Goal: Task Accomplishment & Management: Use online tool/utility

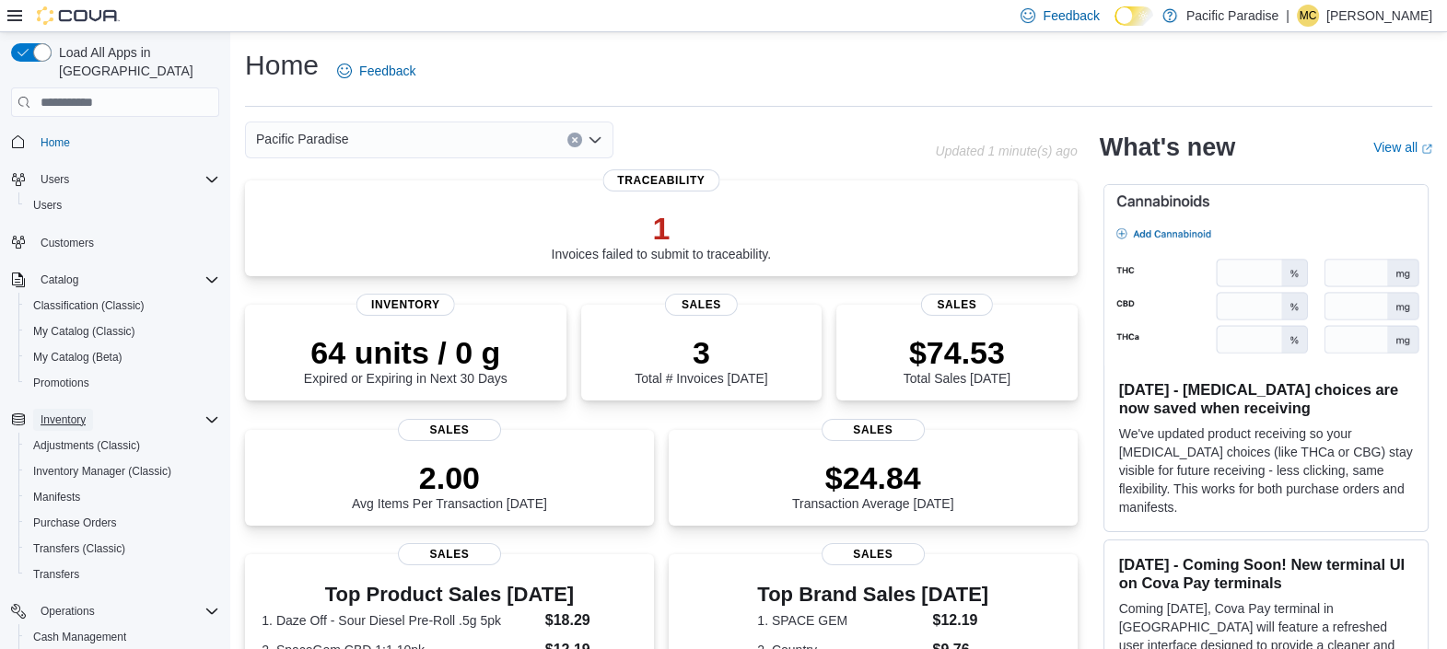
click at [59, 412] on span "Inventory" at bounding box center [63, 419] width 45 height 15
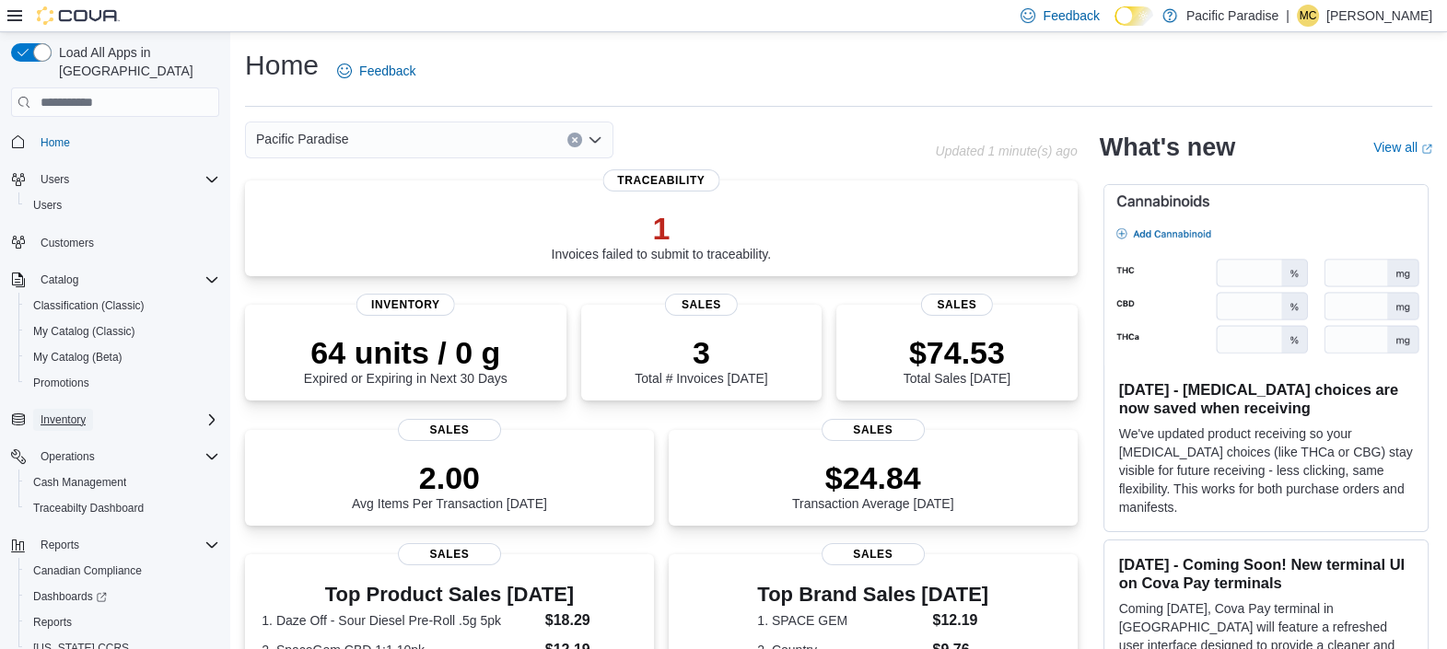
click at [63, 412] on span "Inventory" at bounding box center [63, 419] width 45 height 15
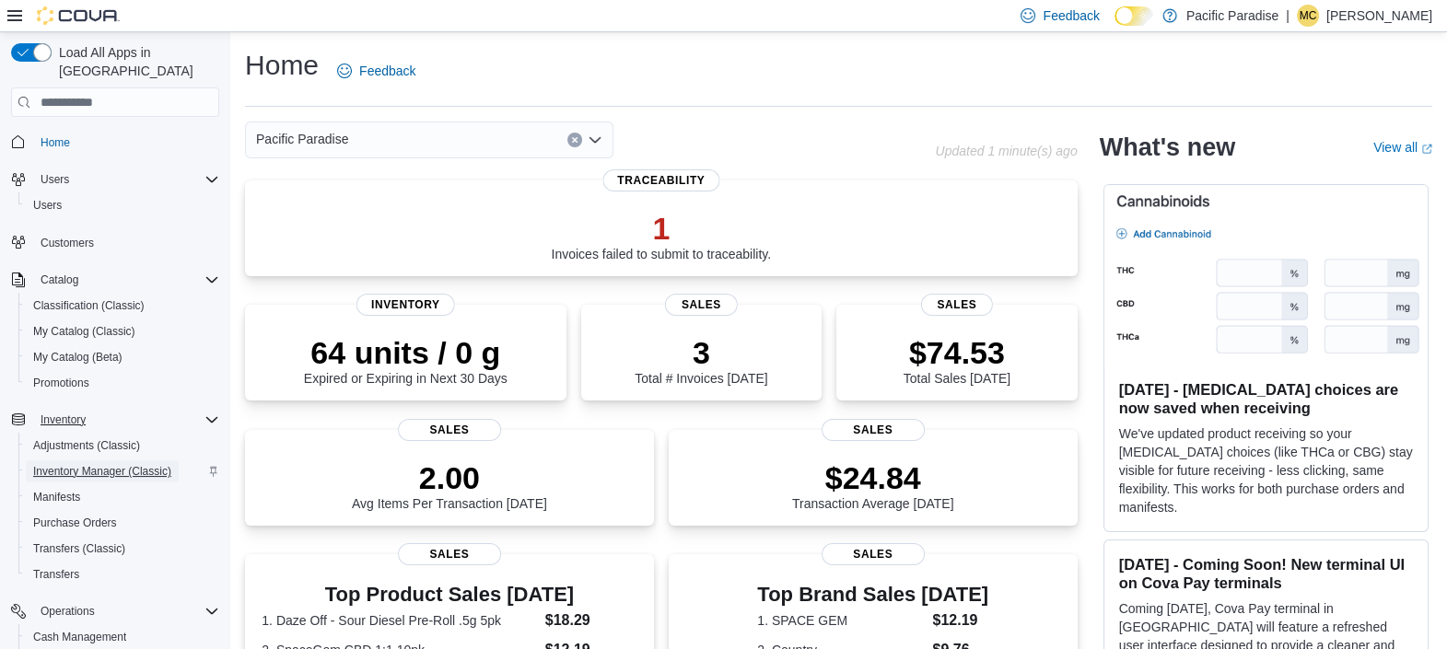
click at [85, 464] on span "Inventory Manager (Classic)" at bounding box center [102, 471] width 138 height 15
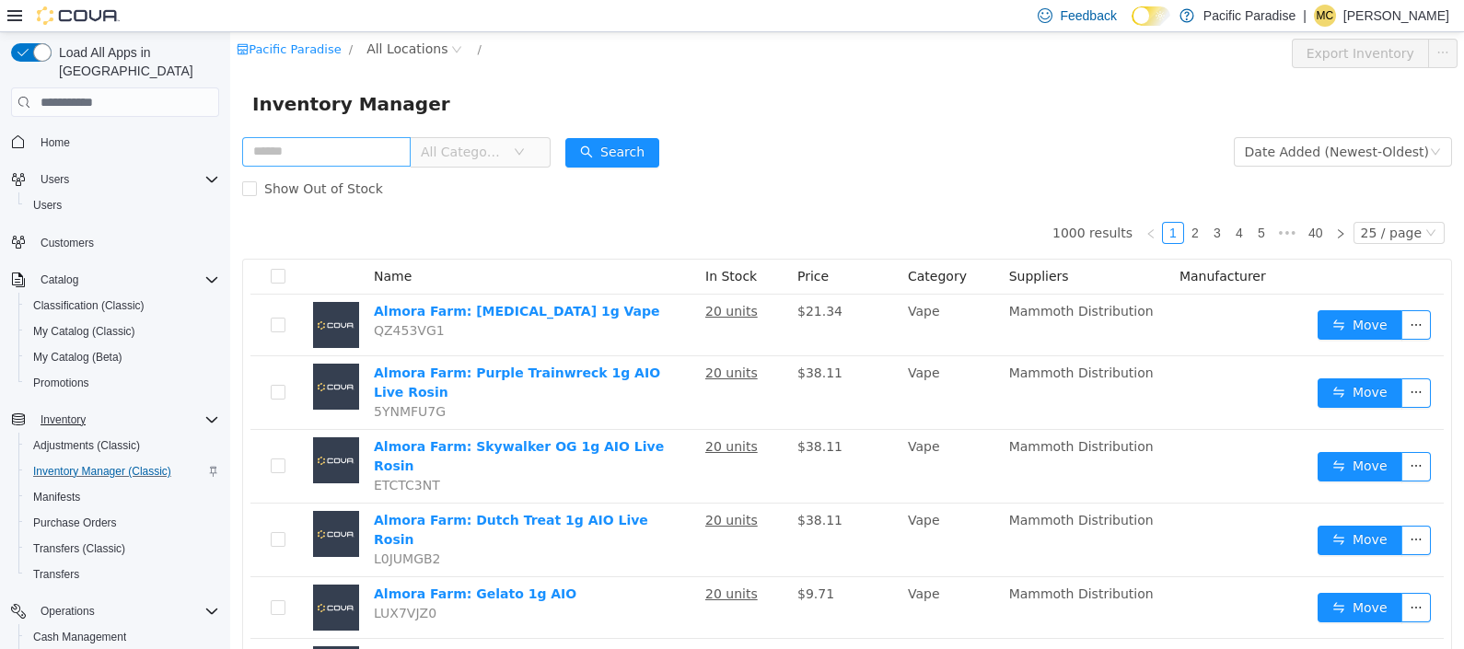
click at [294, 162] on input "text" at bounding box center [326, 151] width 168 height 29
type input "****"
click at [525, 151] on icon "icon: down" at bounding box center [519, 151] width 11 height 11
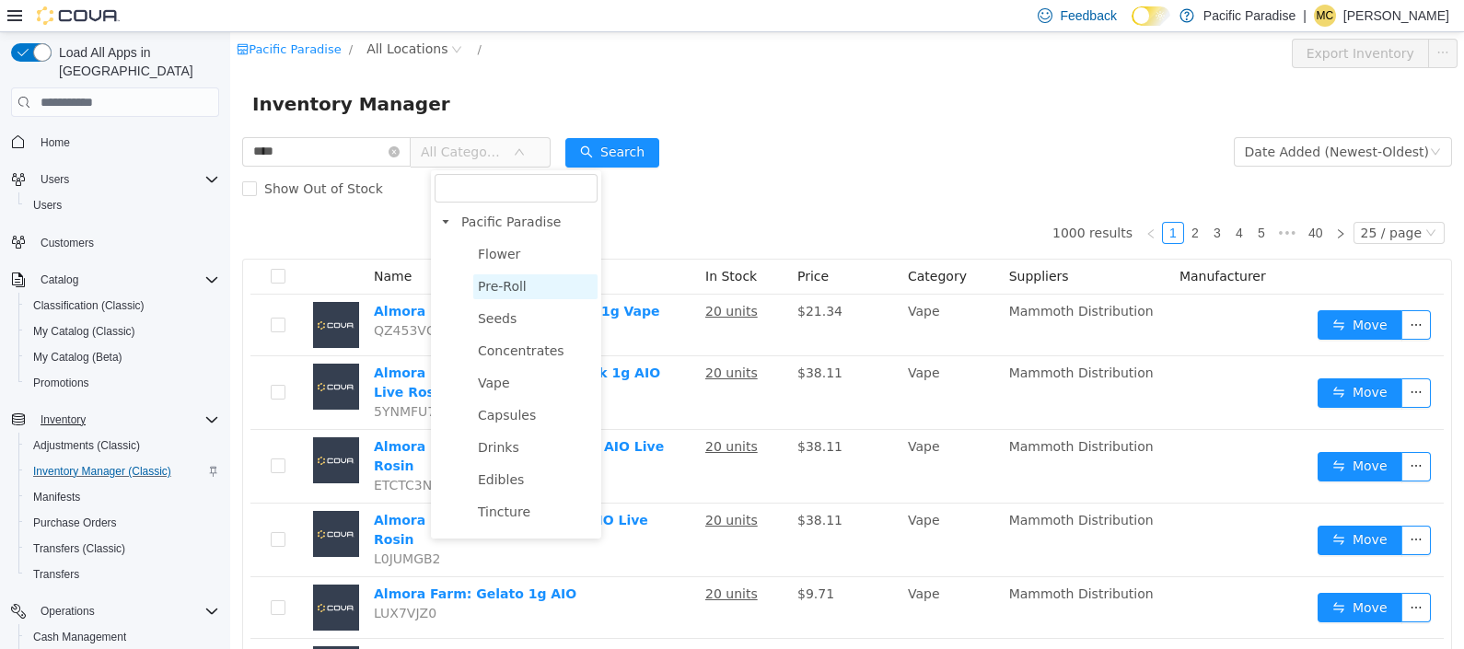
click at [543, 293] on span "Pre-Roll" at bounding box center [535, 286] width 124 height 25
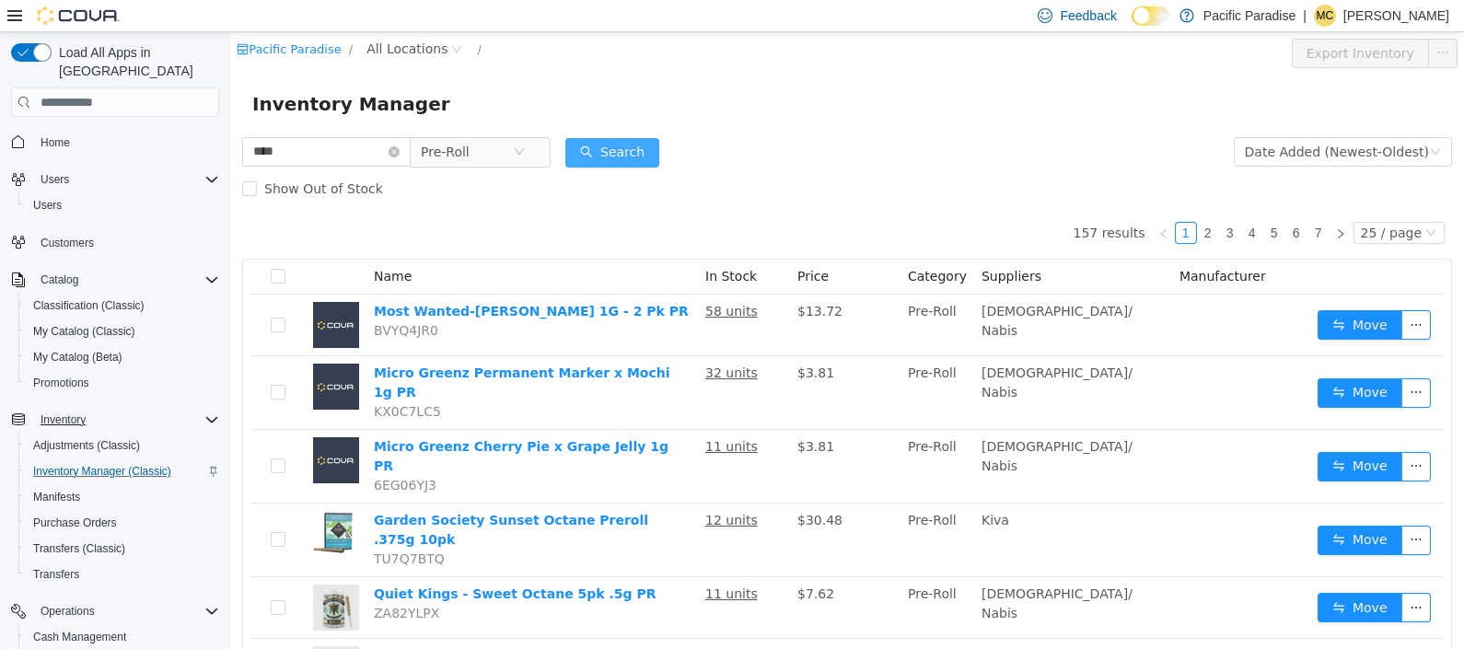
click at [646, 150] on button "Search" at bounding box center [612, 152] width 94 height 29
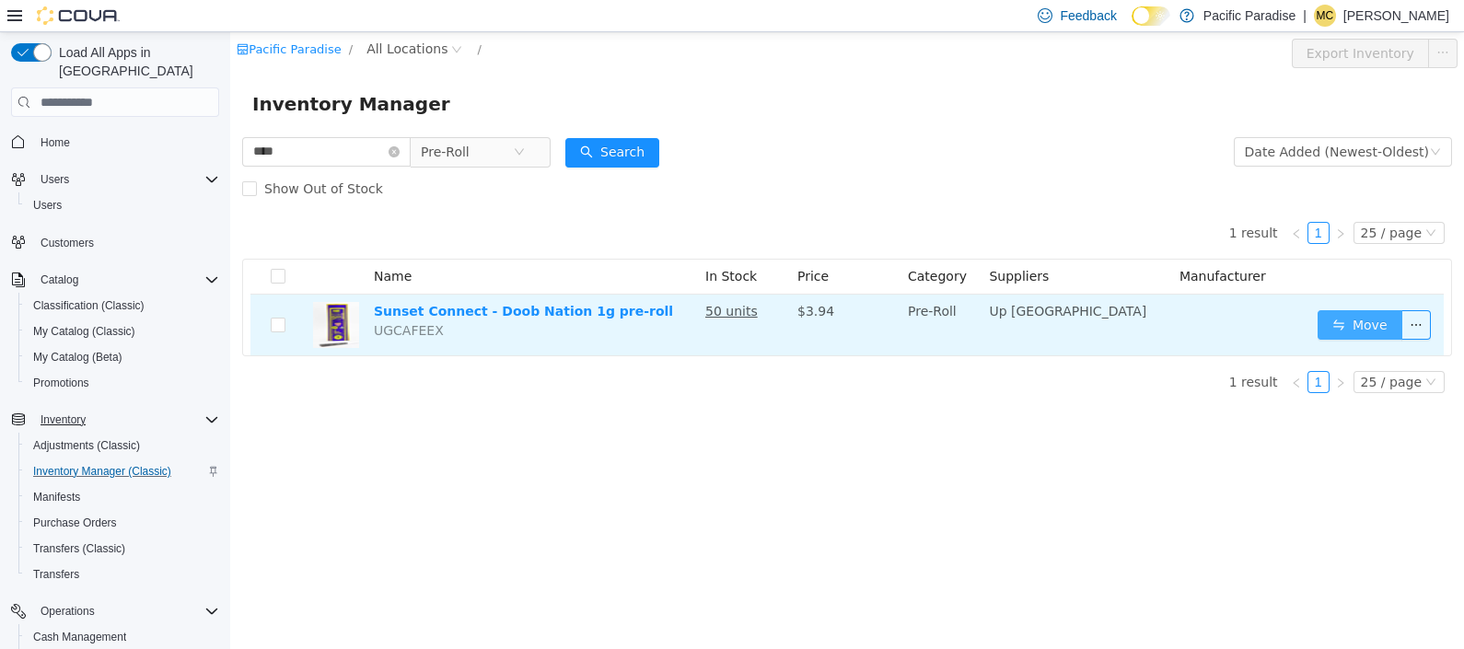
click at [1358, 327] on button "Move" at bounding box center [1360, 324] width 85 height 29
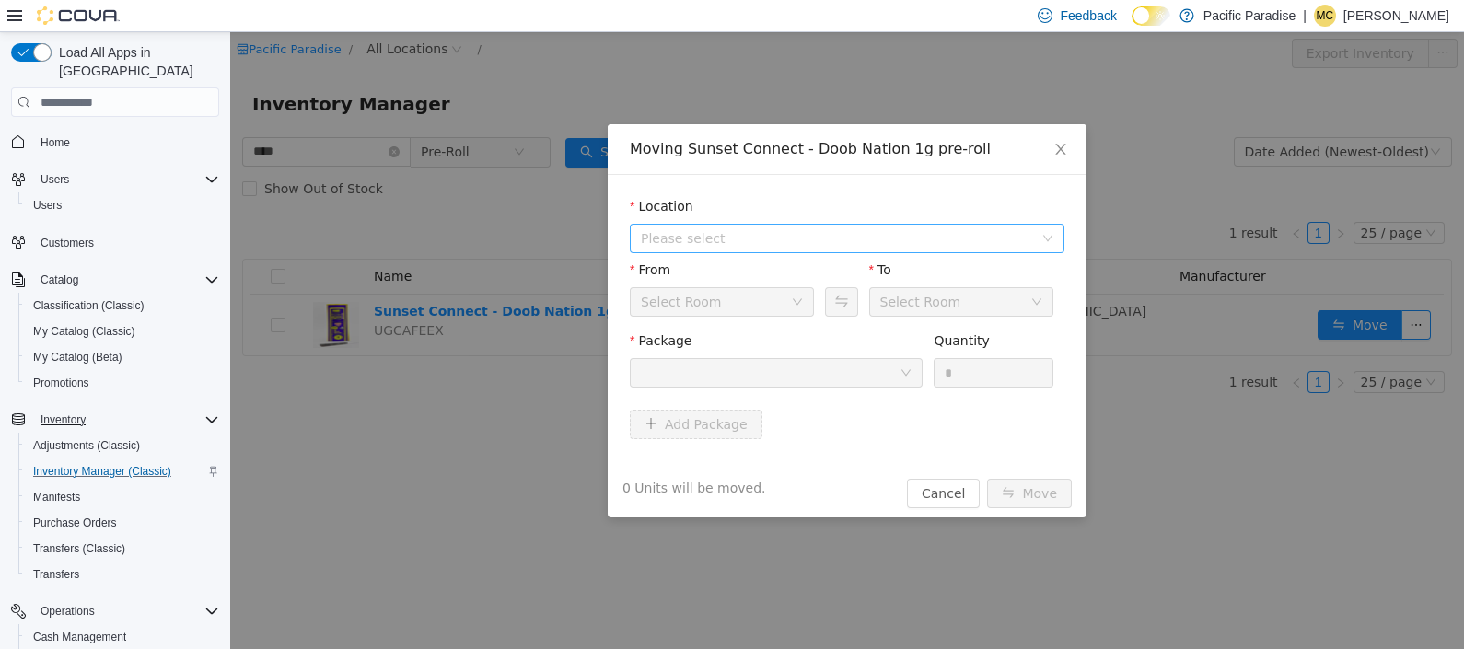
click at [1052, 249] on span "Please select" at bounding box center [847, 238] width 435 height 29
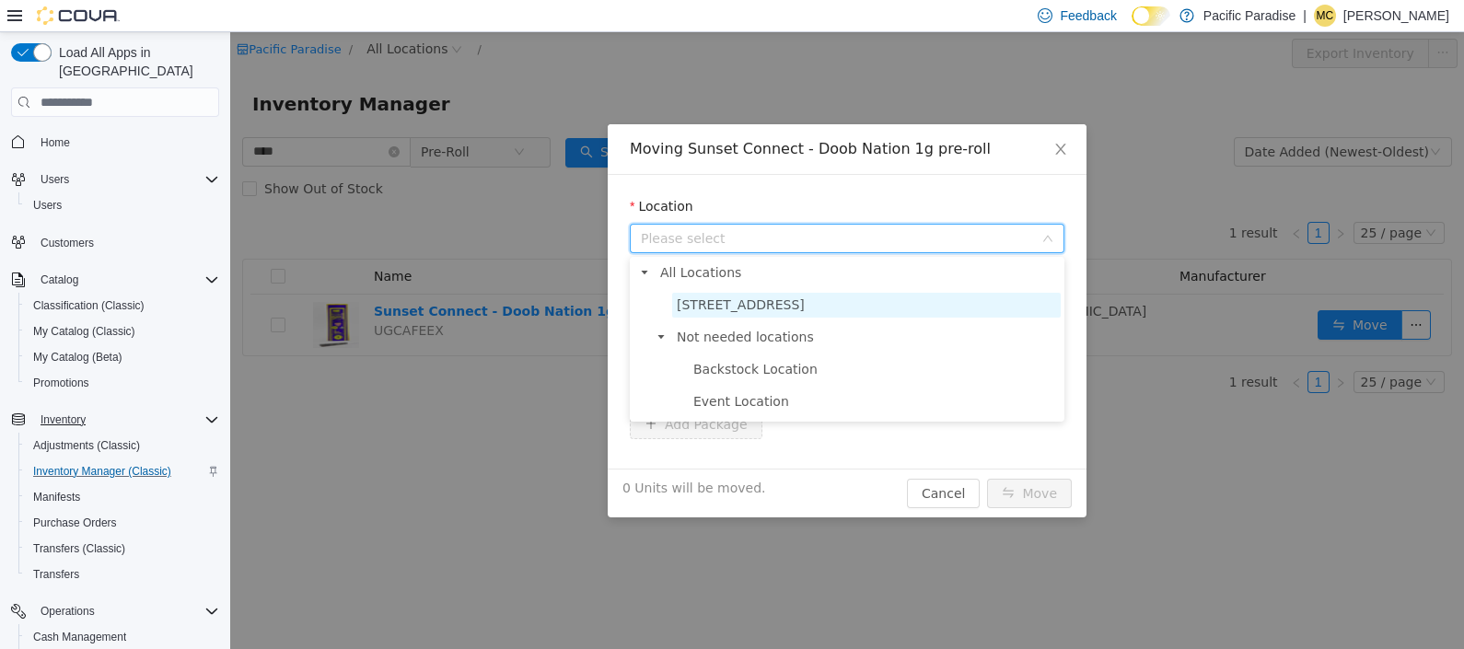
click at [1017, 312] on span "[STREET_ADDRESS]" at bounding box center [866, 305] width 389 height 25
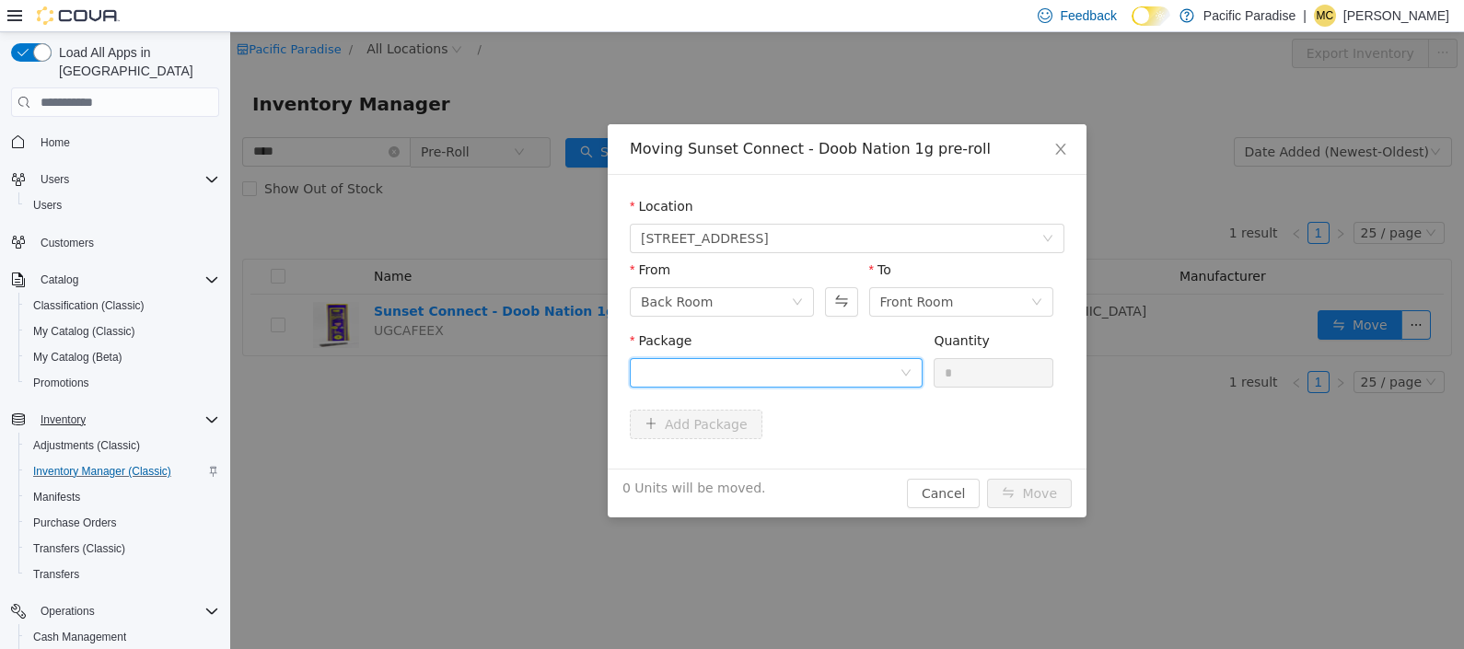
click at [900, 382] on div at bounding box center [776, 372] width 293 height 29
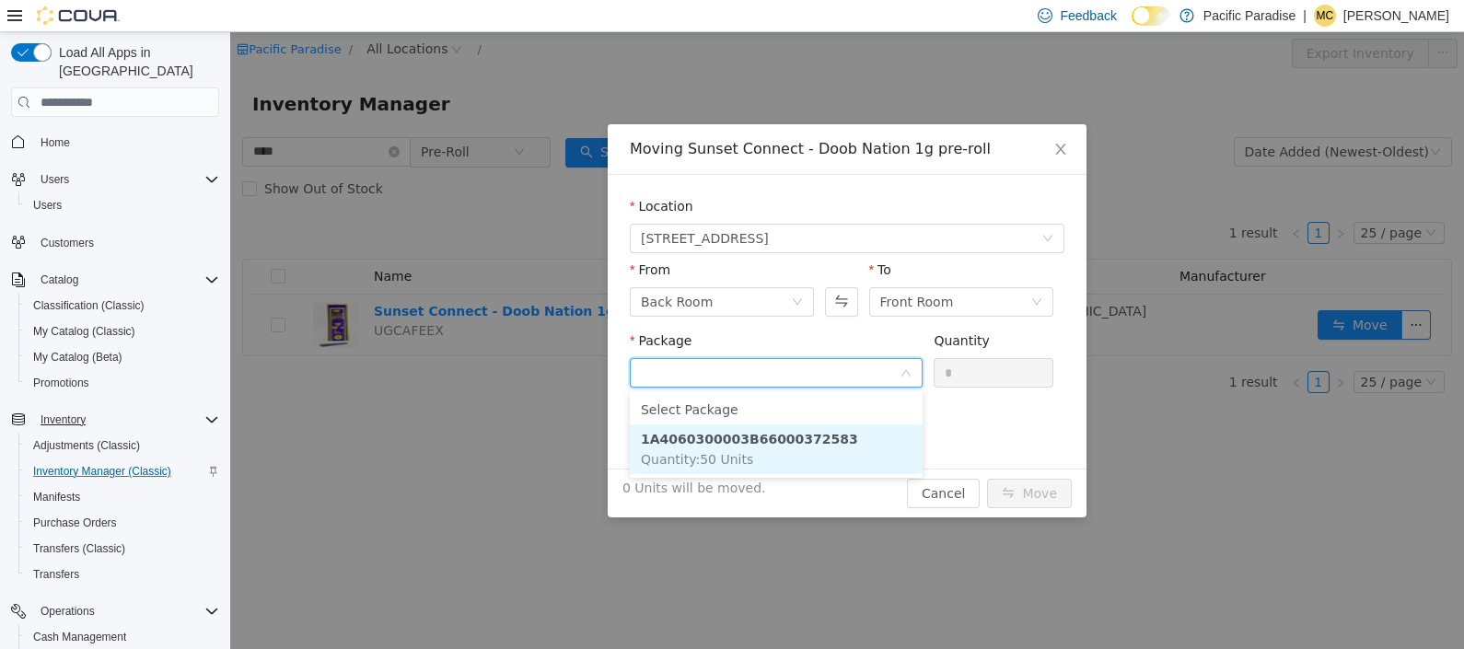
click at [886, 454] on li "1A4060300003B66000372583 Quantity : 50 Units" at bounding box center [776, 449] width 293 height 50
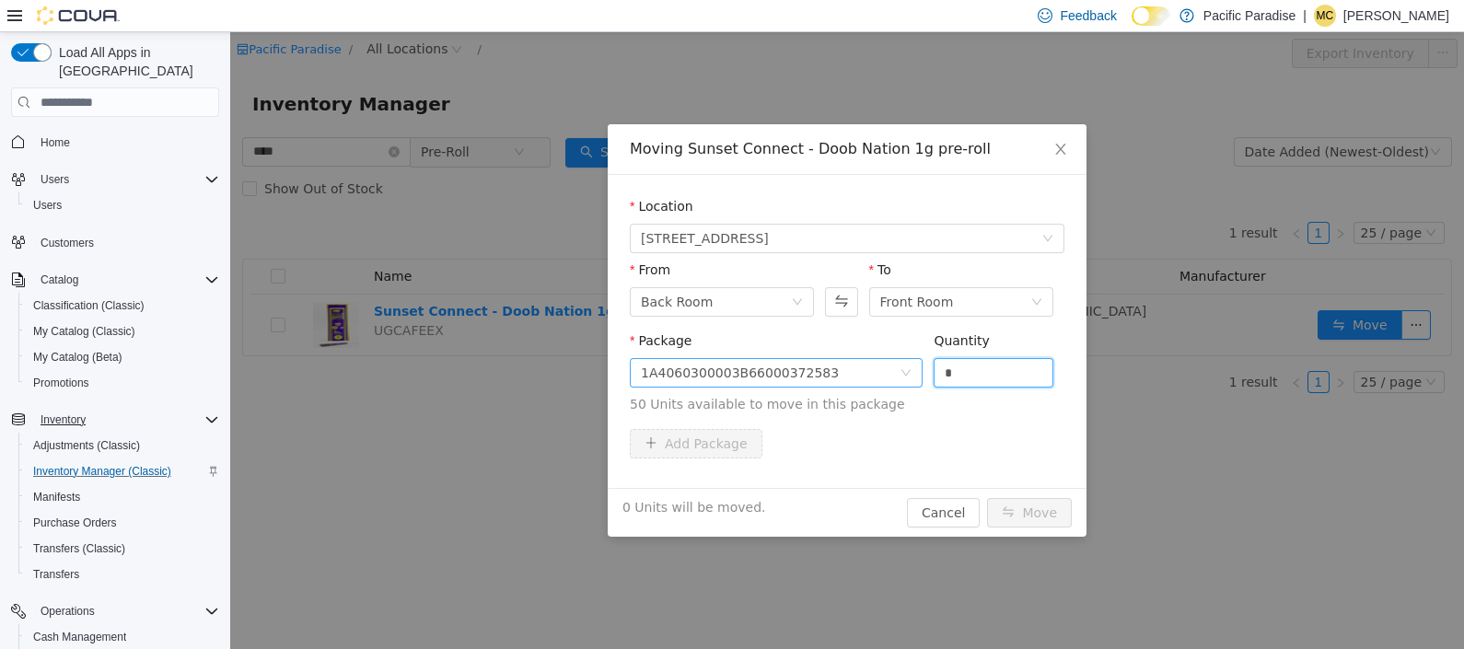
drag, startPoint x: 993, startPoint y: 385, endPoint x: 863, endPoint y: 384, distance: 129.8
click at [871, 384] on span "Package 1A4060300003B66000372583 Quantity * 50 Units available to move in this …" at bounding box center [847, 373] width 435 height 81
type input "**"
click at [1044, 505] on button "Move" at bounding box center [1029, 512] width 85 height 29
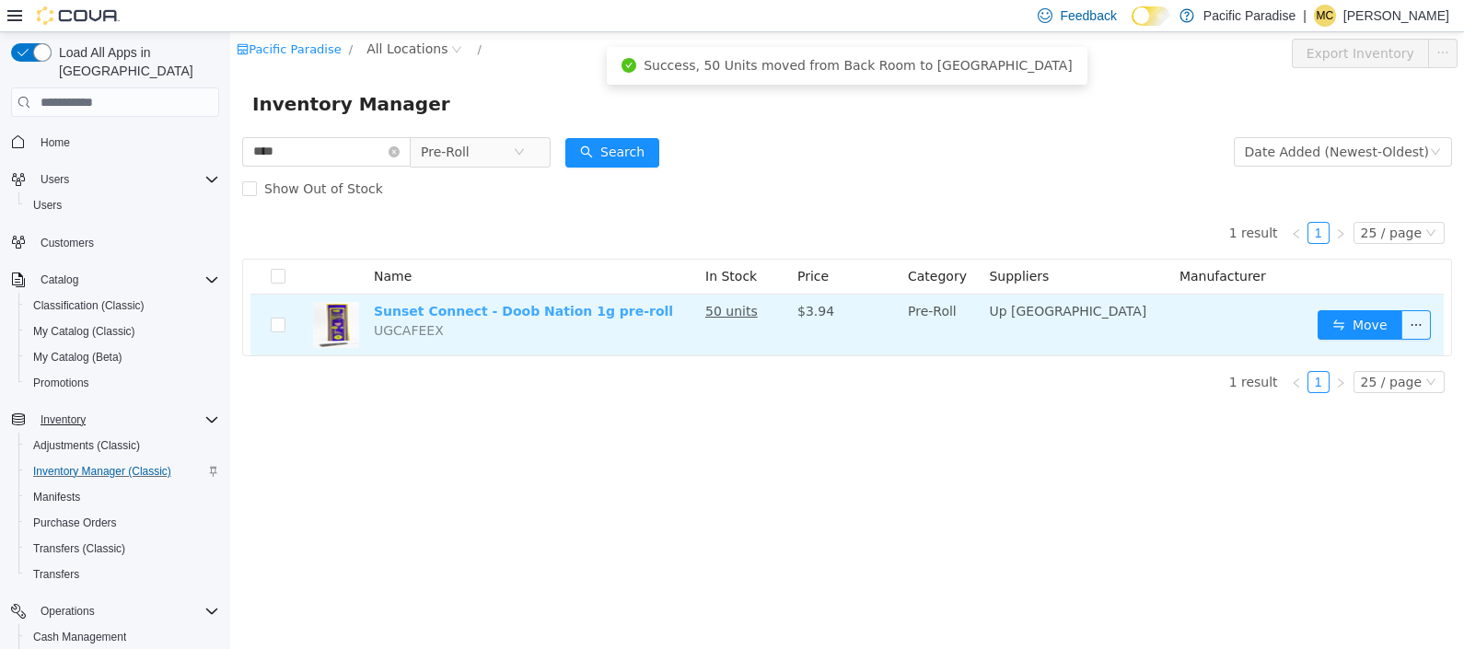
click at [575, 315] on link "Sunset Connect - Doob Nation 1g pre-roll" at bounding box center [523, 311] width 299 height 15
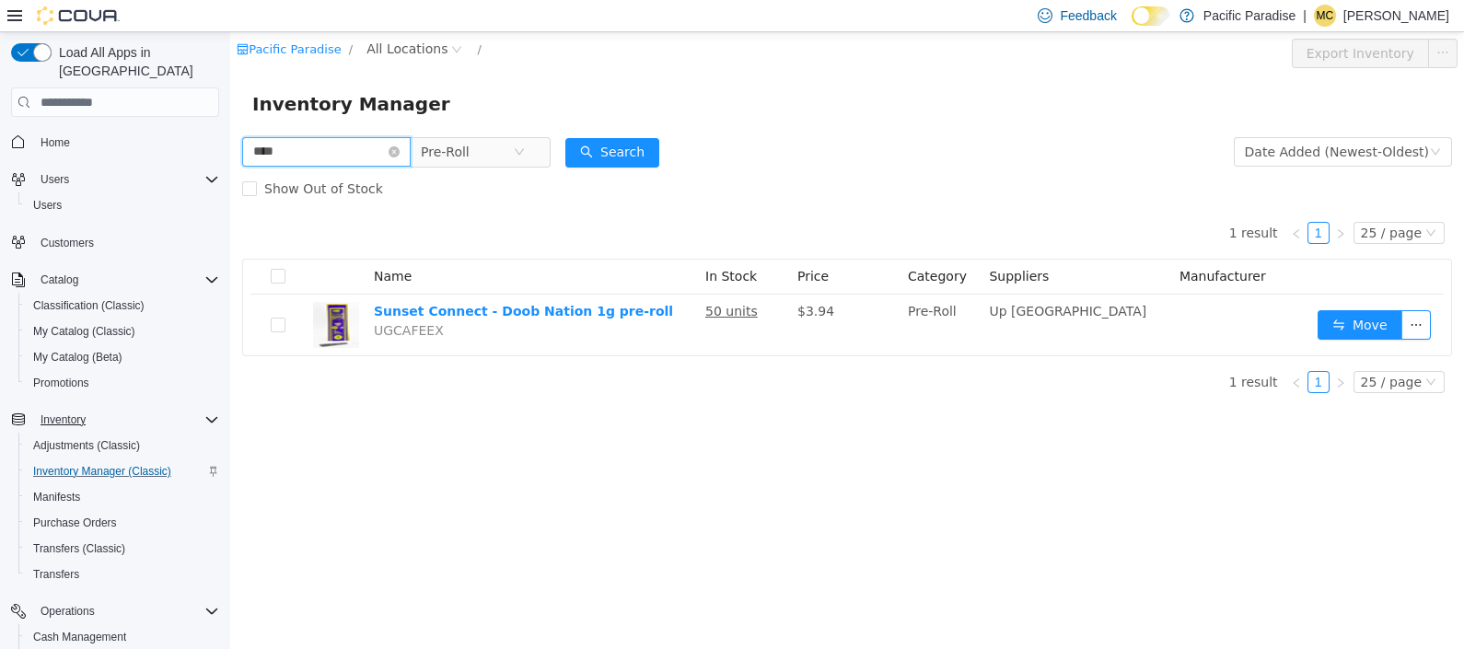
drag, startPoint x: 363, startPoint y: 146, endPoint x: 186, endPoint y: 156, distance: 177.0
click at [230, 156] on html "Pacific Paradise / All Locations / Export Inventory Inventory Manager **** Pre-…" at bounding box center [847, 340] width 1234 height 617
type input "**********"
click at [616, 144] on button "Search" at bounding box center [612, 152] width 94 height 29
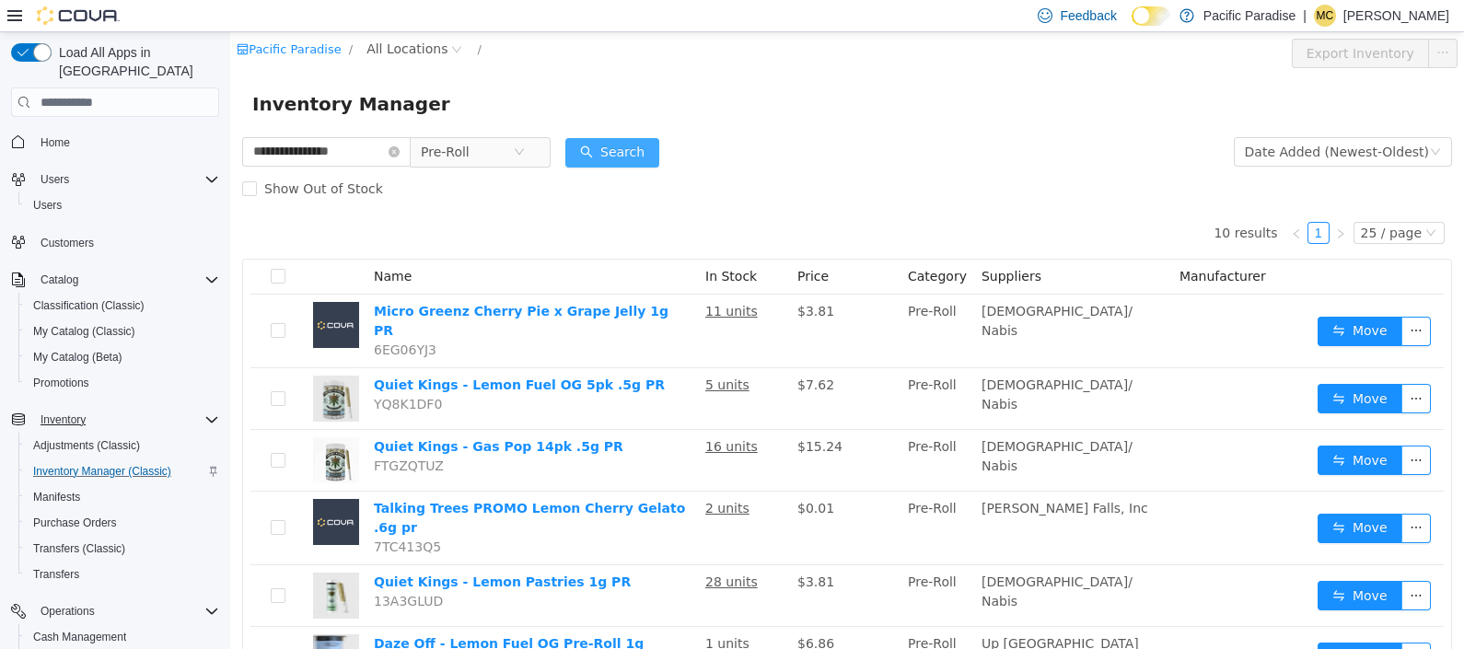
click at [616, 143] on button "Search" at bounding box center [612, 152] width 94 height 29
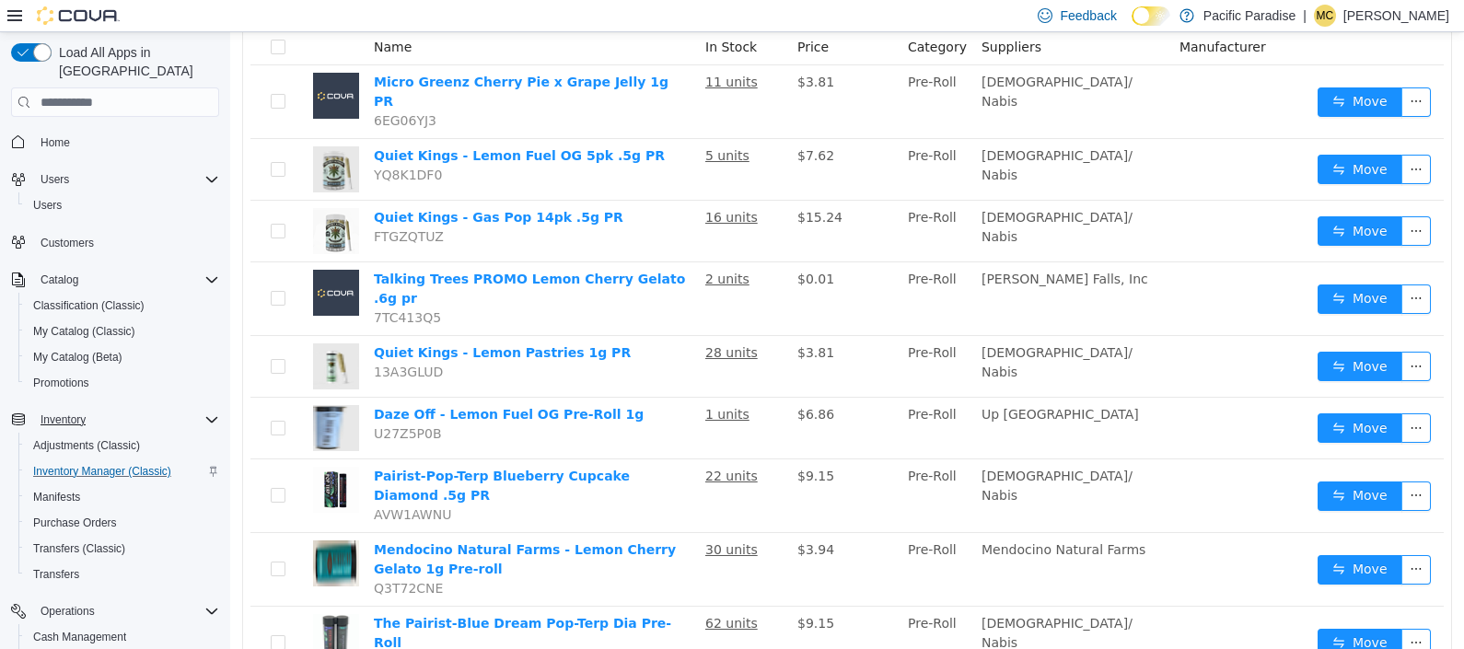
scroll to position [324, 0]
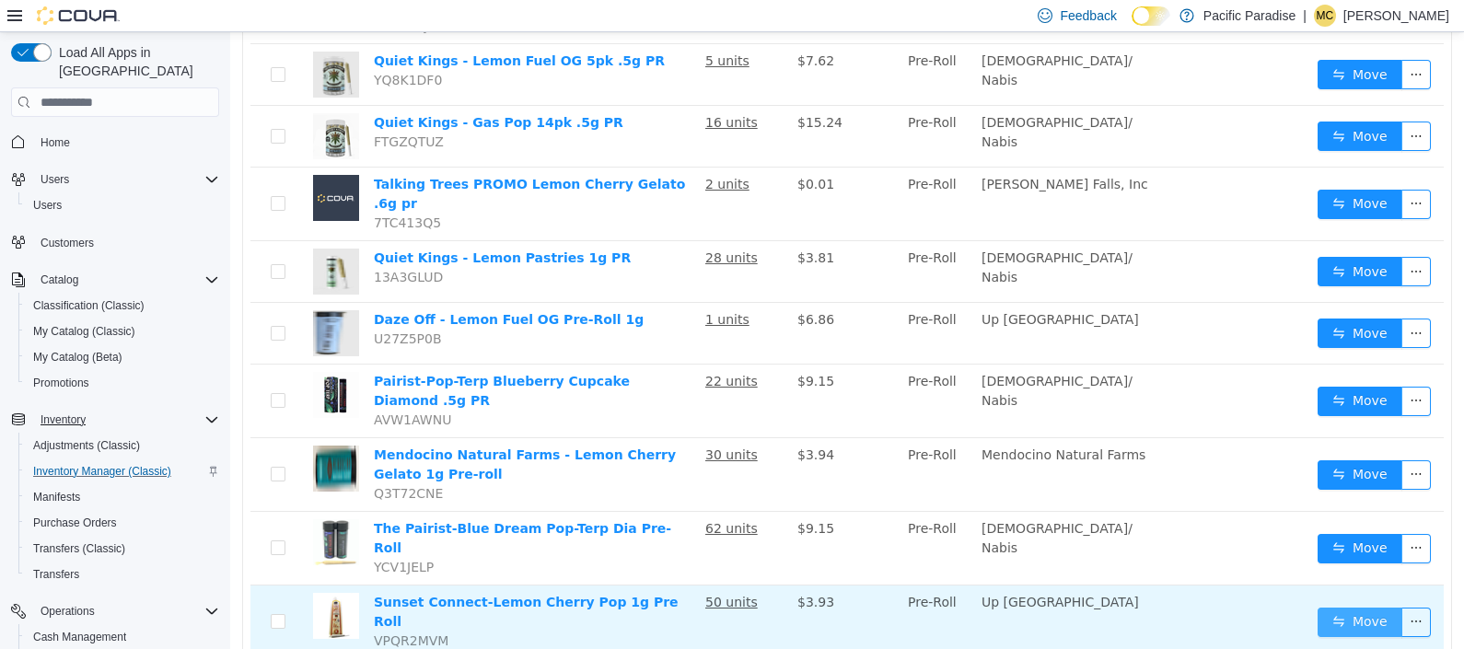
click at [1318, 608] on button "Move" at bounding box center [1360, 622] width 85 height 29
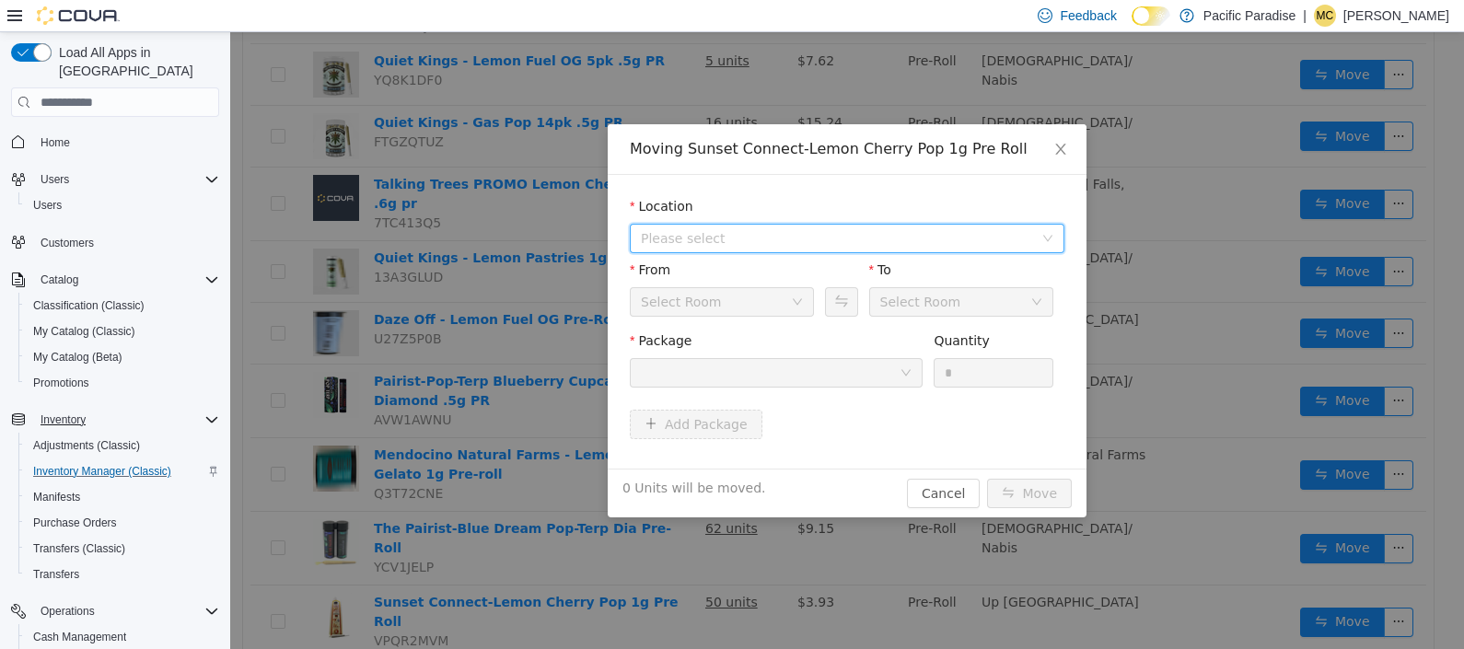
click at [1053, 233] on icon "icon: down" at bounding box center [1047, 238] width 11 height 11
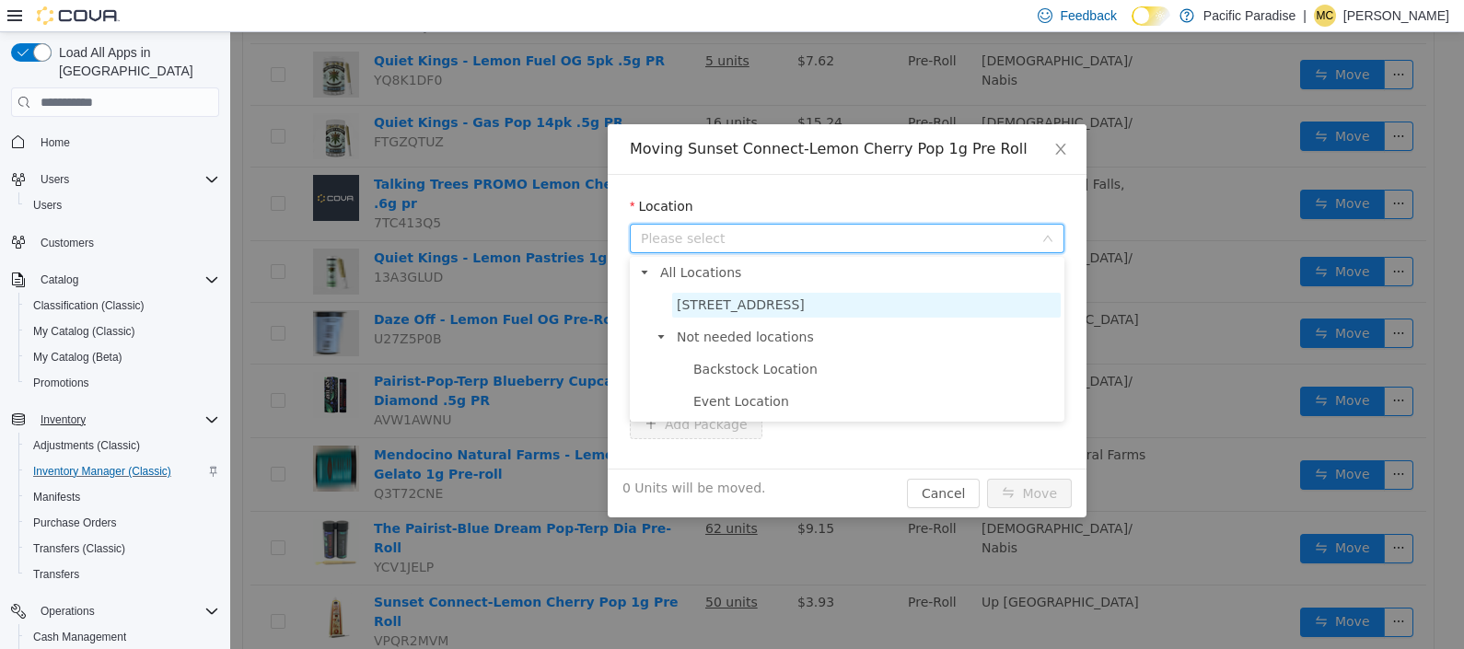
click at [998, 300] on span "[STREET_ADDRESS]" at bounding box center [866, 305] width 389 height 25
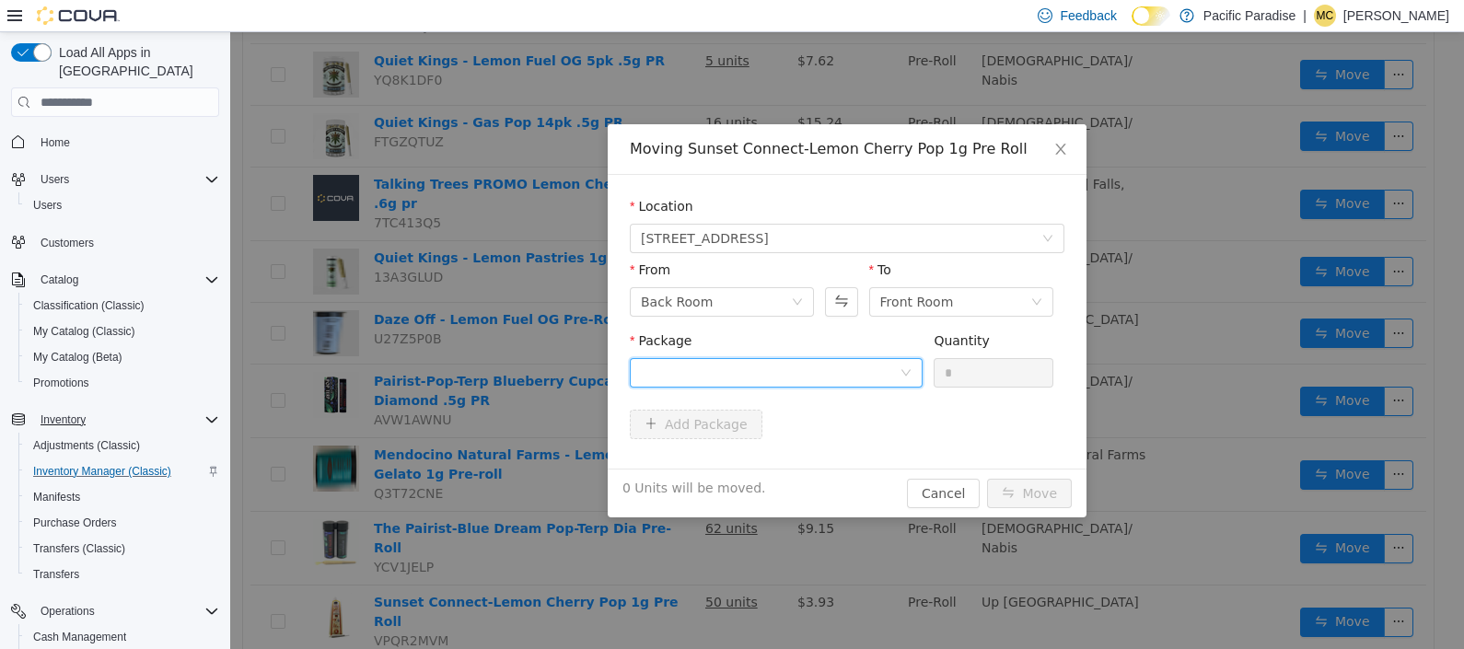
click at [890, 366] on div at bounding box center [770, 373] width 259 height 28
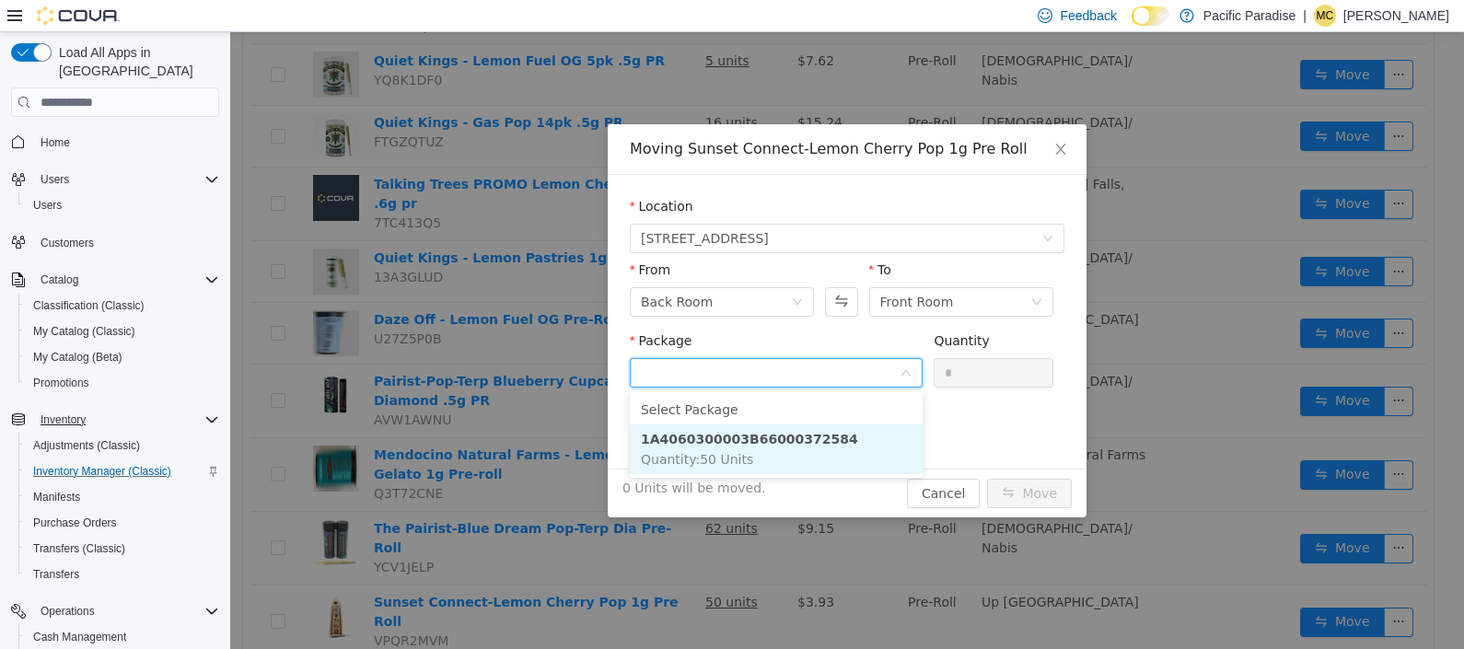
click at [882, 440] on li "1A4060300003B66000372584 Quantity : 50 Units" at bounding box center [776, 449] width 293 height 50
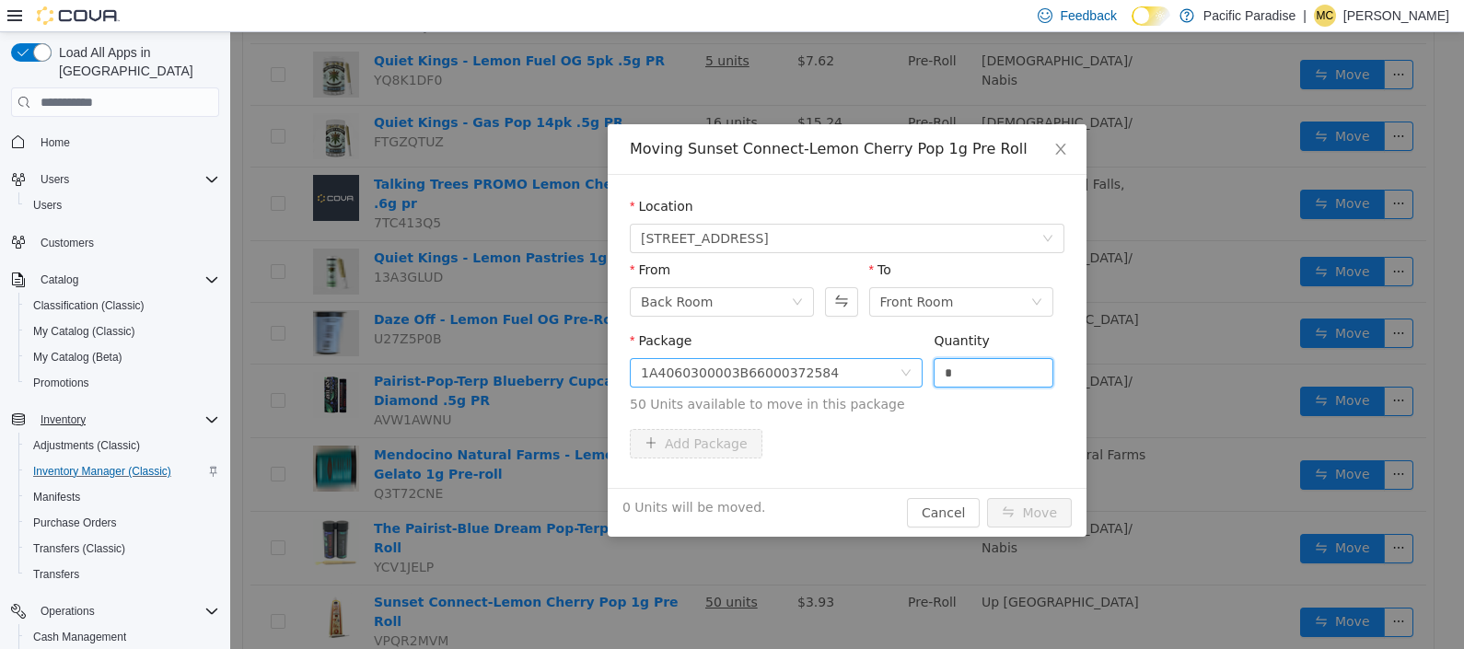
drag, startPoint x: 975, startPoint y: 369, endPoint x: 876, endPoint y: 360, distance: 99.9
click at [883, 363] on span "Package 1A4060300003B66000372584 Quantity * 50 Units available to move in this …" at bounding box center [847, 373] width 435 height 81
type input "**"
click at [1045, 504] on button "Move" at bounding box center [1029, 512] width 85 height 29
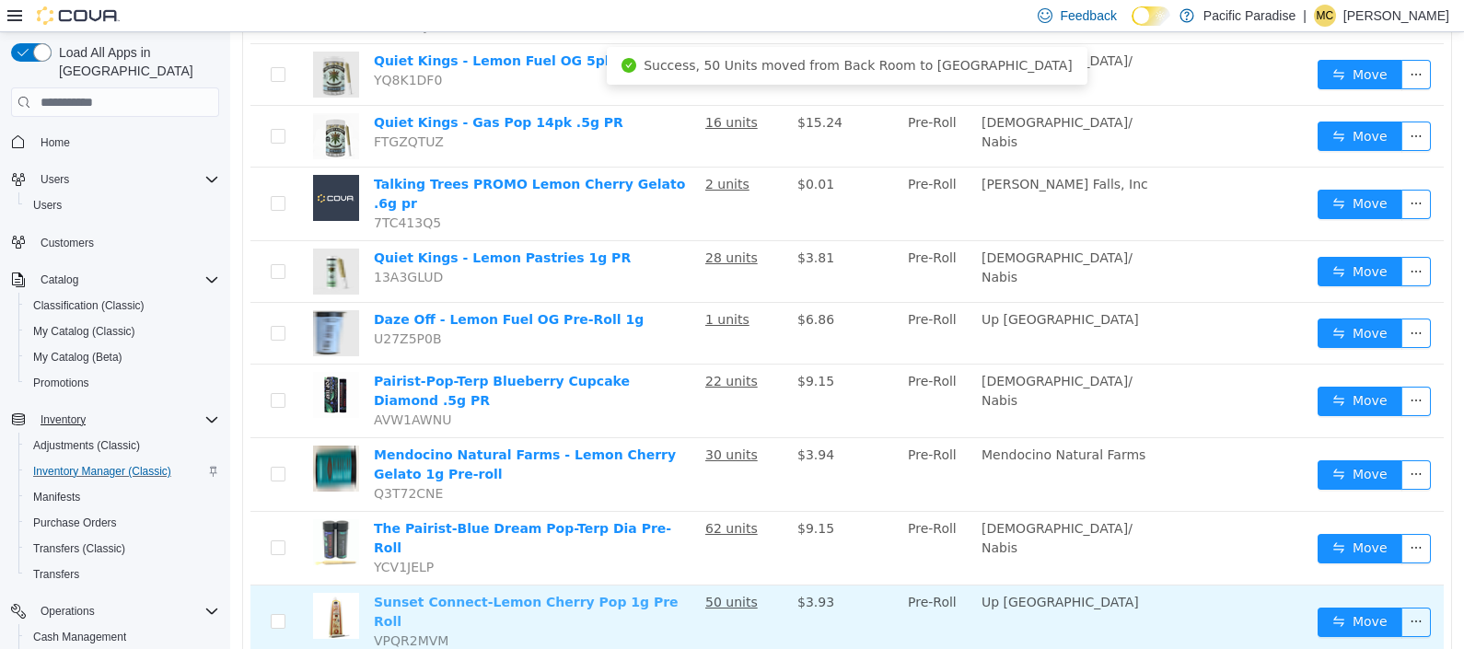
click at [620, 595] on link "Sunset Connect-Lemon Cherry Pop 1g Pre Roll" at bounding box center [526, 612] width 305 height 34
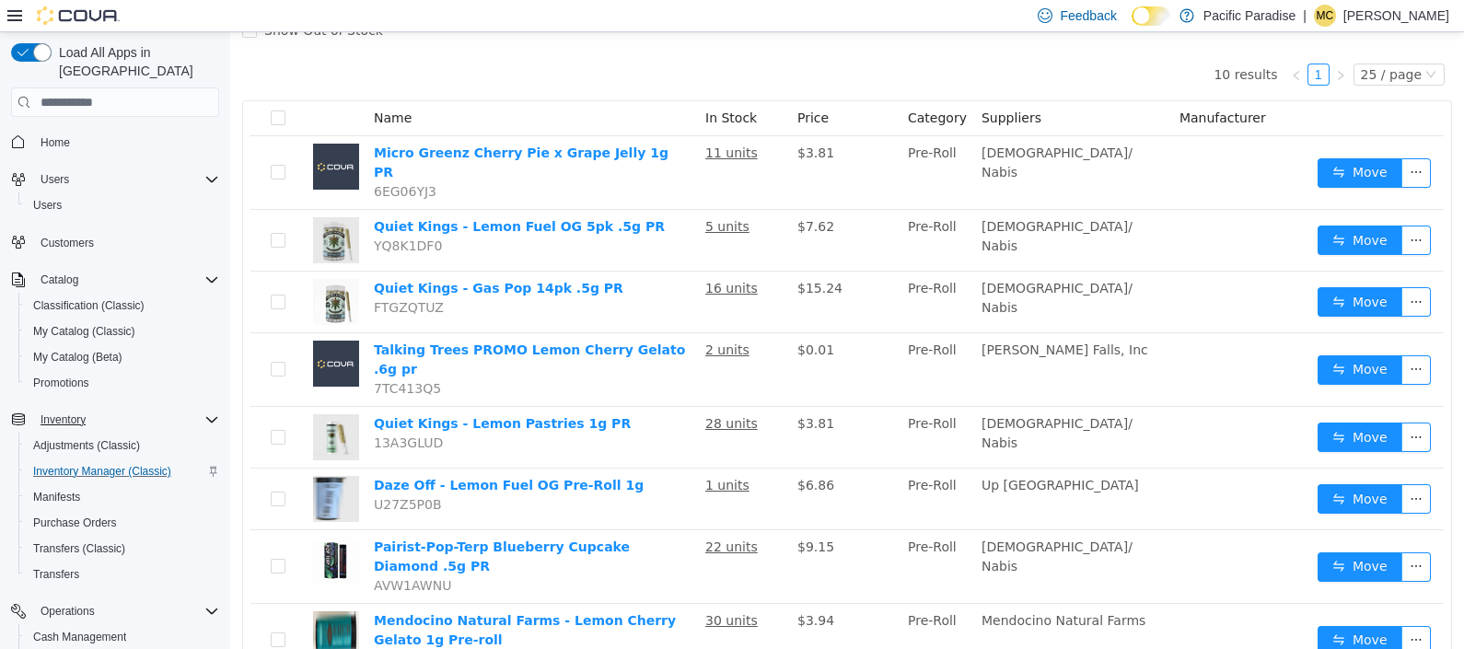
scroll to position [0, 0]
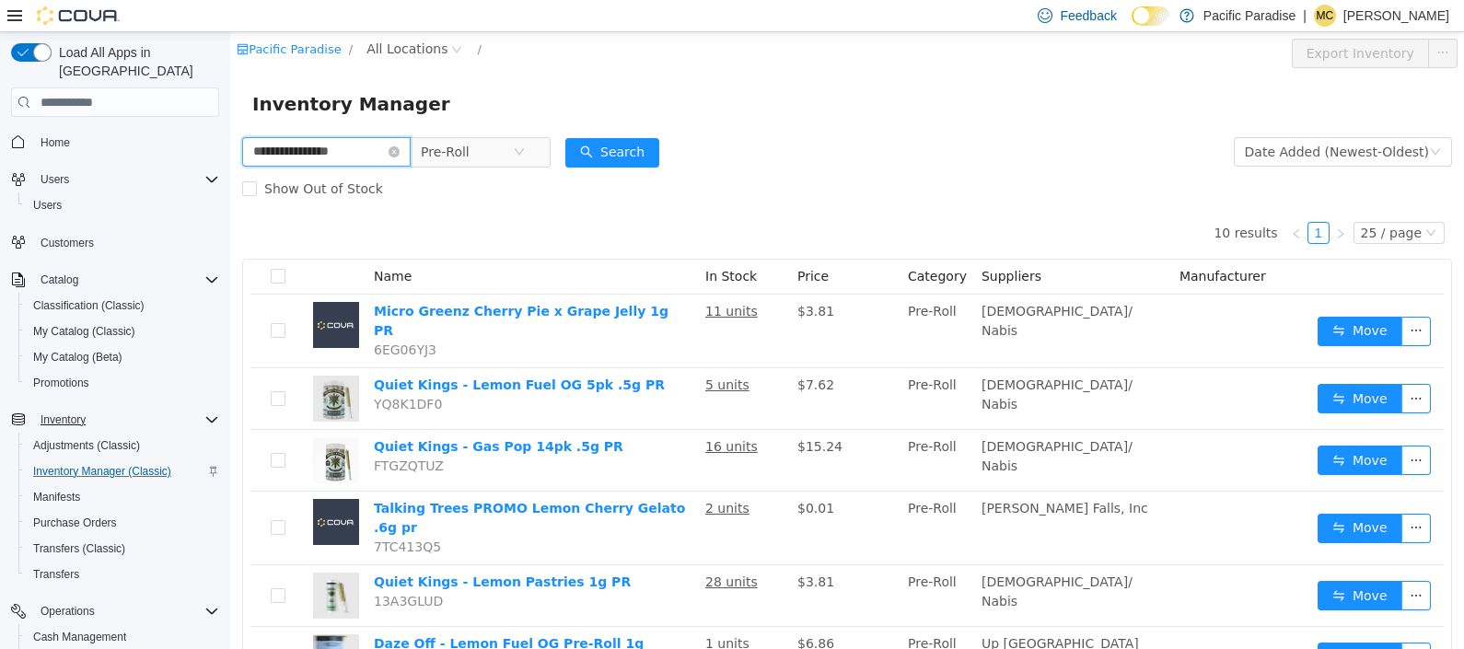
drag, startPoint x: 369, startPoint y: 157, endPoint x: 145, endPoint y: 93, distance: 233.7
click at [230, 93] on html "**********" at bounding box center [847, 340] width 1234 height 617
type input "********"
click at [536, 144] on span "Pre-Roll" at bounding box center [473, 151] width 126 height 29
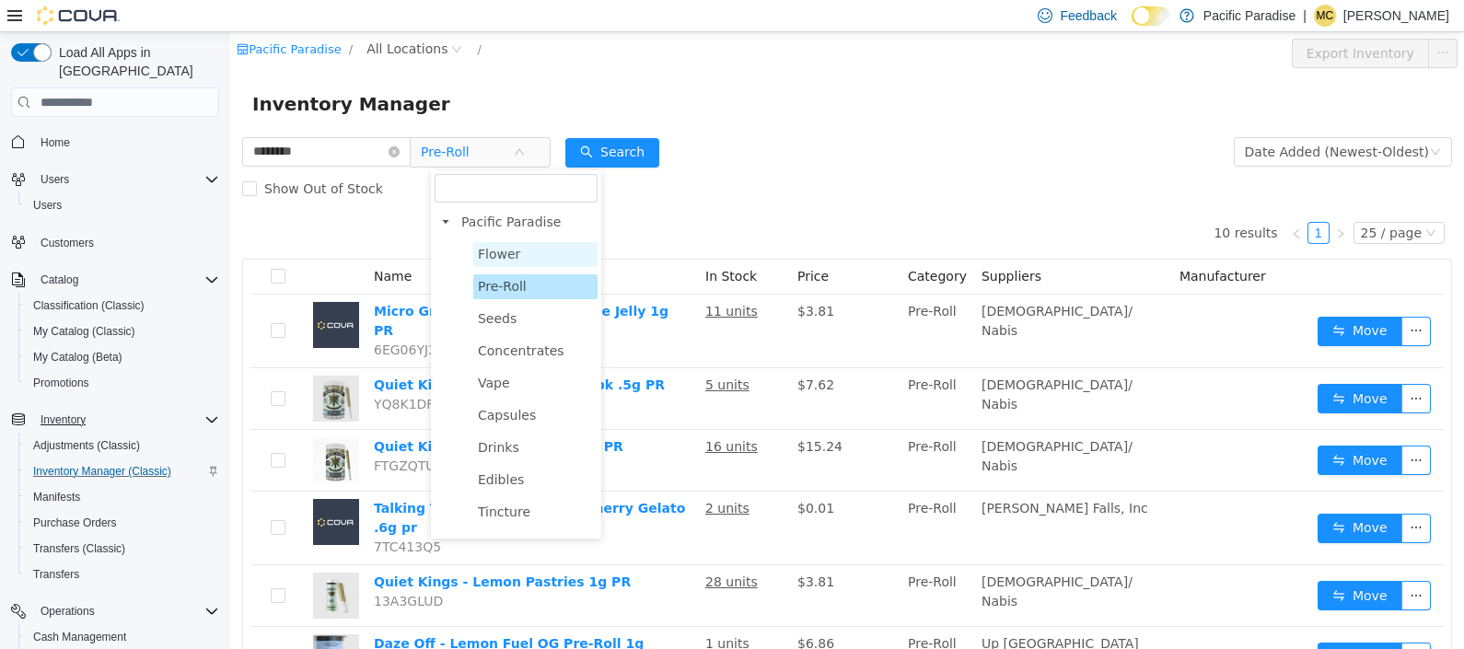
click at [520, 256] on span "Flower" at bounding box center [535, 254] width 124 height 25
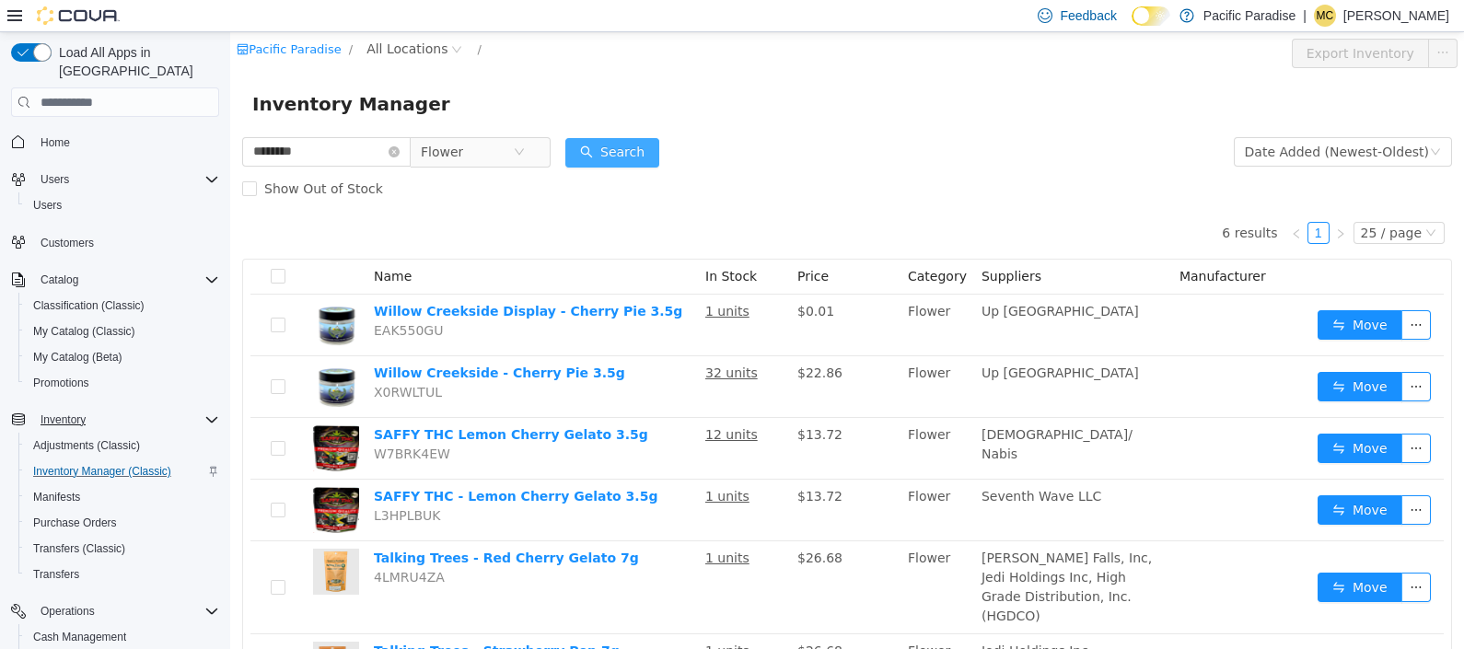
click at [645, 148] on button "Search" at bounding box center [612, 152] width 94 height 29
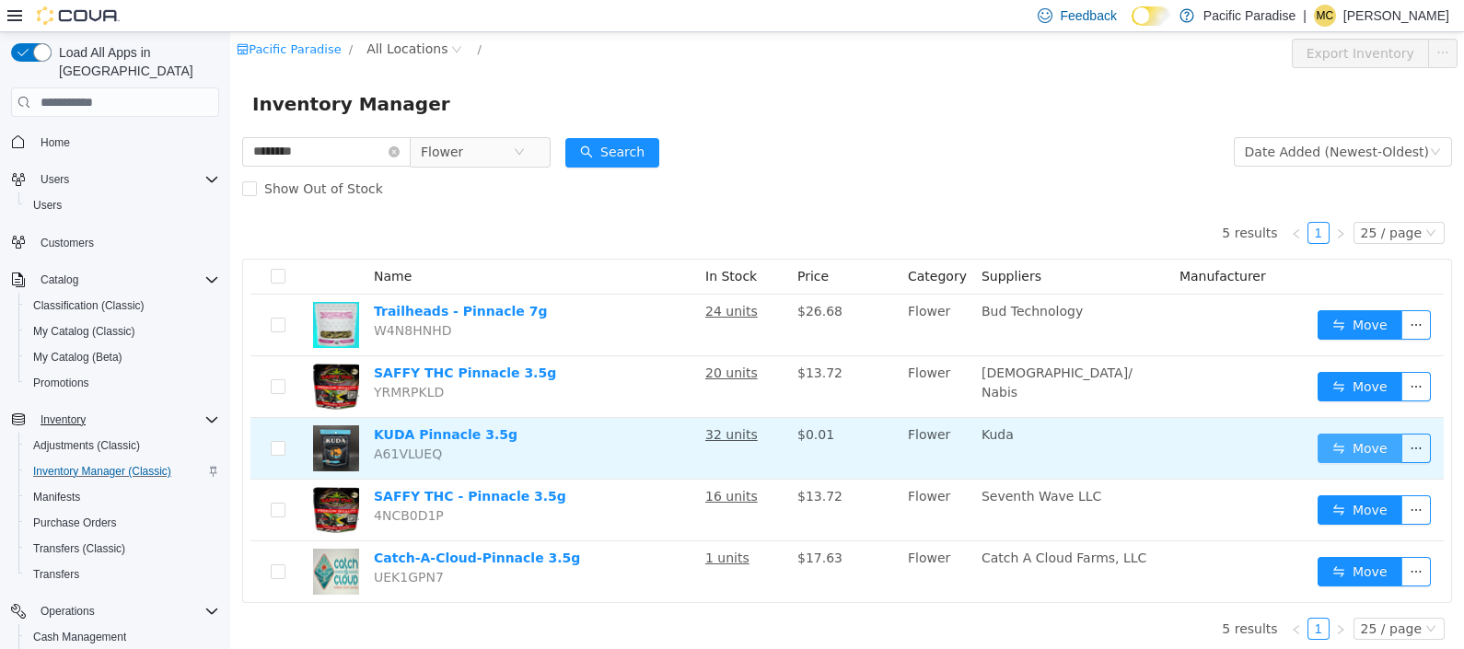
click at [1334, 442] on button "Move" at bounding box center [1360, 448] width 85 height 29
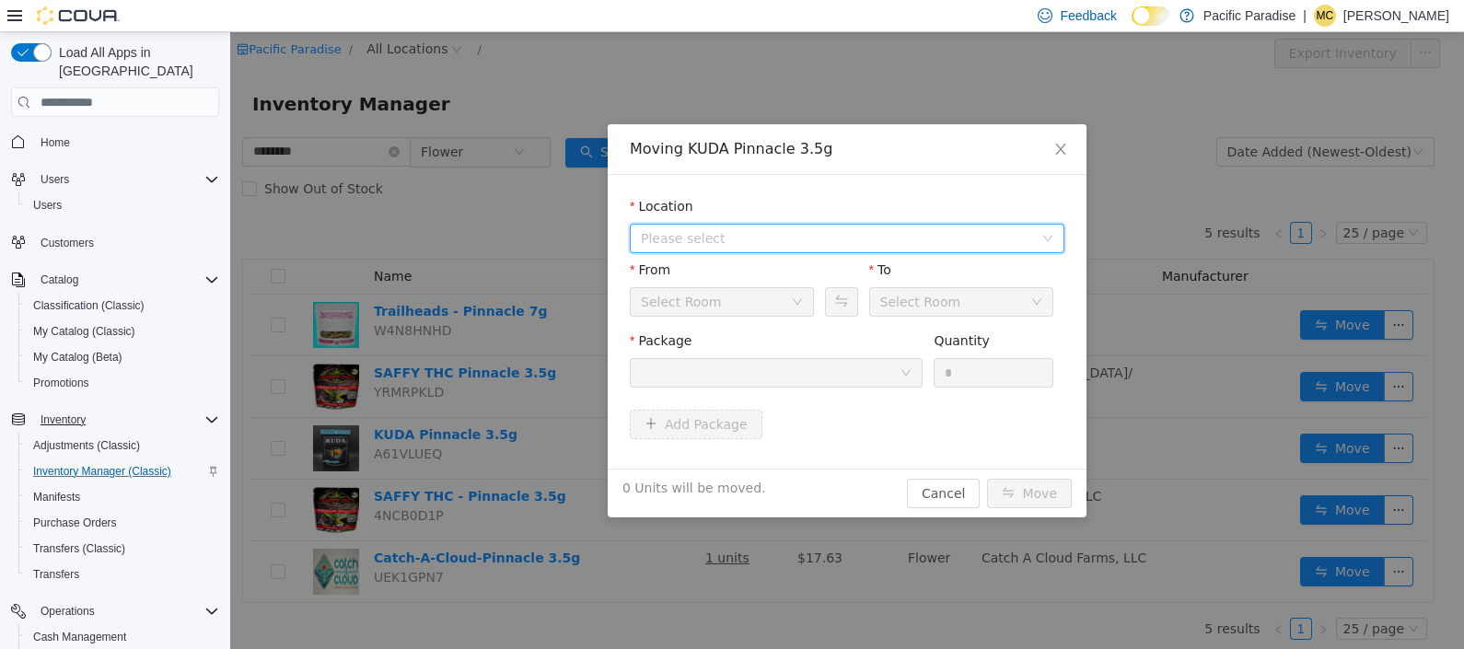
click at [1054, 238] on span "Please select" at bounding box center [847, 238] width 435 height 29
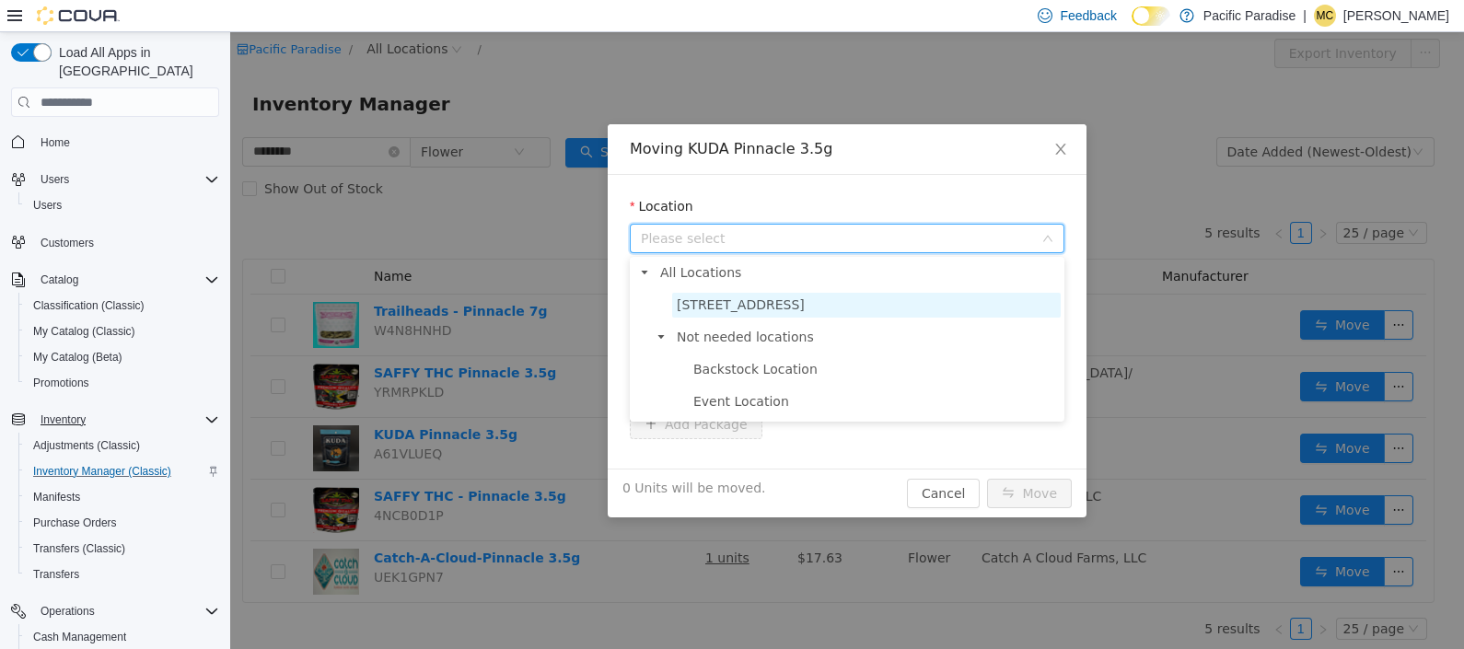
click at [1004, 304] on span "[STREET_ADDRESS]" at bounding box center [866, 305] width 389 height 25
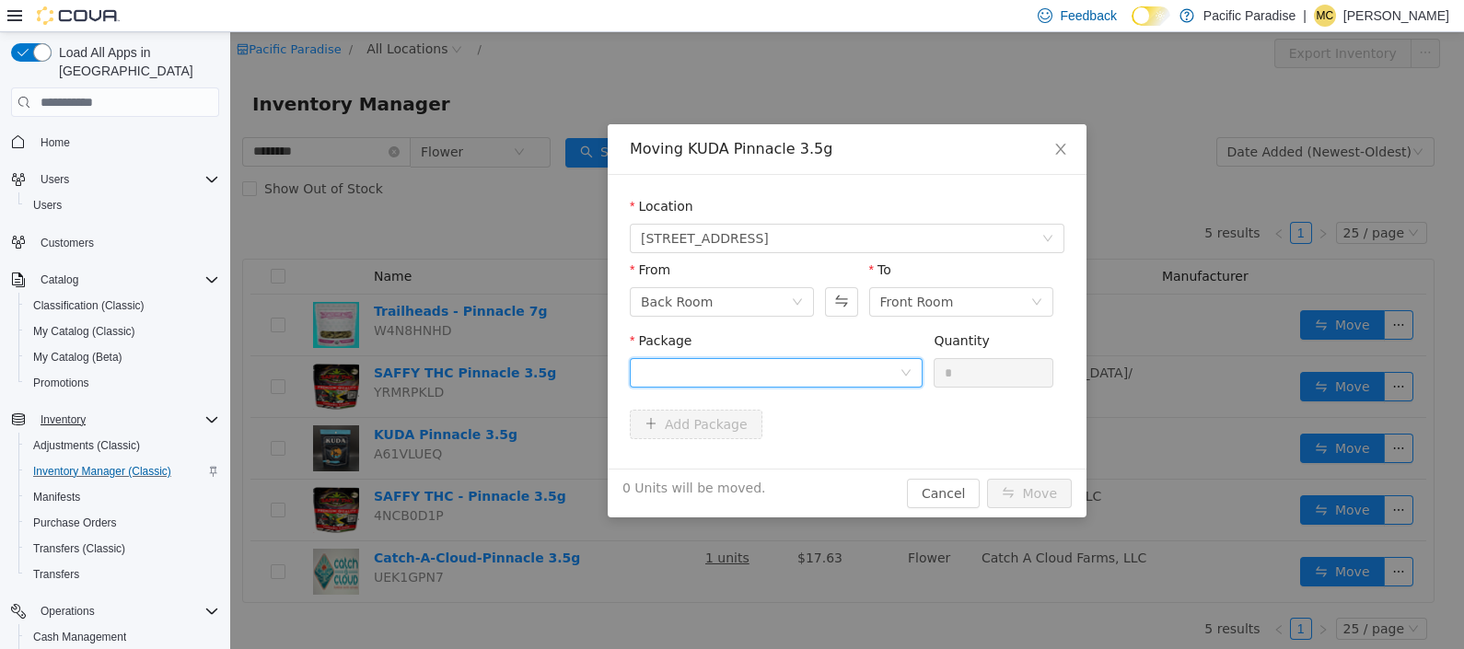
click at [895, 371] on div at bounding box center [770, 373] width 259 height 28
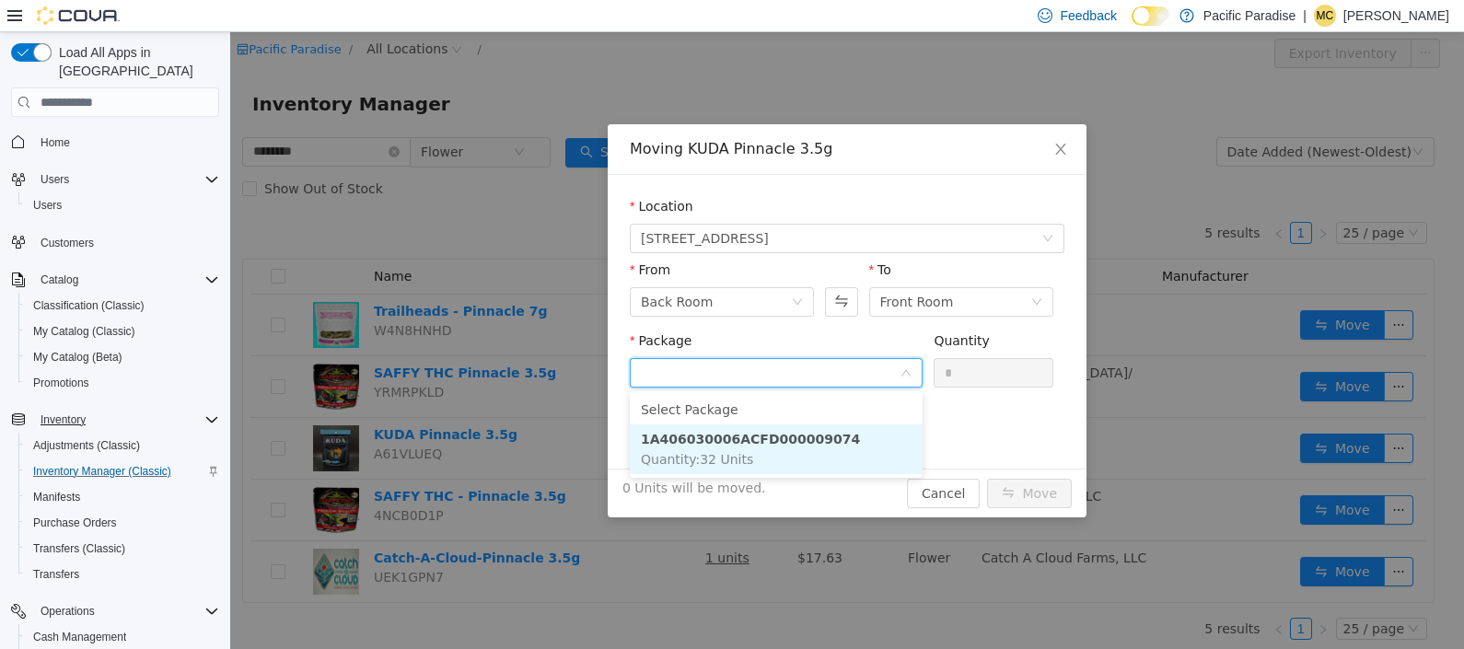
click at [850, 436] on li "1A406030006ACFD000009074 Quantity : 32 Units" at bounding box center [776, 449] width 293 height 50
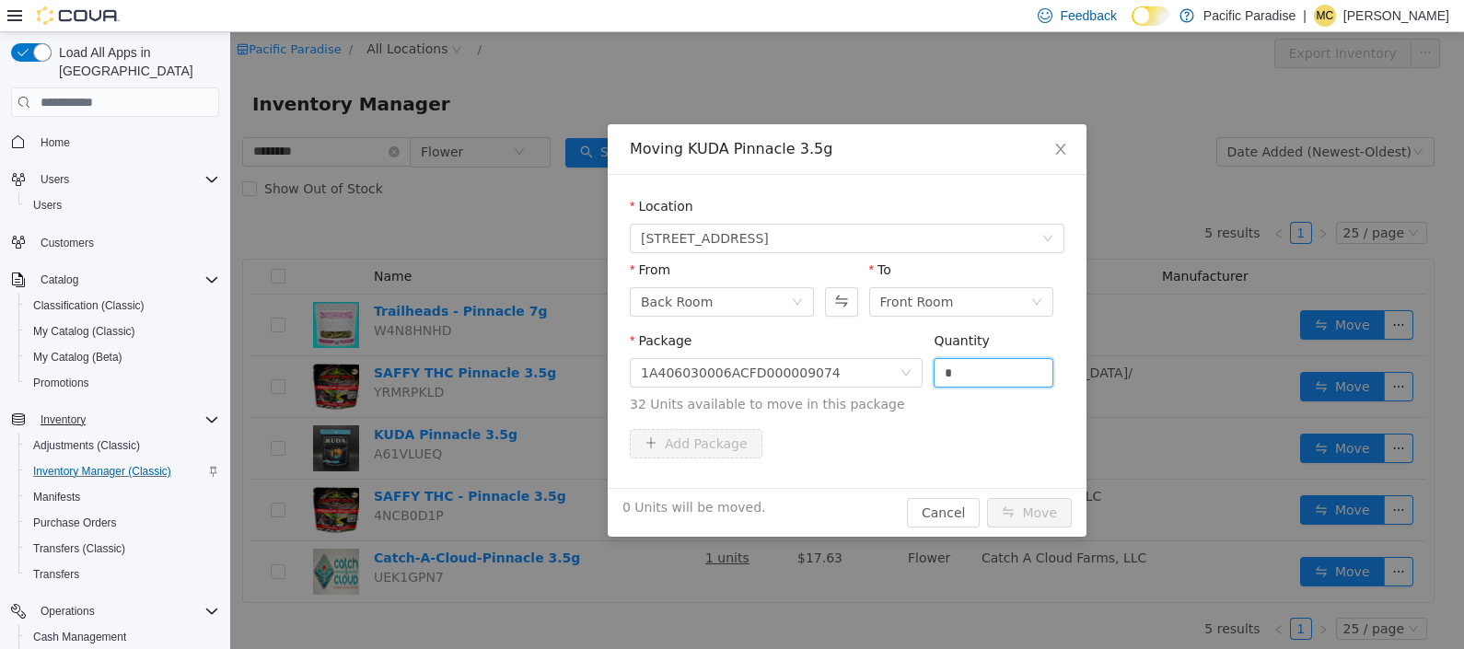
drag, startPoint x: 980, startPoint y: 370, endPoint x: 852, endPoint y: 349, distance: 129.7
click at [854, 349] on span "Package 1A406030006ACFD000009074 Quantity * 32 Units available to move in this …" at bounding box center [847, 373] width 435 height 81
type input "**"
click at [1009, 514] on button "Move" at bounding box center [1029, 512] width 85 height 29
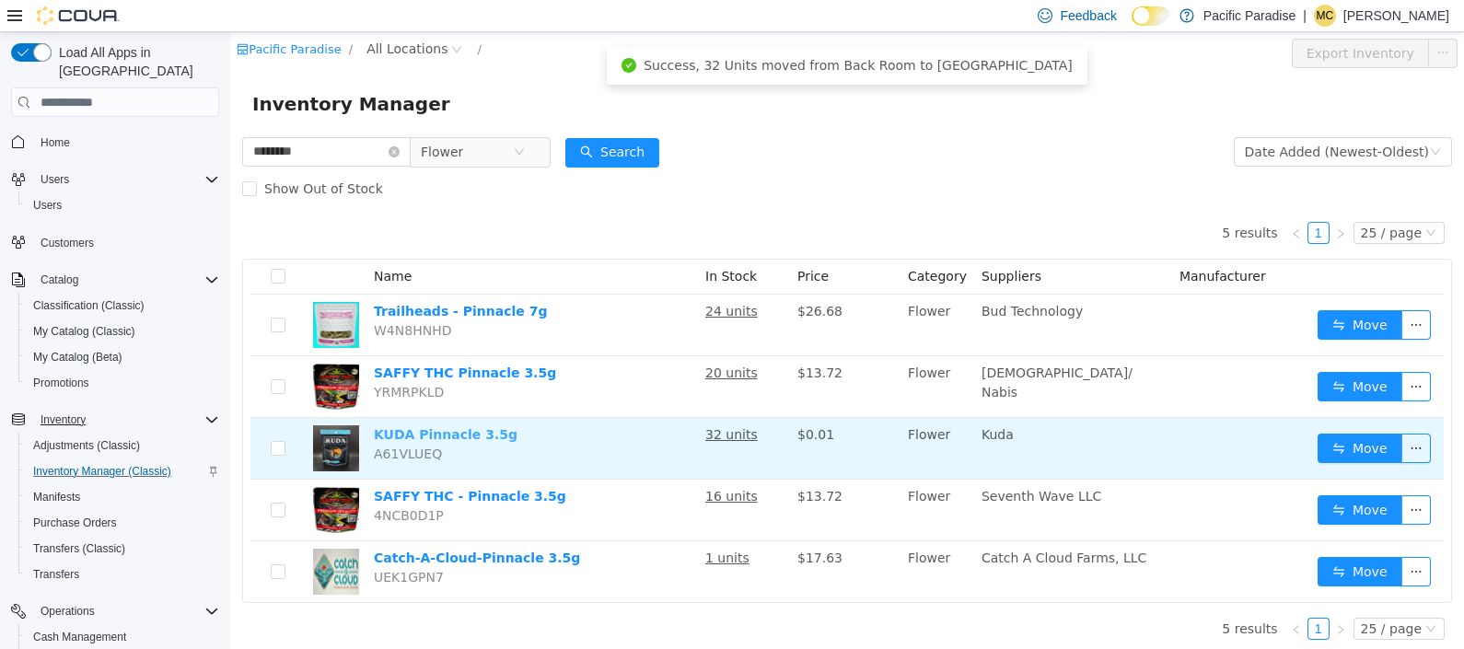
click at [449, 438] on link "KUDA Pinnacle 3.5g" at bounding box center [446, 434] width 144 height 15
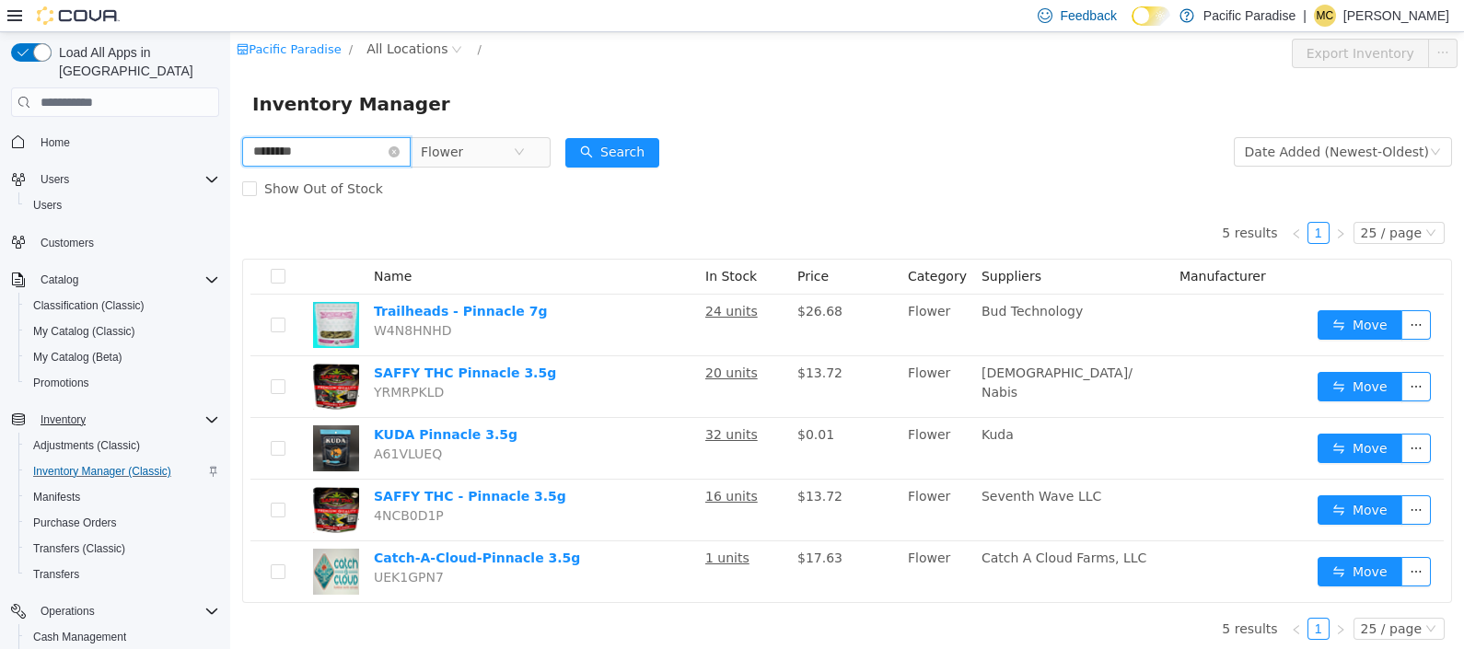
drag, startPoint x: 357, startPoint y: 157, endPoint x: 120, endPoint y: 130, distance: 239.1
click at [230, 130] on html "Pacific Paradise / All Locations / Export Inventory Inventory Manager ******** …" at bounding box center [847, 340] width 1234 height 617
type input "**********"
click at [635, 159] on button "Search" at bounding box center [612, 152] width 94 height 29
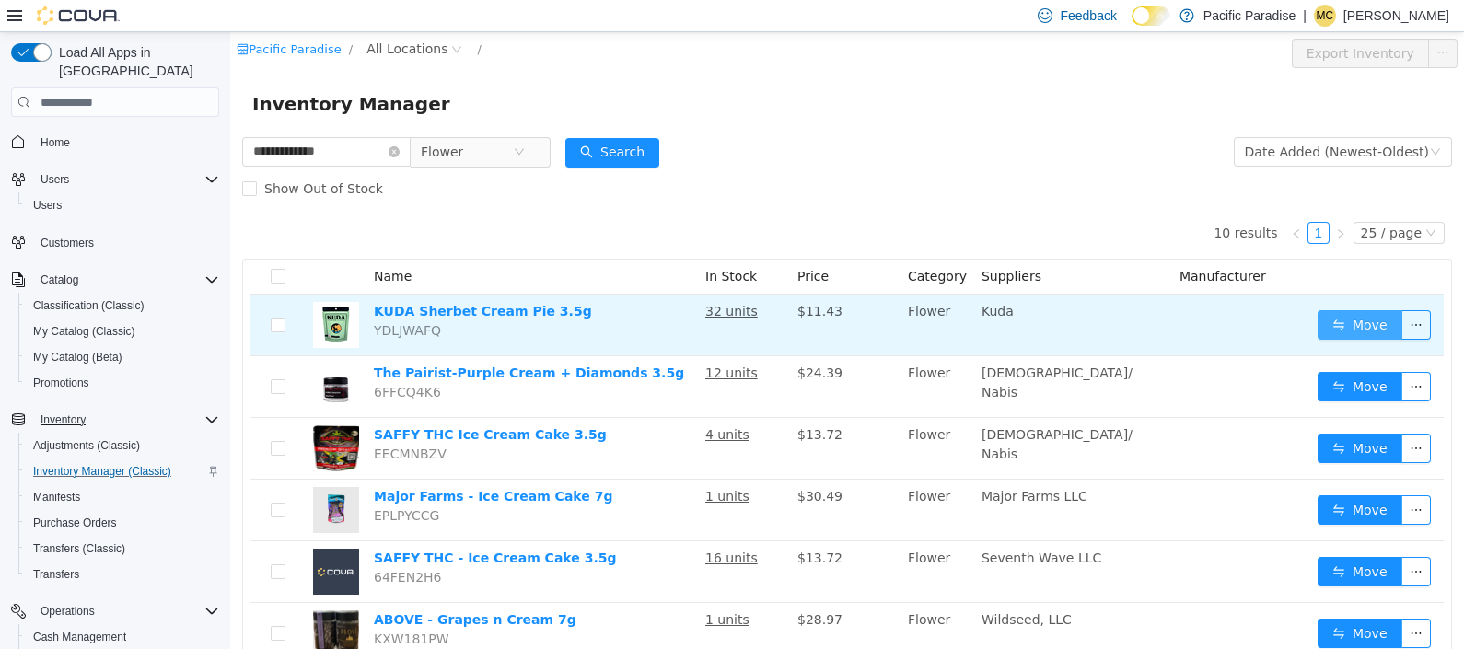
click at [1326, 323] on button "Move" at bounding box center [1360, 324] width 85 height 29
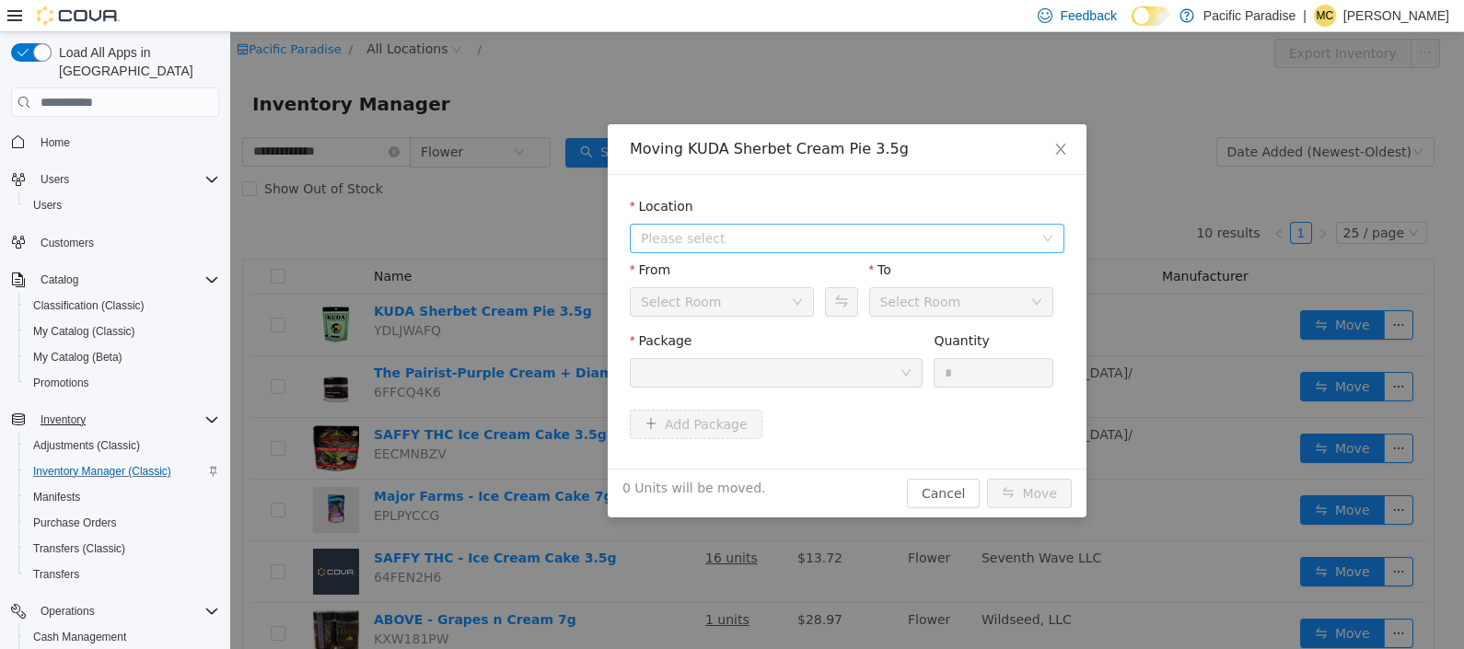
click at [1054, 238] on span "Please select" at bounding box center [847, 238] width 435 height 29
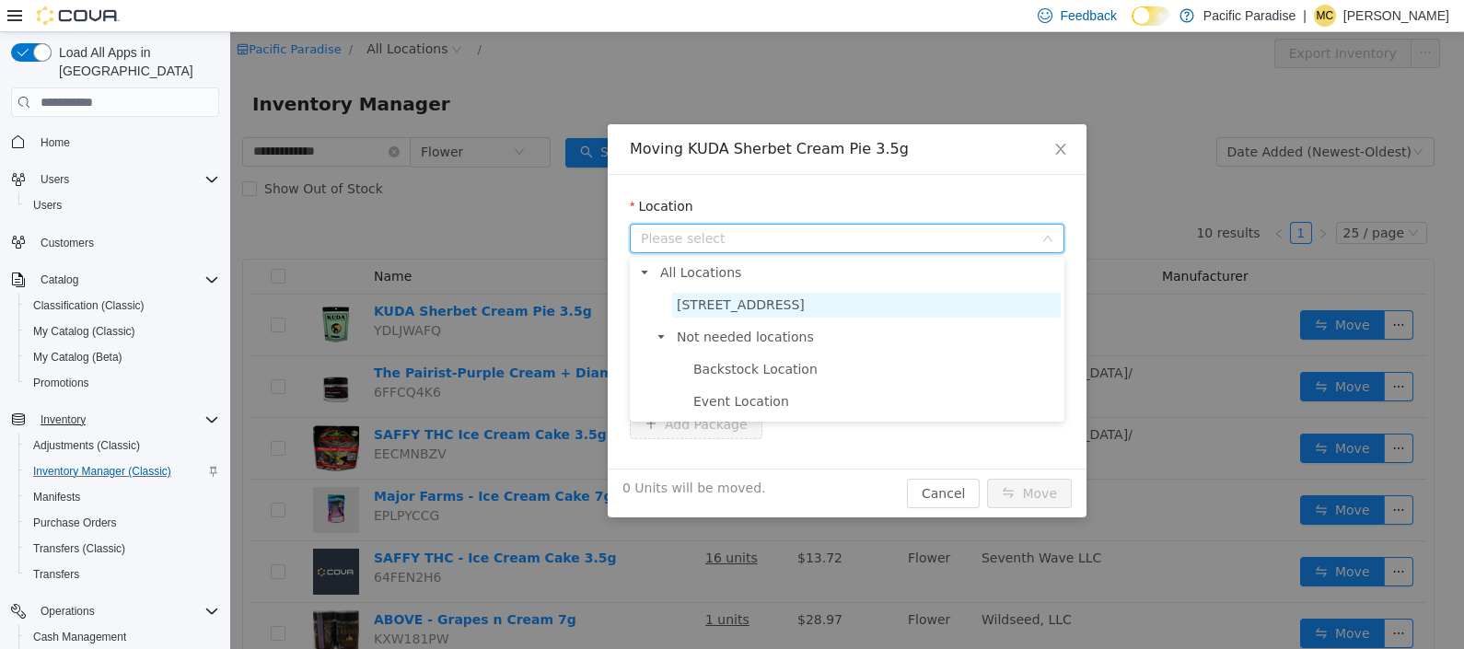
click at [1031, 306] on span "[STREET_ADDRESS]" at bounding box center [866, 305] width 389 height 25
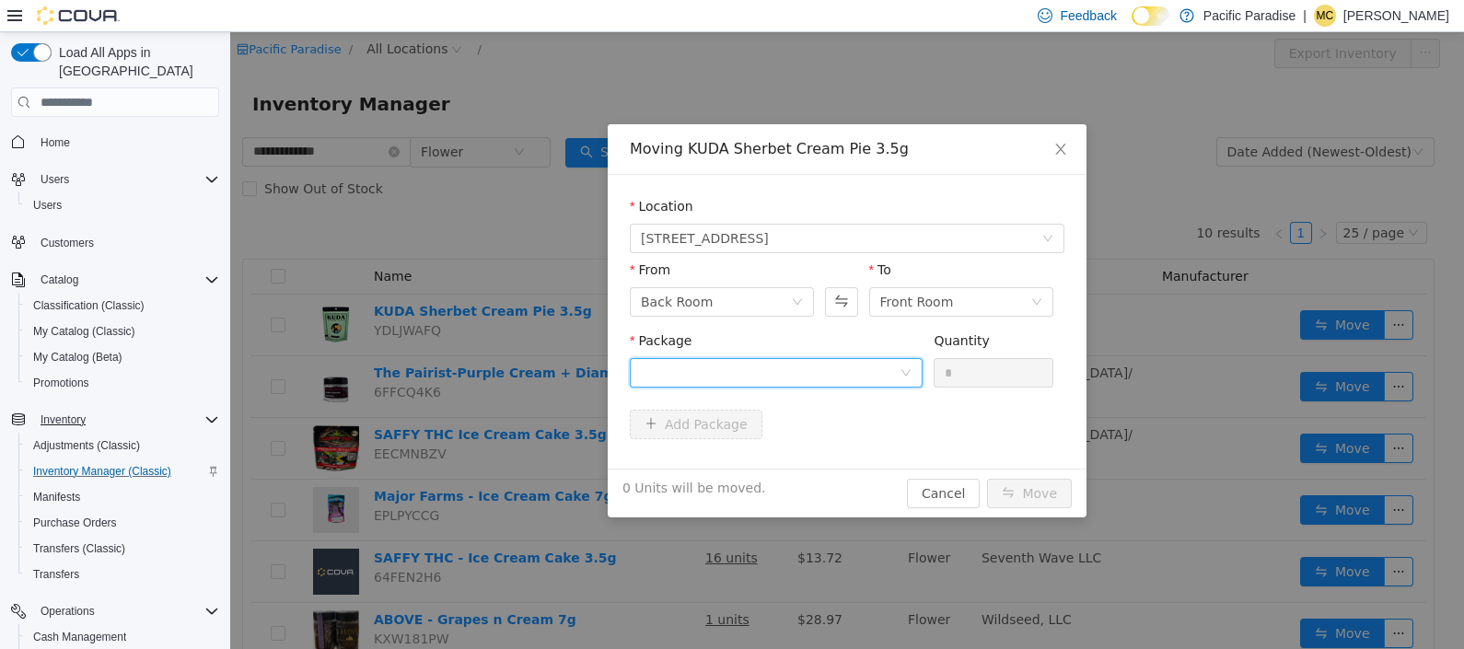
click at [918, 371] on div at bounding box center [776, 372] width 293 height 29
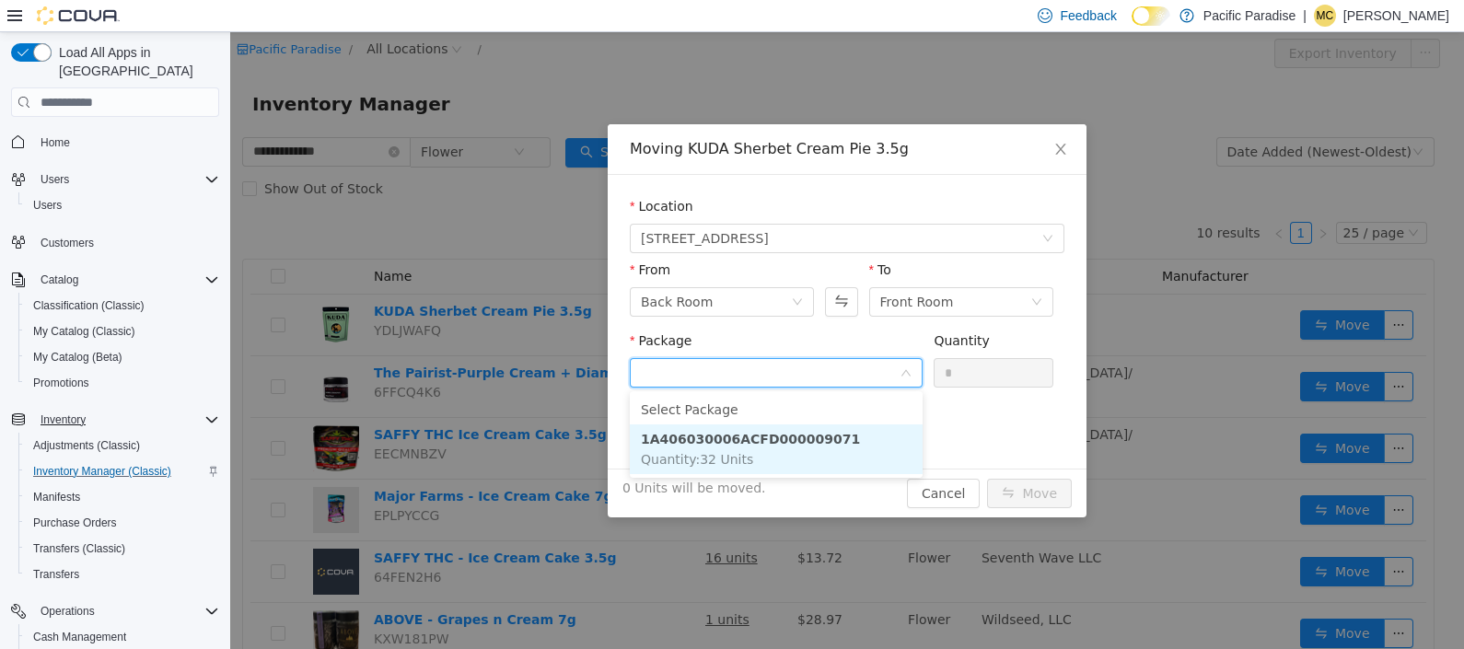
click at [889, 443] on li "1A406030006ACFD000009071 Quantity : 32 Units" at bounding box center [776, 449] width 293 height 50
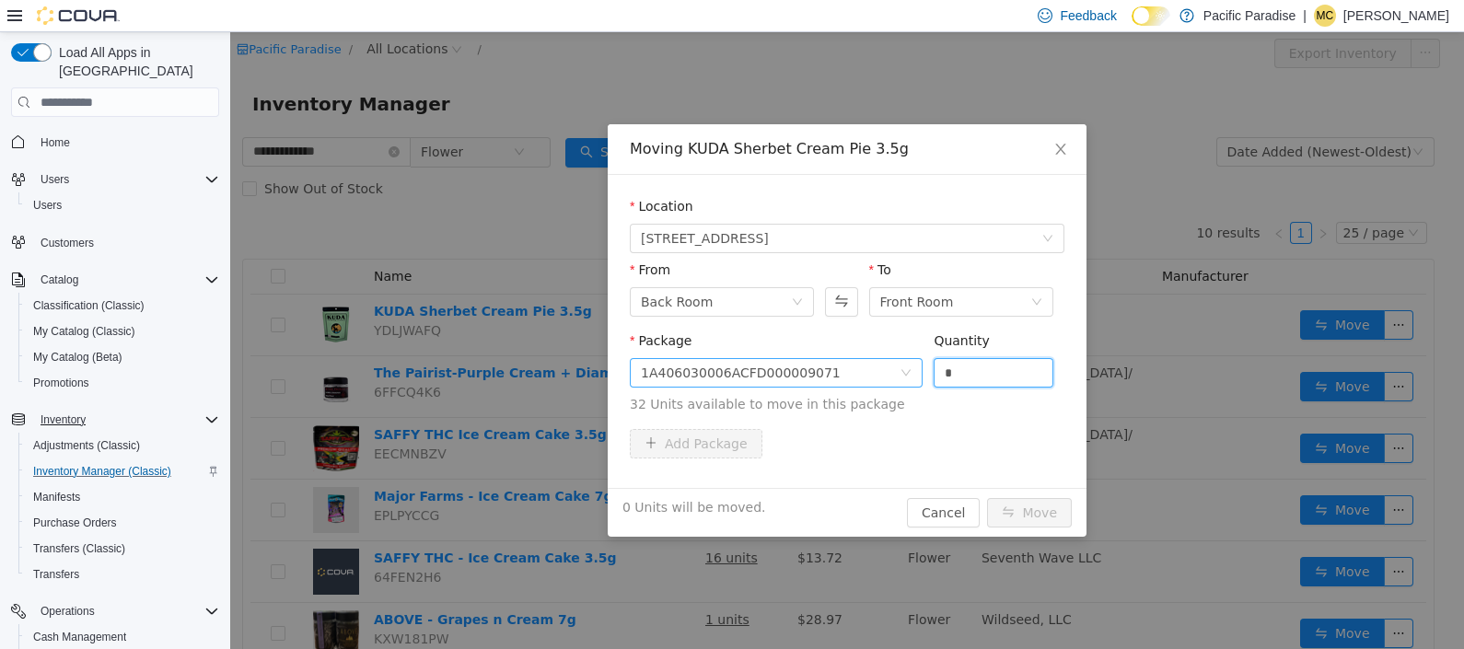
drag, startPoint x: 994, startPoint y: 370, endPoint x: 884, endPoint y: 357, distance: 111.2
click at [886, 357] on span "Package 1A406030006ACFD000009071 Quantity * 32 Units available to move in this …" at bounding box center [847, 373] width 435 height 81
type input "**"
click at [1035, 513] on button "Move" at bounding box center [1029, 512] width 85 height 29
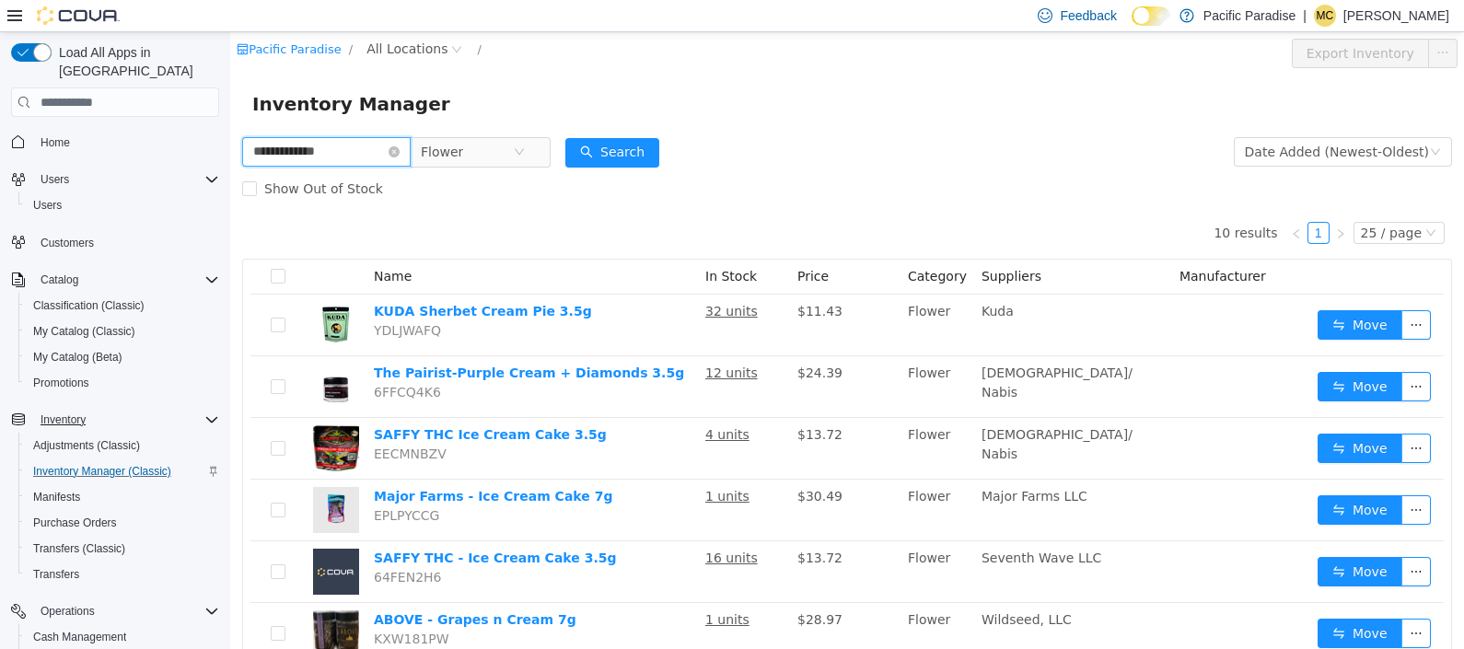
drag, startPoint x: 372, startPoint y: 153, endPoint x: 170, endPoint y: 127, distance: 203.3
click at [230, 127] on html "**********" at bounding box center [847, 340] width 1234 height 617
type input "***"
click at [645, 157] on button "Search" at bounding box center [612, 152] width 94 height 29
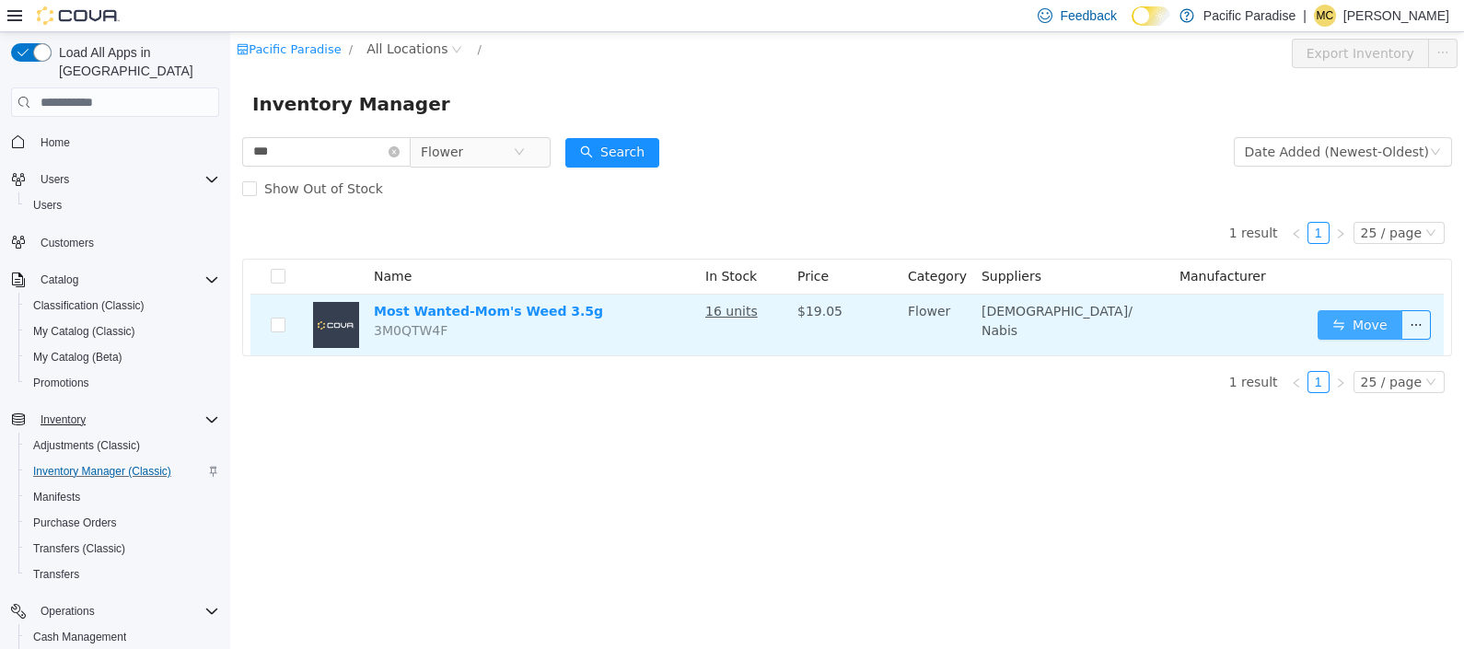
click at [1344, 320] on button "Move" at bounding box center [1360, 324] width 85 height 29
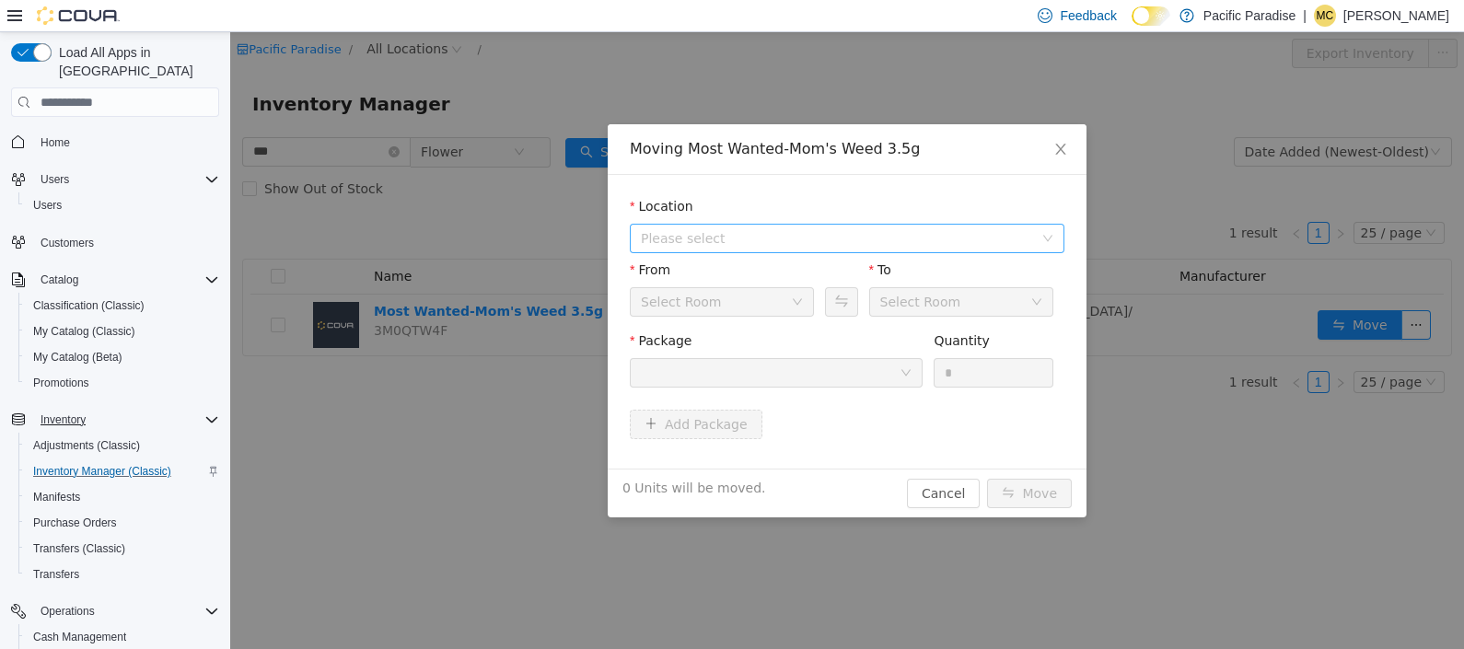
click at [1025, 241] on span "Please select" at bounding box center [837, 238] width 392 height 18
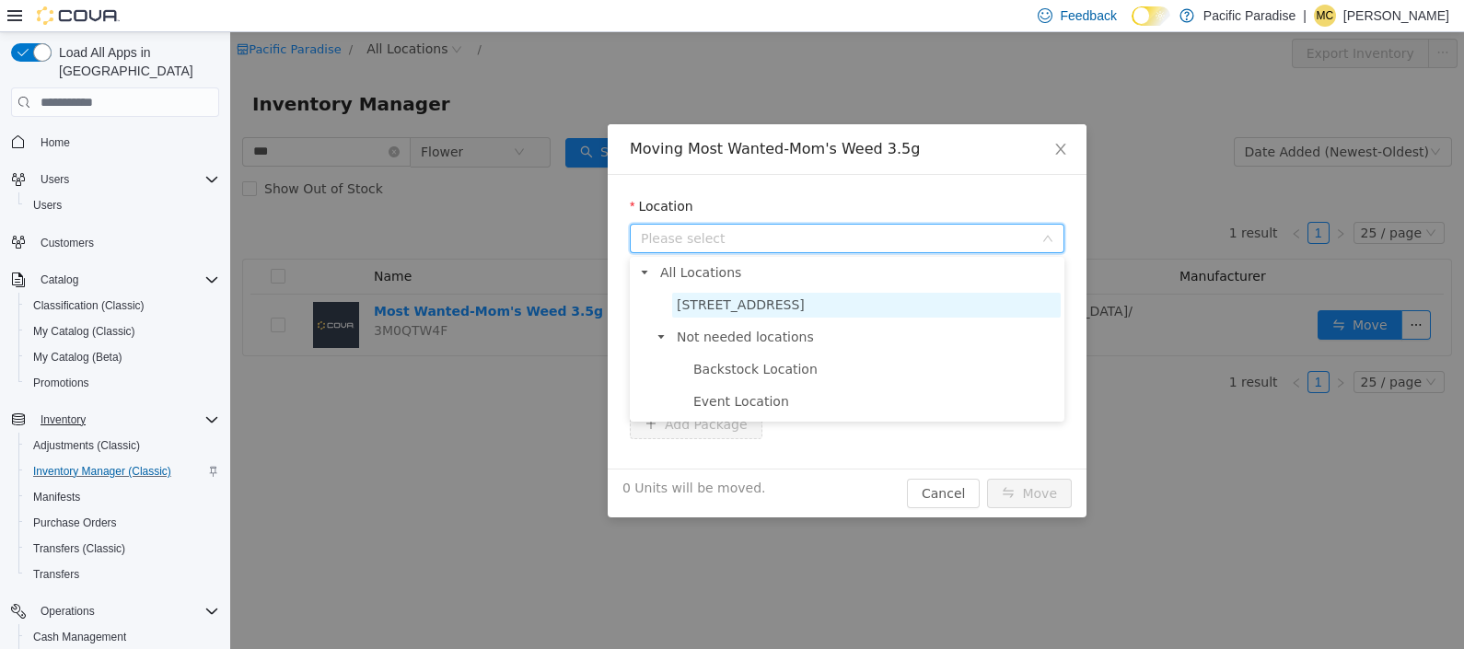
click at [997, 303] on span "[STREET_ADDRESS]" at bounding box center [866, 305] width 389 height 25
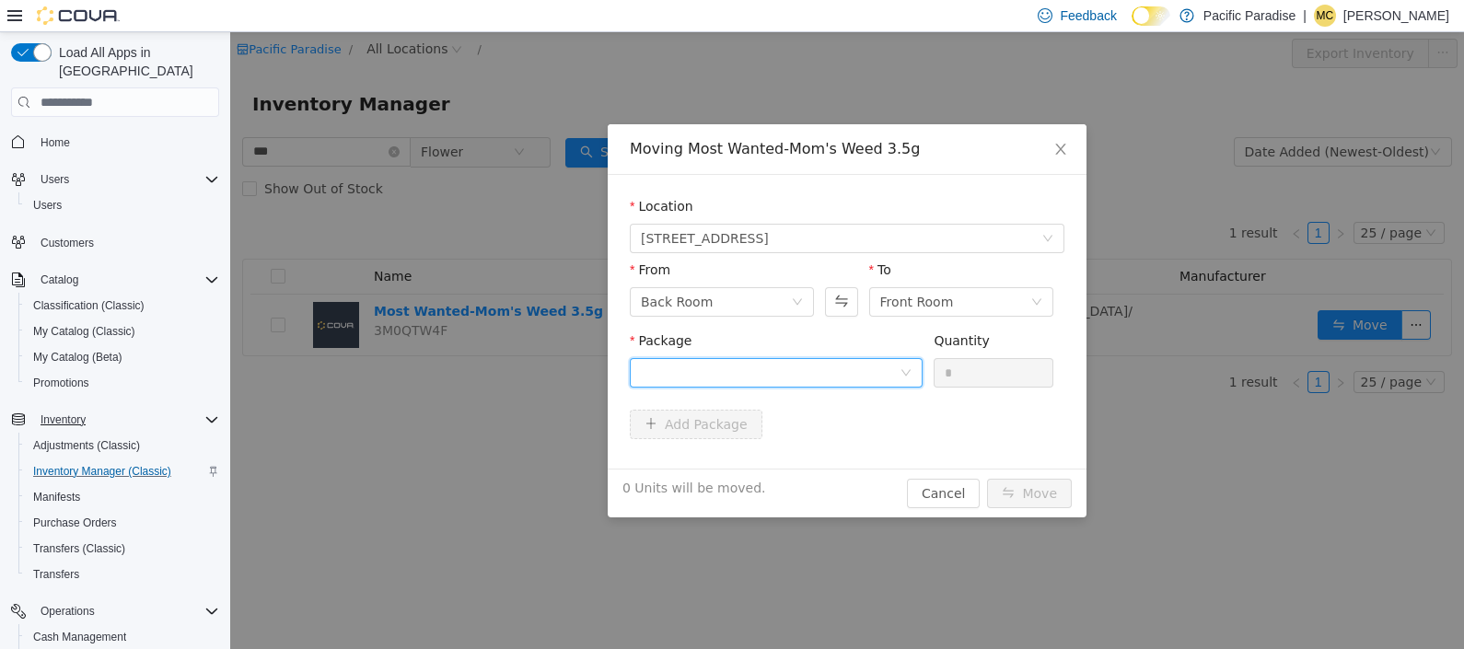
click at [886, 378] on div at bounding box center [770, 373] width 259 height 28
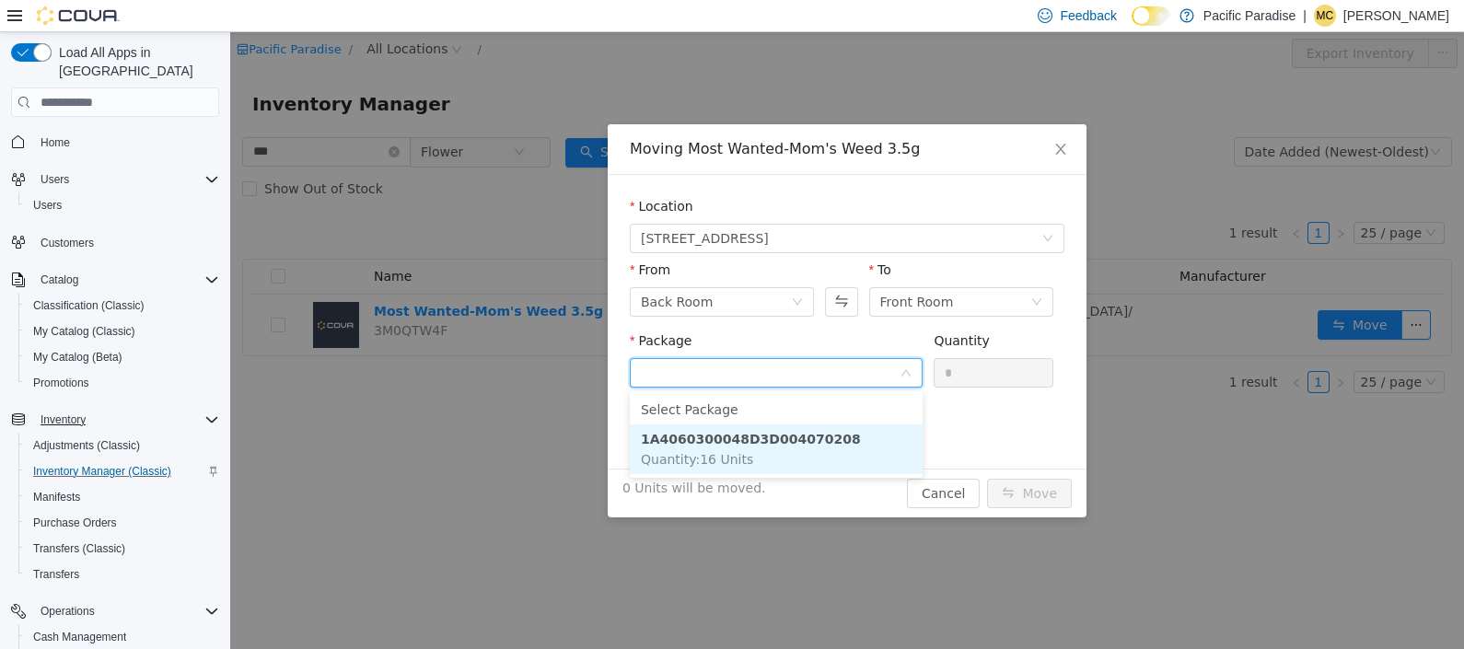
click at [869, 452] on li "1A4060300048D3D004070208 Quantity : 16 Units" at bounding box center [776, 449] width 293 height 50
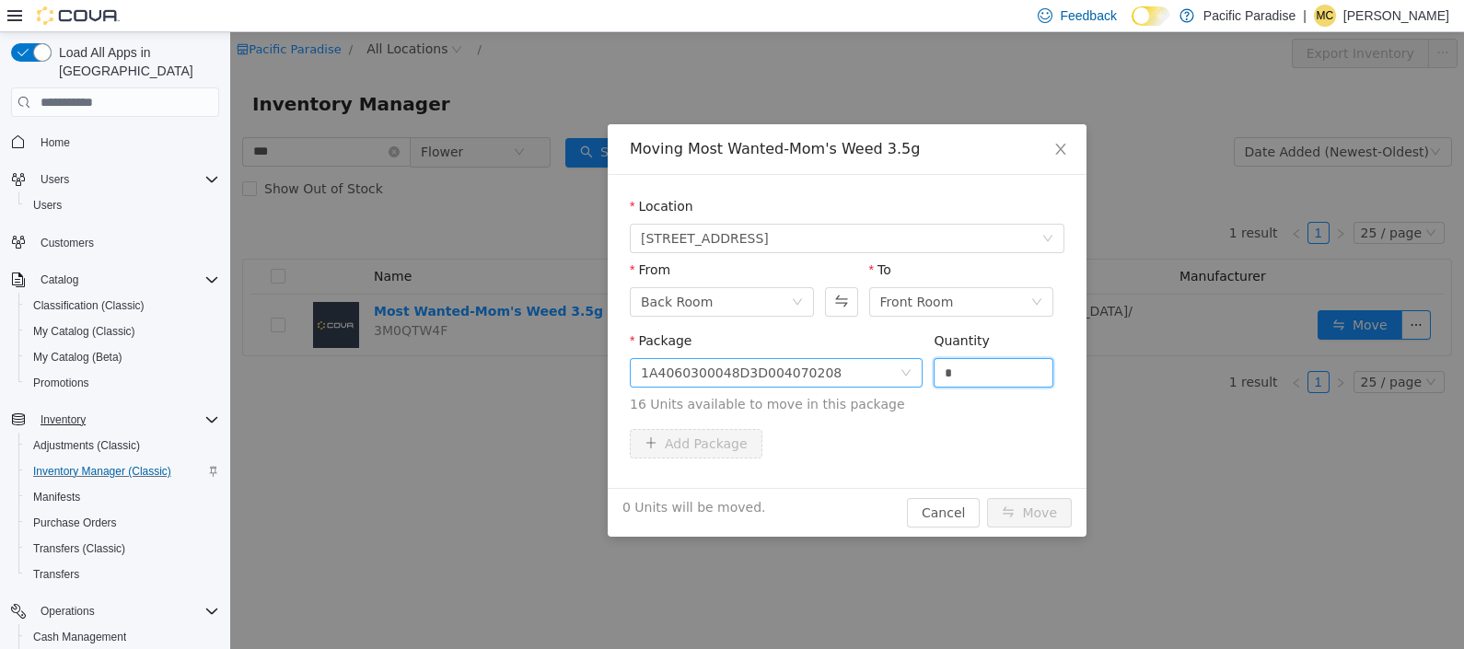
drag, startPoint x: 977, startPoint y: 371, endPoint x: 879, endPoint y: 364, distance: 97.9
click at [879, 364] on span "Package 1A4060300048D3D004070208 Quantity * 16 Units available to move in this …" at bounding box center [847, 373] width 435 height 81
type input "**"
click at [1026, 511] on button "Move" at bounding box center [1029, 512] width 85 height 29
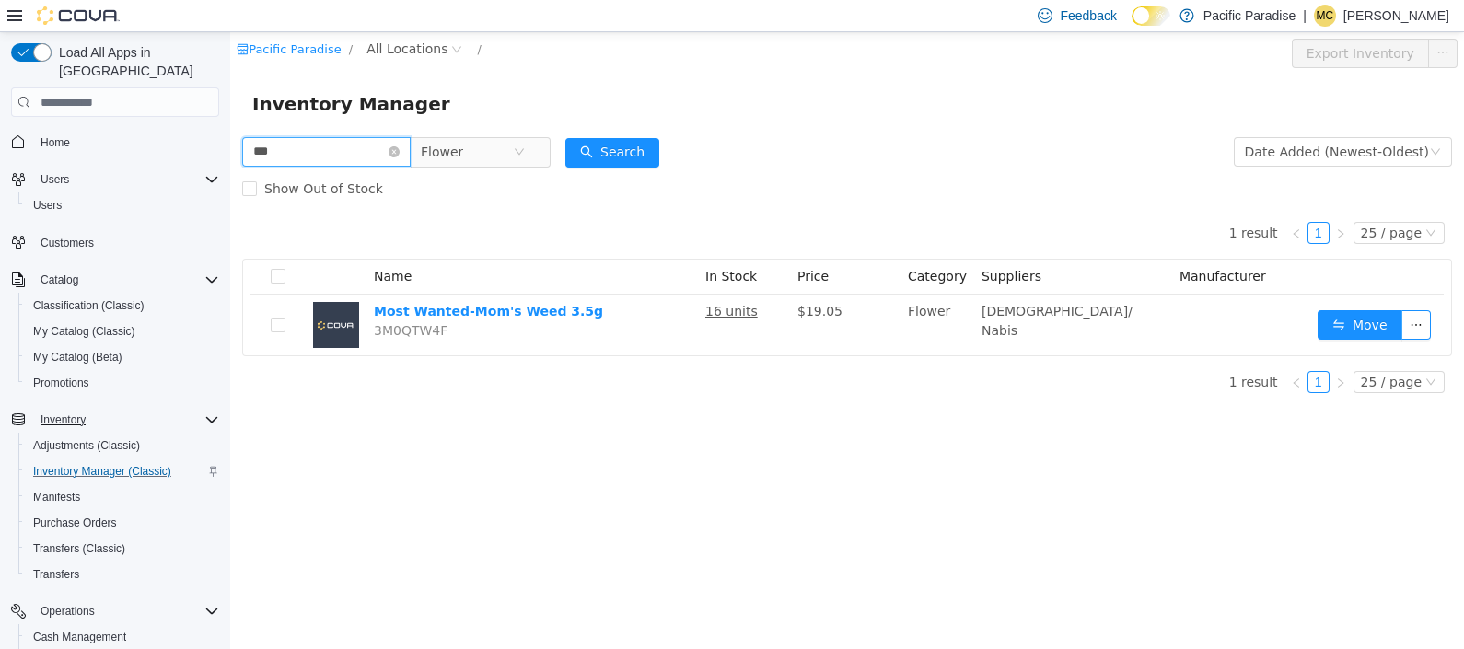
drag, startPoint x: 355, startPoint y: 149, endPoint x: 70, endPoint y: 144, distance: 285.5
click at [230, 144] on html "Pacific Paradise / All Locations / Export Inventory Inventory Manager *** Flowe…" at bounding box center [847, 340] width 1234 height 617
type input "*****"
click at [647, 150] on button "Search" at bounding box center [612, 152] width 94 height 29
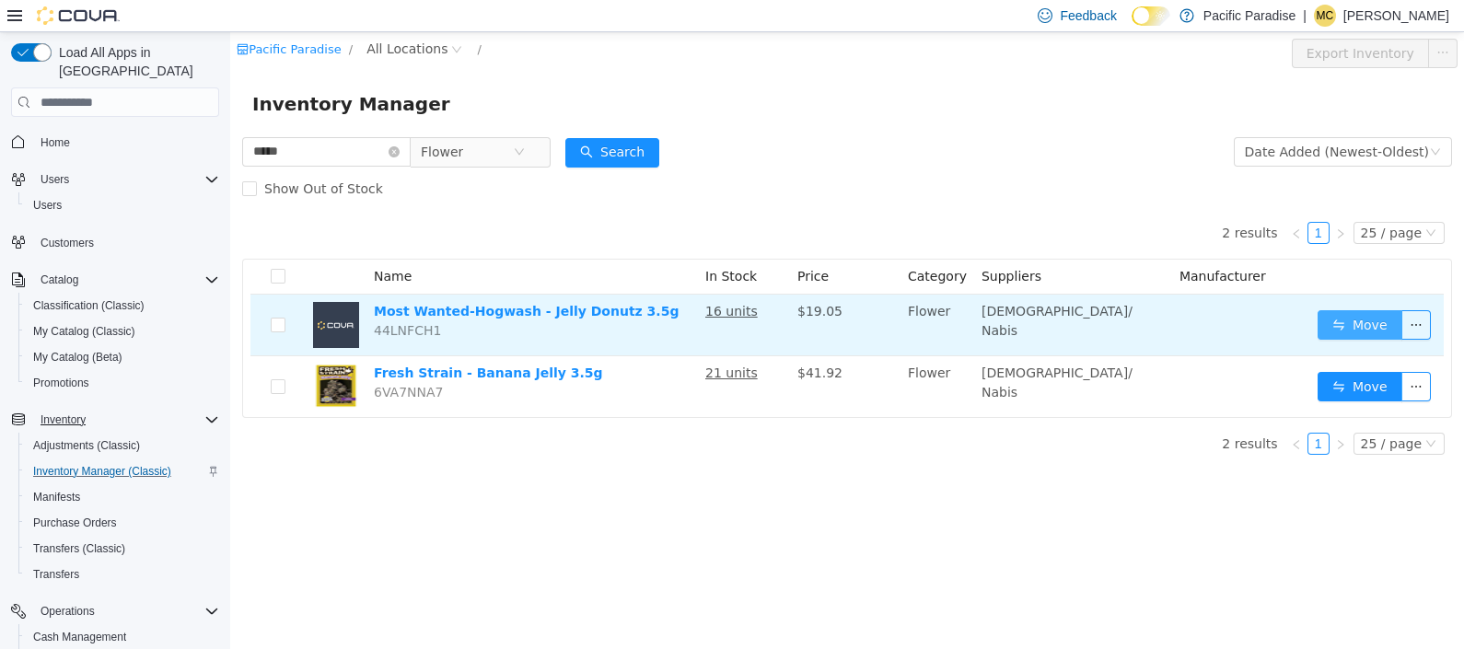
click at [1349, 325] on button "Move" at bounding box center [1360, 324] width 85 height 29
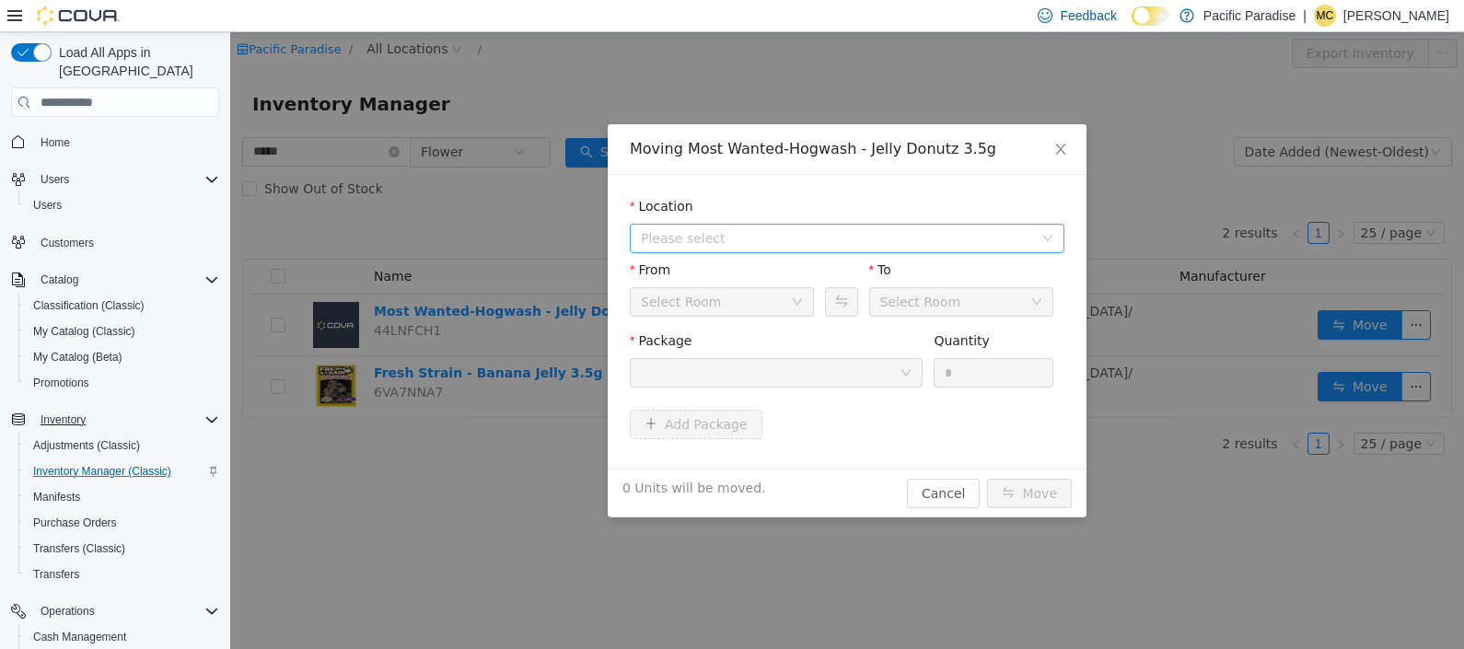
click at [1053, 247] on span "Please select" at bounding box center [847, 238] width 435 height 29
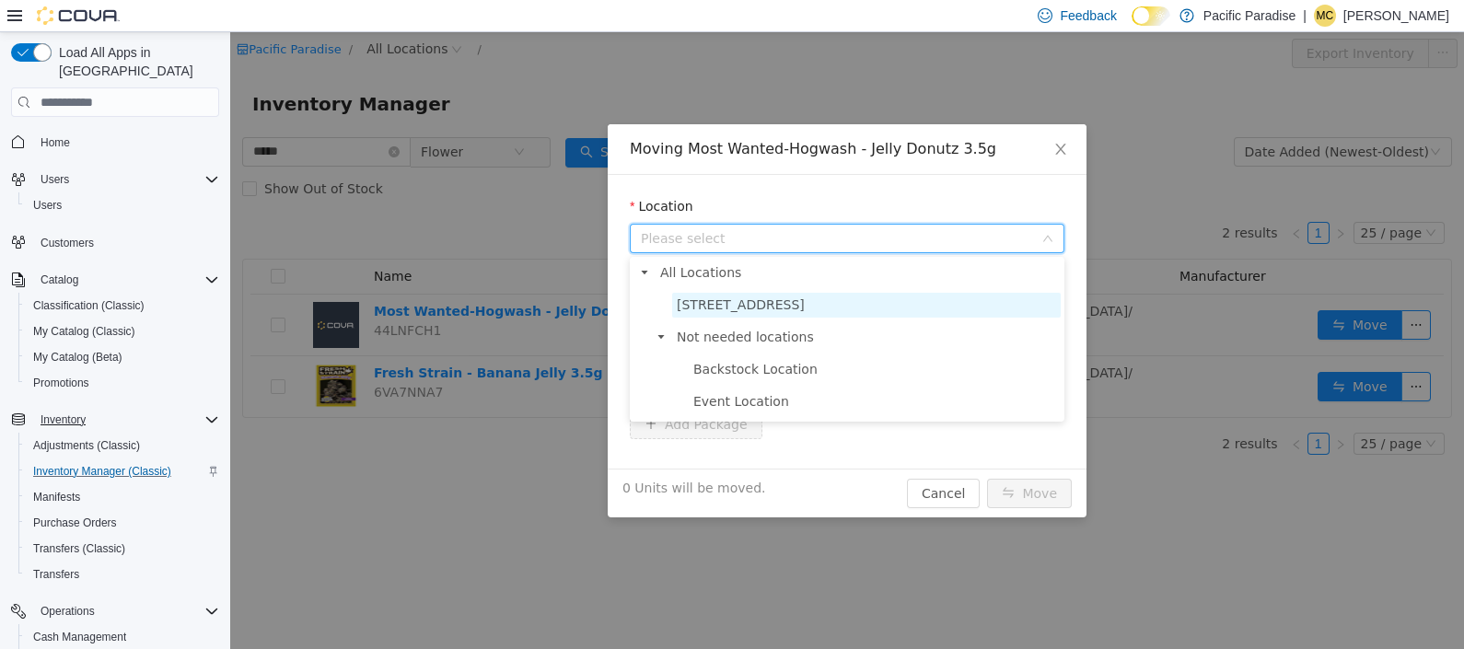
click at [1036, 297] on span "[STREET_ADDRESS]" at bounding box center [866, 305] width 389 height 25
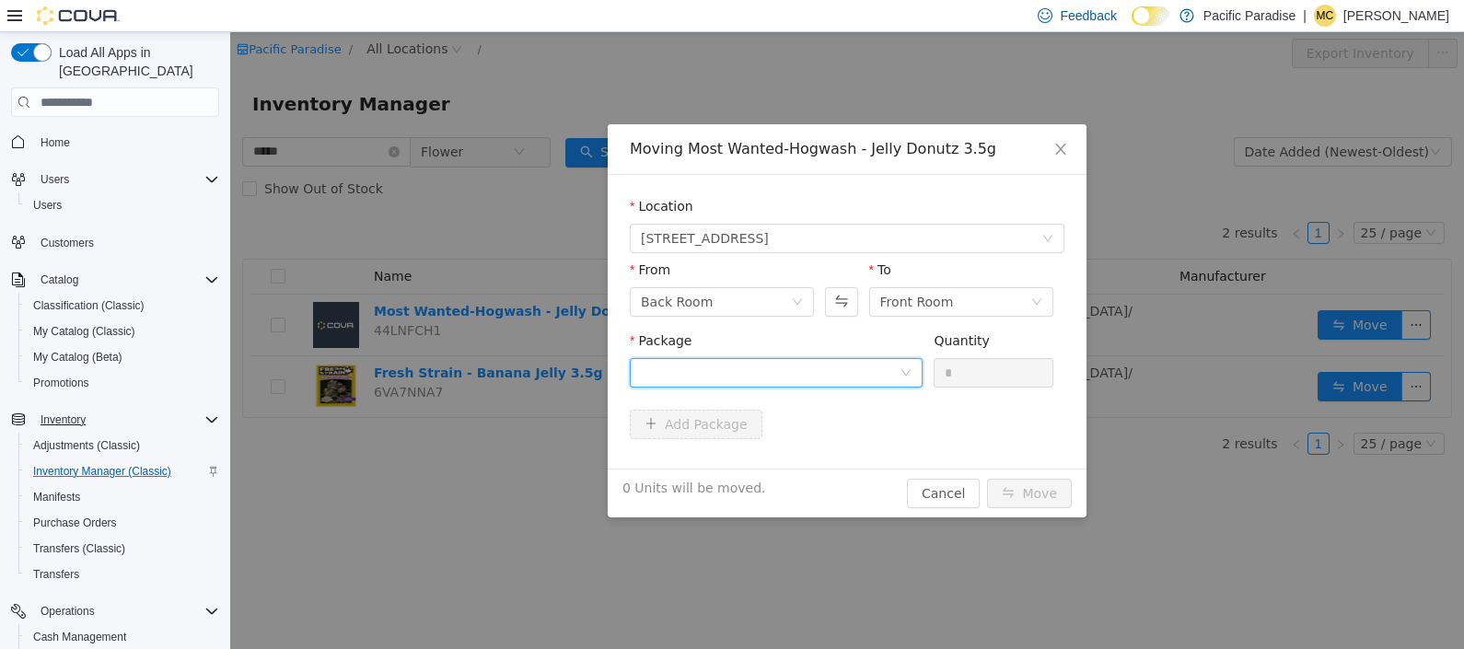
click at [905, 376] on icon "icon: down" at bounding box center [905, 372] width 11 height 11
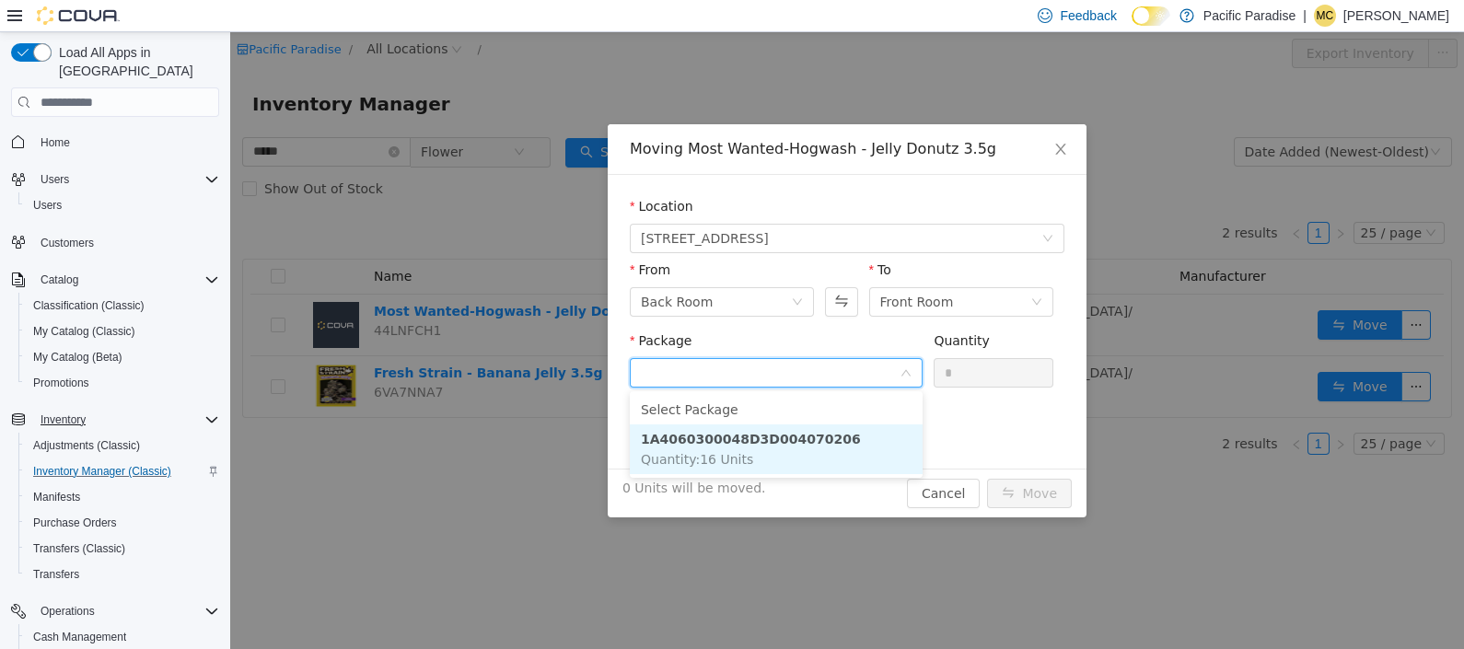
click at [889, 431] on li "1A4060300048D3D004070206 Quantity : 16 Units" at bounding box center [776, 449] width 293 height 50
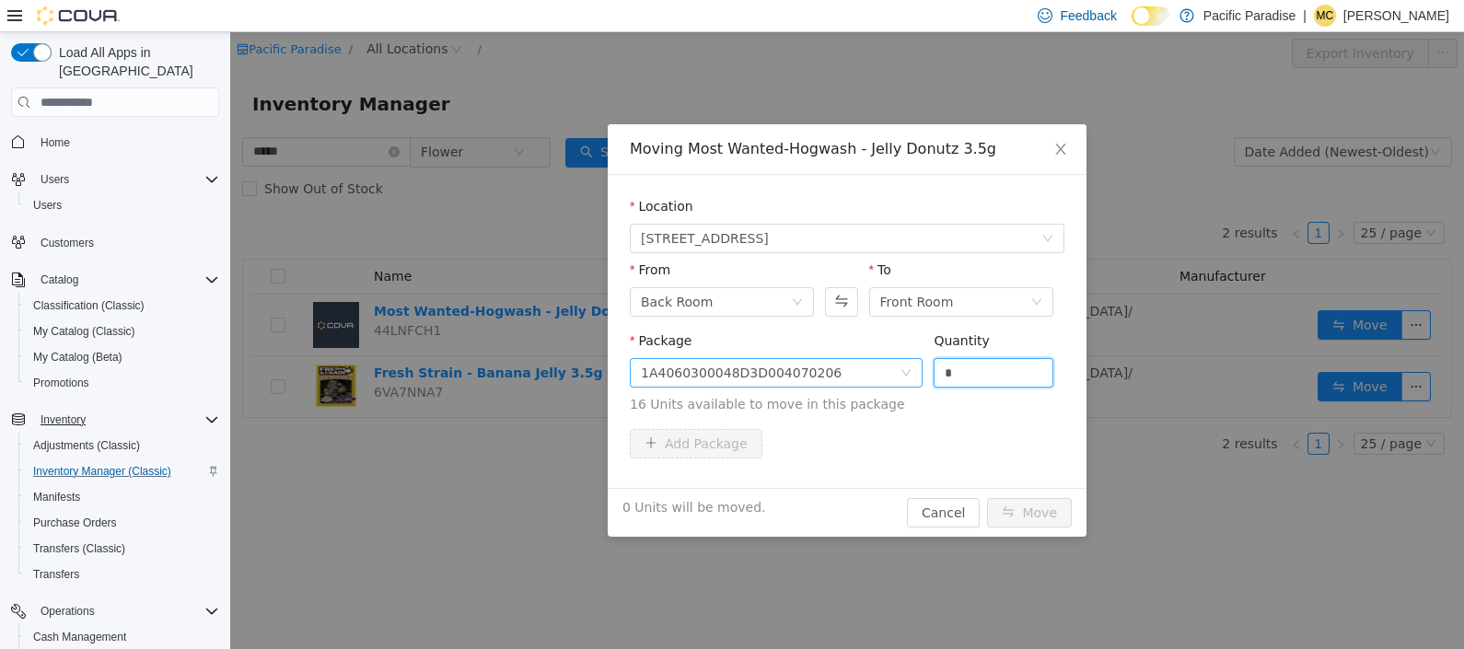
drag, startPoint x: 971, startPoint y: 378, endPoint x: 892, endPoint y: 366, distance: 80.0
click at [893, 366] on span "Package 1A4060300048D3D004070206 Quantity * 16 Units available to move in this …" at bounding box center [847, 373] width 435 height 81
type input "*"
type input "**"
click at [1039, 506] on button "Move" at bounding box center [1029, 512] width 85 height 29
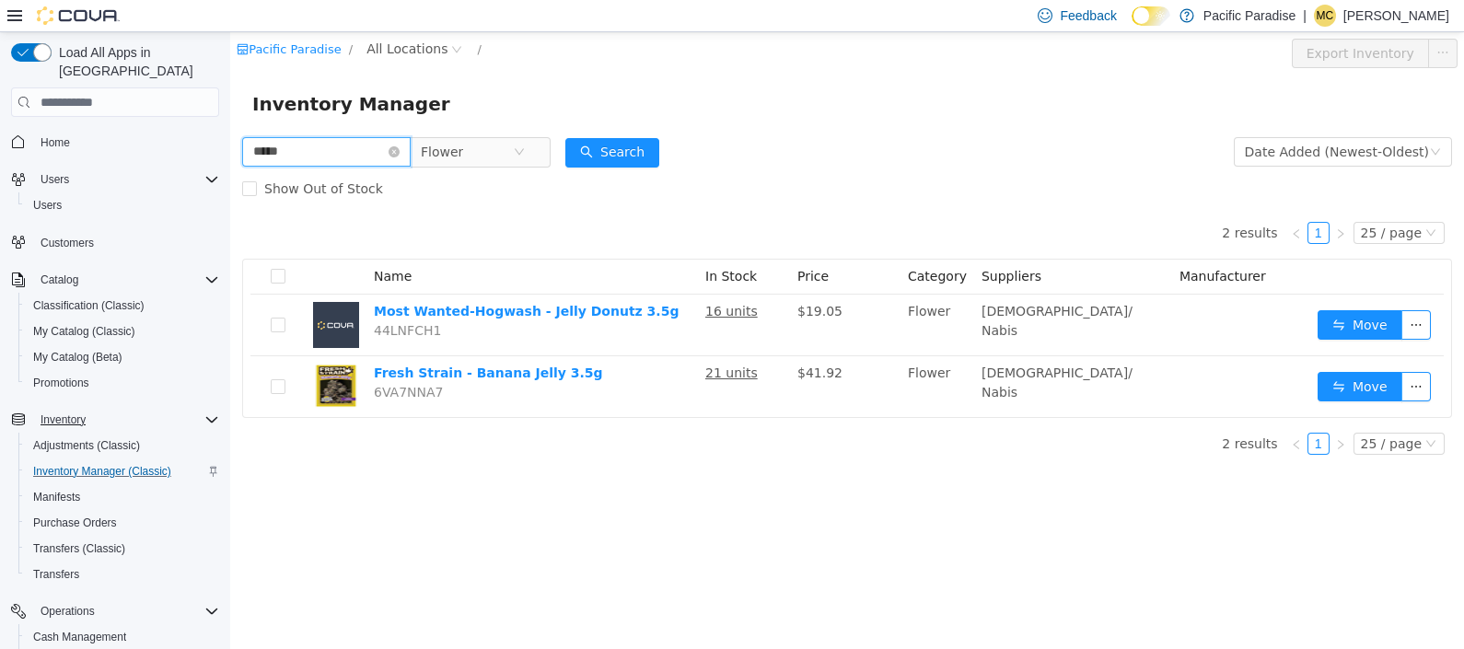
drag, startPoint x: 330, startPoint y: 155, endPoint x: 89, endPoint y: 133, distance: 241.3
click at [230, 133] on html "Pacific Paradise / All Locations / Export Inventory Inventory Manager ***** Flo…" at bounding box center [847, 340] width 1234 height 617
type input "*******"
click at [122, 130] on span "Home" at bounding box center [126, 141] width 186 height 23
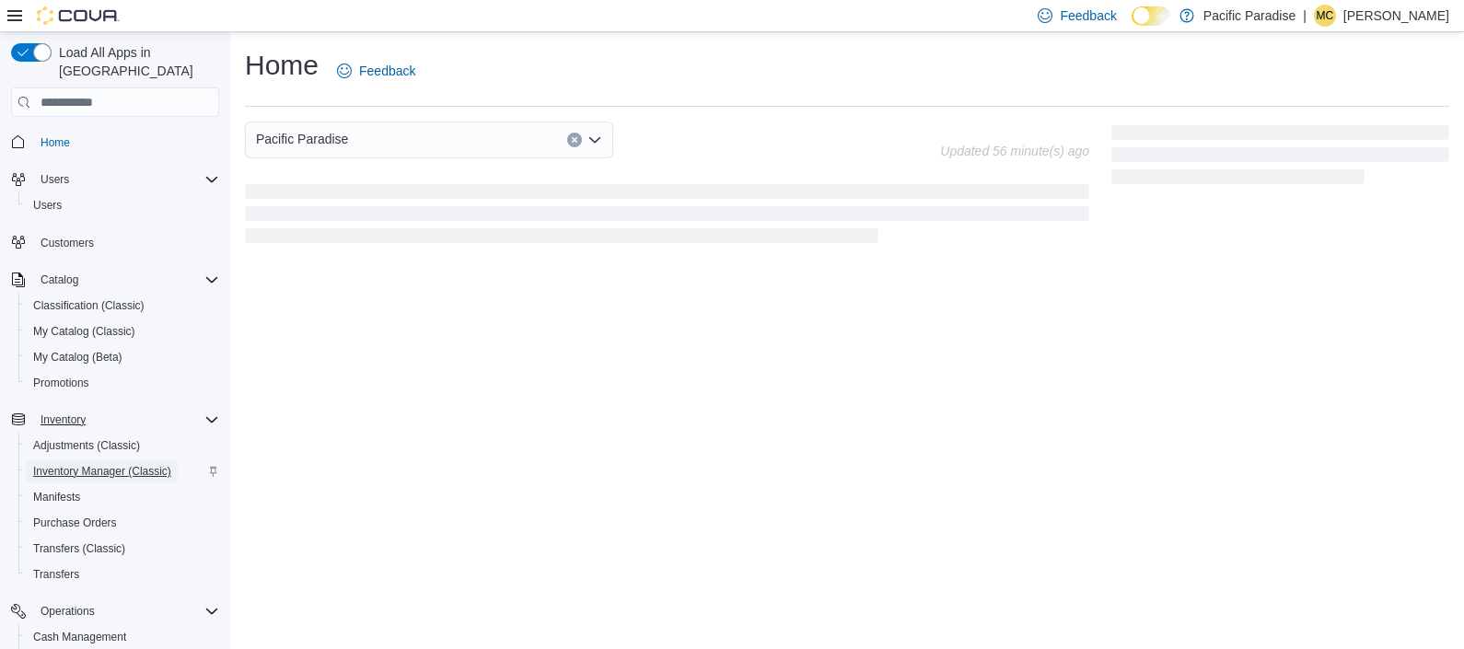
click at [98, 464] on span "Inventory Manager (Classic)" at bounding box center [102, 471] width 138 height 15
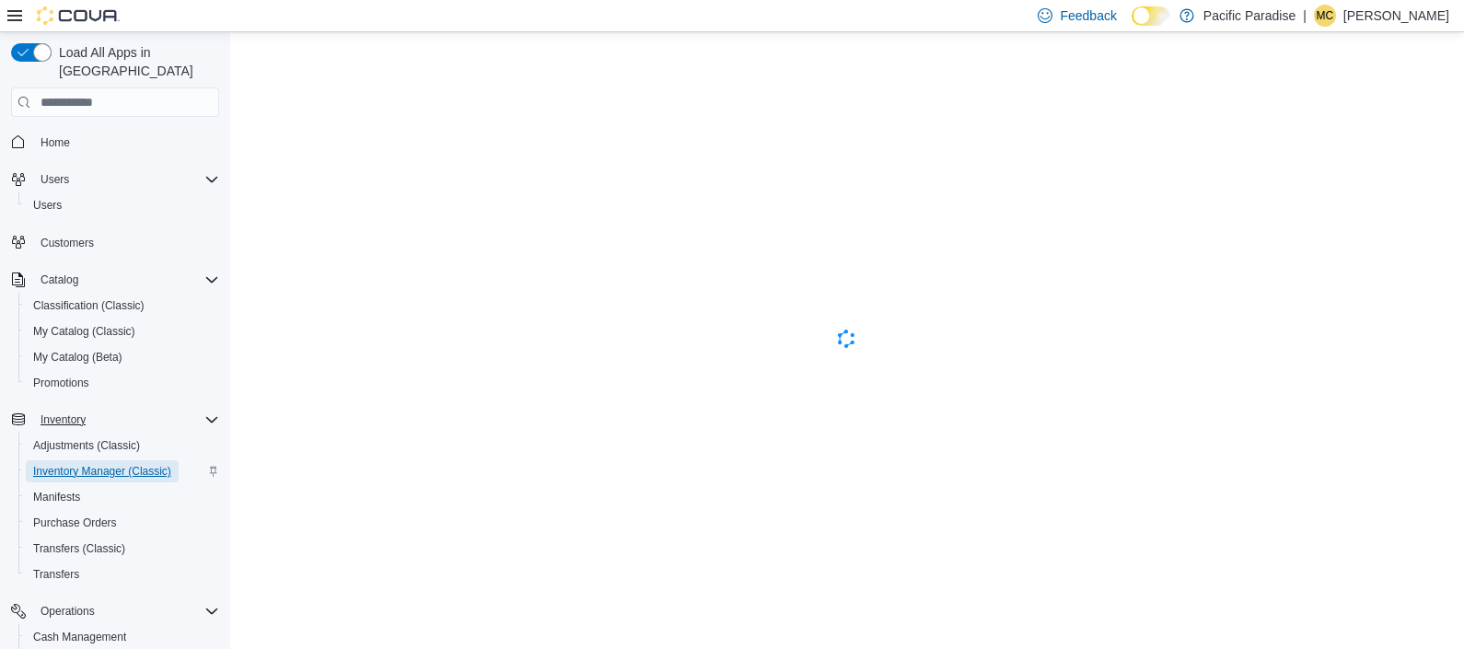
click at [98, 464] on span "Inventory Manager (Classic)" at bounding box center [102, 471] width 138 height 15
click at [74, 412] on span "Inventory" at bounding box center [63, 419] width 45 height 15
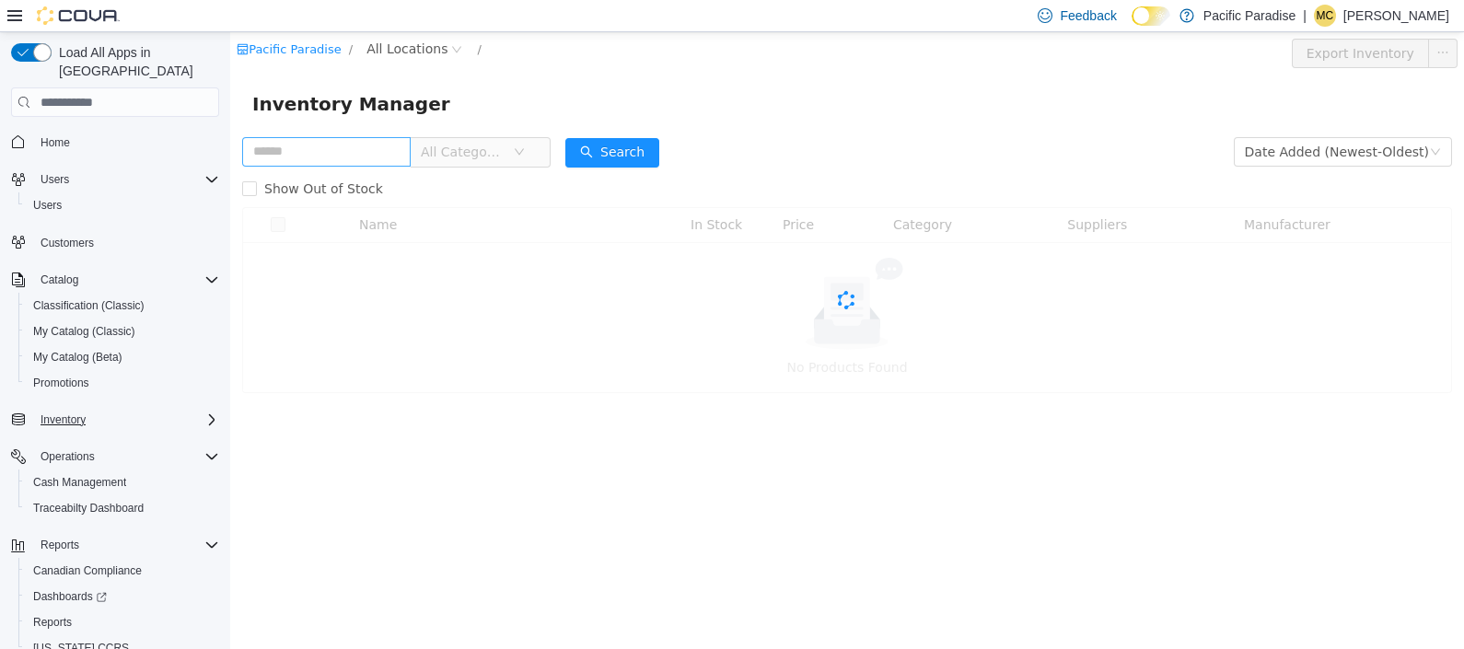
click at [317, 147] on input "text" at bounding box center [326, 151] width 168 height 29
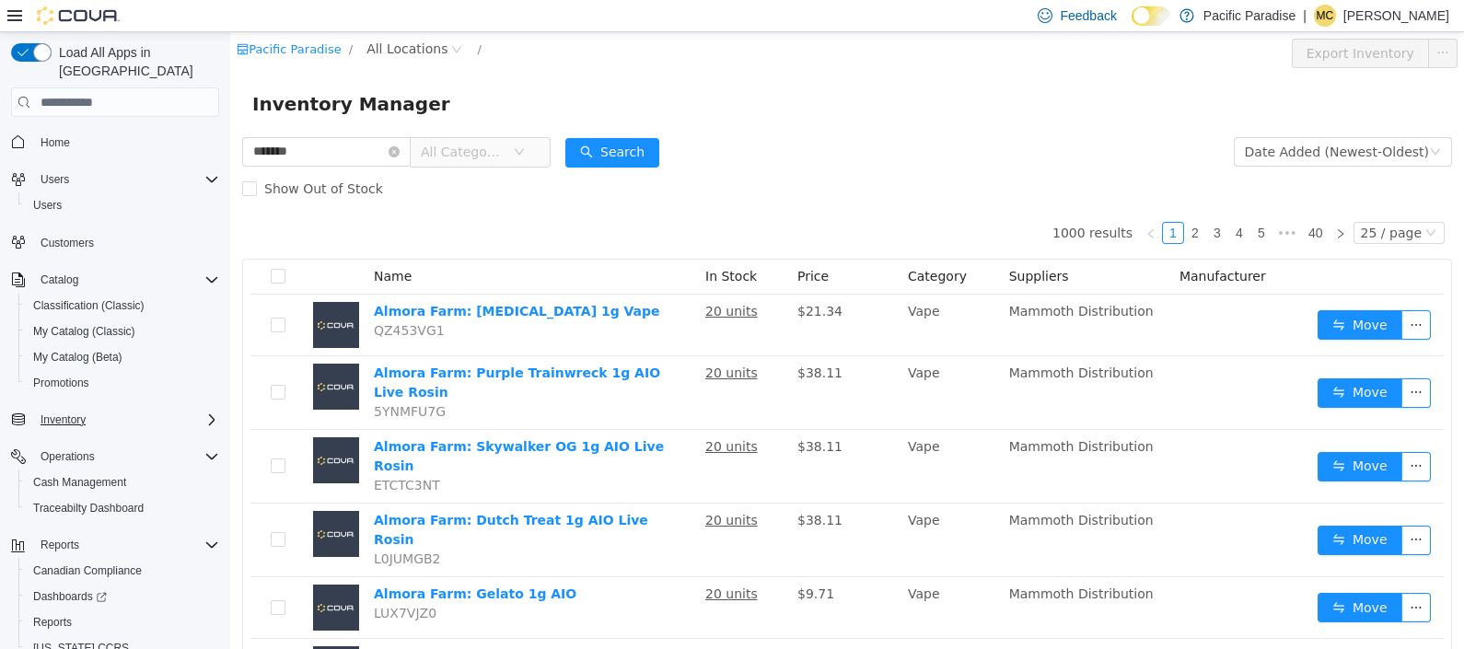
type input "*******"
click at [513, 155] on span "All Categories" at bounding box center [467, 152] width 92 height 28
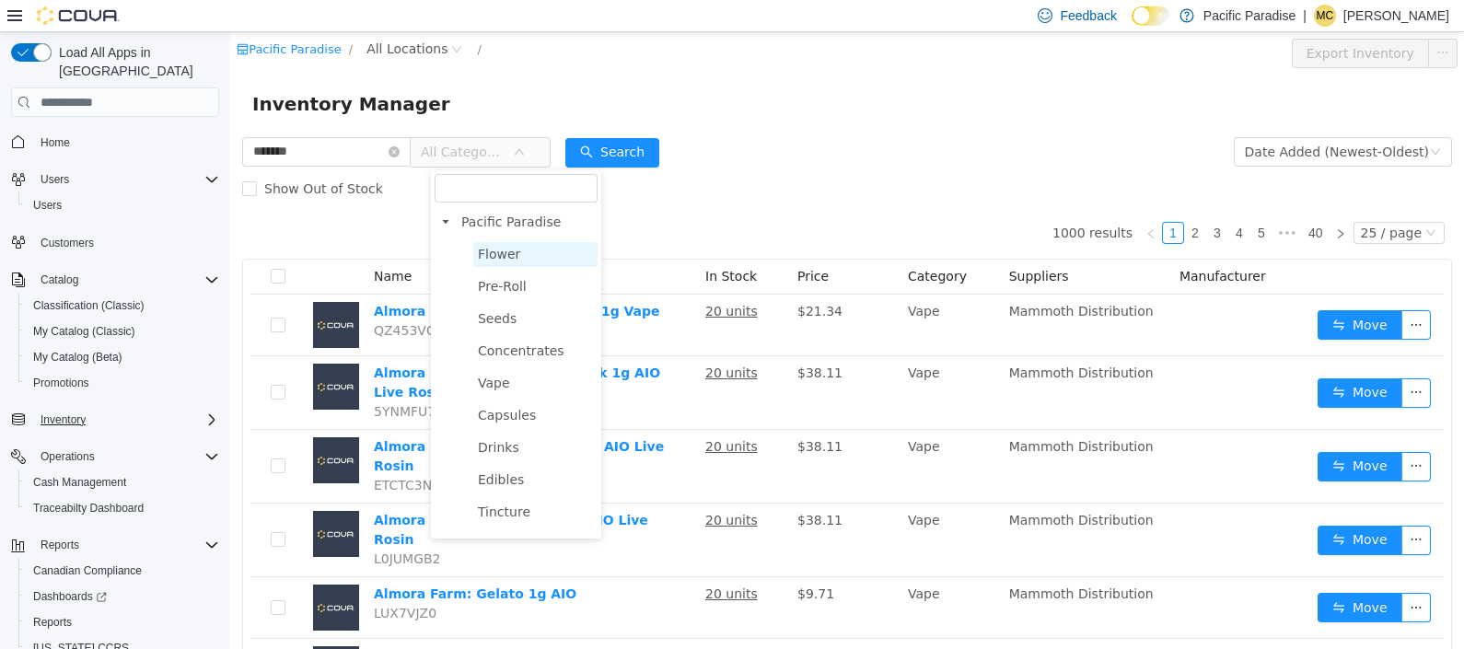
click at [522, 262] on span "Flower" at bounding box center [535, 254] width 124 height 25
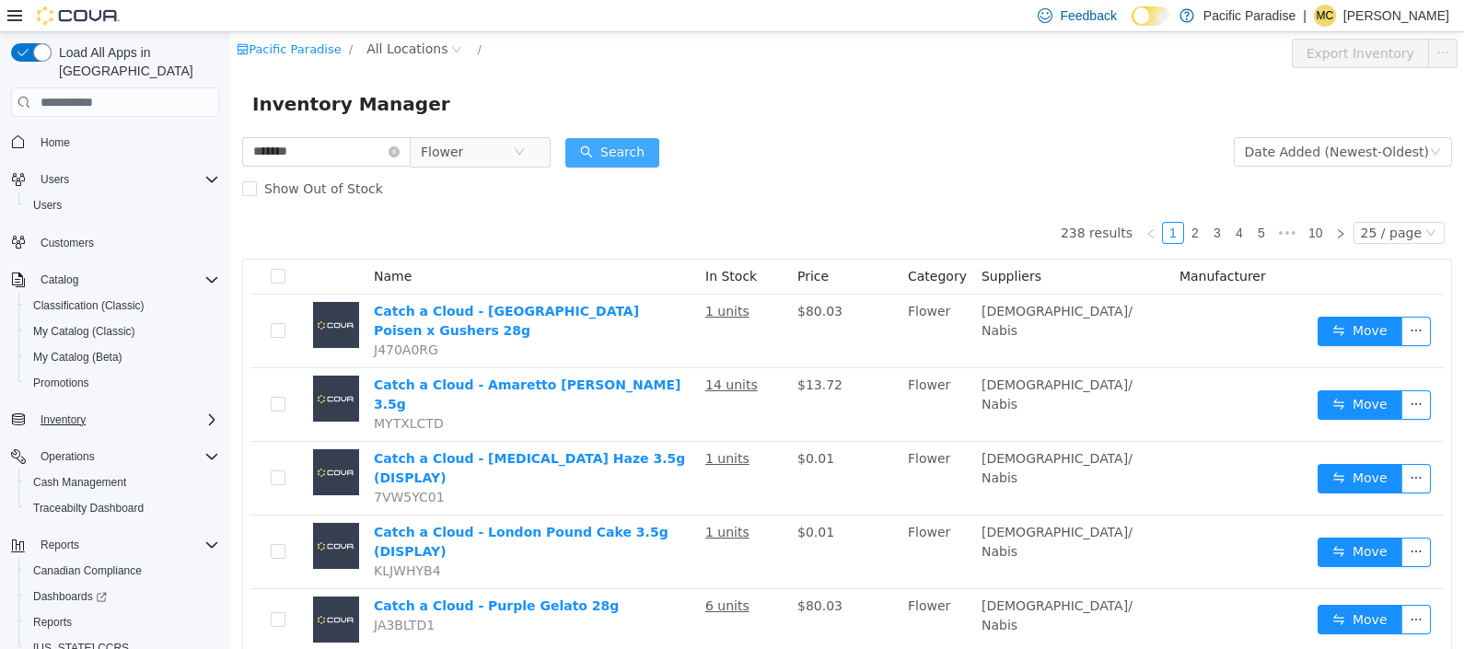
click at [610, 159] on button "Search" at bounding box center [612, 152] width 94 height 29
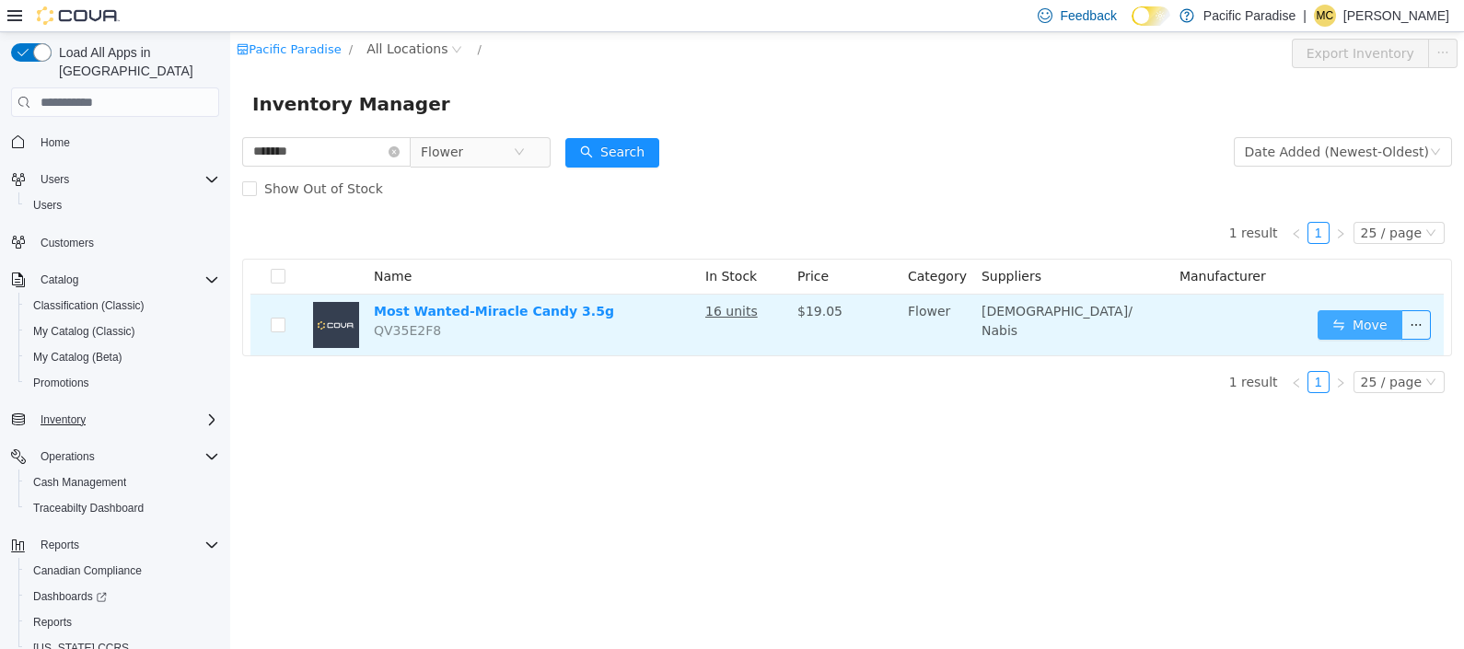
click at [1335, 321] on button "Move" at bounding box center [1360, 324] width 85 height 29
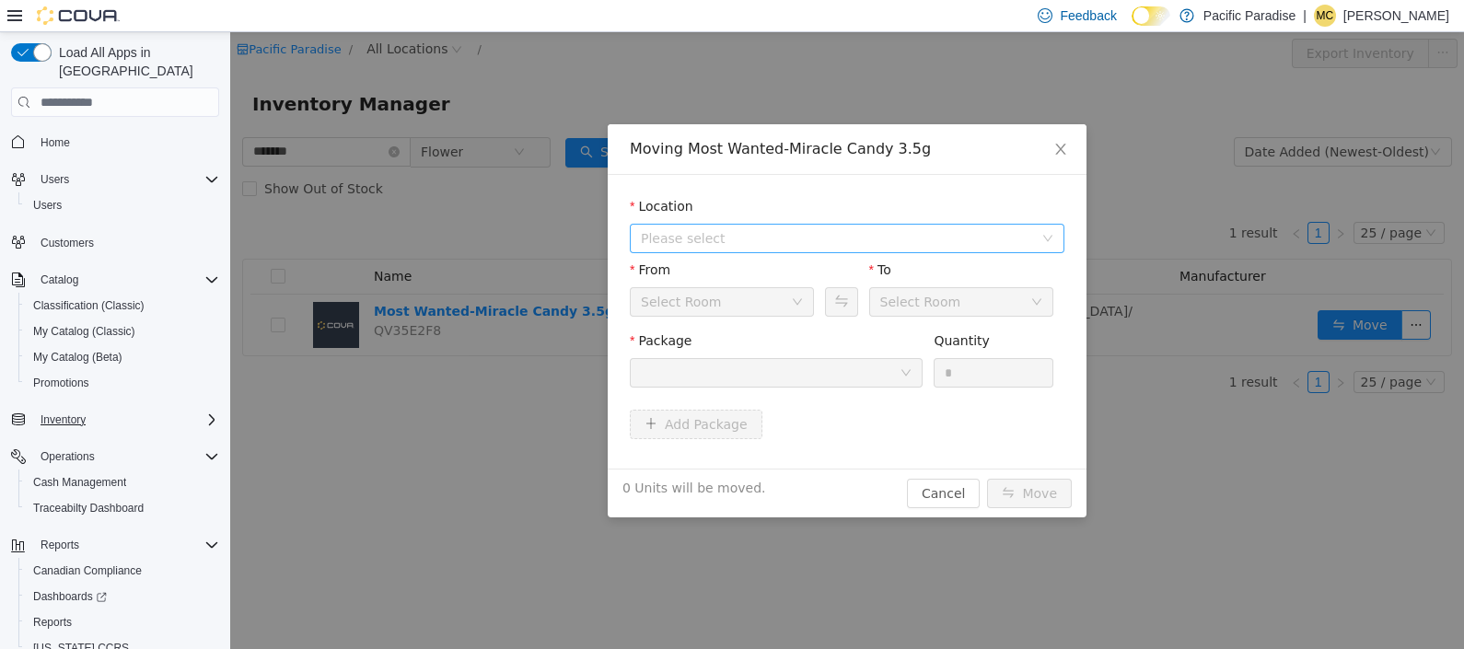
click at [1032, 229] on span "Please select" at bounding box center [837, 238] width 392 height 18
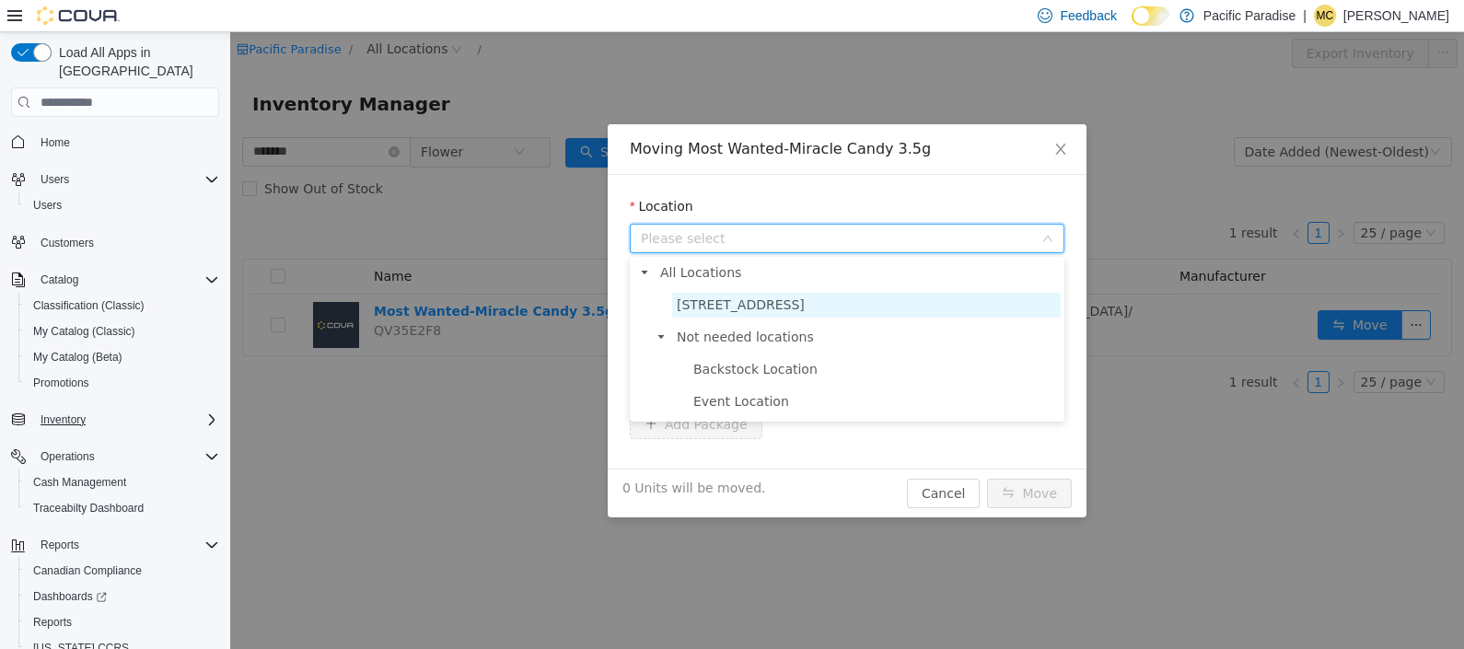
click at [1002, 308] on span "[STREET_ADDRESS]" at bounding box center [866, 305] width 389 height 25
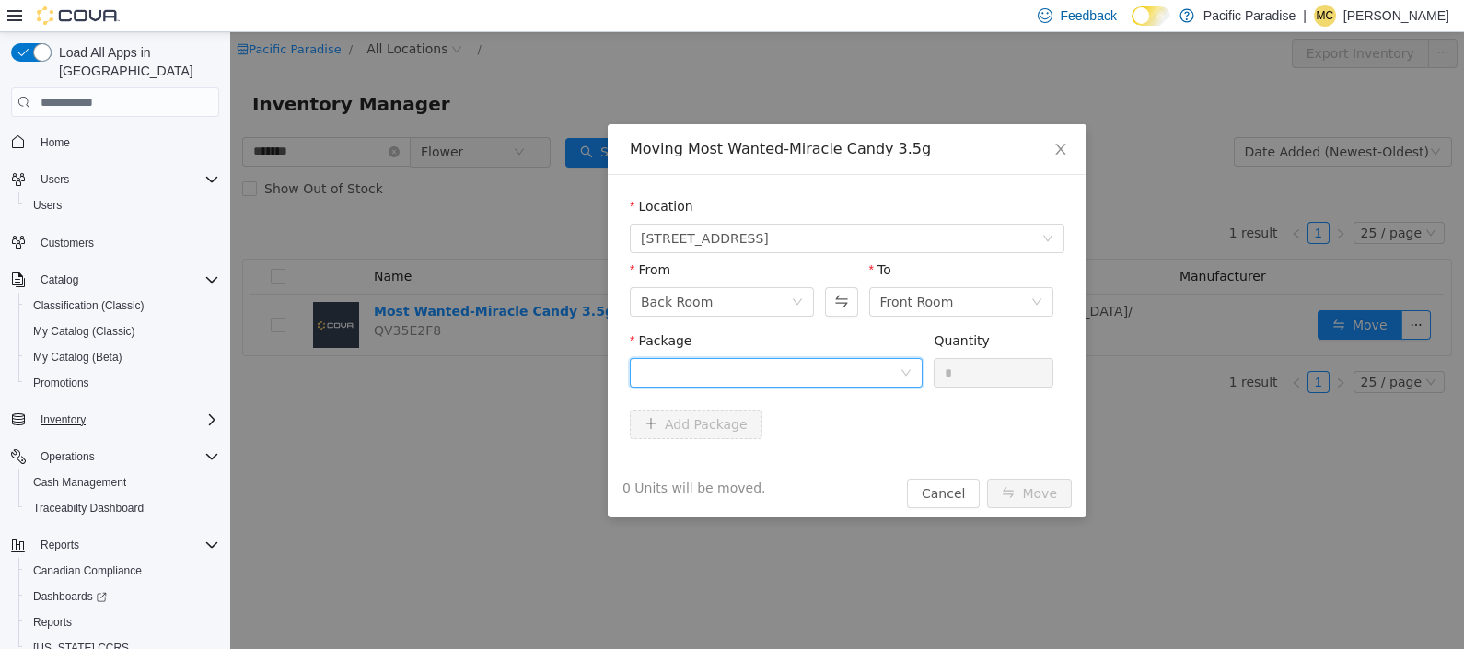
click at [905, 372] on icon "icon: down" at bounding box center [905, 372] width 11 height 11
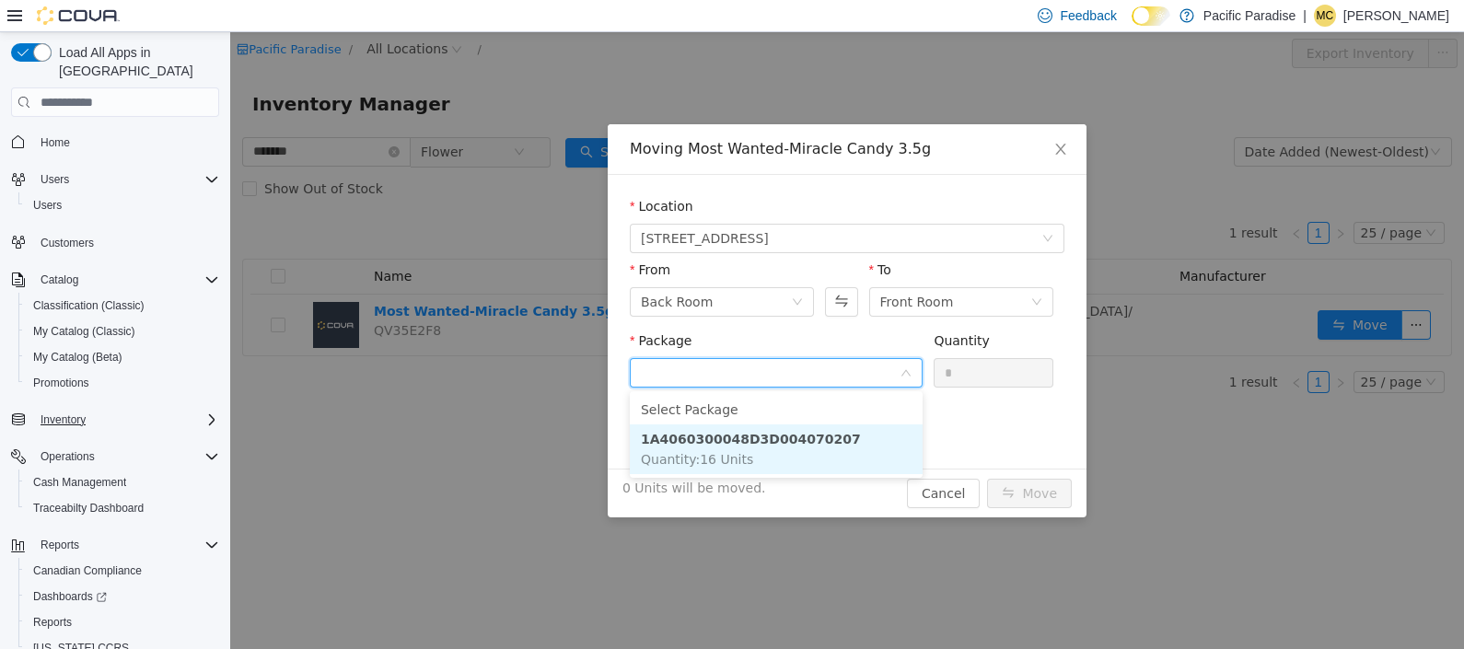
click at [895, 425] on li "1A4060300048D3D004070207 Quantity : 16 Units" at bounding box center [776, 449] width 293 height 50
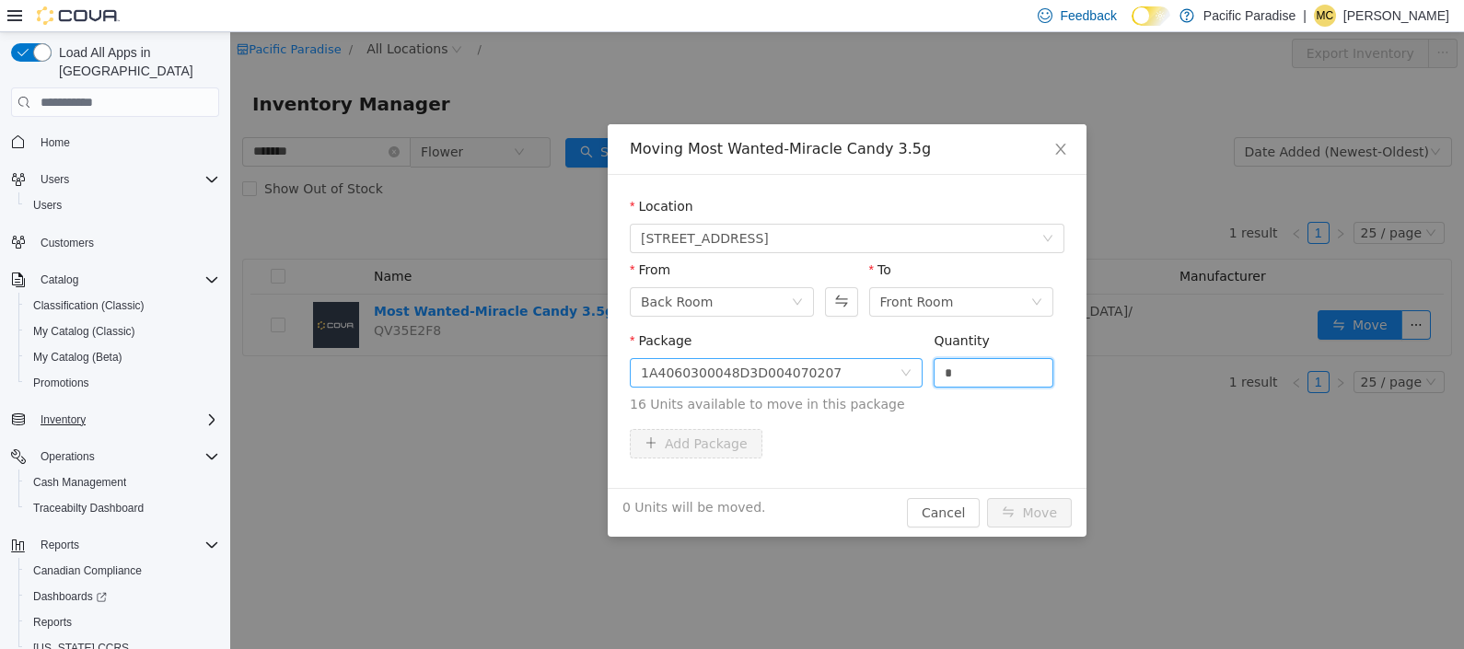
drag, startPoint x: 981, startPoint y: 378, endPoint x: 860, endPoint y: 368, distance: 121.0
click at [861, 369] on span "Package 1A4060300048D3D004070207 Quantity * 16 Units available to move in this …" at bounding box center [847, 373] width 435 height 81
type input "**"
click at [1041, 510] on button "Move" at bounding box center [1029, 512] width 85 height 29
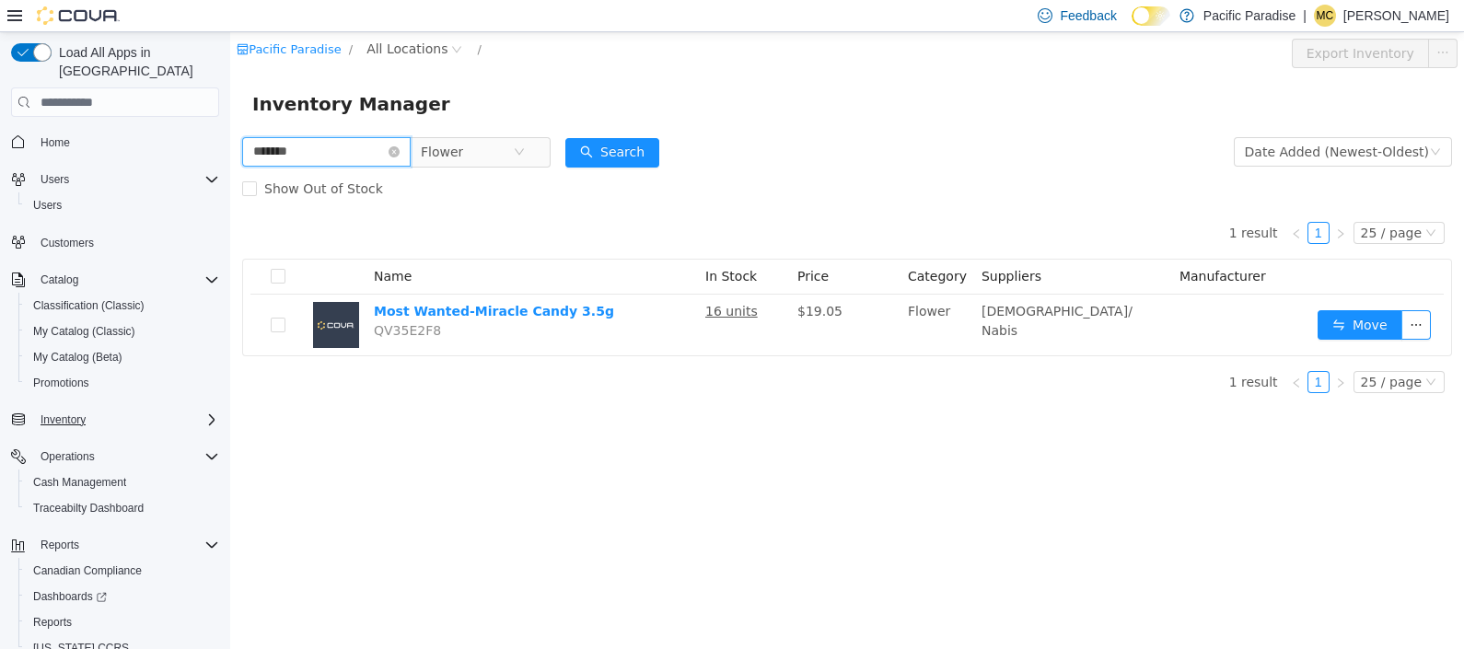
drag, startPoint x: 337, startPoint y: 145, endPoint x: 147, endPoint y: 143, distance: 189.7
click at [230, 143] on html "Pacific Paradise / All Locations / Export Inventory Inventory Manager ******* F…" at bounding box center [847, 340] width 1234 height 617
type input "**********"
click at [631, 150] on button "Search" at bounding box center [612, 152] width 94 height 29
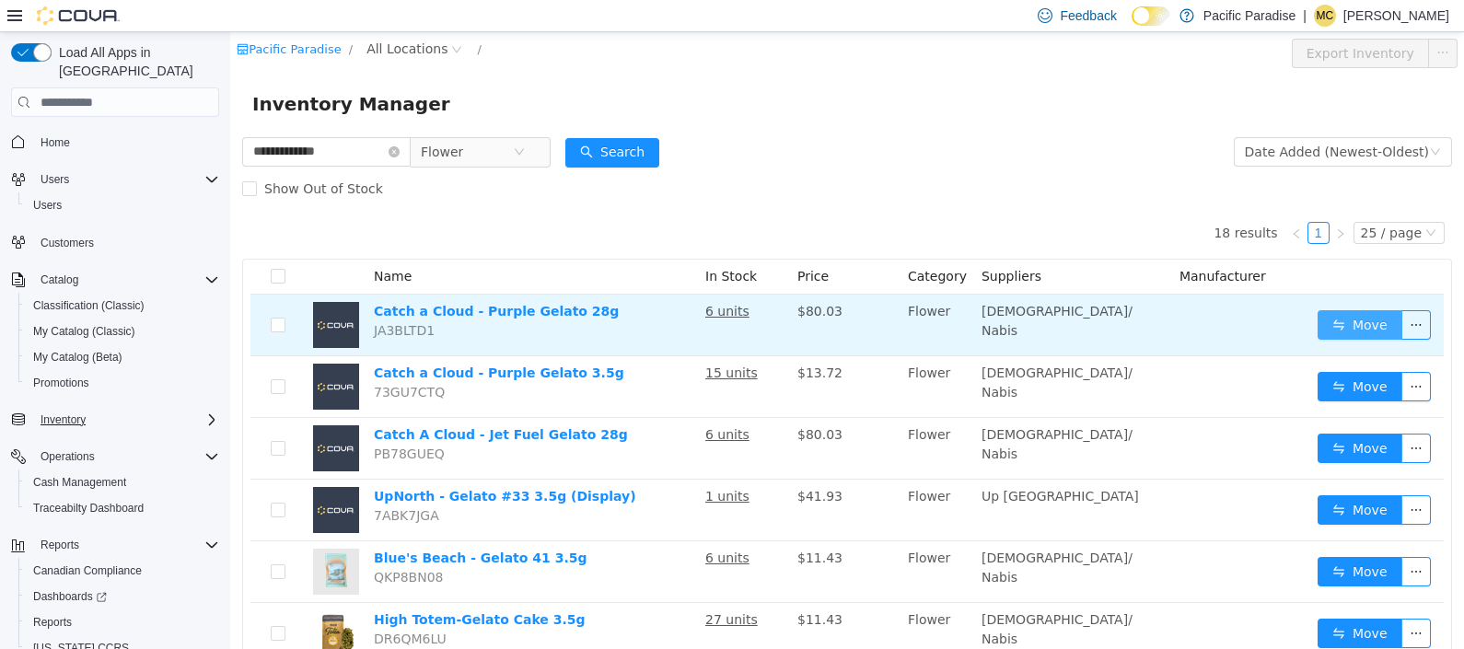
click at [1328, 320] on button "Move" at bounding box center [1360, 324] width 85 height 29
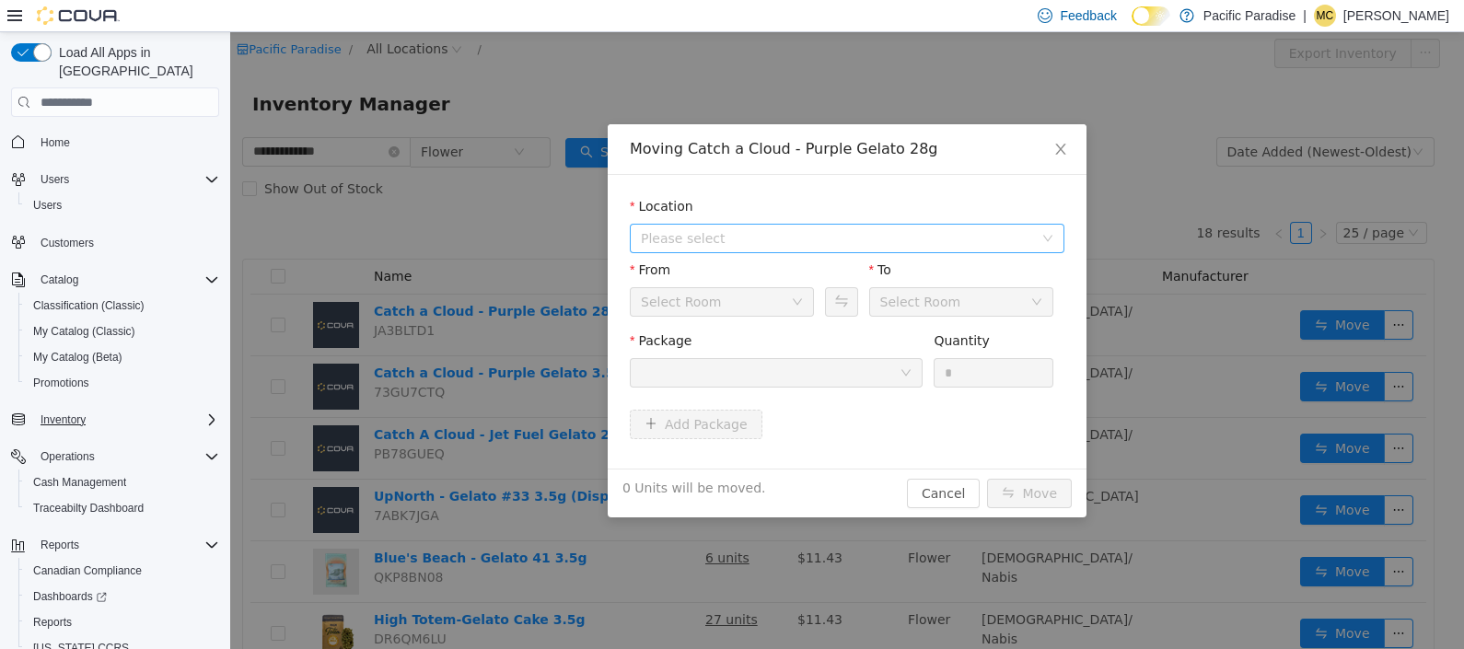
click at [1045, 233] on icon "icon: down" at bounding box center [1047, 238] width 11 height 11
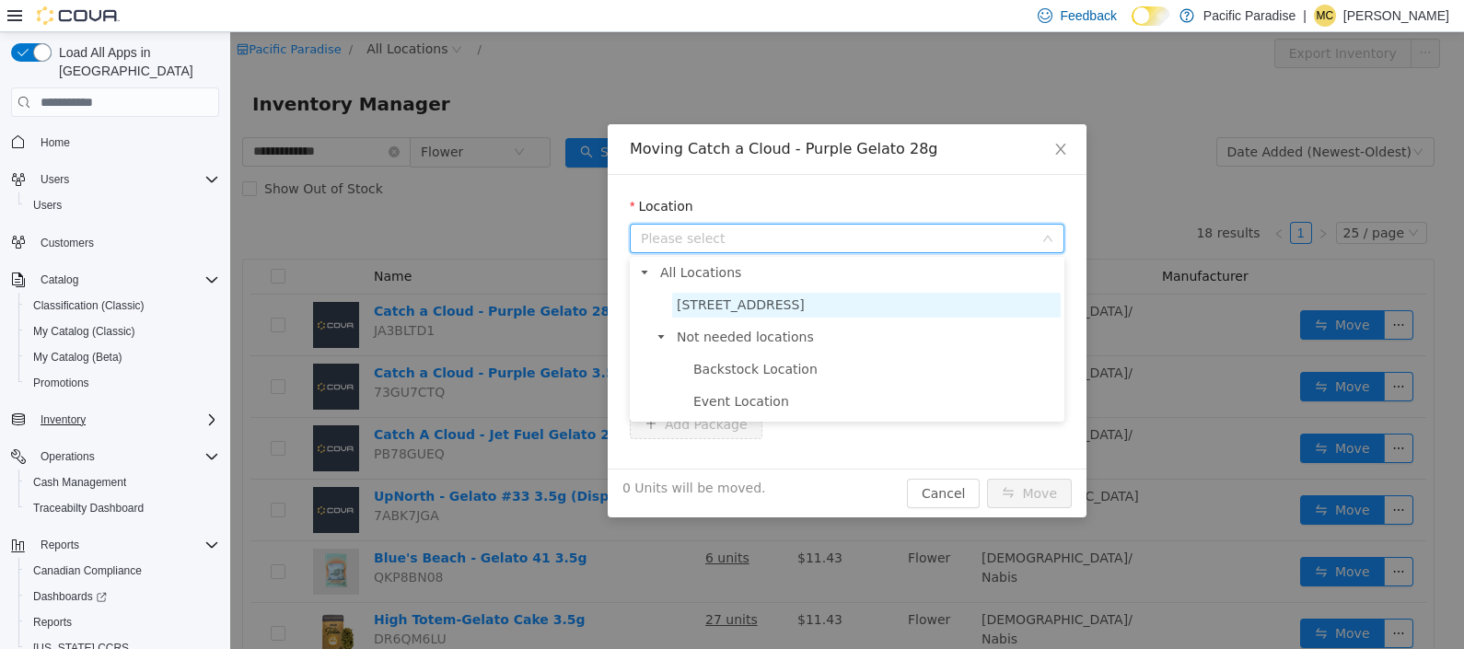
click at [1017, 308] on span "[STREET_ADDRESS]" at bounding box center [866, 305] width 389 height 25
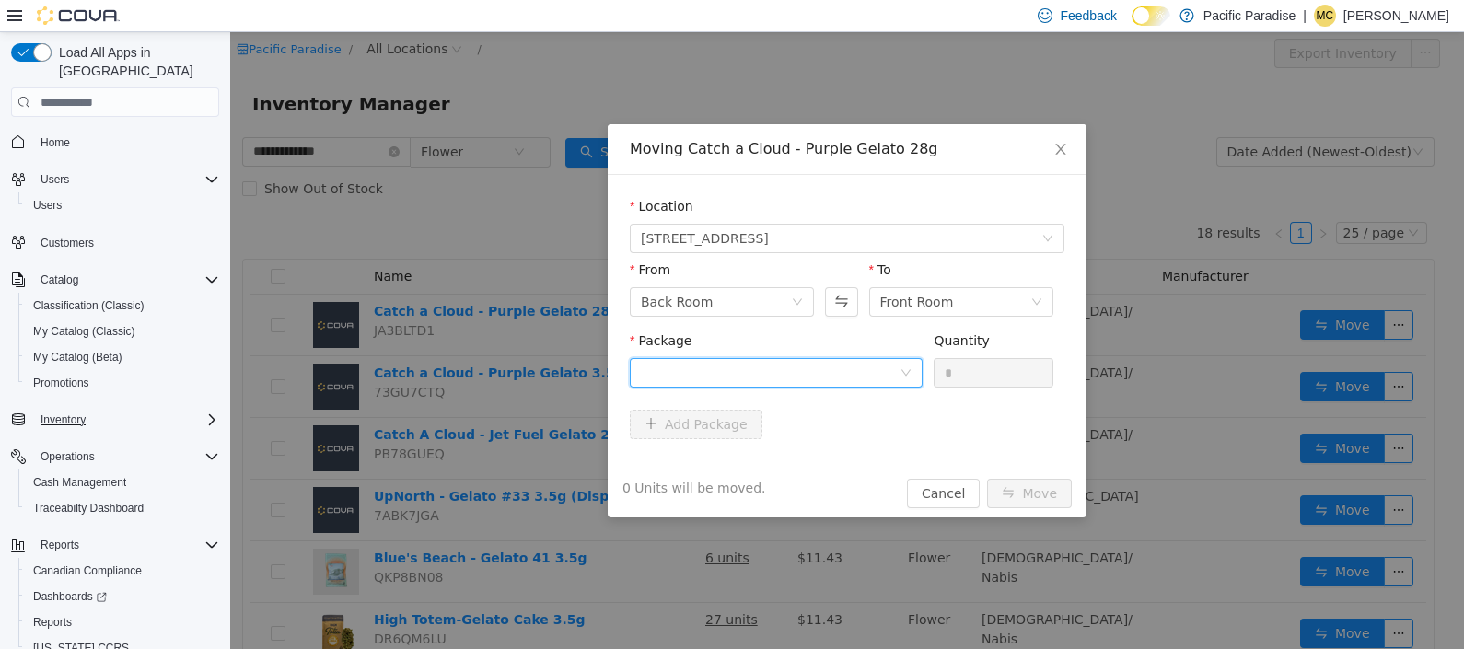
click at [911, 387] on div at bounding box center [776, 372] width 293 height 29
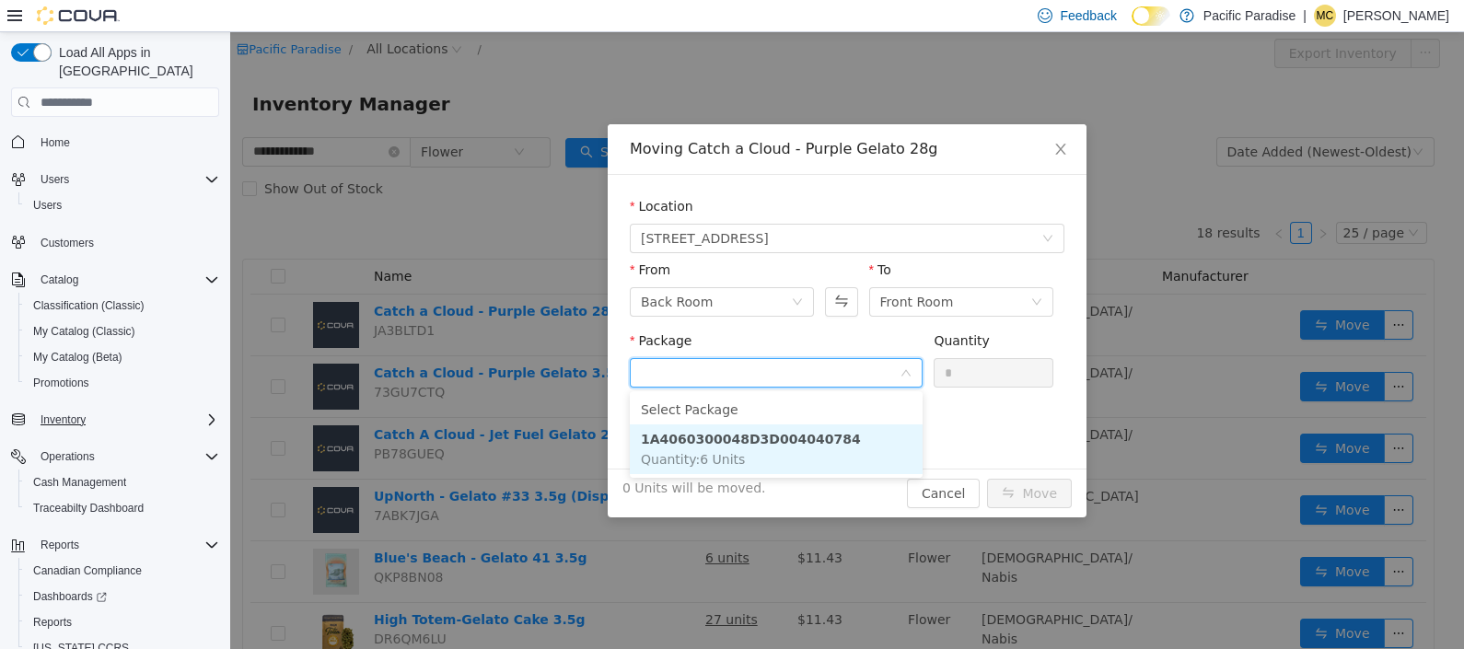
click at [914, 444] on li "1A4060300048D3D004040784 Quantity : 6 Units" at bounding box center [776, 449] width 293 height 50
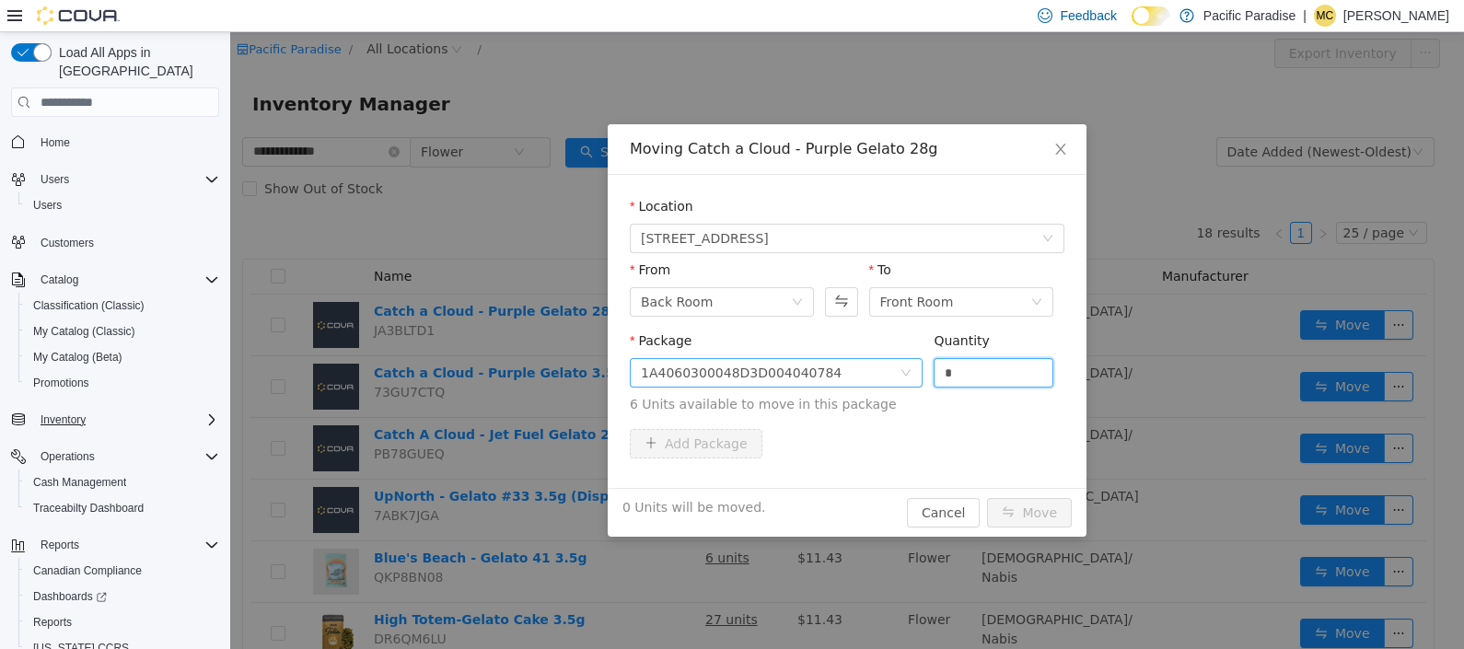
drag, startPoint x: 972, startPoint y: 366, endPoint x: 900, endPoint y: 365, distance: 71.8
click at [912, 365] on span "Package 1A4060300048D3D004040784 Quantity * 6 Units available to move in this p…" at bounding box center [847, 373] width 435 height 81
type input "*"
click at [1052, 518] on button "Move" at bounding box center [1029, 512] width 85 height 29
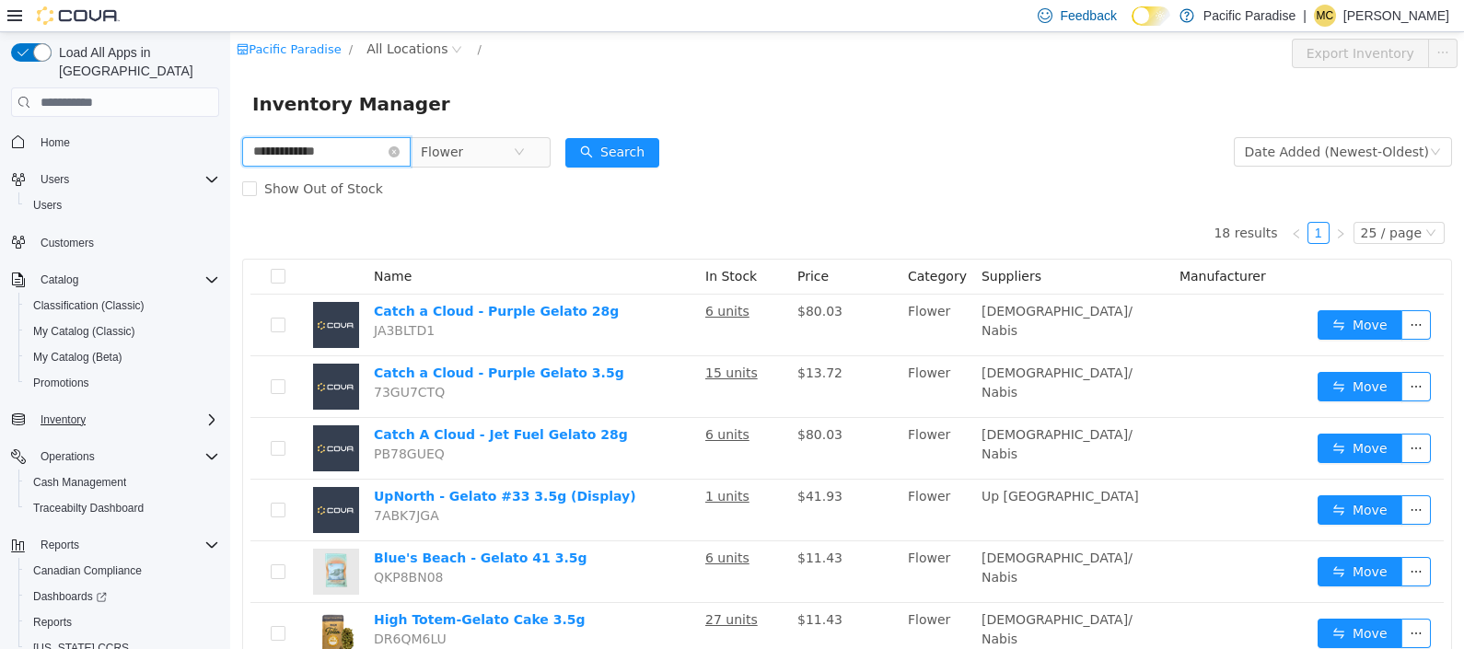
drag, startPoint x: 336, startPoint y: 145, endPoint x: 157, endPoint y: 138, distance: 179.7
click at [230, 138] on html "**********" at bounding box center [847, 340] width 1234 height 617
type input "********"
click at [654, 155] on button "Search" at bounding box center [612, 152] width 94 height 29
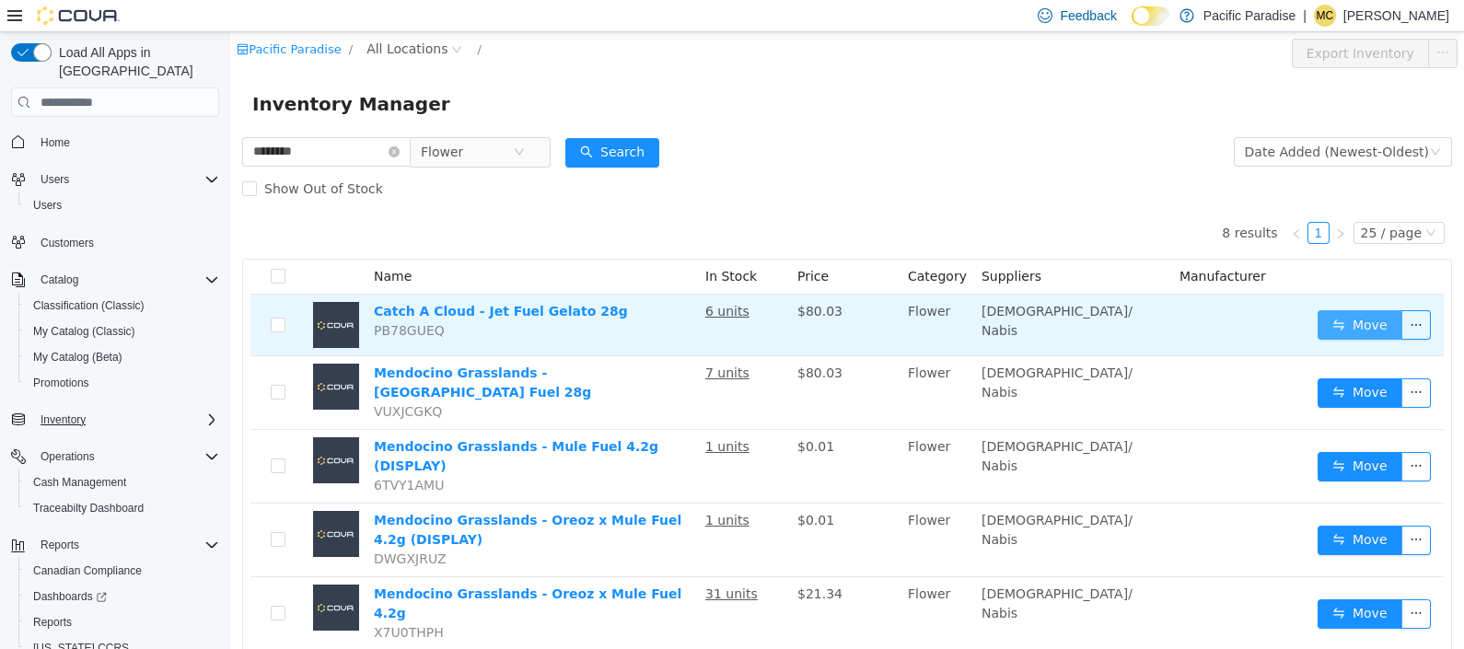
click at [1335, 316] on button "Move" at bounding box center [1360, 324] width 85 height 29
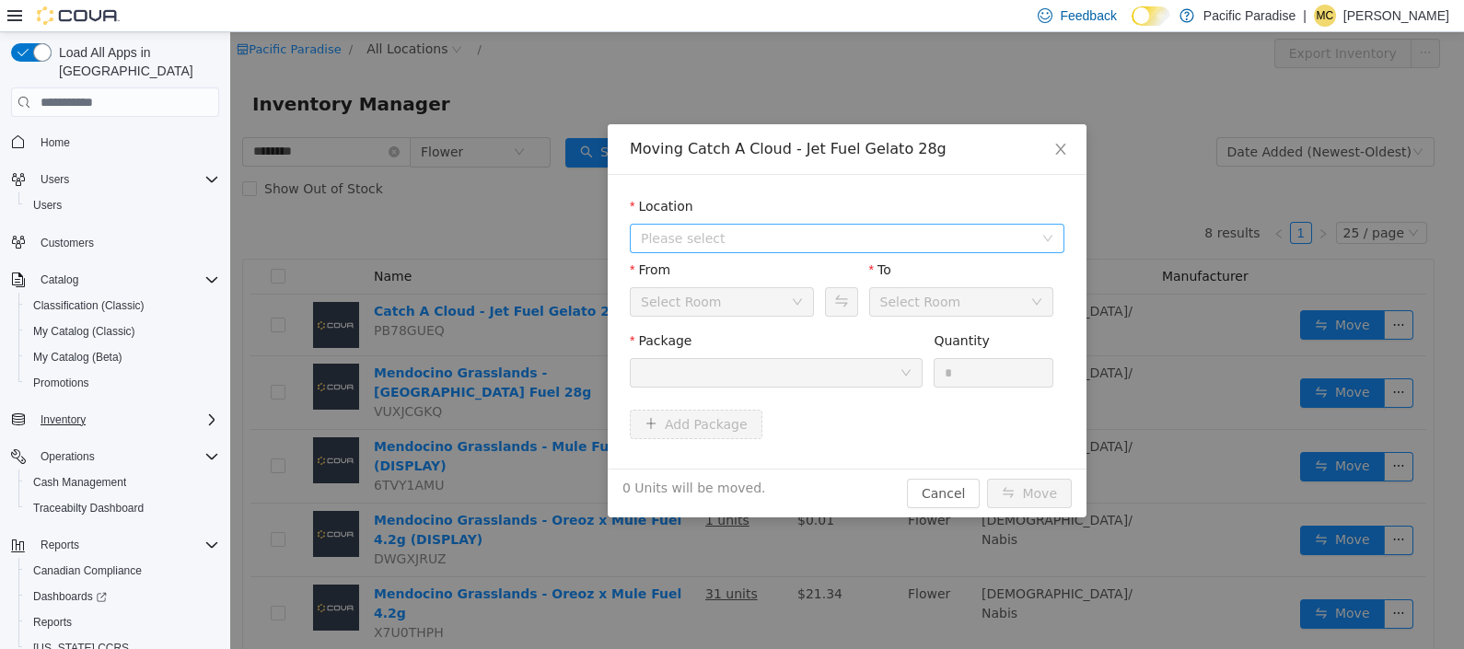
click at [1005, 242] on span "Please select" at bounding box center [837, 238] width 392 height 18
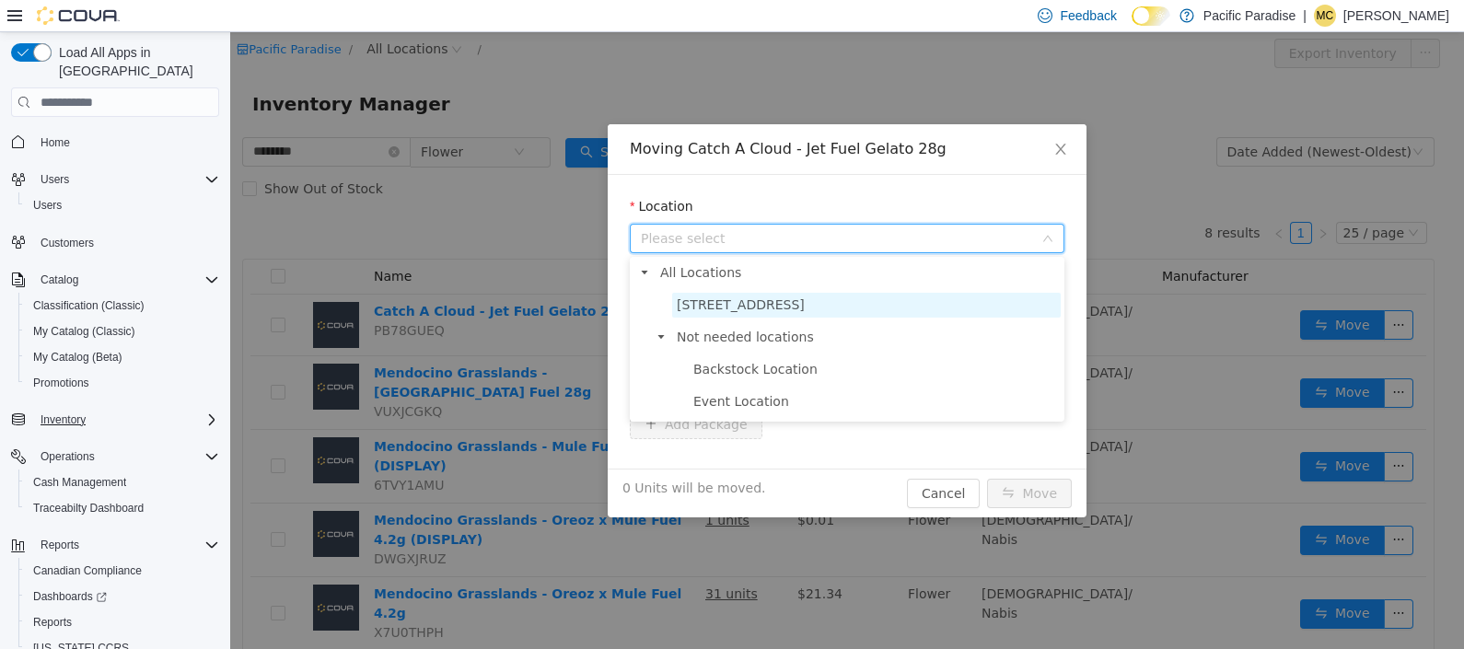
click at [976, 301] on span "[STREET_ADDRESS]" at bounding box center [866, 305] width 389 height 25
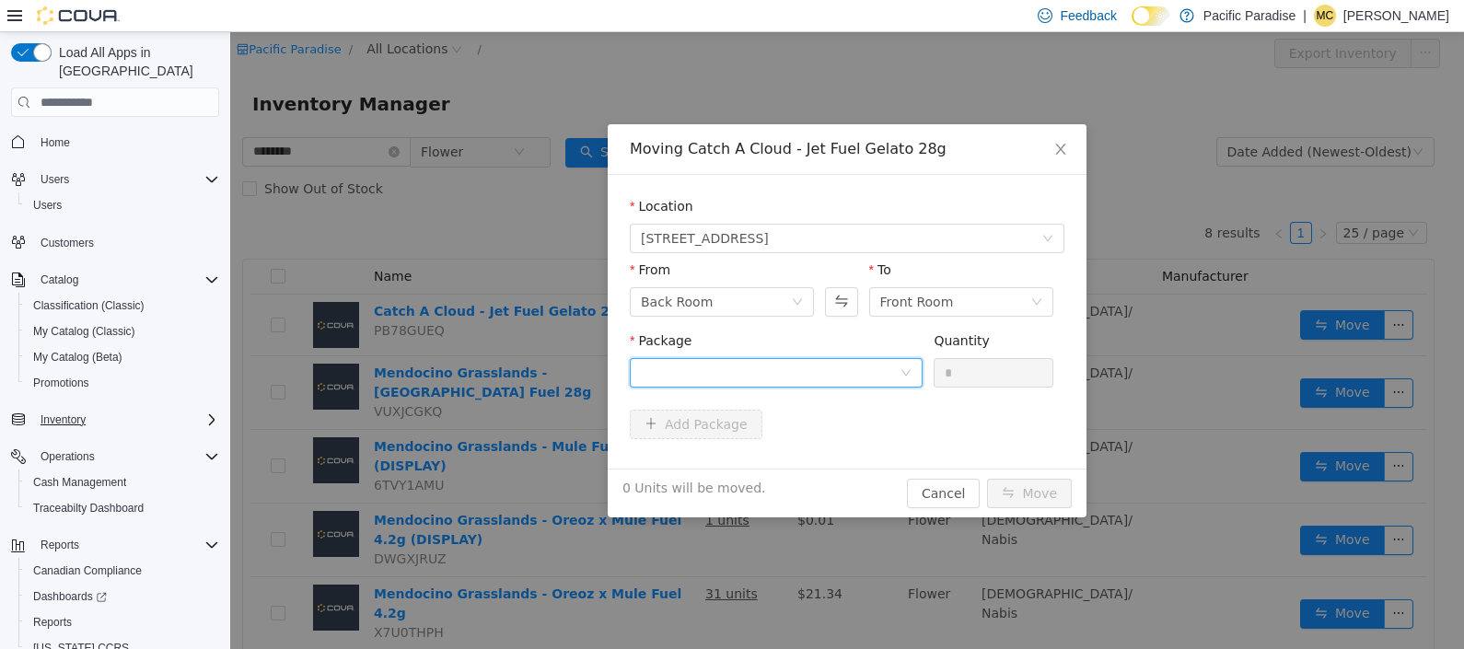
click at [871, 360] on div at bounding box center [770, 373] width 259 height 28
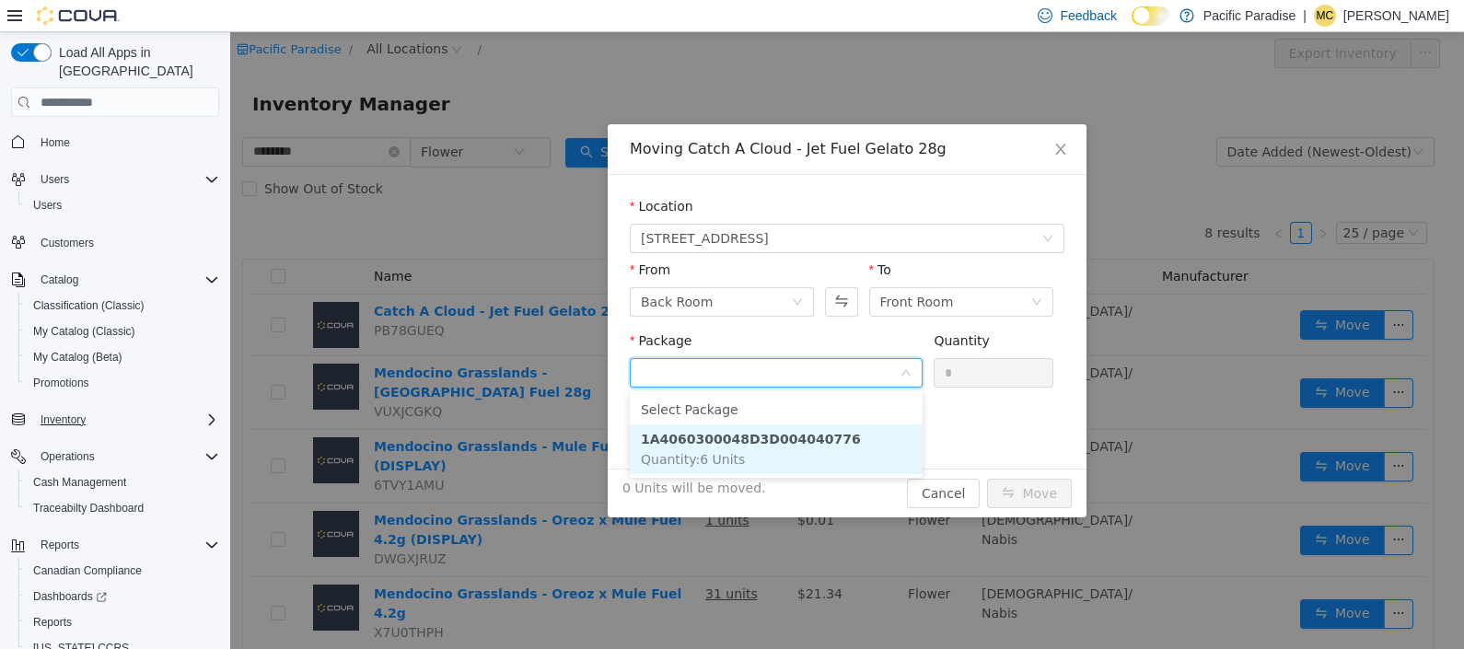
click at [857, 440] on li "1A4060300048D3D004040776 Quantity : 6 Units" at bounding box center [776, 449] width 293 height 50
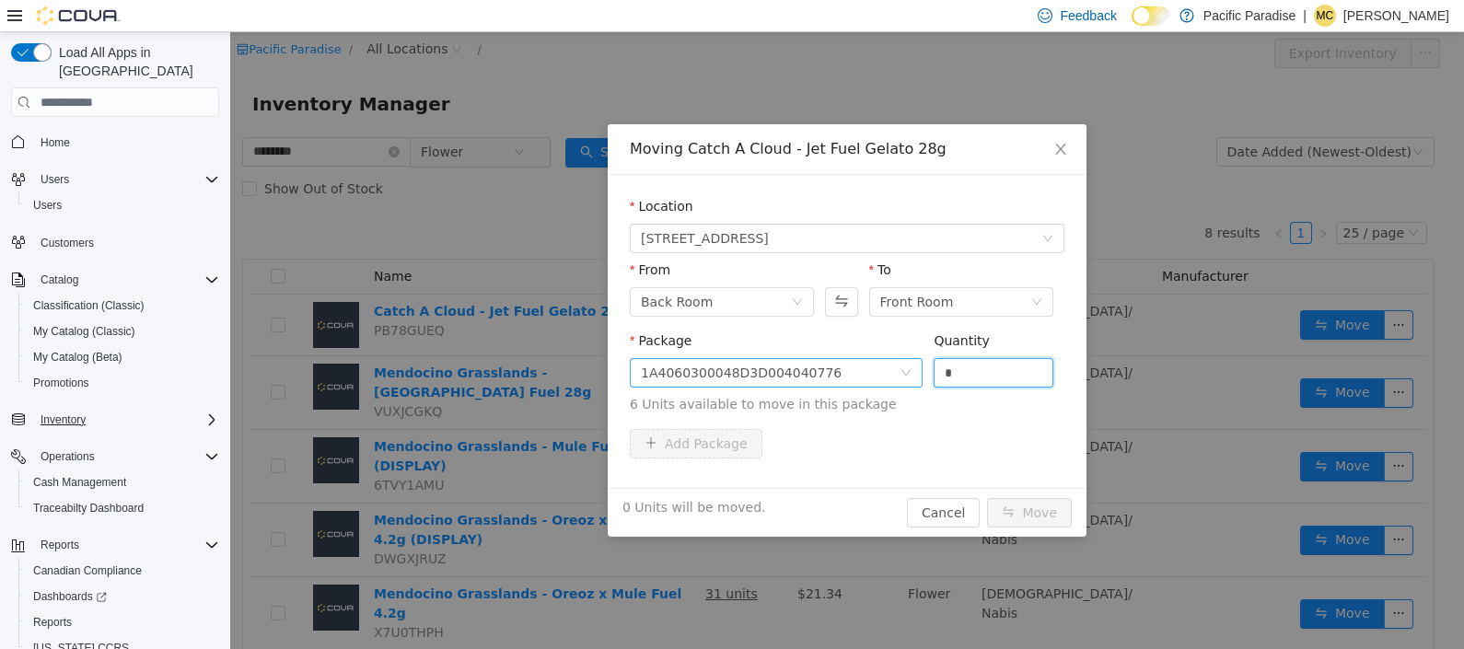
drag, startPoint x: 935, startPoint y: 378, endPoint x: 852, endPoint y: 375, distance: 83.9
click at [856, 375] on span "Package 1A4060300048D3D004040776 Quantity * 6 Units available to move in this p…" at bounding box center [847, 373] width 435 height 81
drag, startPoint x: 986, startPoint y: 372, endPoint x: 826, endPoint y: 374, distance: 160.2
click at [831, 374] on span "Package 1A4060300048D3D004040776 Quantity * 6 Units available to move in this p…" at bounding box center [847, 373] width 435 height 81
type input "*"
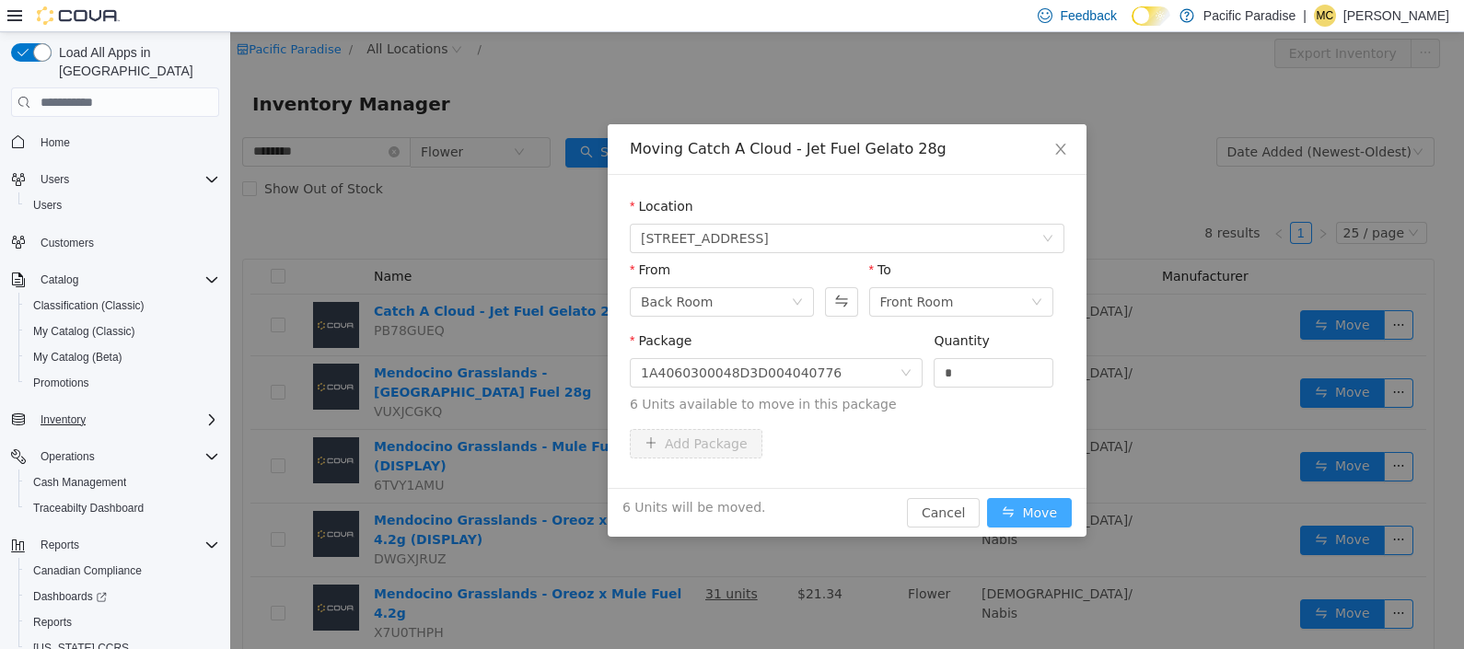
click at [1055, 505] on button "Move" at bounding box center [1029, 512] width 85 height 29
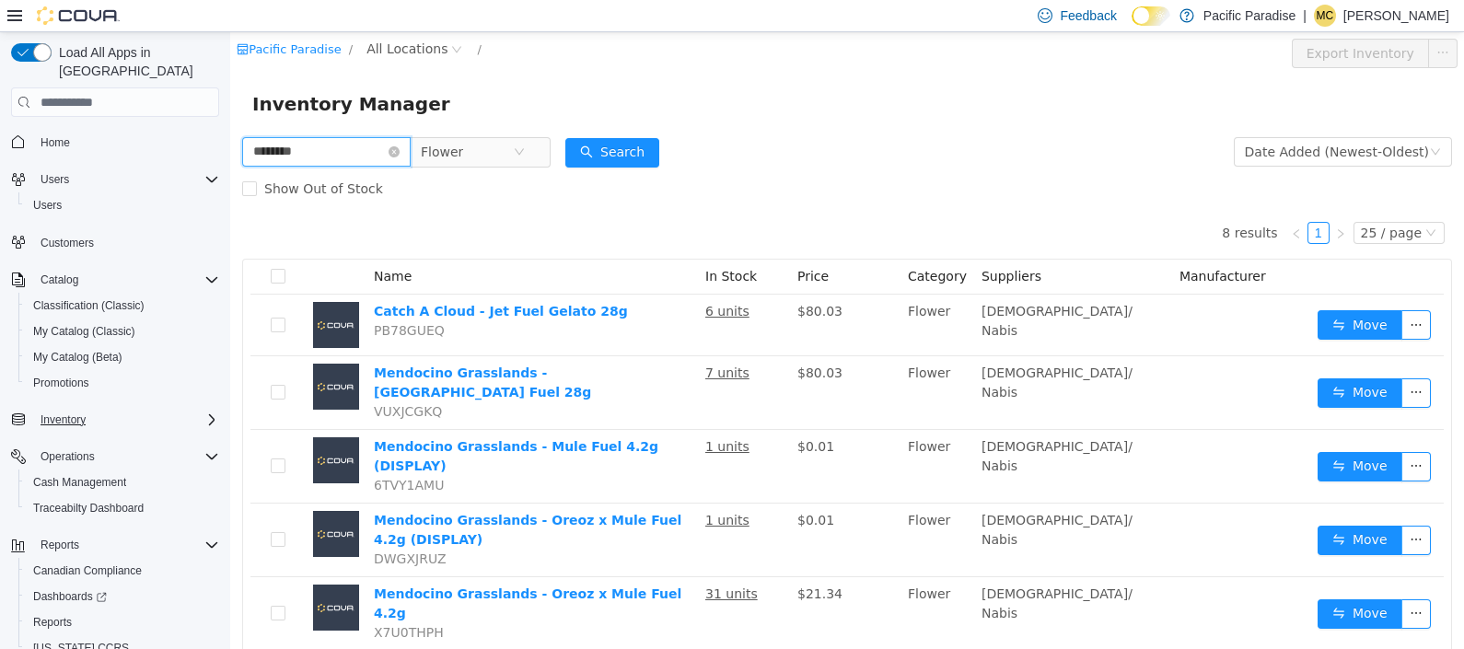
drag, startPoint x: 371, startPoint y: 141, endPoint x: 149, endPoint y: 147, distance: 222.0
click at [230, 147] on html "Pacific Paradise / All Locations / Export Inventory Inventory Manager ******** …" at bounding box center [847, 340] width 1234 height 617
type input "******"
click at [525, 155] on icon "icon: close-circle" at bounding box center [519, 151] width 11 height 11
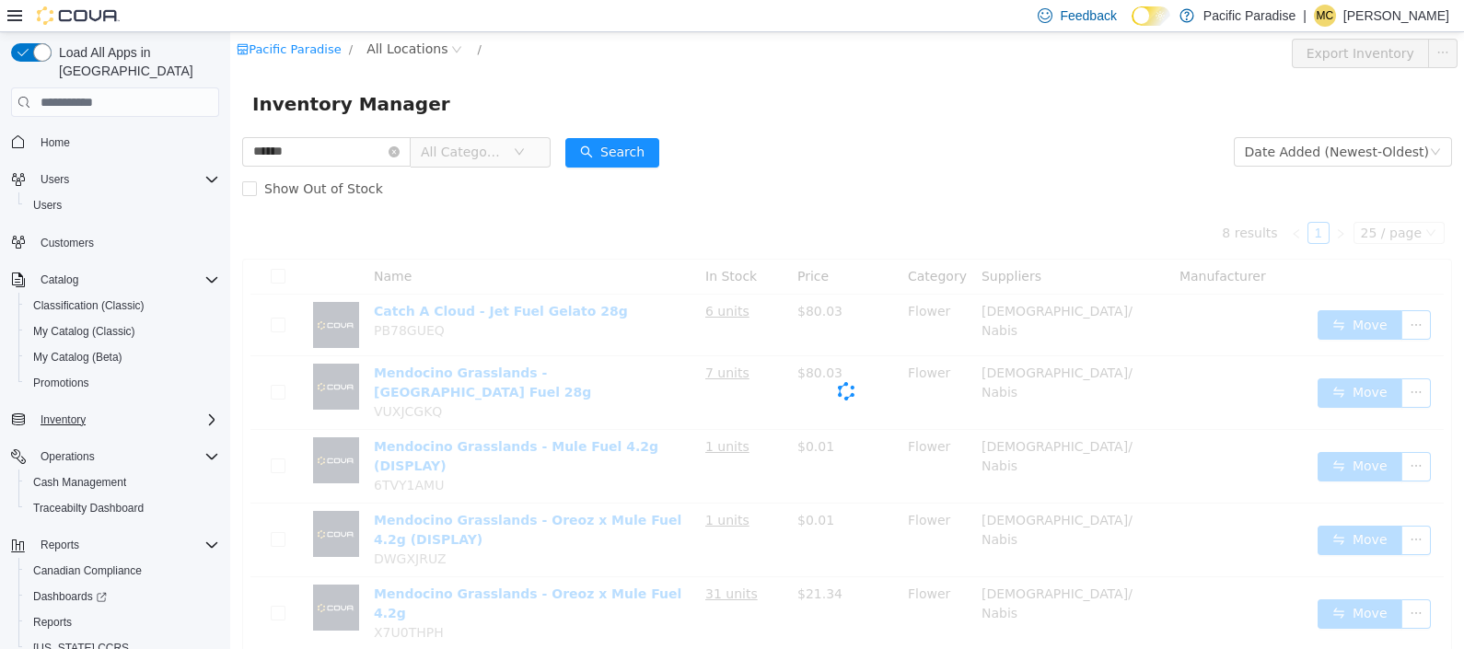
click at [525, 153] on icon "icon: down" at bounding box center [519, 151] width 11 height 11
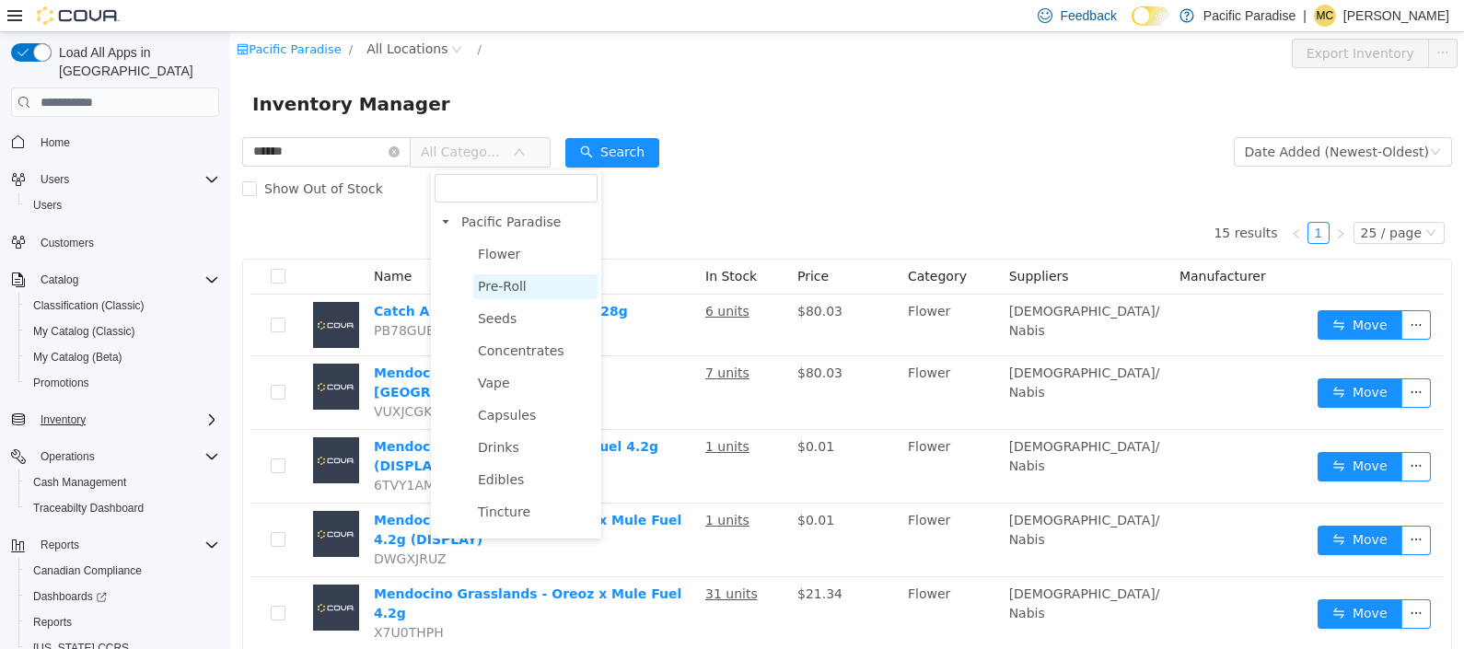
click at [536, 289] on span "Pre-Roll" at bounding box center [535, 286] width 124 height 25
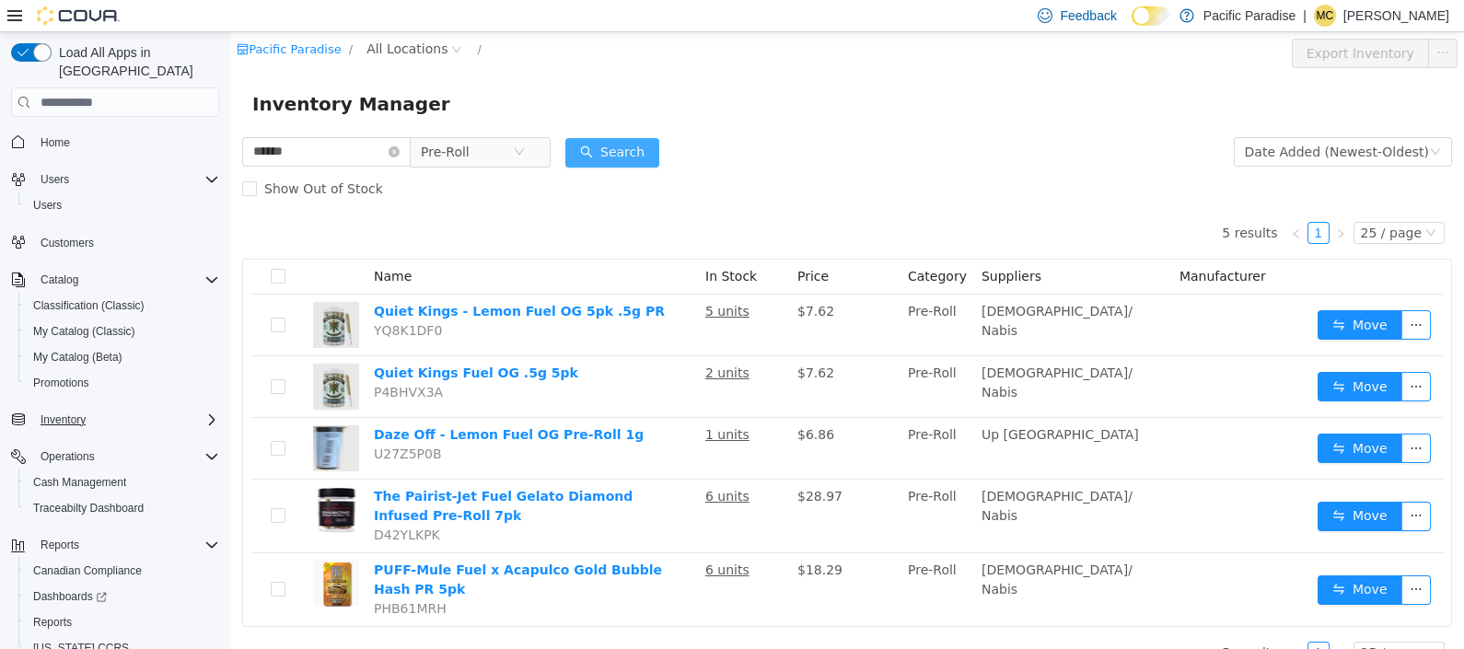
click at [620, 142] on button "Search" at bounding box center [612, 152] width 94 height 29
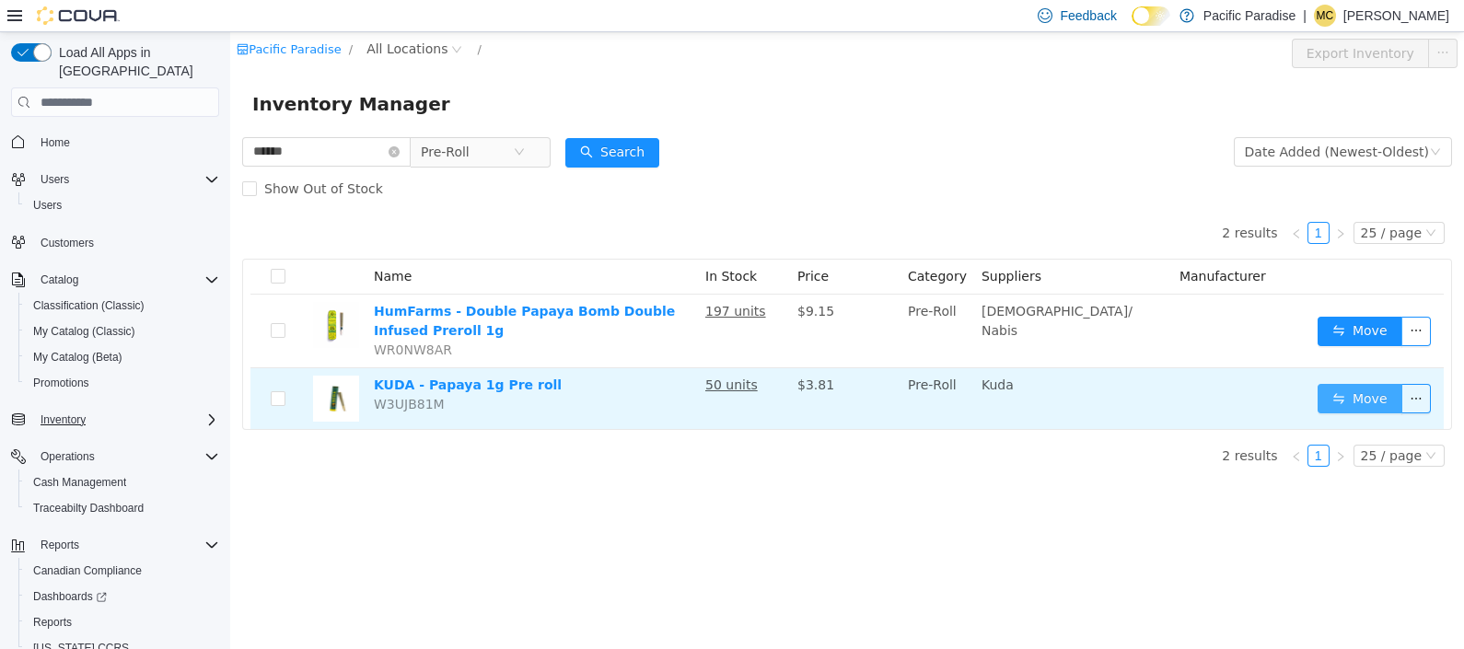
click at [1335, 386] on button "Move" at bounding box center [1360, 398] width 85 height 29
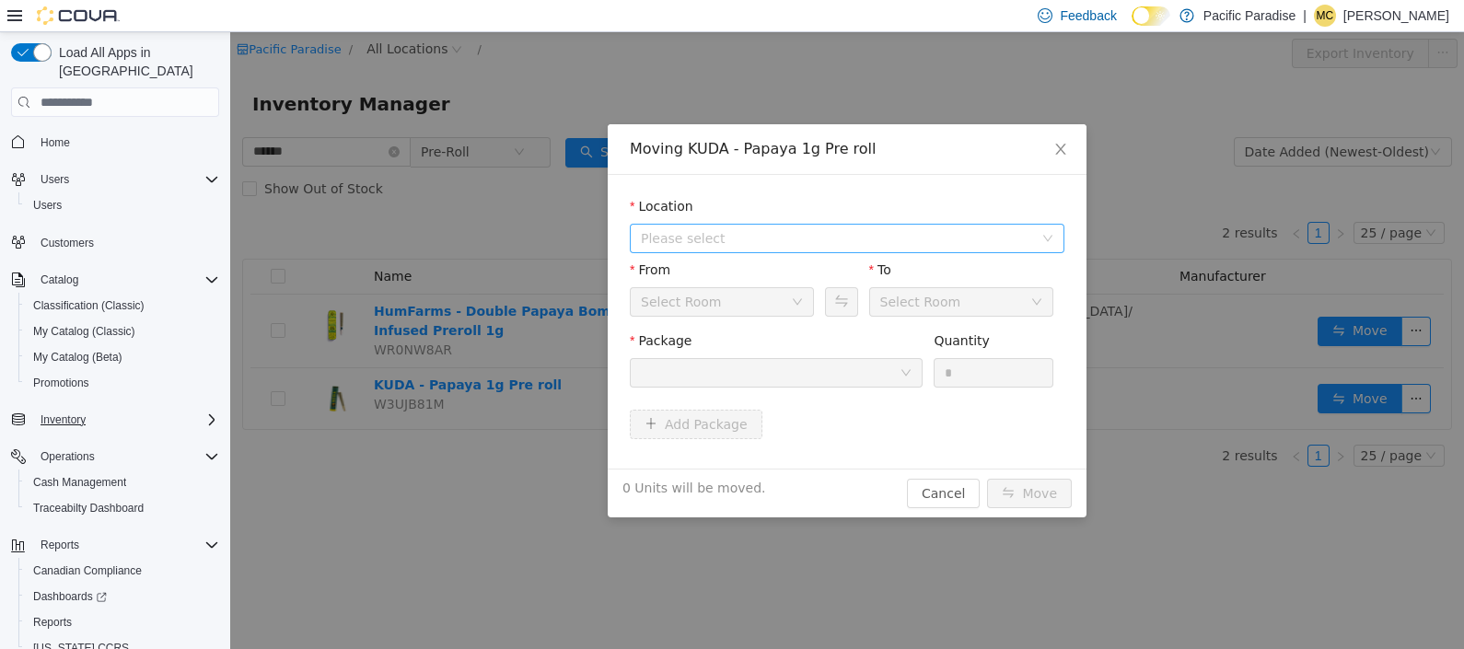
click at [1050, 239] on icon "icon: down" at bounding box center [1047, 238] width 11 height 11
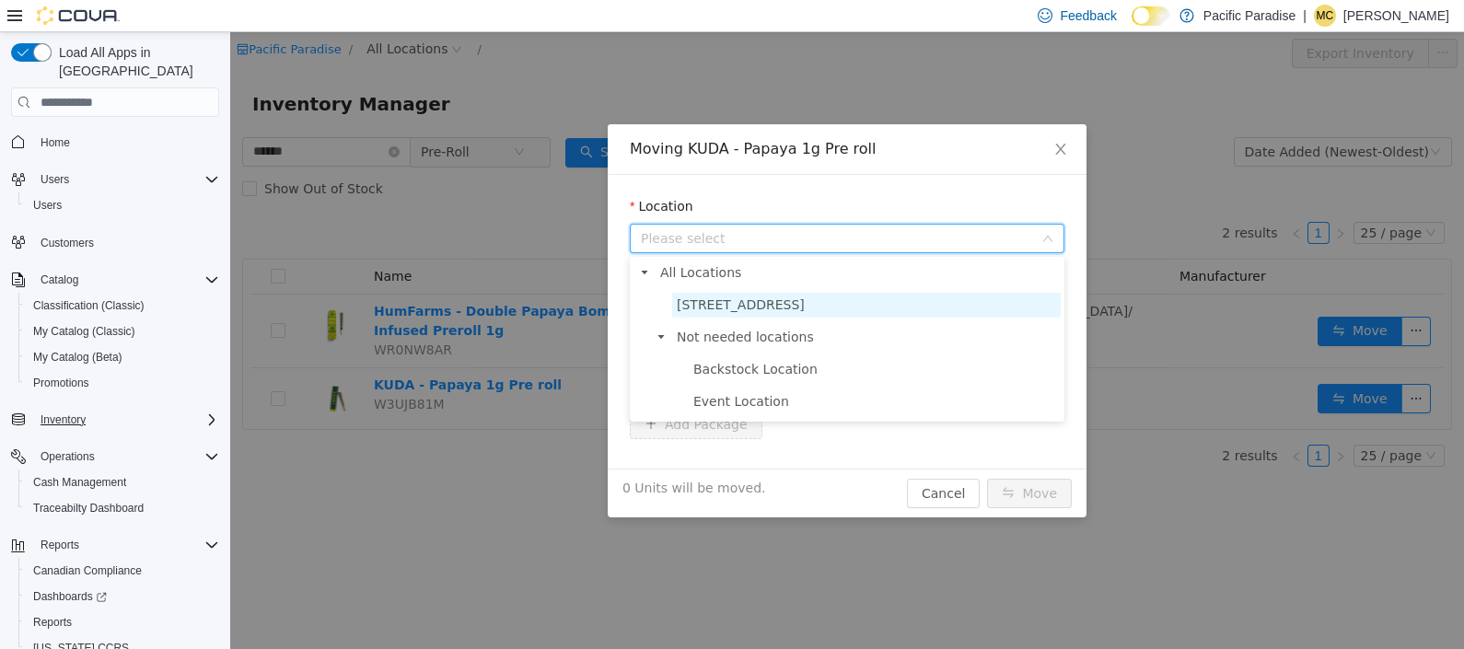
click at [1017, 304] on span "[STREET_ADDRESS]" at bounding box center [866, 305] width 389 height 25
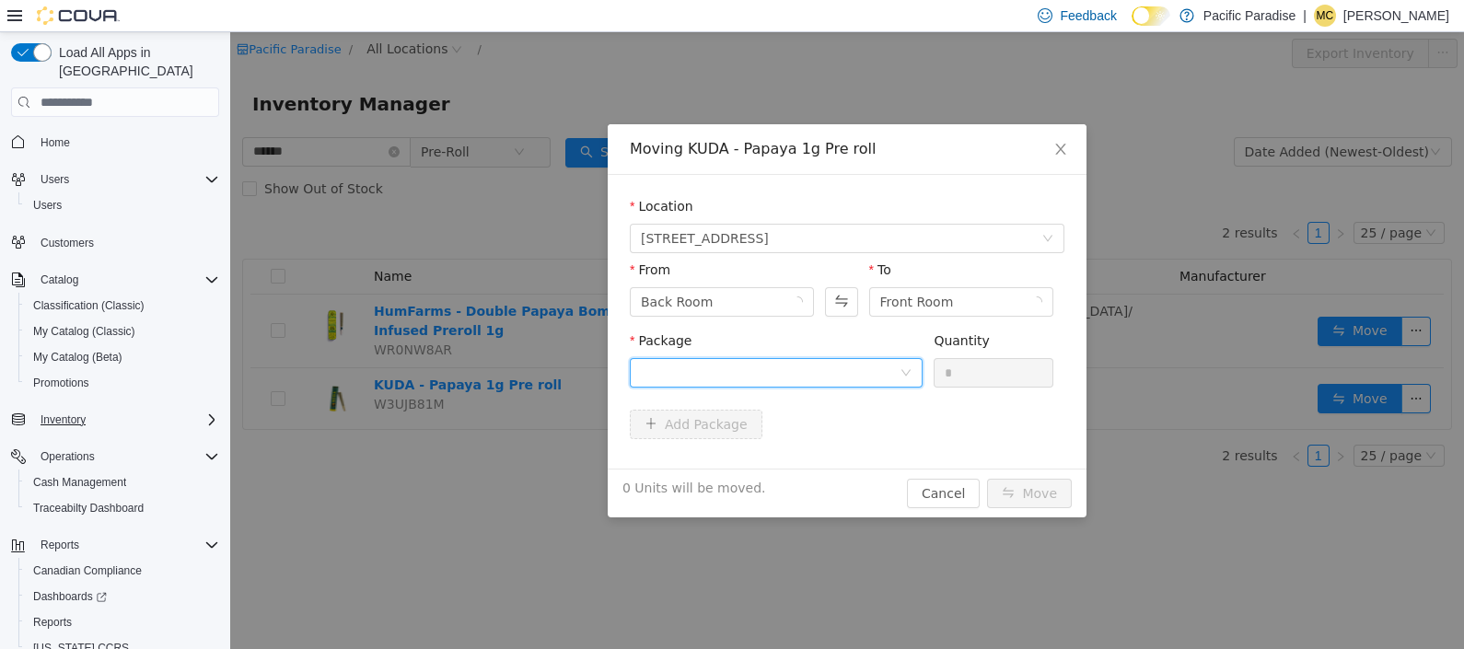
click at [896, 373] on div at bounding box center [770, 373] width 259 height 28
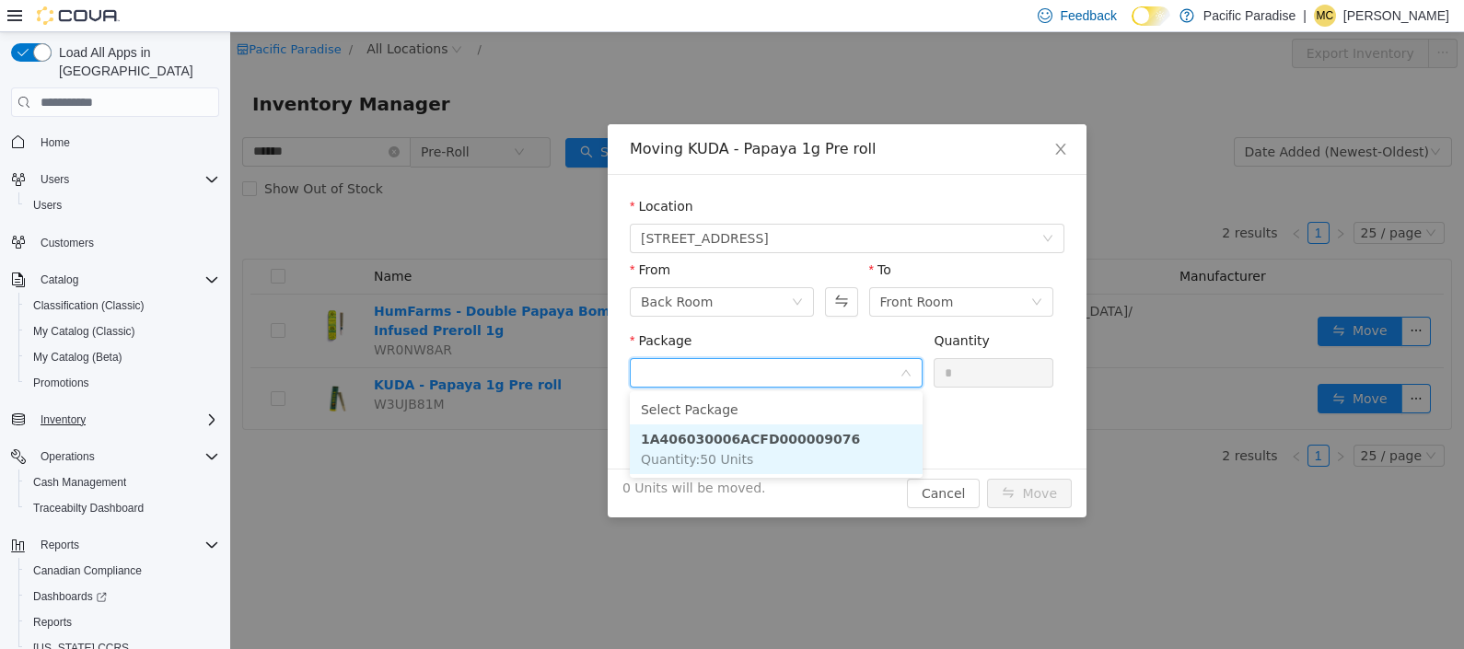
click at [873, 435] on li "1A406030006ACFD000009076 Quantity : 50 Units" at bounding box center [776, 449] width 293 height 50
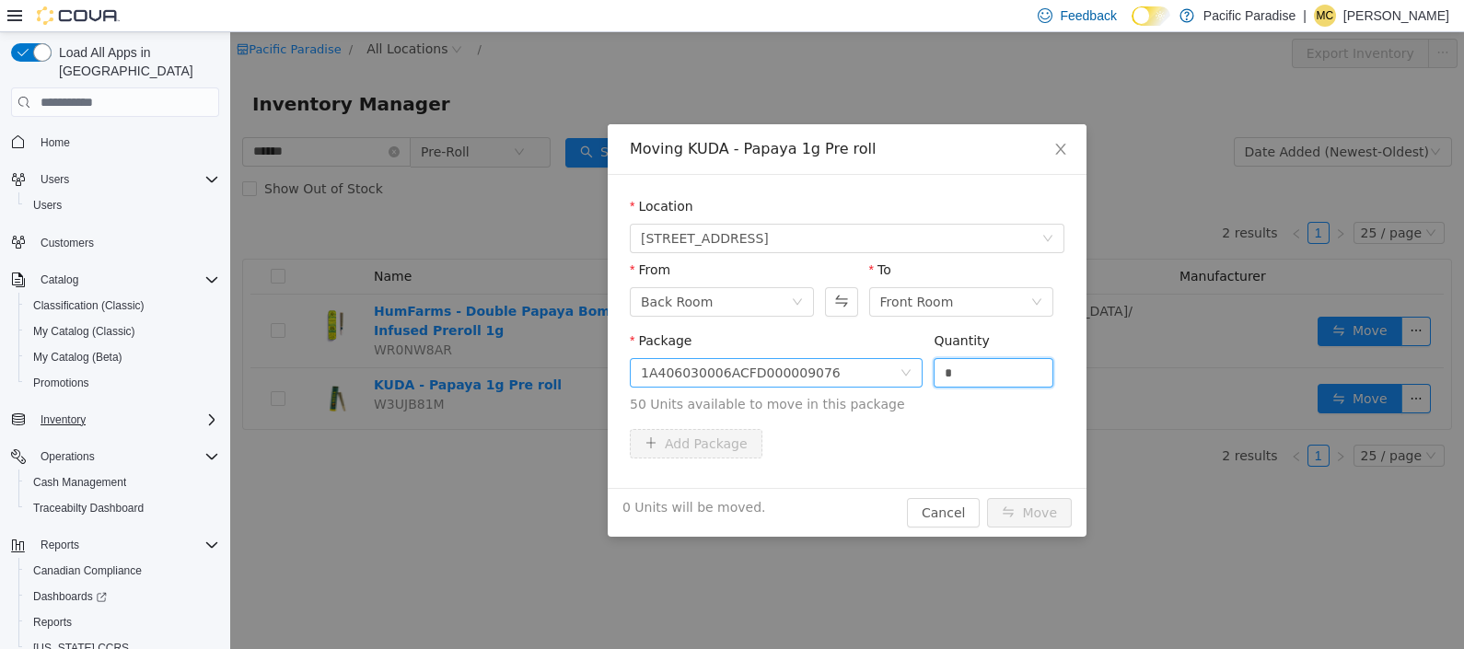
drag, startPoint x: 925, startPoint y: 366, endPoint x: 905, endPoint y: 366, distance: 20.3
click at [909, 366] on span "Package 1A406030006ACFD000009076 Quantity * 50 Units available to move in this …" at bounding box center [847, 373] width 435 height 81
type input "**"
click at [1037, 505] on button "Move" at bounding box center [1029, 512] width 85 height 29
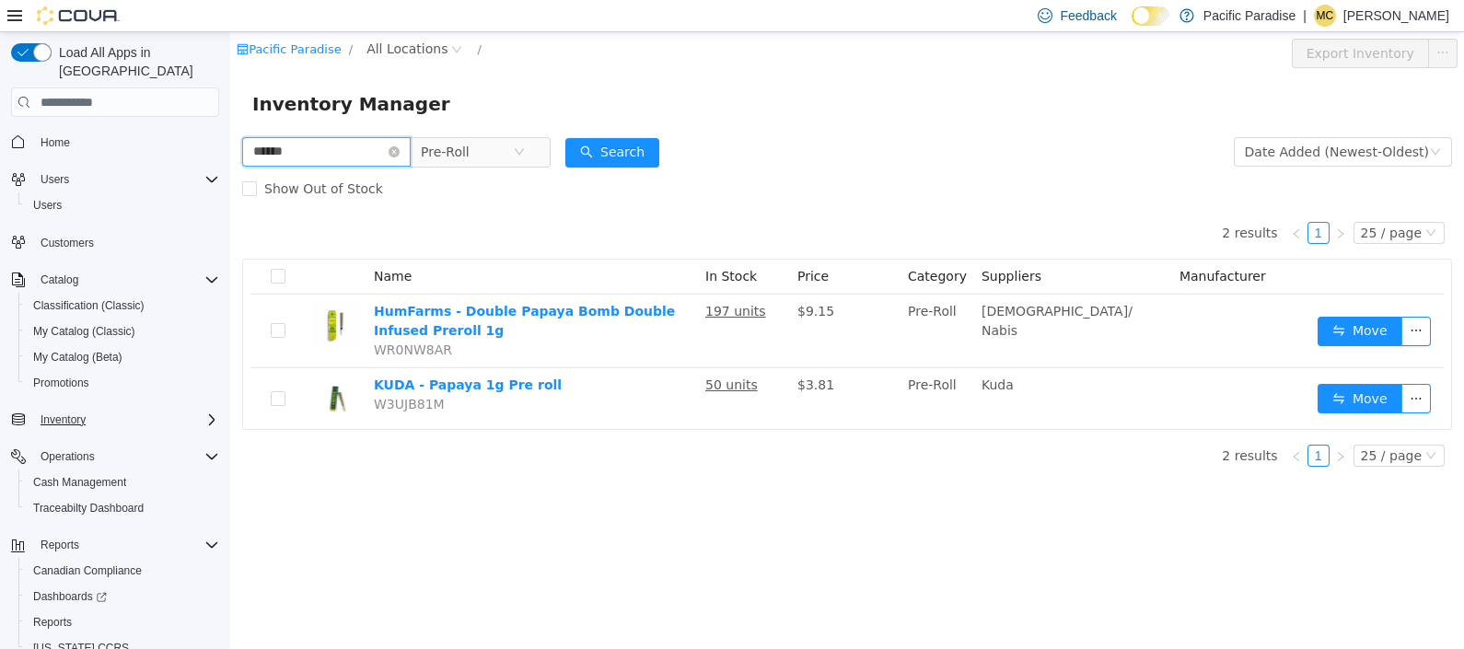
drag, startPoint x: 313, startPoint y: 151, endPoint x: 139, endPoint y: 151, distance: 174.0
click at [230, 151] on html "Pacific Paradise / All Locations / Export Inventory Inventory Manager ****** Pr…" at bounding box center [847, 340] width 1234 height 617
type input "****"
click at [617, 153] on button "Search" at bounding box center [612, 152] width 94 height 29
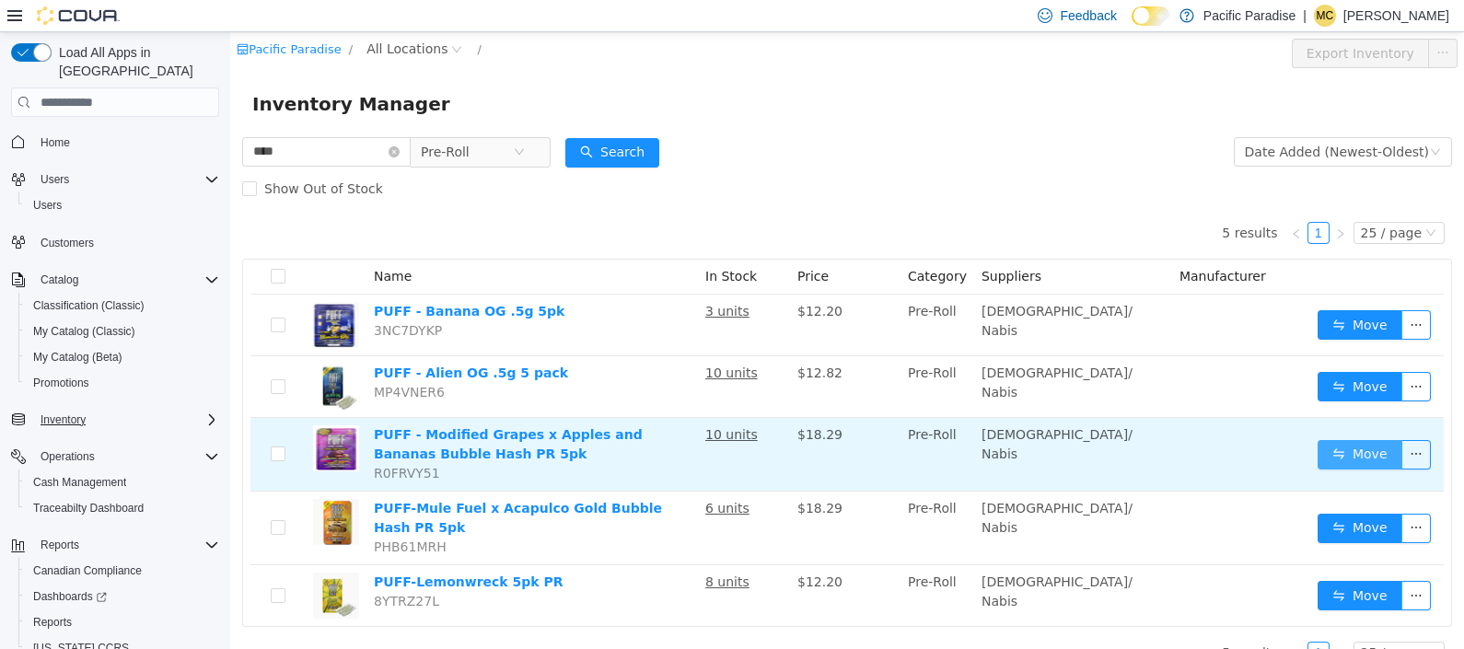
click at [1339, 454] on button "Move" at bounding box center [1360, 454] width 85 height 29
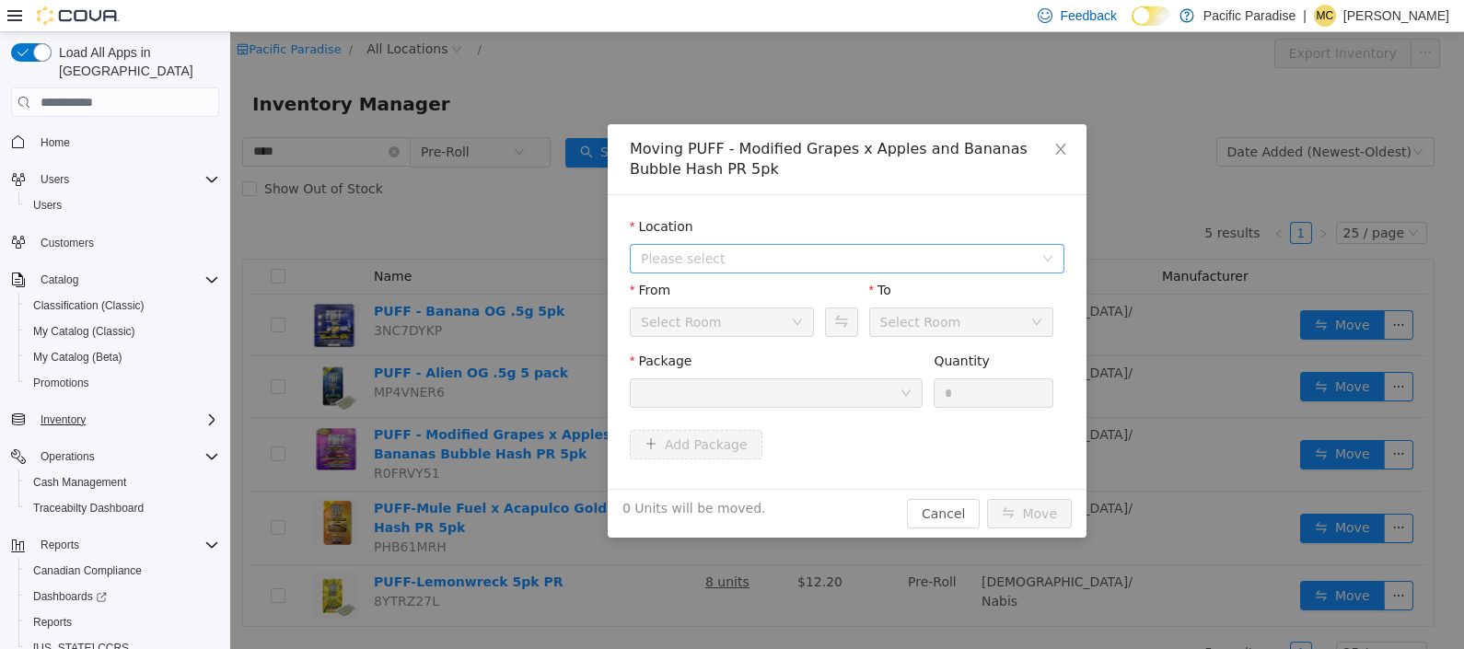
click at [1060, 258] on span "Please select" at bounding box center [847, 258] width 435 height 29
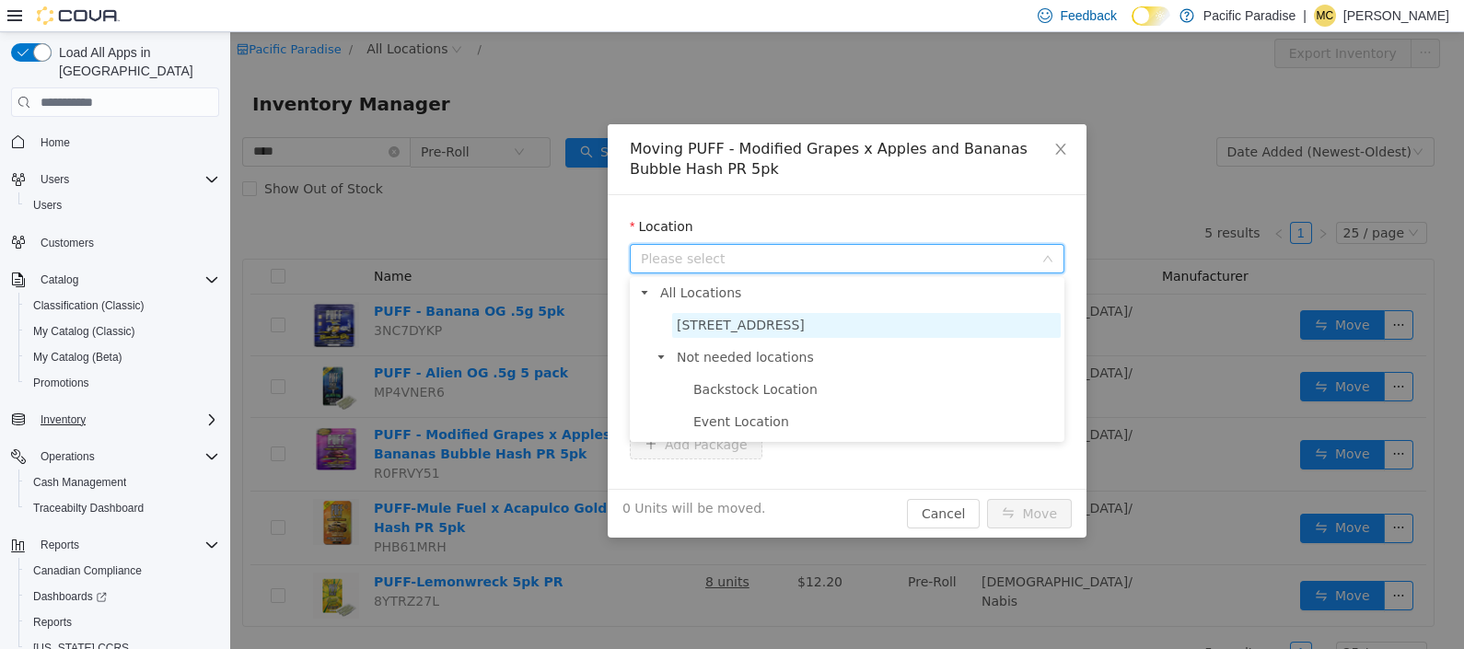
click at [1005, 324] on span "[STREET_ADDRESS]" at bounding box center [866, 325] width 389 height 25
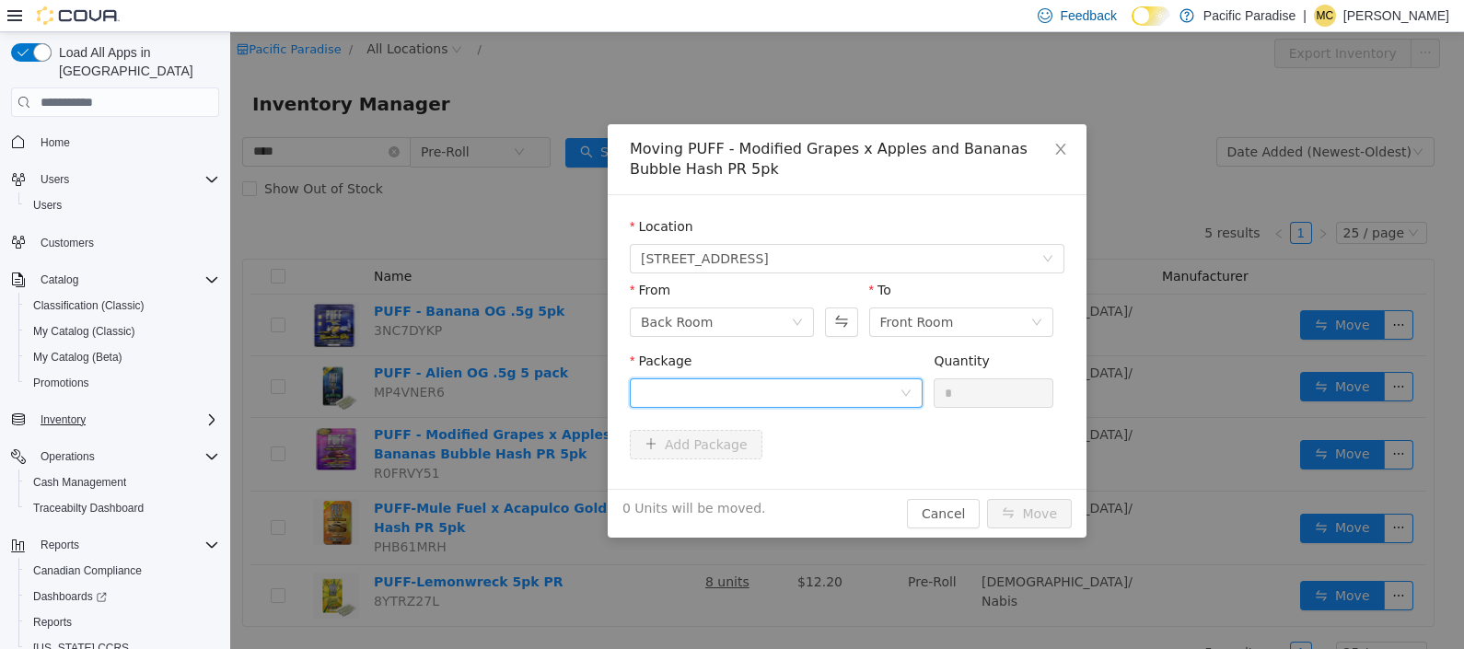
click at [897, 393] on div at bounding box center [770, 393] width 259 height 28
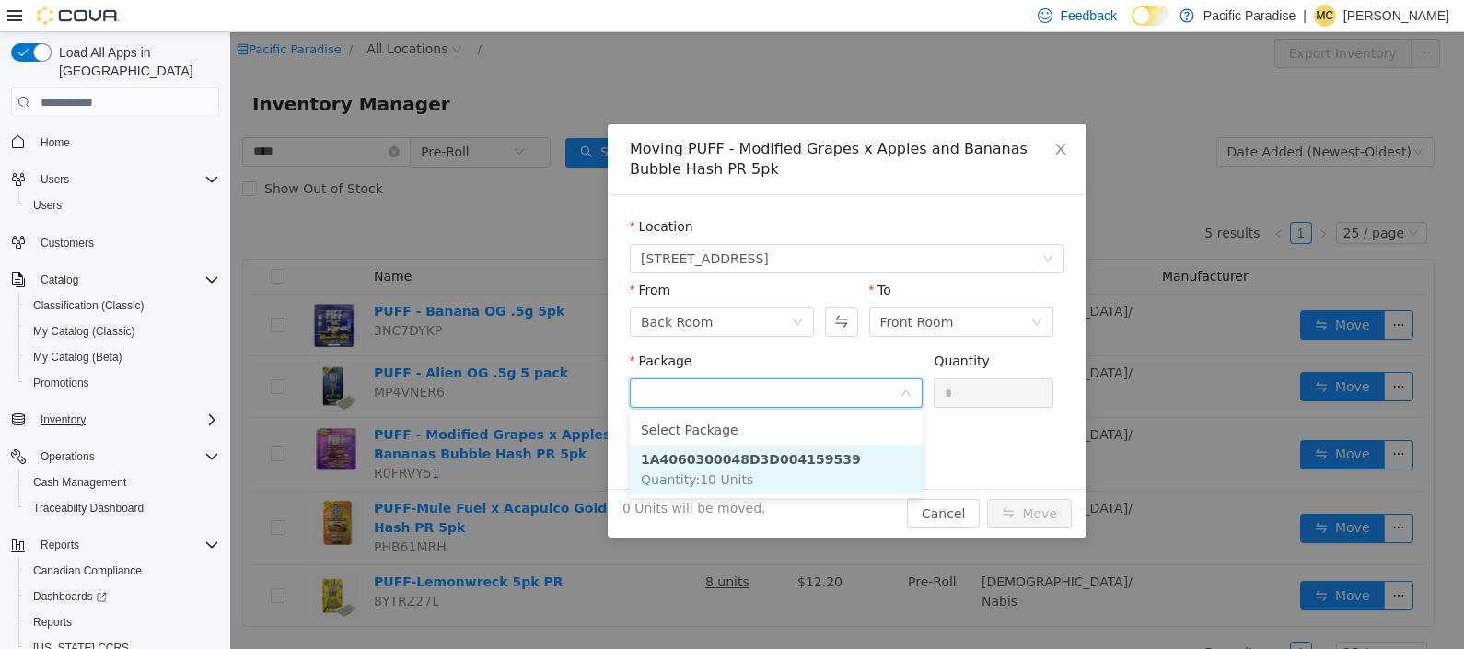
click at [890, 458] on li "1A4060300048D3D004159539 Quantity : 10 Units" at bounding box center [776, 470] width 293 height 50
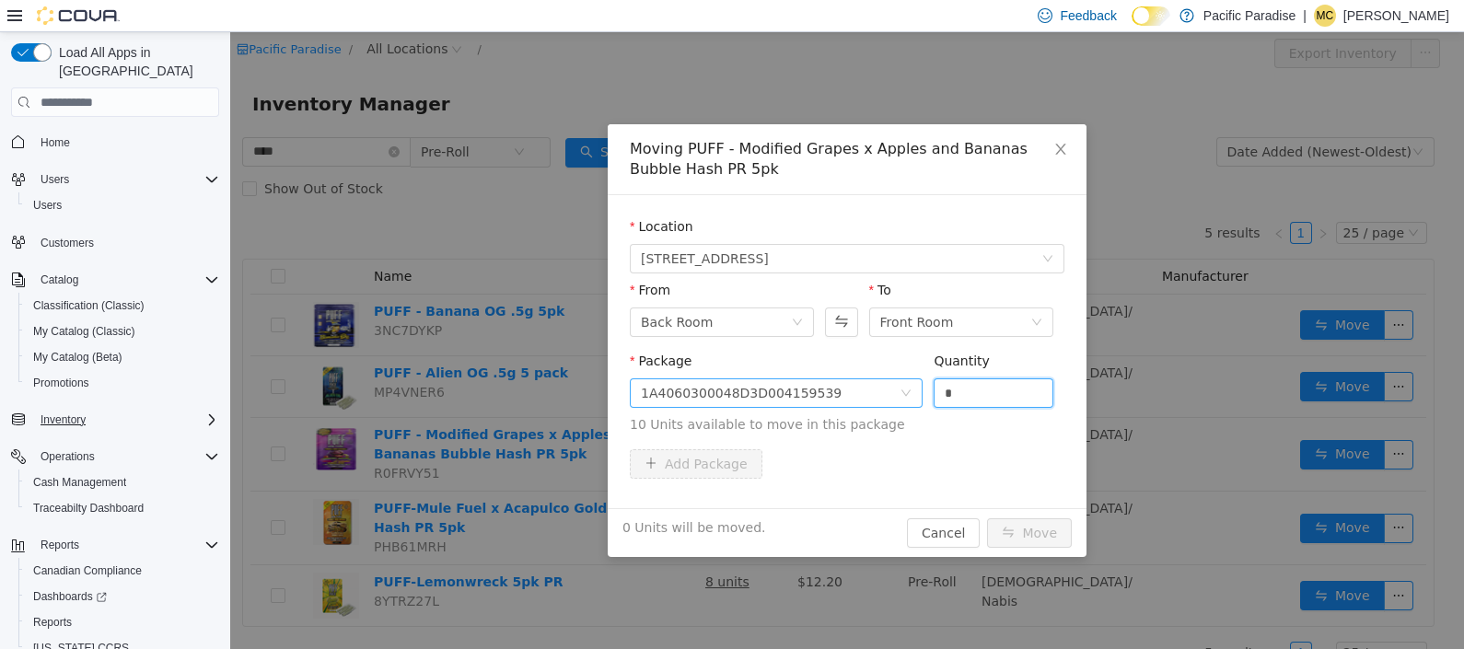
drag, startPoint x: 1002, startPoint y: 388, endPoint x: 887, endPoint y: 386, distance: 115.1
click at [891, 389] on span "Package 1A4060300048D3D004159539 Quantity * 10 Units available to move in this …" at bounding box center [847, 394] width 435 height 81
type input "**"
click at [1029, 539] on button "Move" at bounding box center [1029, 532] width 85 height 29
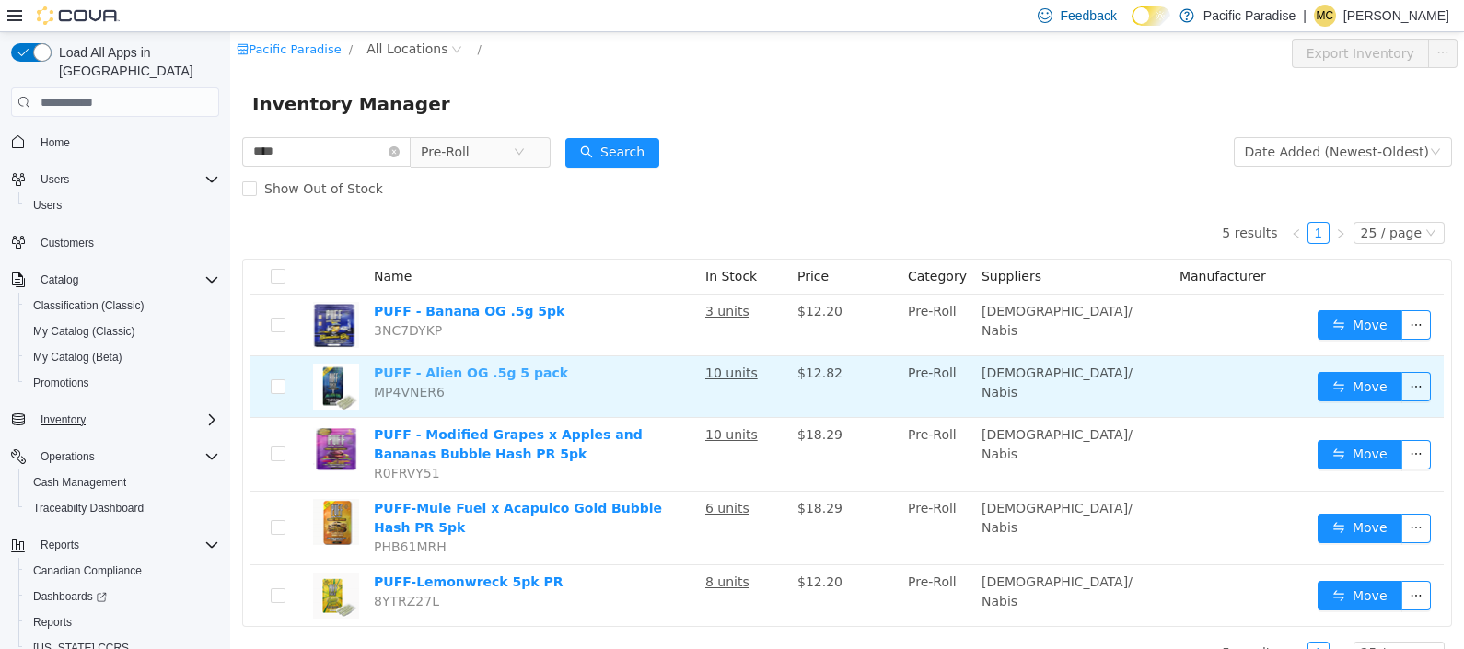
click at [517, 368] on link "PUFF - Alien OG .5g 5 pack" at bounding box center [471, 373] width 194 height 15
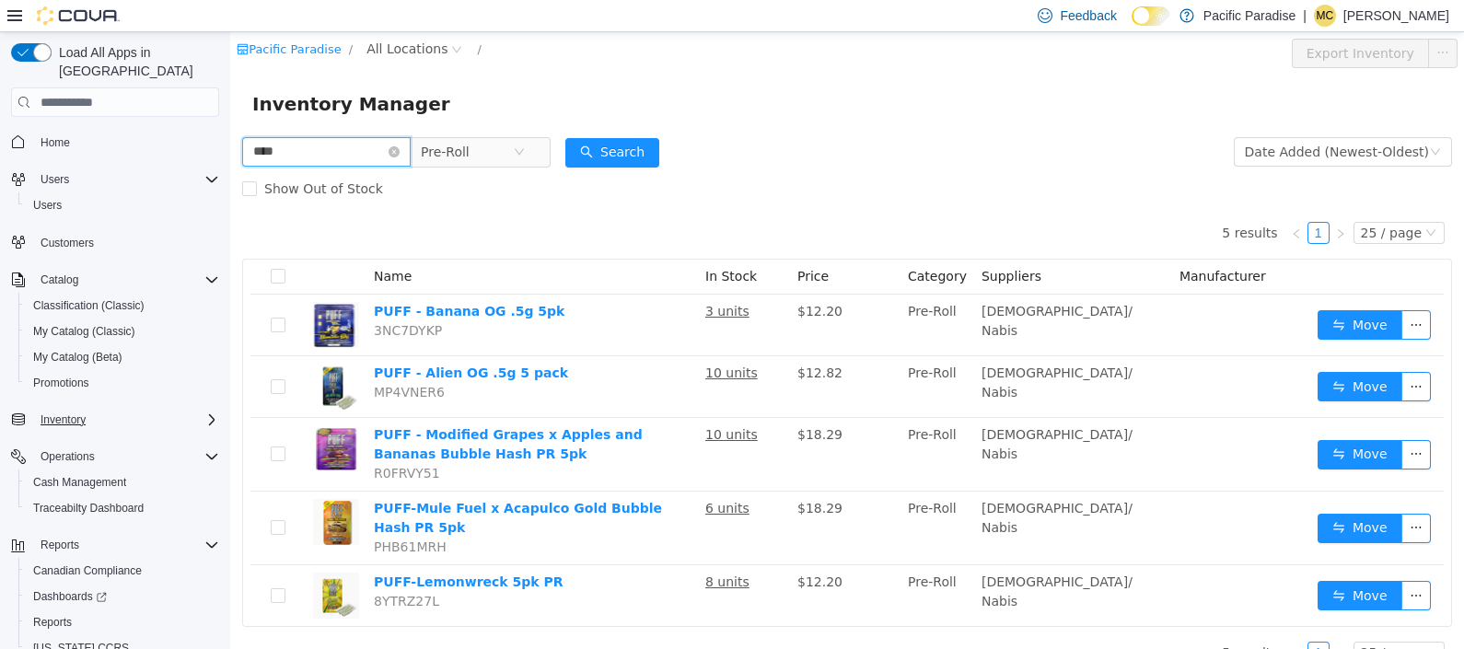
drag, startPoint x: 339, startPoint y: 157, endPoint x: 129, endPoint y: 122, distance: 212.7
click at [230, 122] on html "Pacific Paradise / All Locations / Export Inventory Inventory Manager **** Pre-…" at bounding box center [847, 340] width 1234 height 617
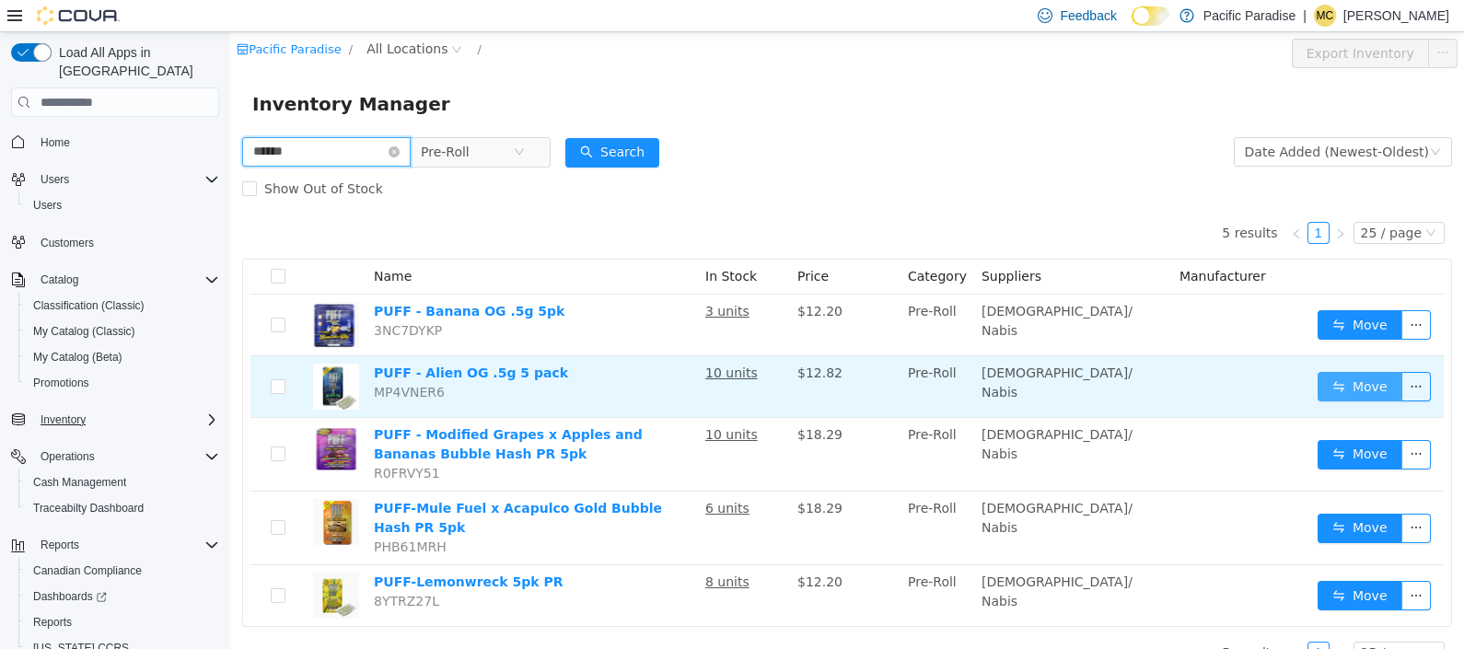
type input "*****"
click at [1323, 385] on button "Move" at bounding box center [1360, 386] width 85 height 29
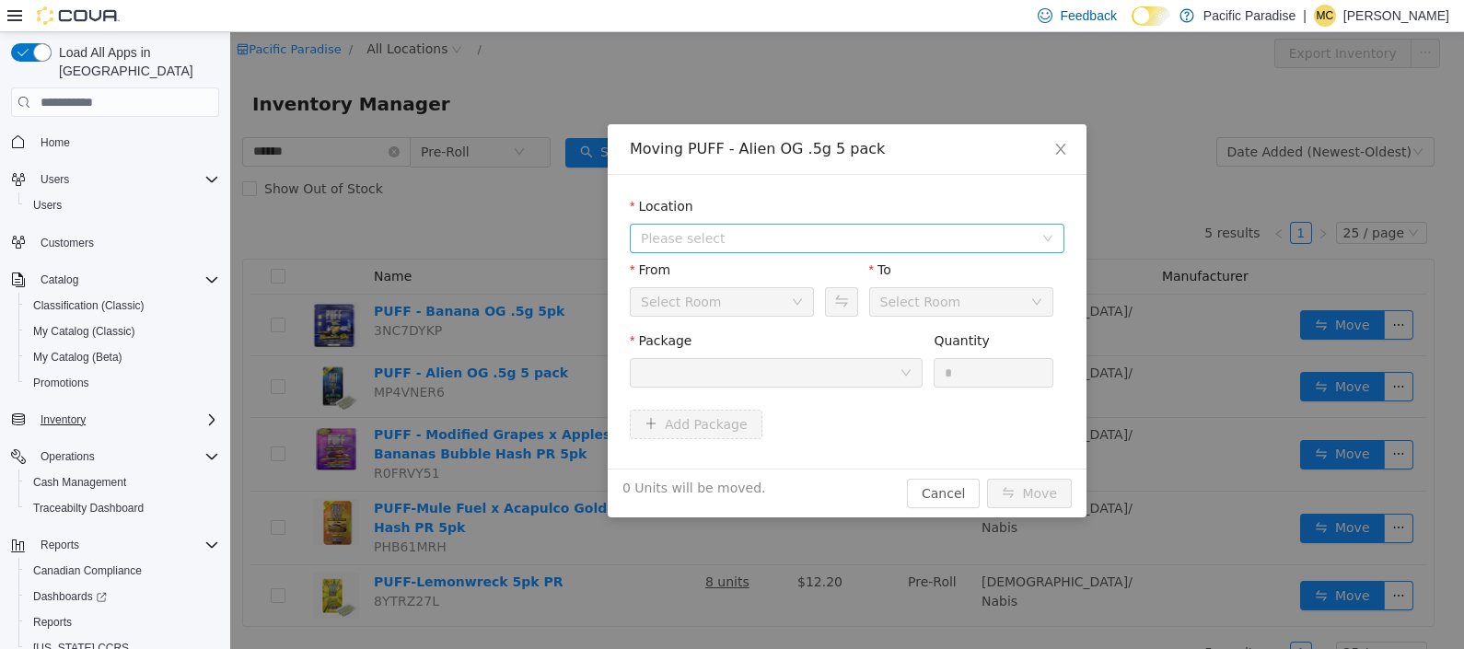
click at [1040, 233] on span "Please select" at bounding box center [841, 239] width 401 height 28
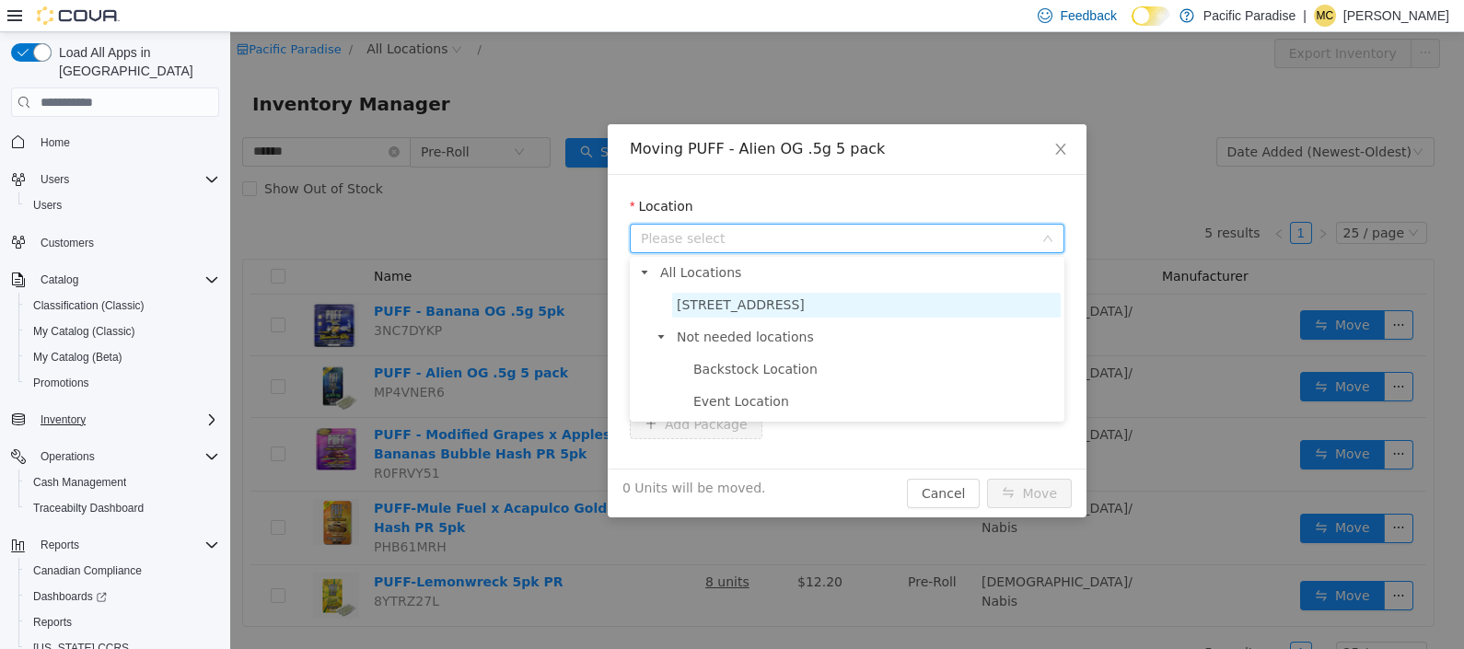
click at [1019, 299] on span "[STREET_ADDRESS]" at bounding box center [866, 305] width 389 height 25
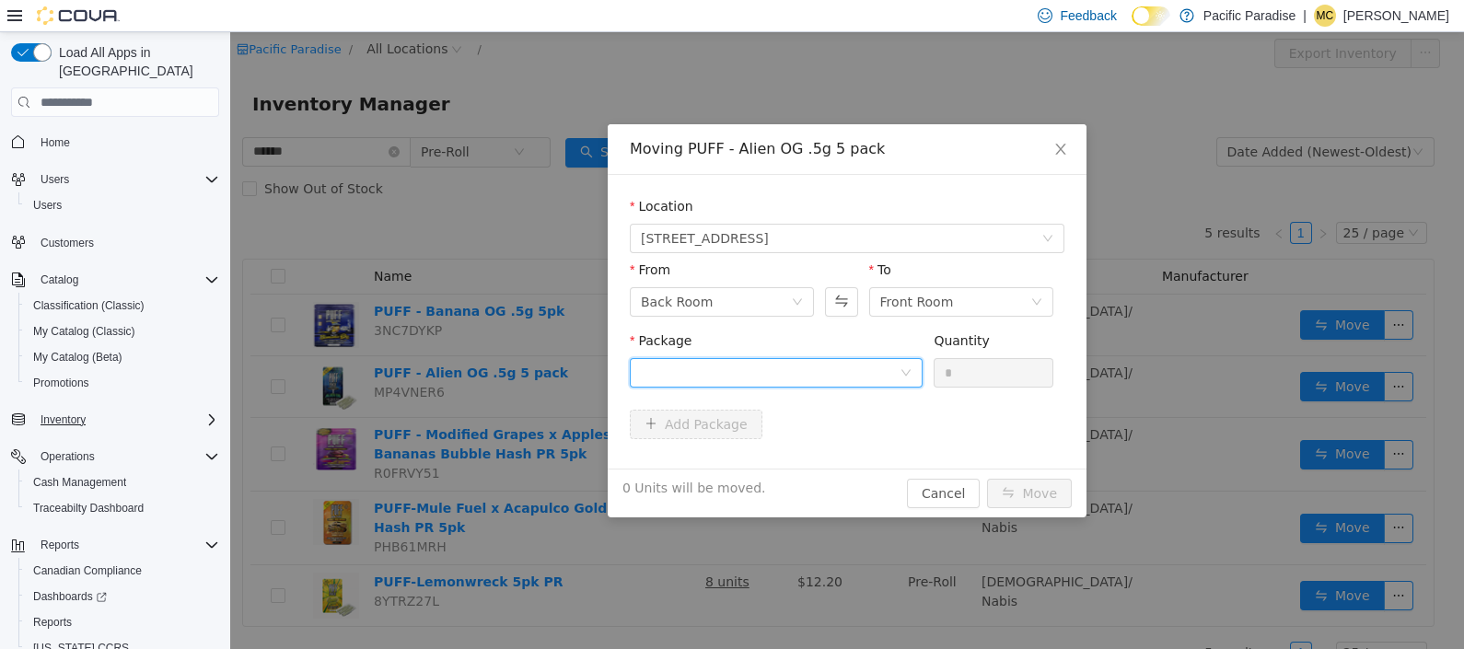
click at [899, 376] on div at bounding box center [770, 373] width 259 height 28
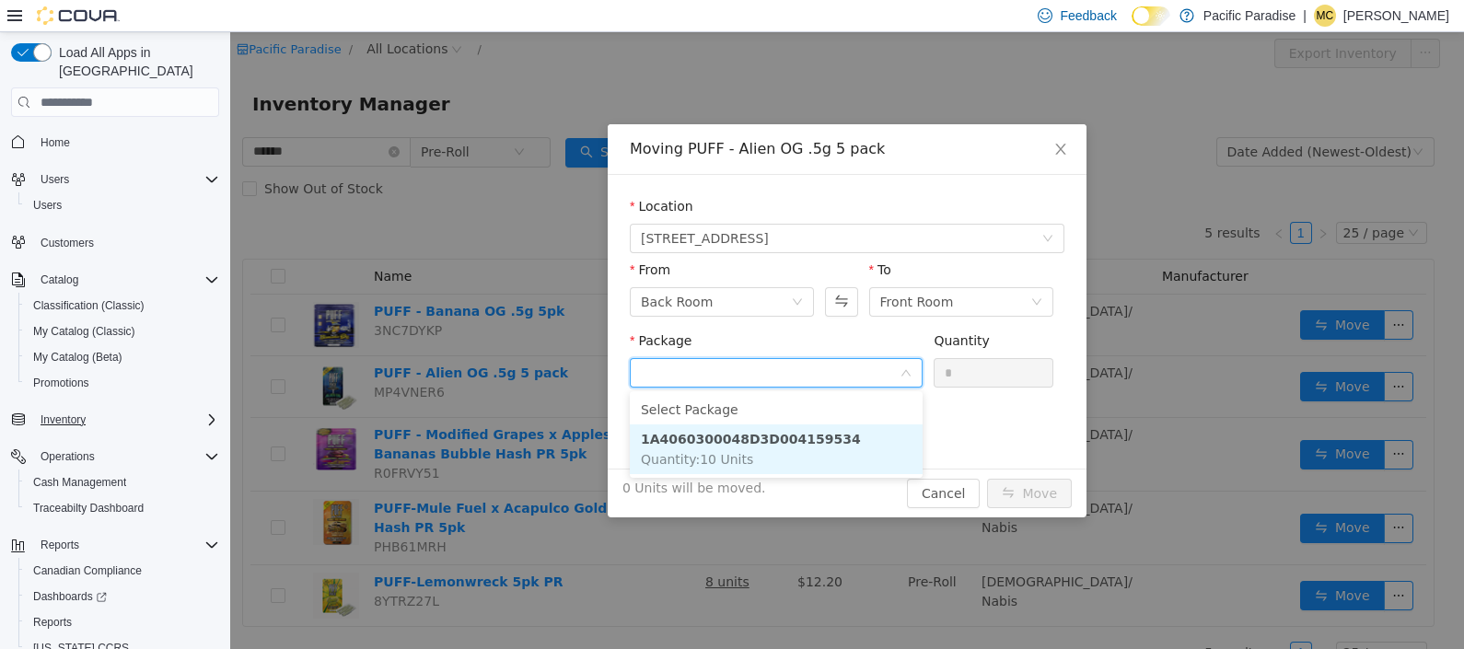
click at [869, 431] on li "1A4060300048D3D004159534 Quantity : 10 Units" at bounding box center [776, 449] width 293 height 50
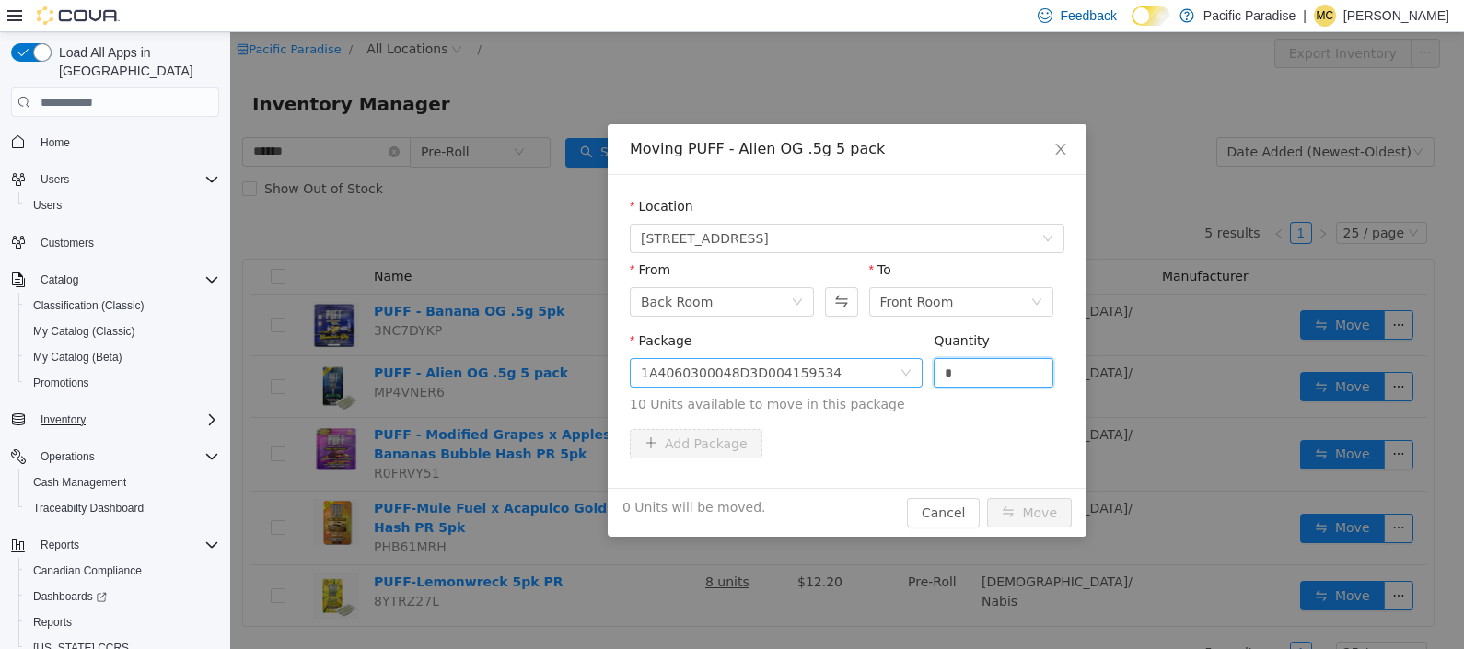
drag, startPoint x: 952, startPoint y: 376, endPoint x: 877, endPoint y: 360, distance: 76.2
click at [879, 361] on span "Package 1A4060300048D3D004159534 Quantity * 10 Units available to move in this …" at bounding box center [847, 373] width 435 height 81
type input "**"
click at [1029, 501] on button "Move" at bounding box center [1029, 512] width 85 height 29
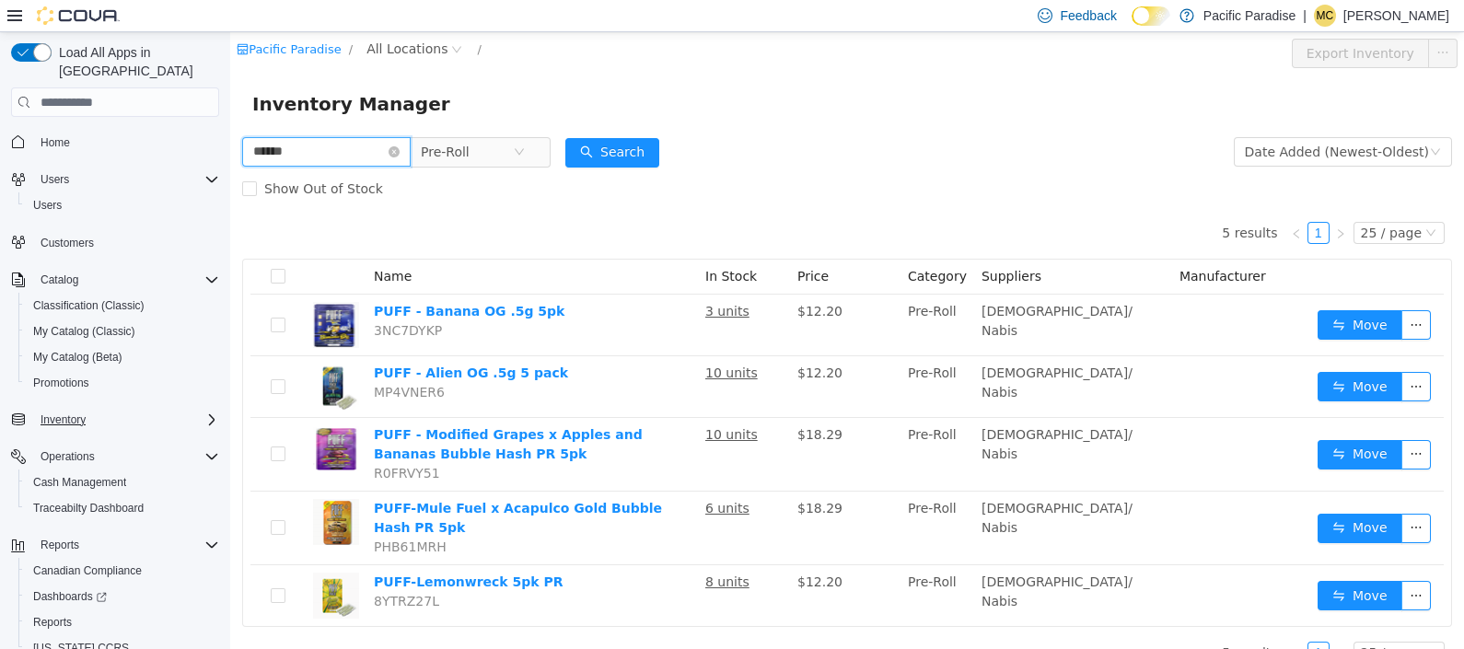
drag, startPoint x: 323, startPoint y: 155, endPoint x: 129, endPoint y: 150, distance: 194.3
click at [230, 150] on html "Pacific Paradise / All Locations / Export Inventory Inventory Manager ***** Pre…" at bounding box center [847, 340] width 1234 height 617
type input "*********"
click at [637, 149] on button "Search" at bounding box center [612, 152] width 94 height 29
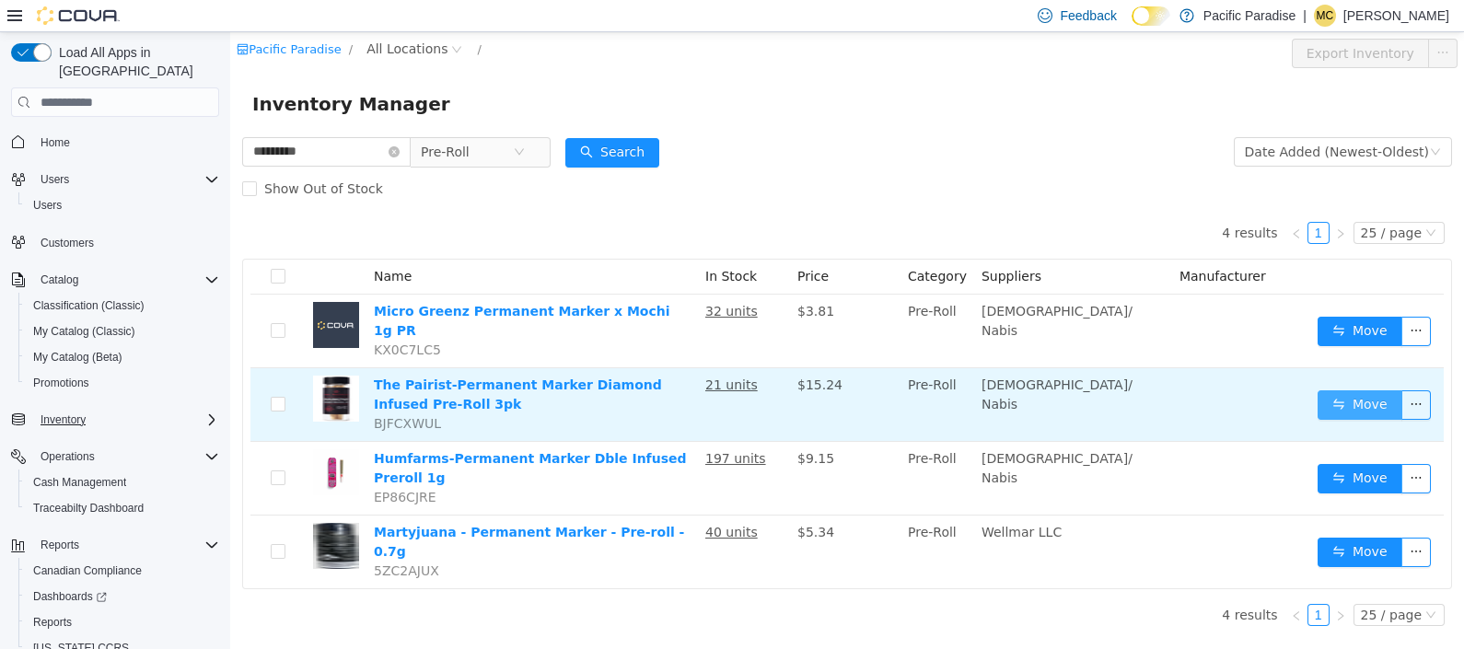
click at [1363, 390] on button "Move" at bounding box center [1360, 404] width 85 height 29
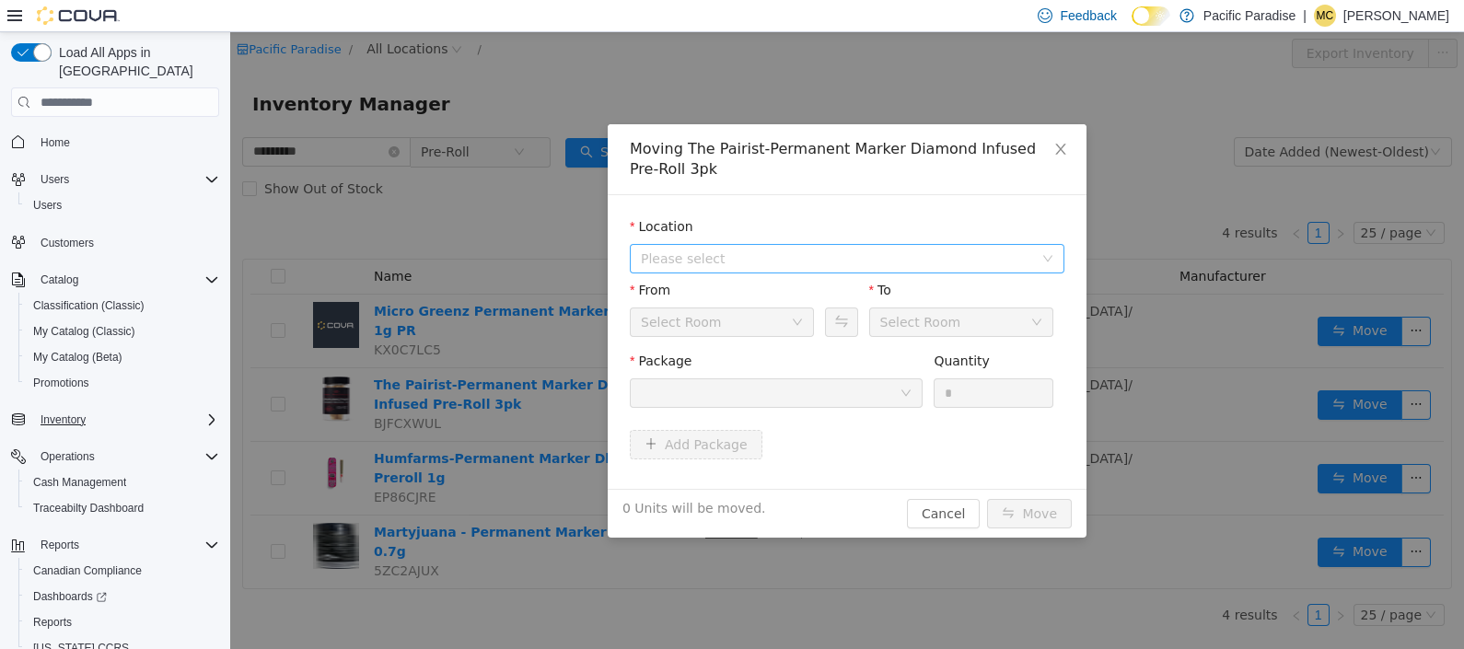
click at [1044, 256] on icon "icon: down" at bounding box center [1047, 259] width 9 height 6
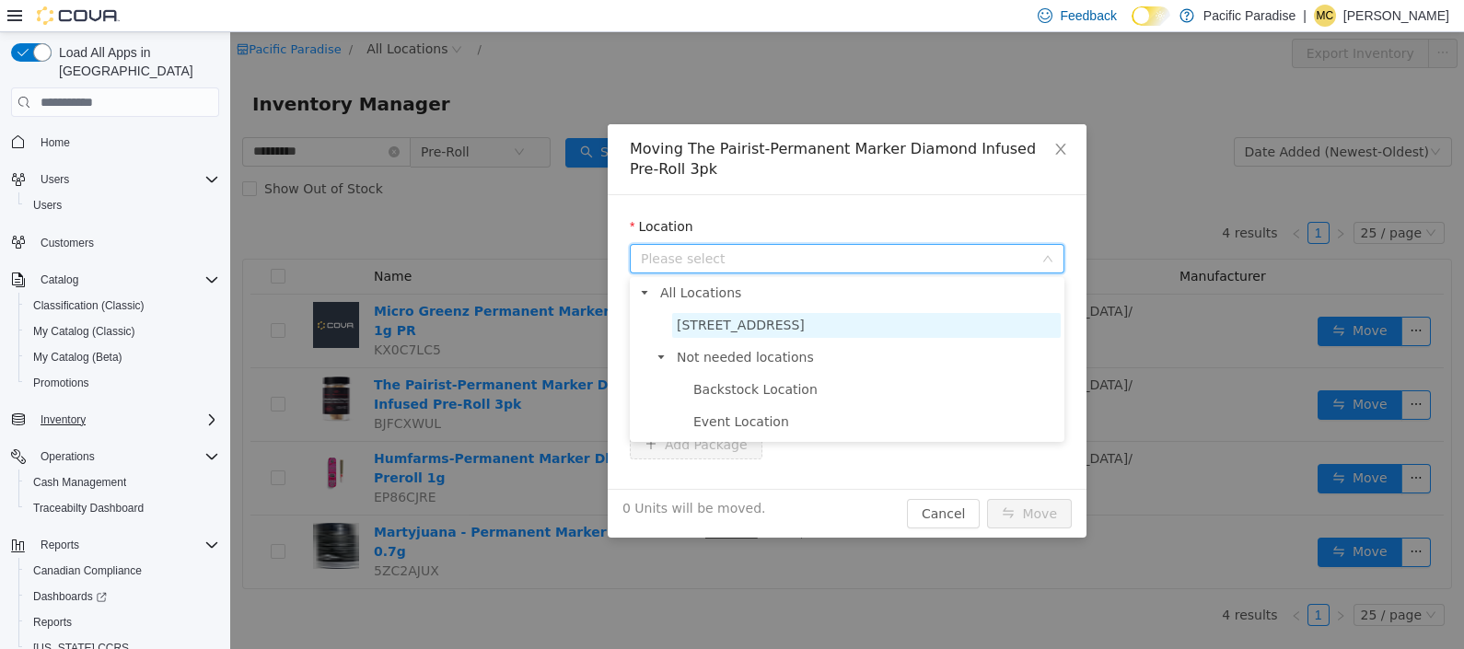
click at [1018, 327] on span "[STREET_ADDRESS]" at bounding box center [866, 325] width 389 height 25
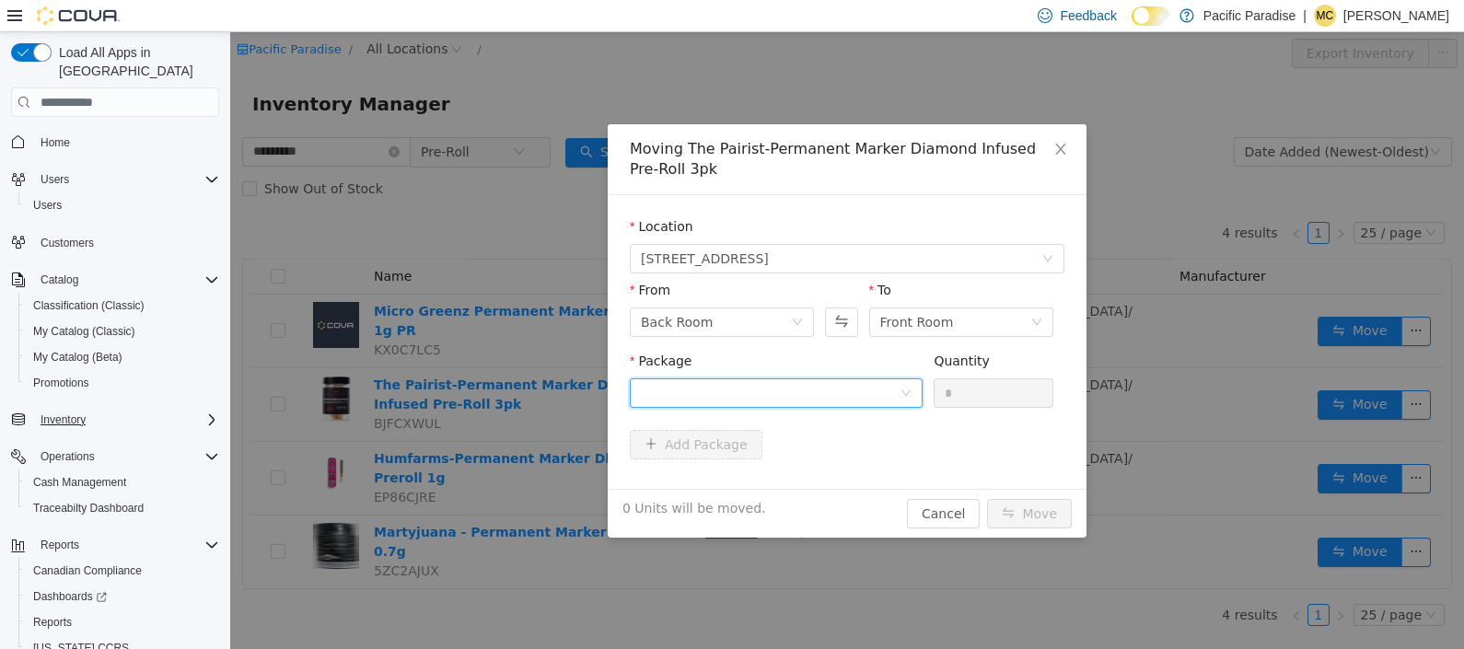
click at [881, 401] on div at bounding box center [770, 393] width 259 height 28
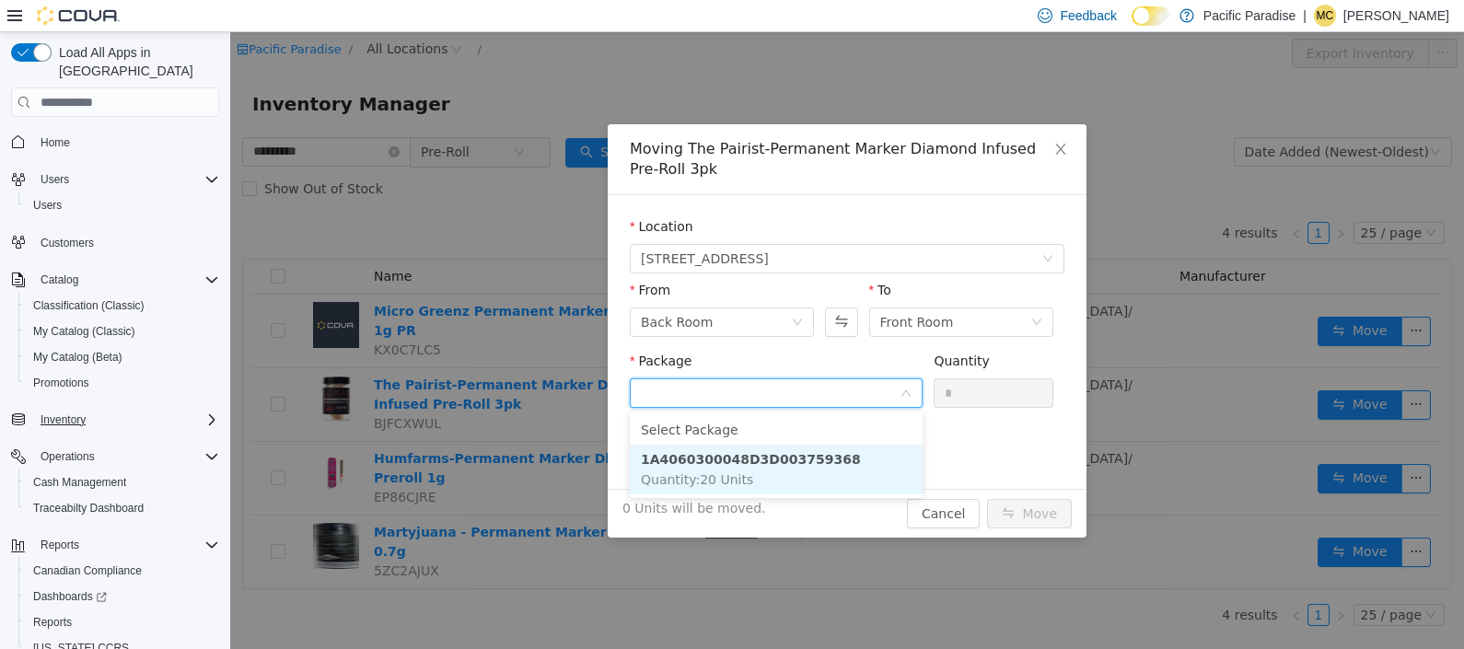
click at [877, 456] on li "1A4060300048D3D003759368 Quantity : 20 Units" at bounding box center [776, 470] width 293 height 50
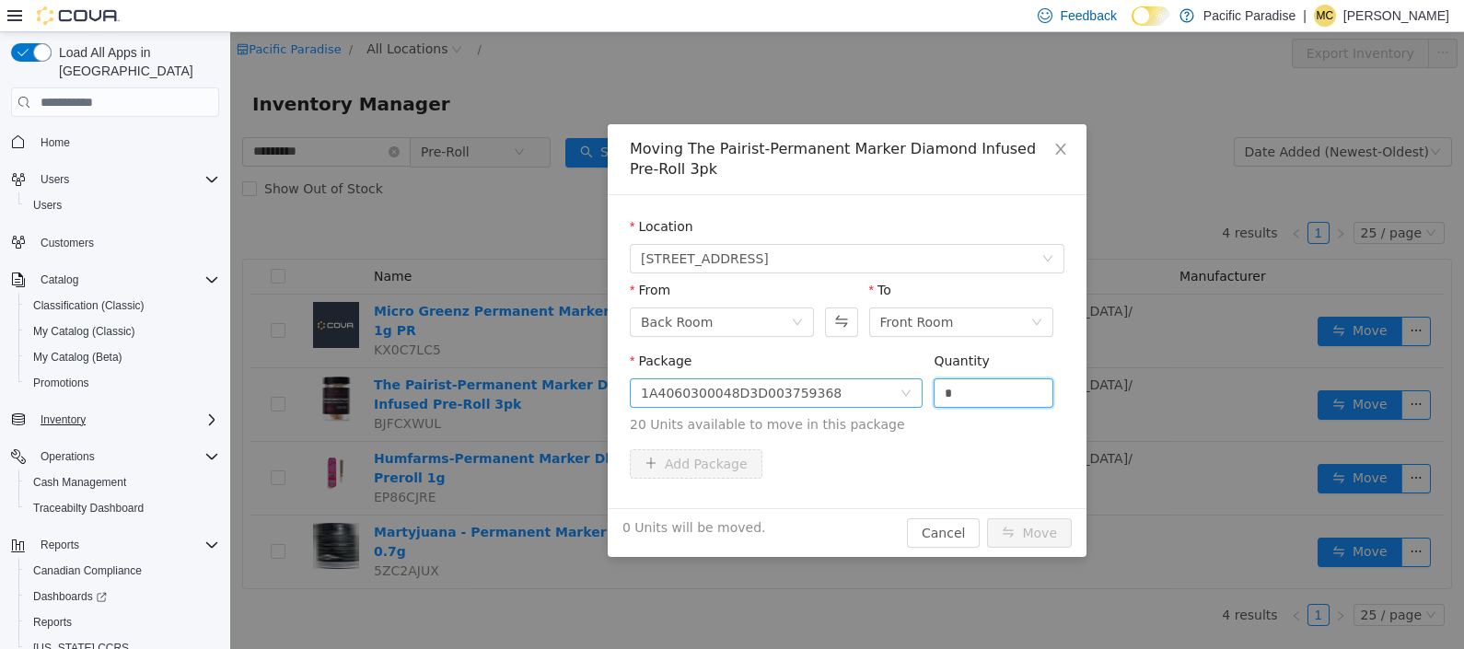
drag, startPoint x: 919, startPoint y: 393, endPoint x: 850, endPoint y: 394, distance: 69.1
click at [851, 394] on span "Package 1A4060300048D3D003759368 Quantity * 20 Units available to move in this …" at bounding box center [847, 394] width 435 height 81
type input "**"
click at [1033, 526] on button "Move" at bounding box center [1029, 532] width 85 height 29
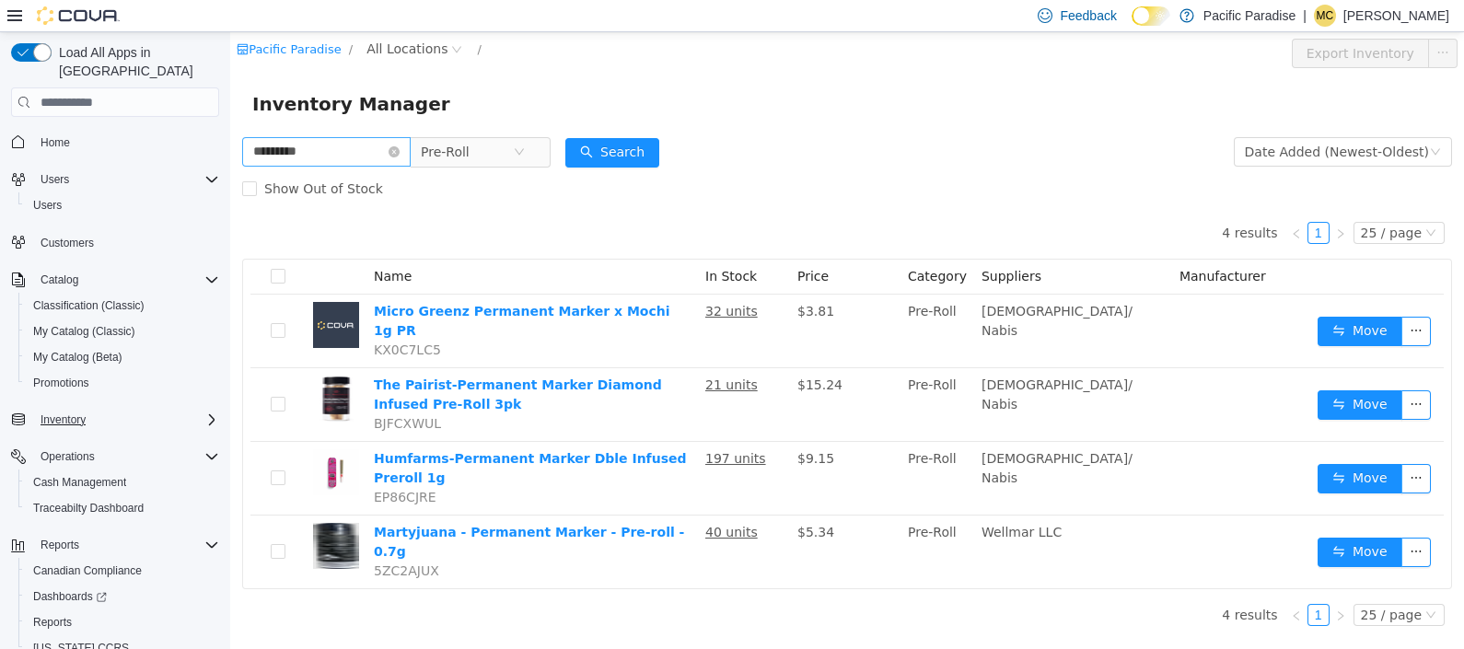
click at [332, 139] on div "********* Pre-Roll" at bounding box center [396, 152] width 308 height 37
drag, startPoint x: 333, startPoint y: 151, endPoint x: 138, endPoint y: 145, distance: 195.3
click at [230, 145] on html "Pacific Paradise / All Locations / Export Inventory Inventory Manager *********…" at bounding box center [847, 340] width 1234 height 617
type input "******"
click at [626, 155] on button "Search" at bounding box center [612, 152] width 94 height 29
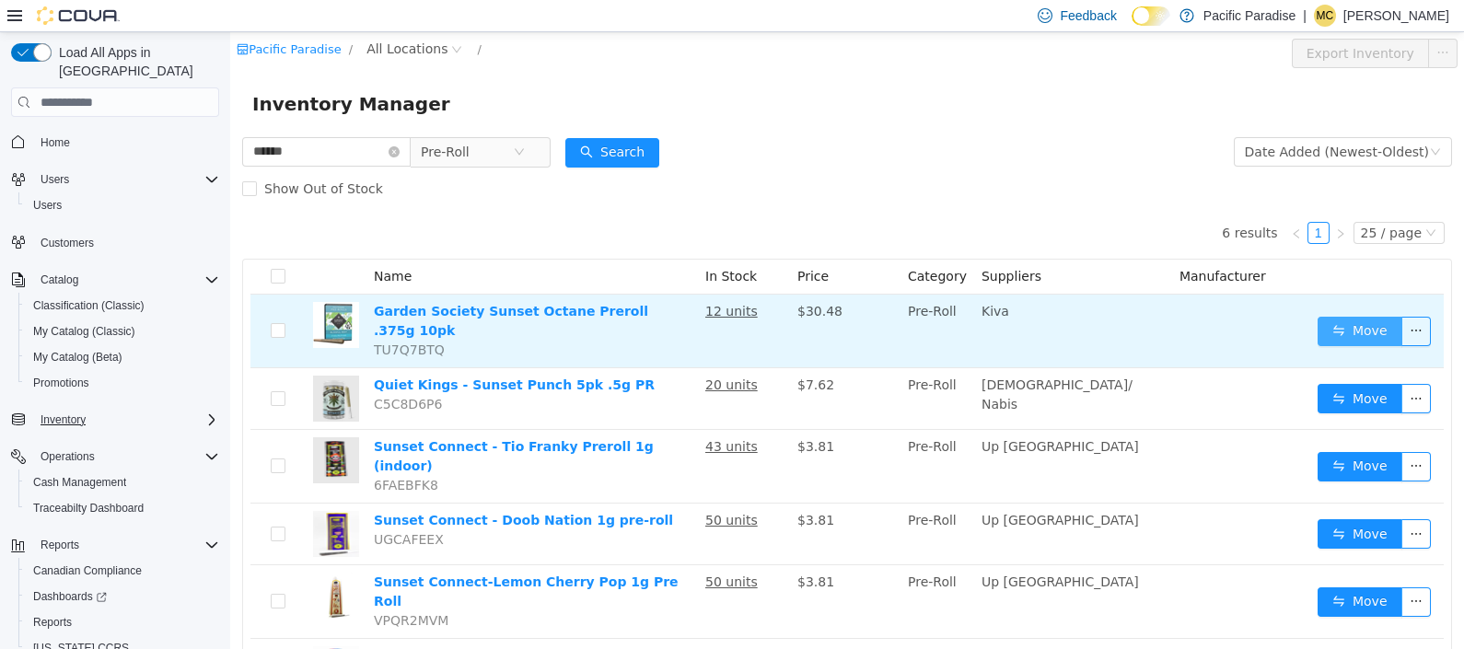
click at [1330, 317] on button "Move" at bounding box center [1360, 331] width 85 height 29
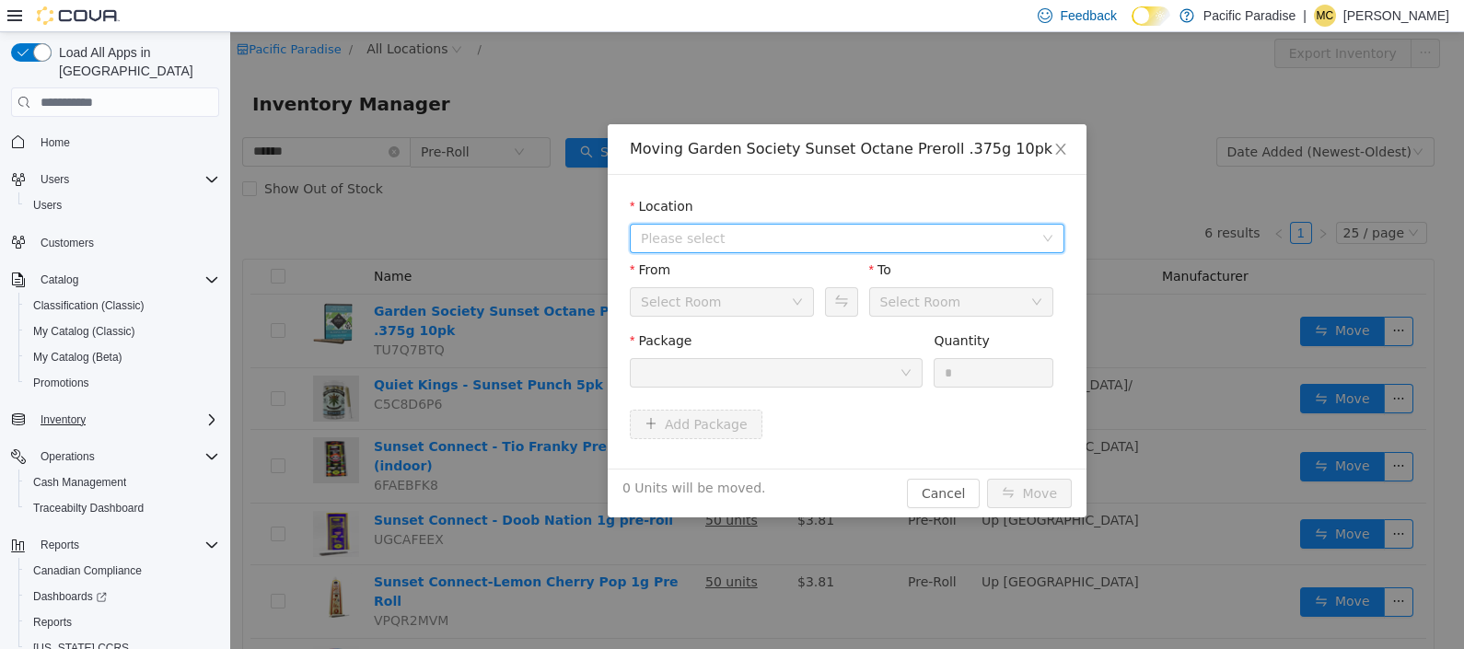
click at [1034, 238] on span "Please select" at bounding box center [841, 239] width 401 height 28
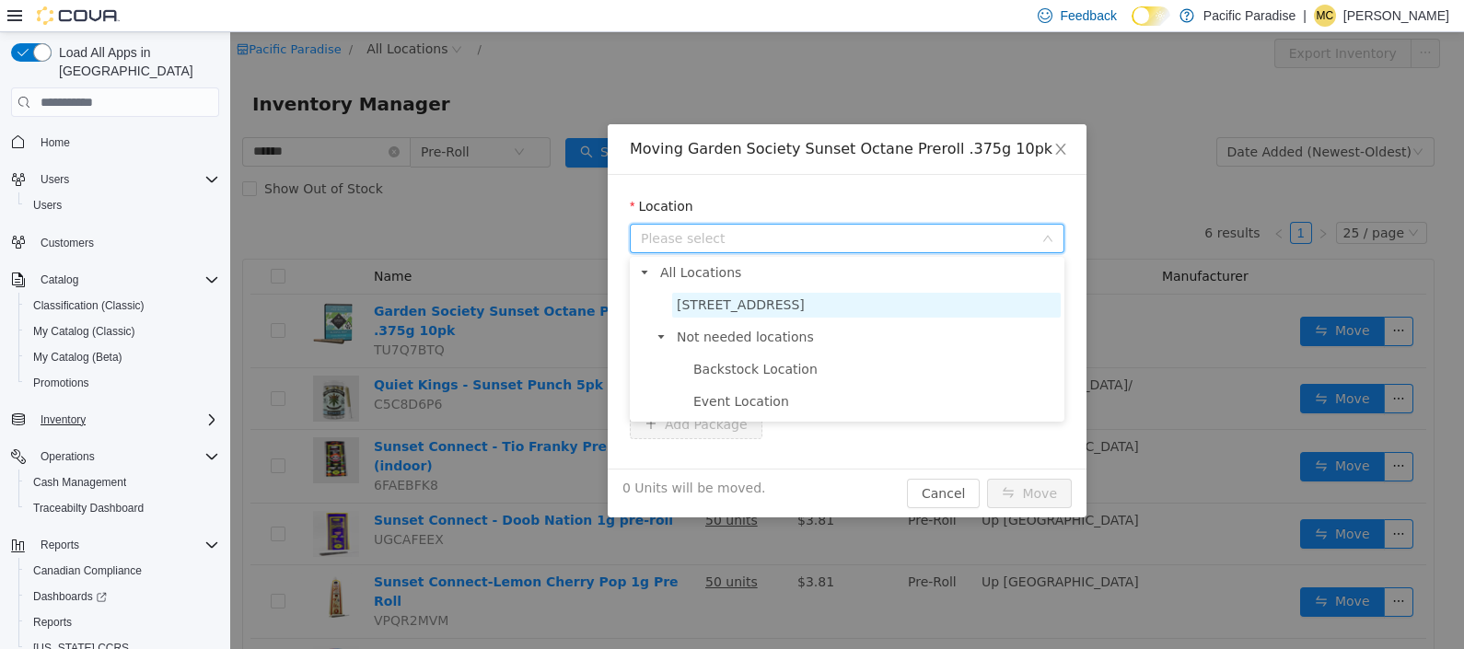
click at [958, 314] on span "[STREET_ADDRESS]" at bounding box center [866, 305] width 389 height 25
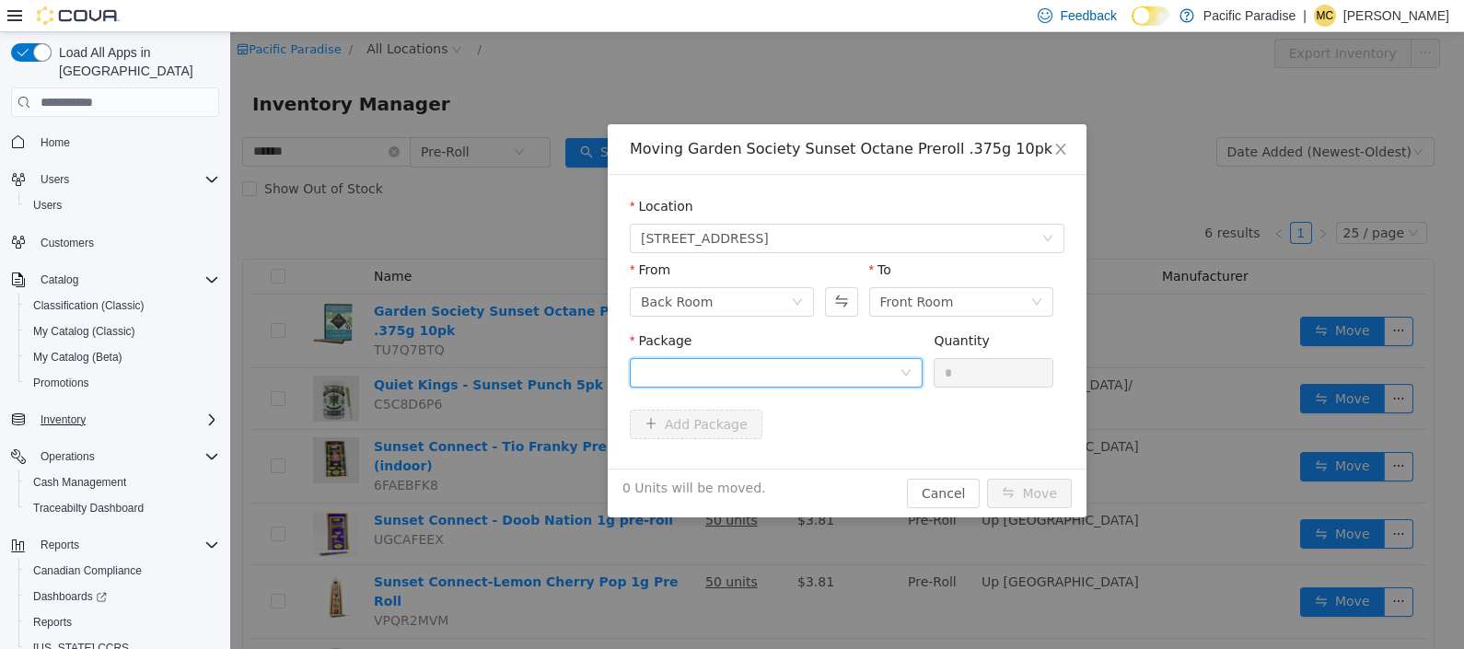
click at [889, 372] on div at bounding box center [770, 373] width 259 height 28
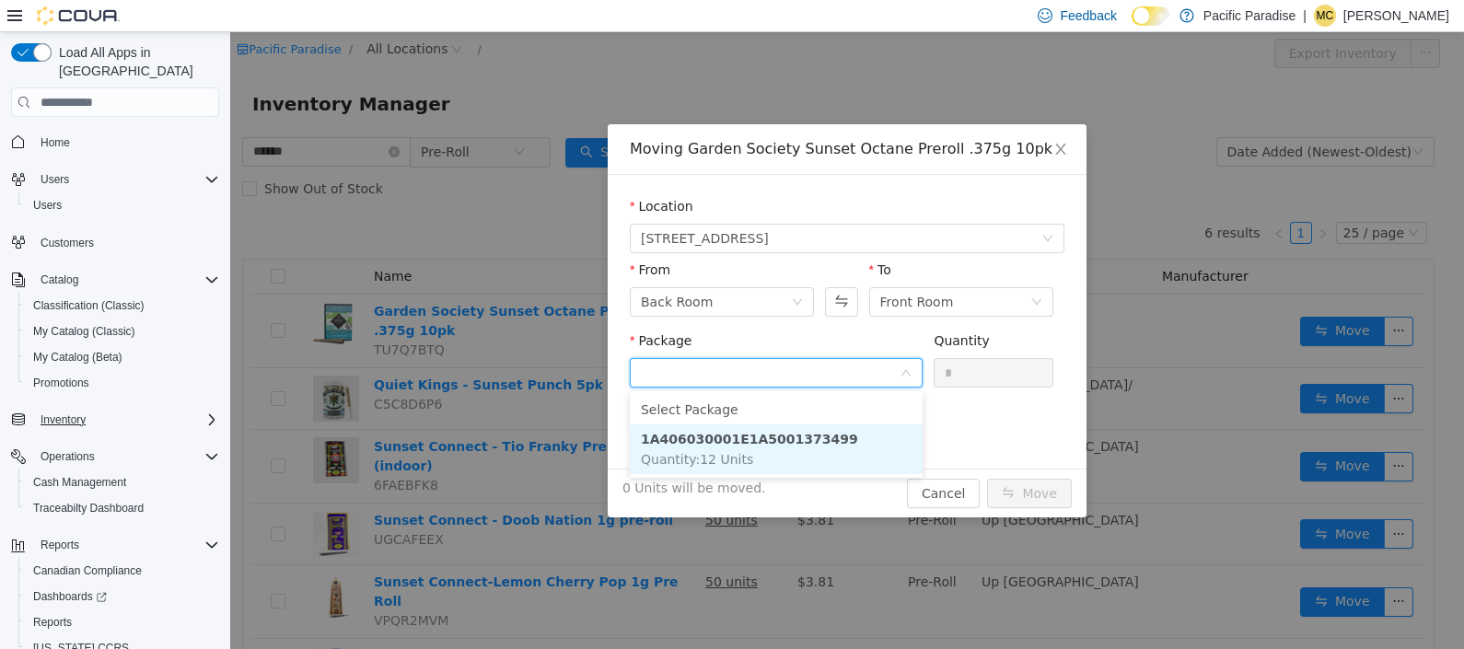
click at [878, 432] on li "1A406030001E1A5001373499 Quantity : 12 Units" at bounding box center [776, 449] width 293 height 50
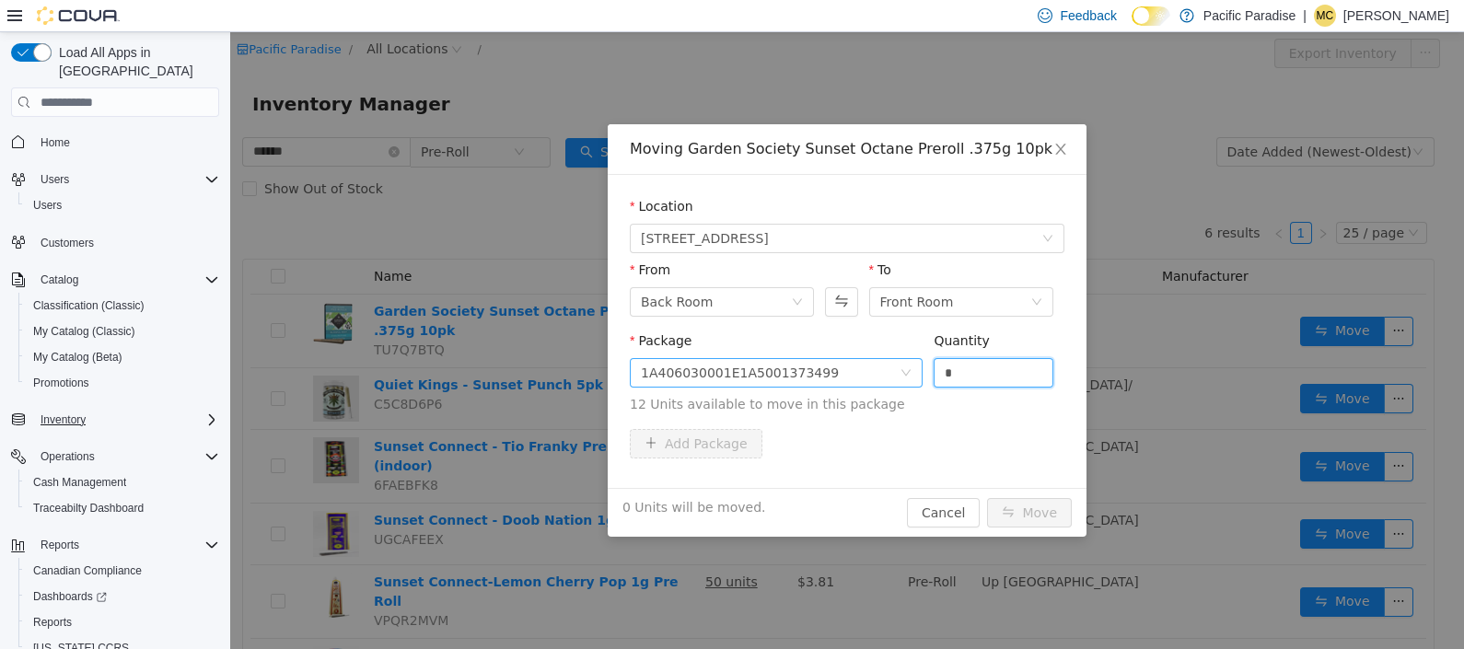
drag, startPoint x: 976, startPoint y: 378, endPoint x: 856, endPoint y: 362, distance: 120.7
click at [866, 362] on span "Package 1A406030001E1A5001373499 Quantity * 12 Units available to move in this …" at bounding box center [847, 373] width 435 height 81
type input "**"
click at [1036, 511] on button "Move" at bounding box center [1029, 512] width 85 height 29
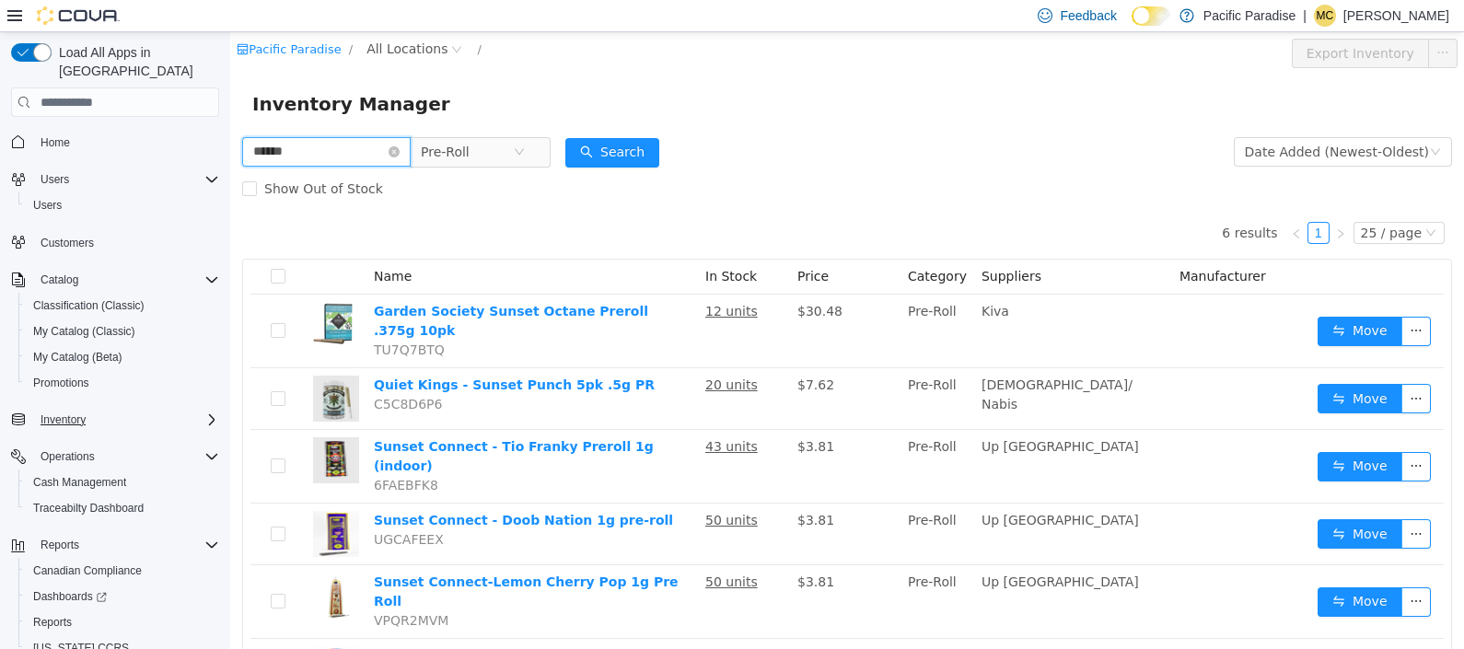
drag, startPoint x: 346, startPoint y: 145, endPoint x: 186, endPoint y: 108, distance: 164.4
click at [230, 108] on html "Pacific Paradise / All Locations / Export Inventory Inventory Manager ****** Pr…" at bounding box center [847, 340] width 1234 height 617
type input "*"
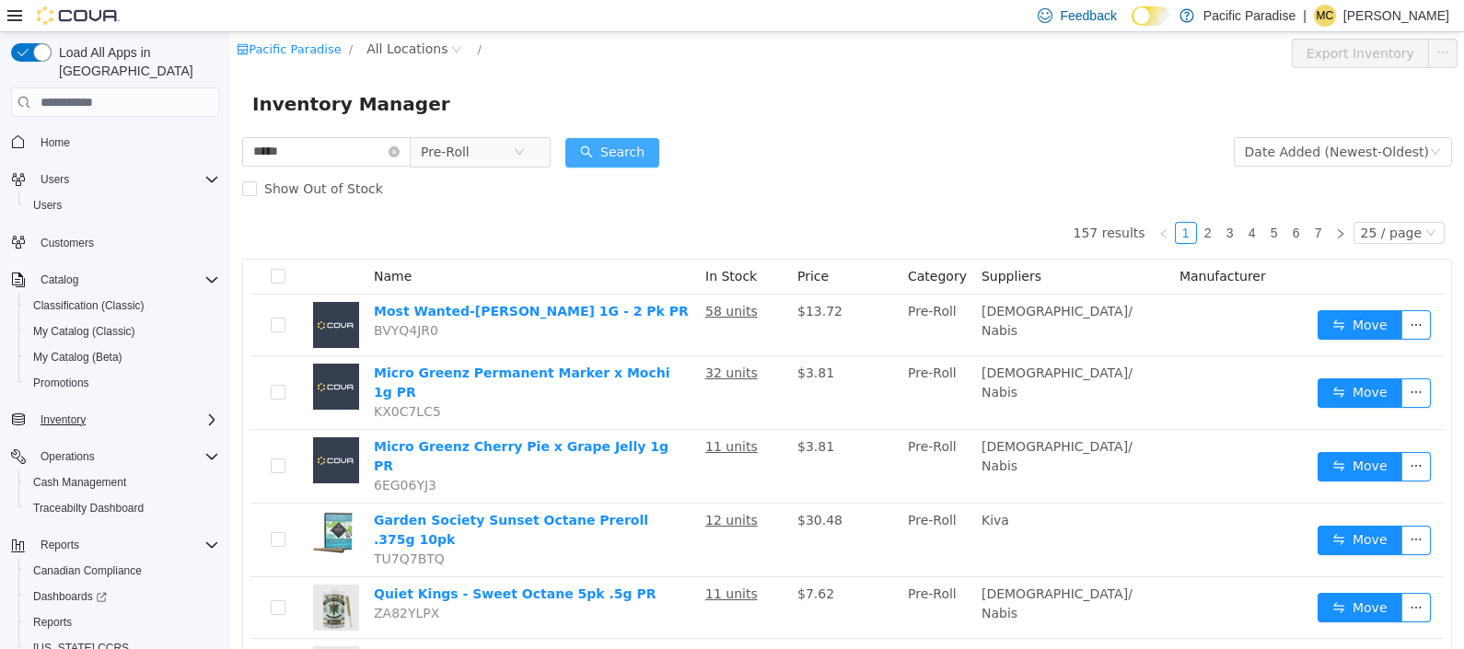
click at [650, 147] on button "Search" at bounding box center [612, 152] width 94 height 29
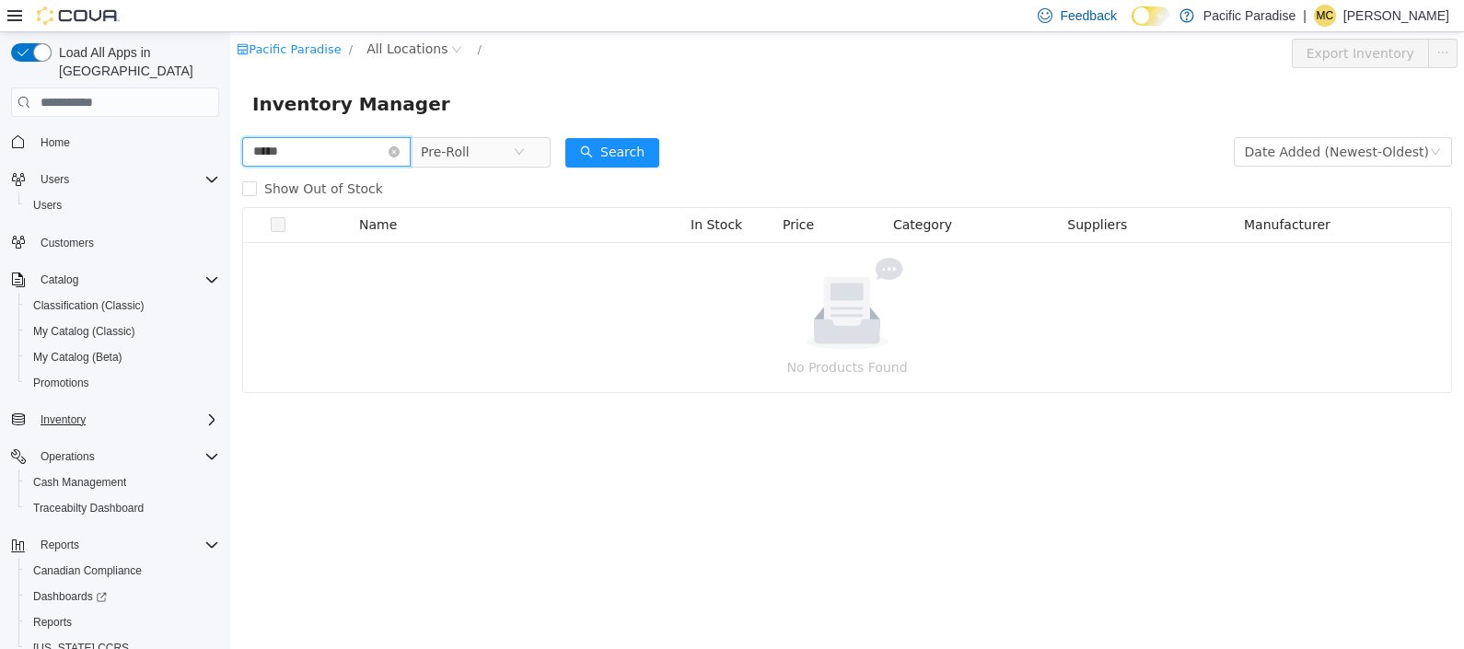
click at [371, 145] on input "*****" at bounding box center [326, 151] width 168 height 29
type input "*"
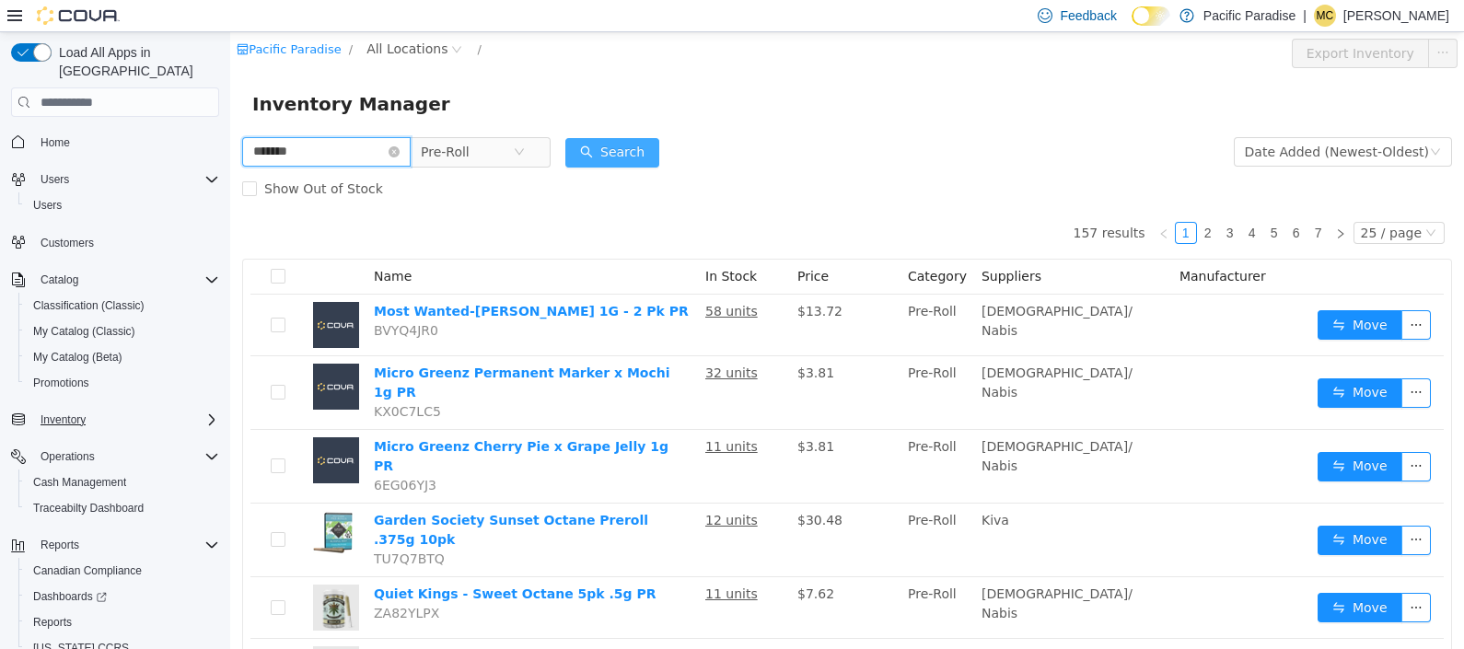
type input "*******"
click at [625, 154] on button "Search" at bounding box center [612, 152] width 94 height 29
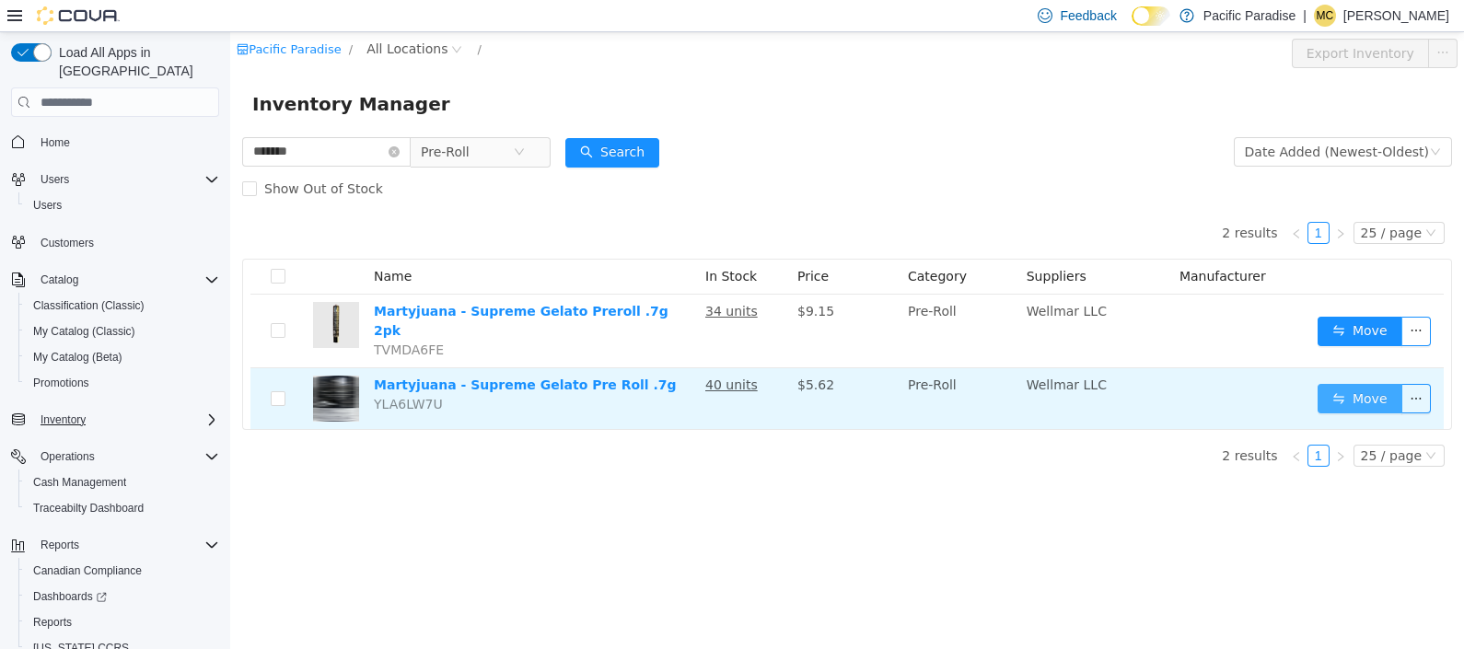
click at [1330, 389] on button "Move" at bounding box center [1360, 398] width 85 height 29
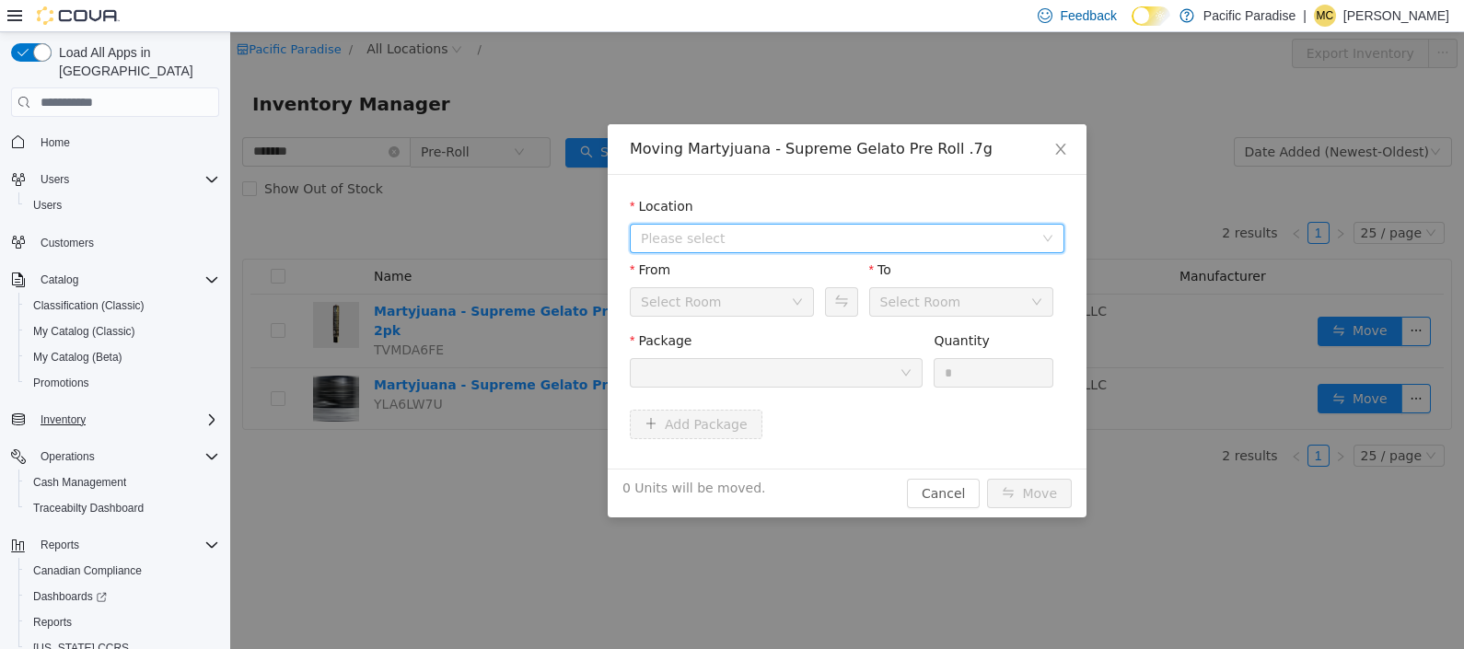
click at [1041, 228] on span "Please select" at bounding box center [847, 238] width 435 height 29
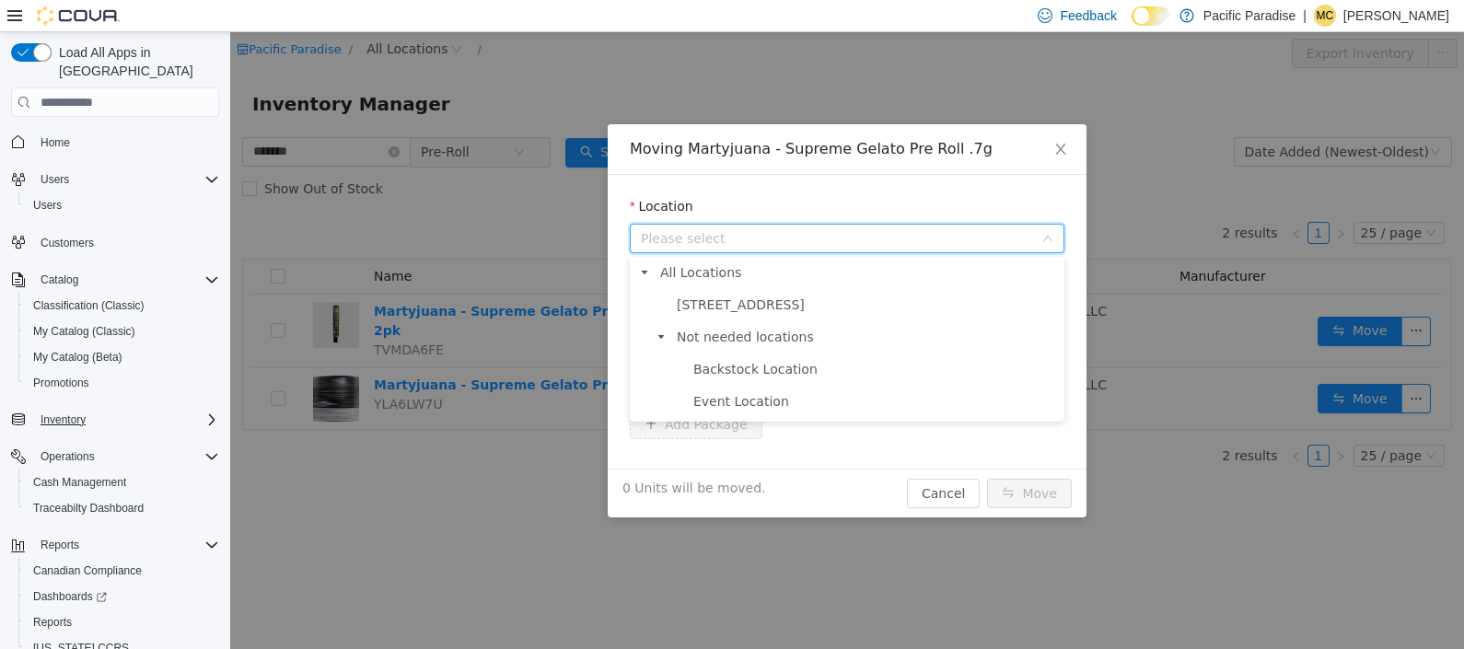
click at [1011, 292] on li "All Locations [STREET_ADDRESS] Not needed locations Backstock Location Event Lo…" at bounding box center [846, 338] width 427 height 154
click at [1013, 304] on span "[STREET_ADDRESS]" at bounding box center [866, 305] width 389 height 25
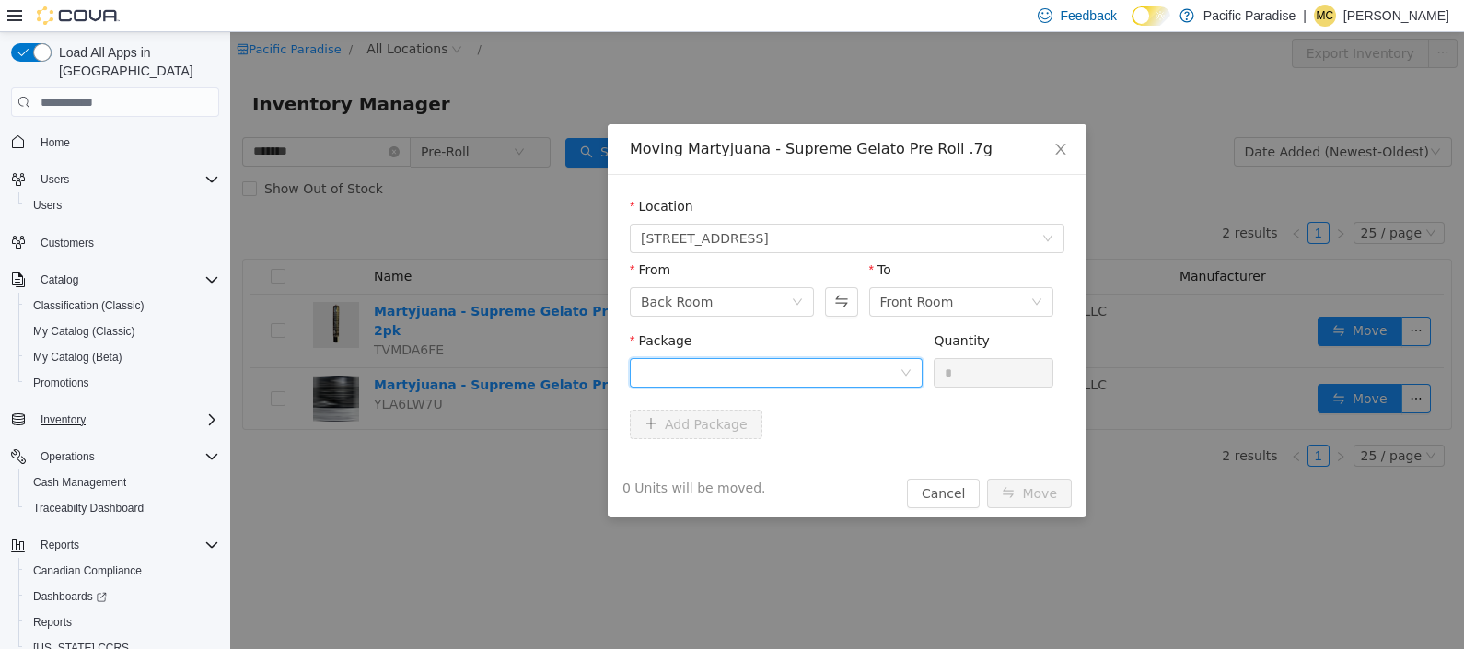
click at [899, 372] on div at bounding box center [770, 373] width 259 height 28
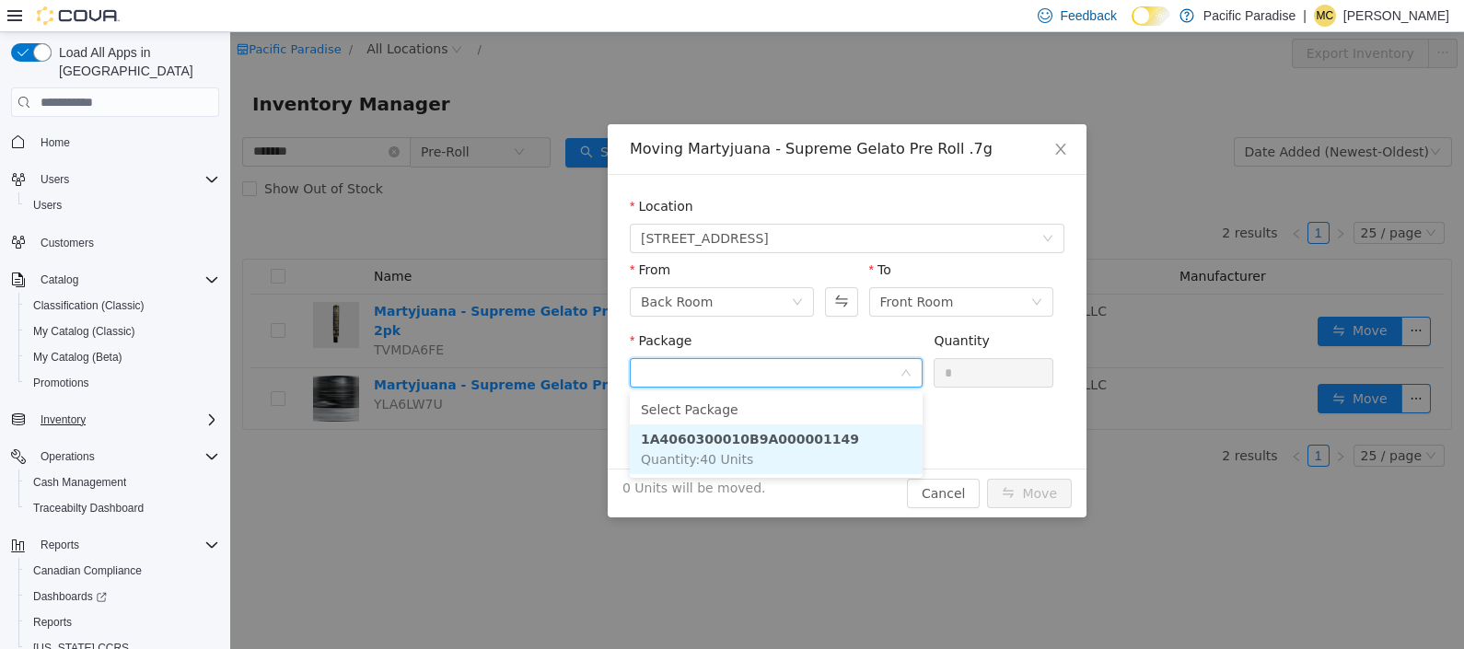
click at [861, 442] on li "1A4060300010B9A000001149 Quantity : 40 Units" at bounding box center [776, 449] width 293 height 50
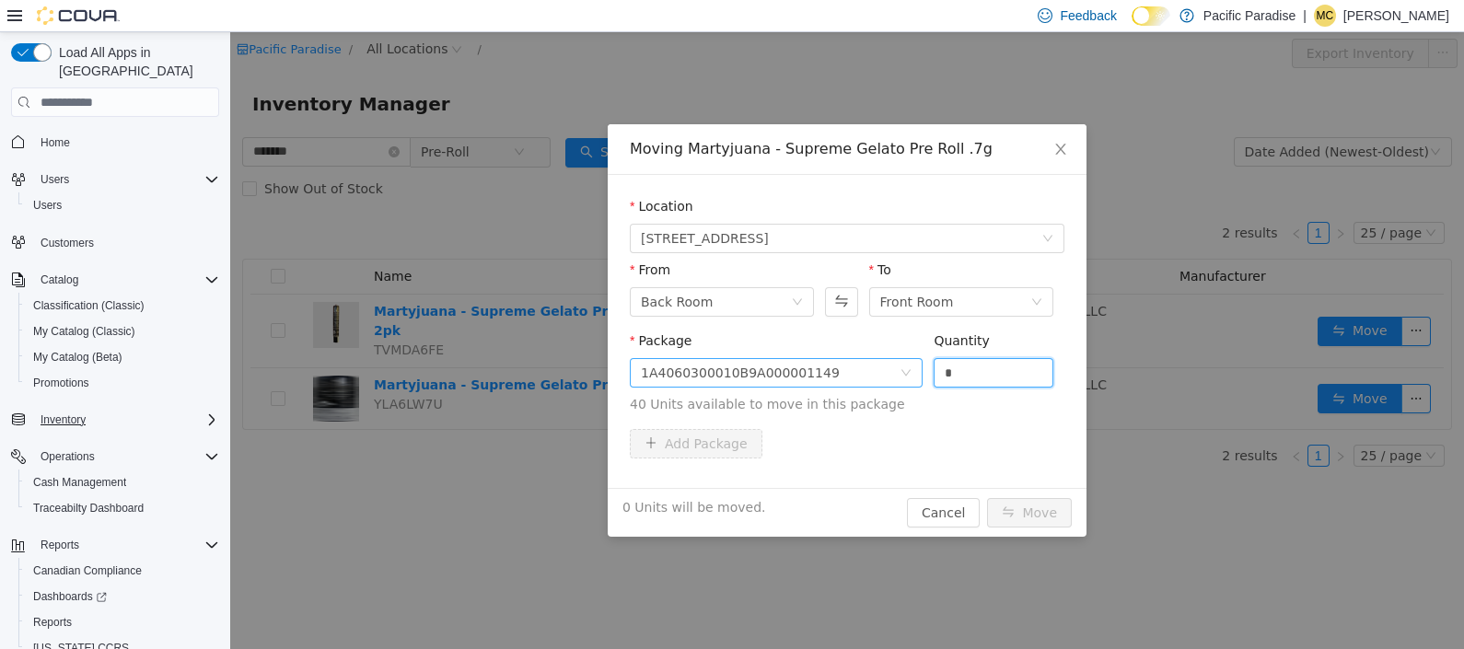
drag, startPoint x: 963, startPoint y: 367, endPoint x: 905, endPoint y: 359, distance: 58.6
click at [905, 359] on span "Package 1A4060300010B9A000001149 Quantity * 40 Units available to move in this …" at bounding box center [847, 373] width 435 height 81
type input "**"
click at [1014, 502] on button "Move" at bounding box center [1029, 512] width 85 height 29
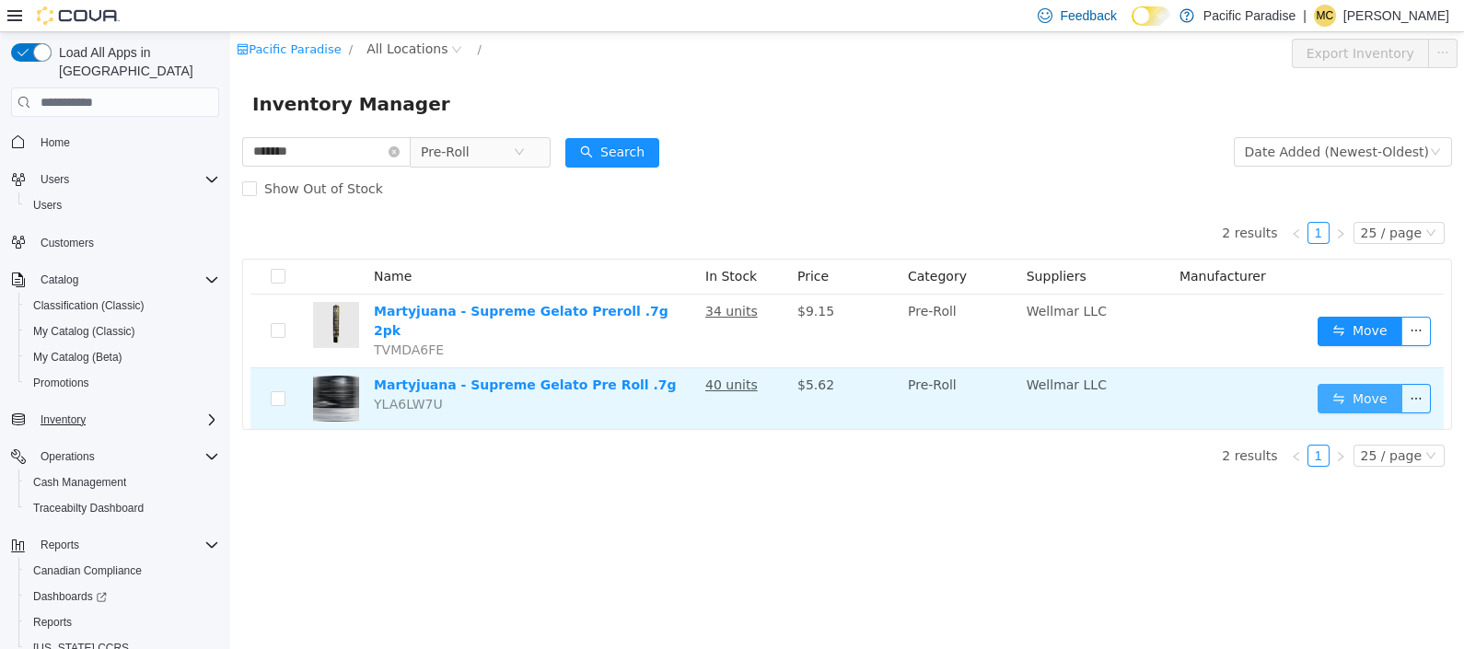
click at [1341, 394] on button "Move" at bounding box center [1360, 398] width 85 height 29
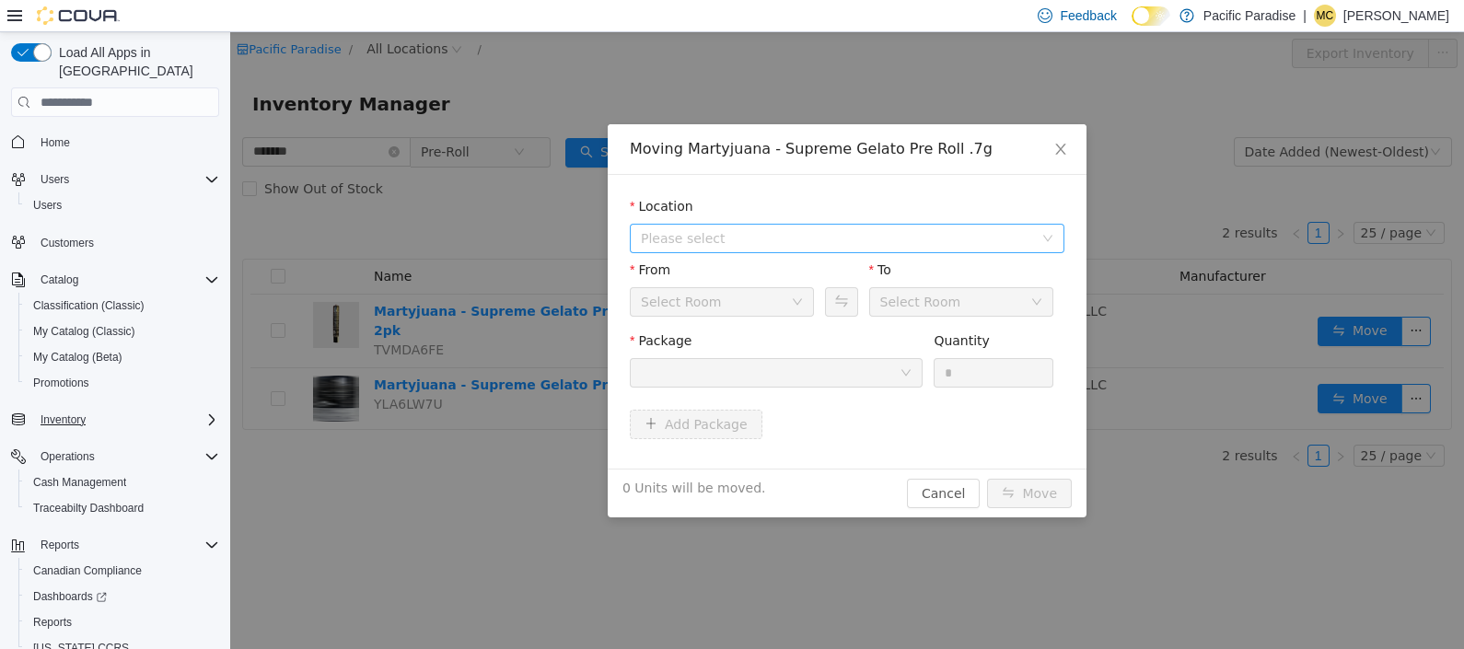
click at [1038, 242] on span "Please select" at bounding box center [841, 239] width 401 height 28
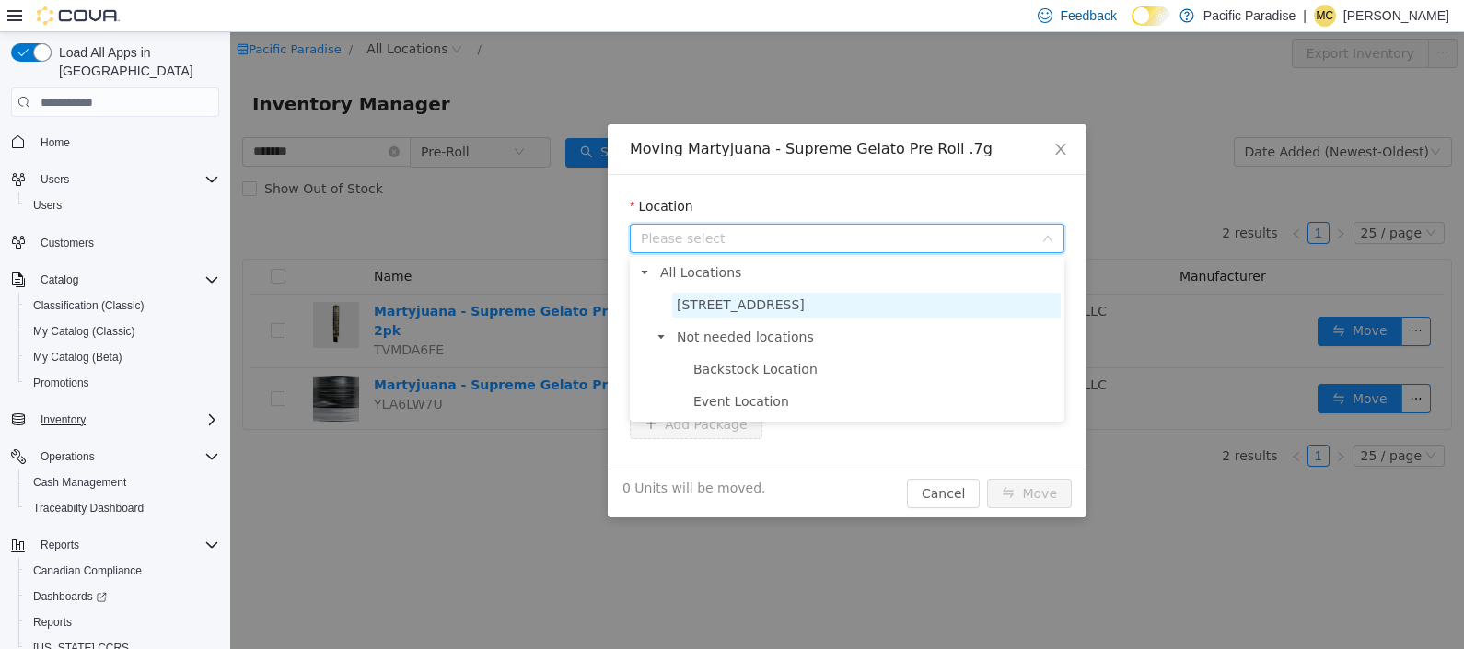
click at [1021, 298] on span "[STREET_ADDRESS]" at bounding box center [866, 305] width 389 height 25
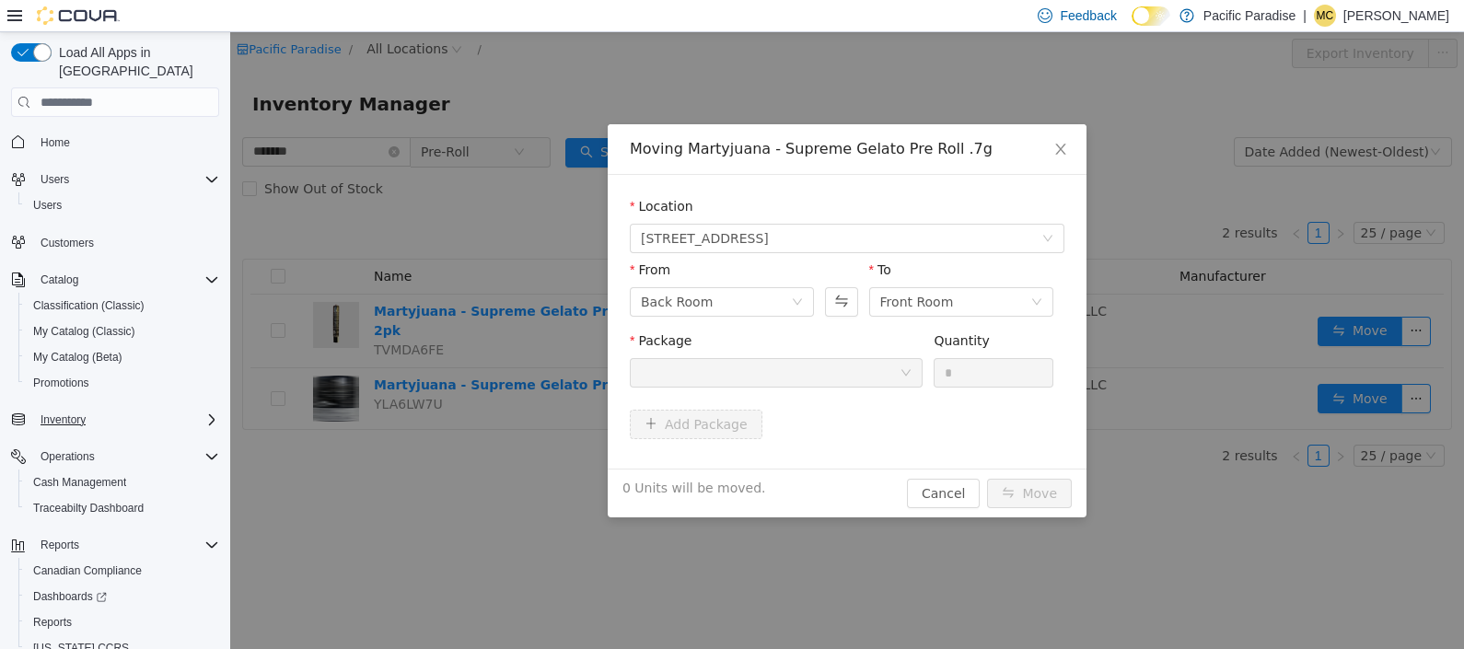
click at [881, 369] on div at bounding box center [770, 373] width 259 height 28
click at [798, 300] on icon "icon: down" at bounding box center [797, 301] width 11 height 11
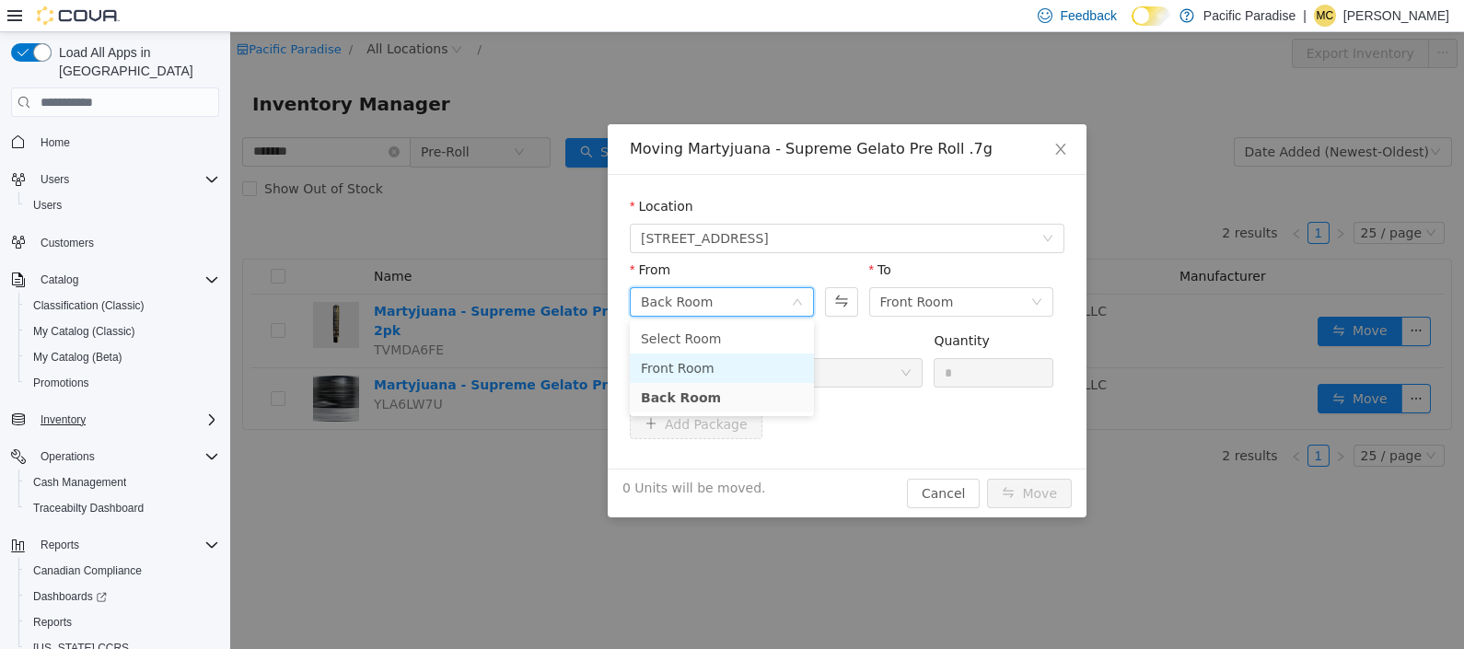
click at [791, 367] on li "Front Room" at bounding box center [722, 368] width 184 height 29
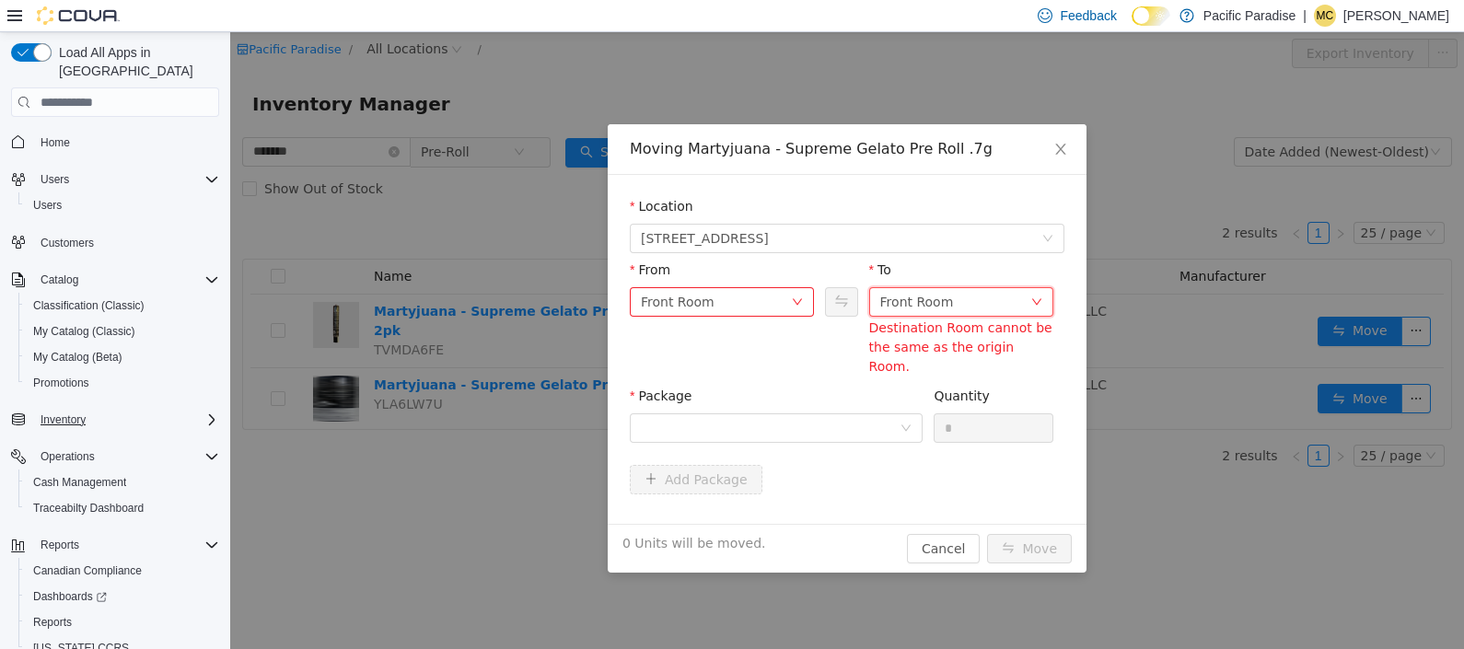
click at [1030, 293] on div "Front Room" at bounding box center [961, 301] width 184 height 29
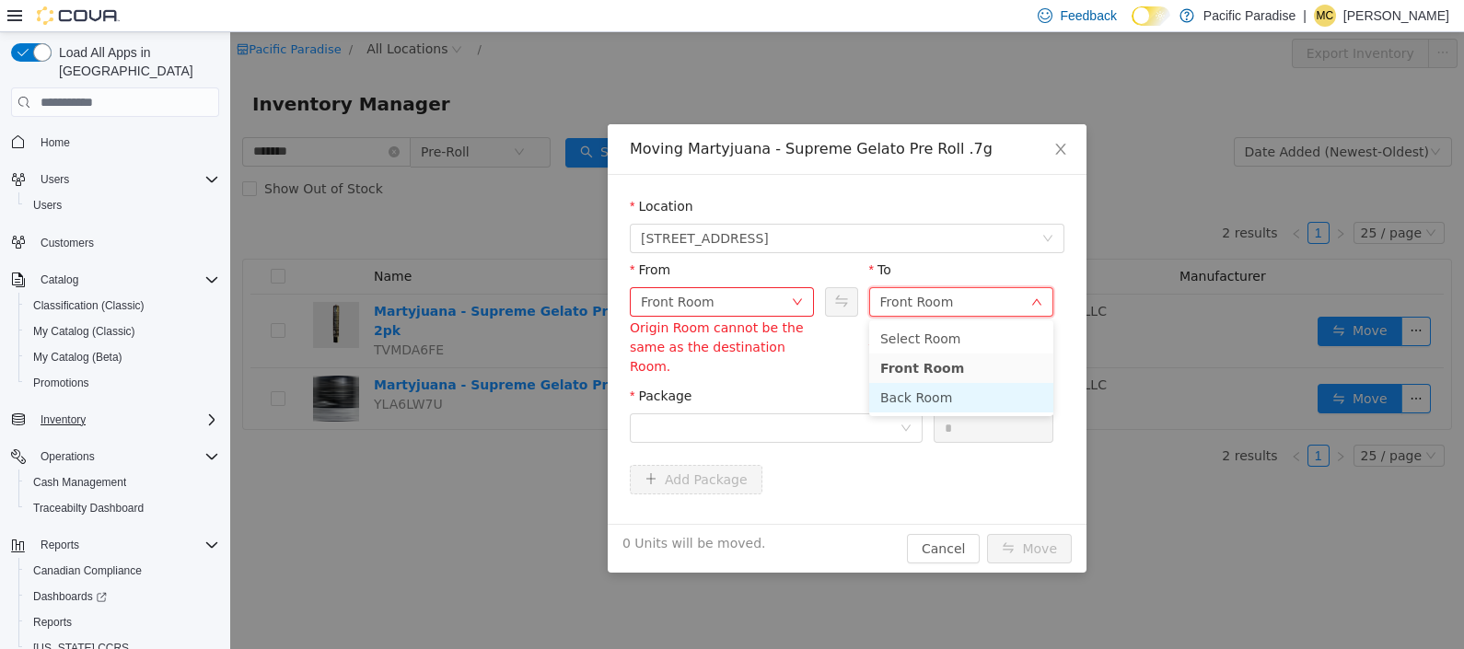
click at [984, 399] on li "Back Room" at bounding box center [961, 397] width 184 height 29
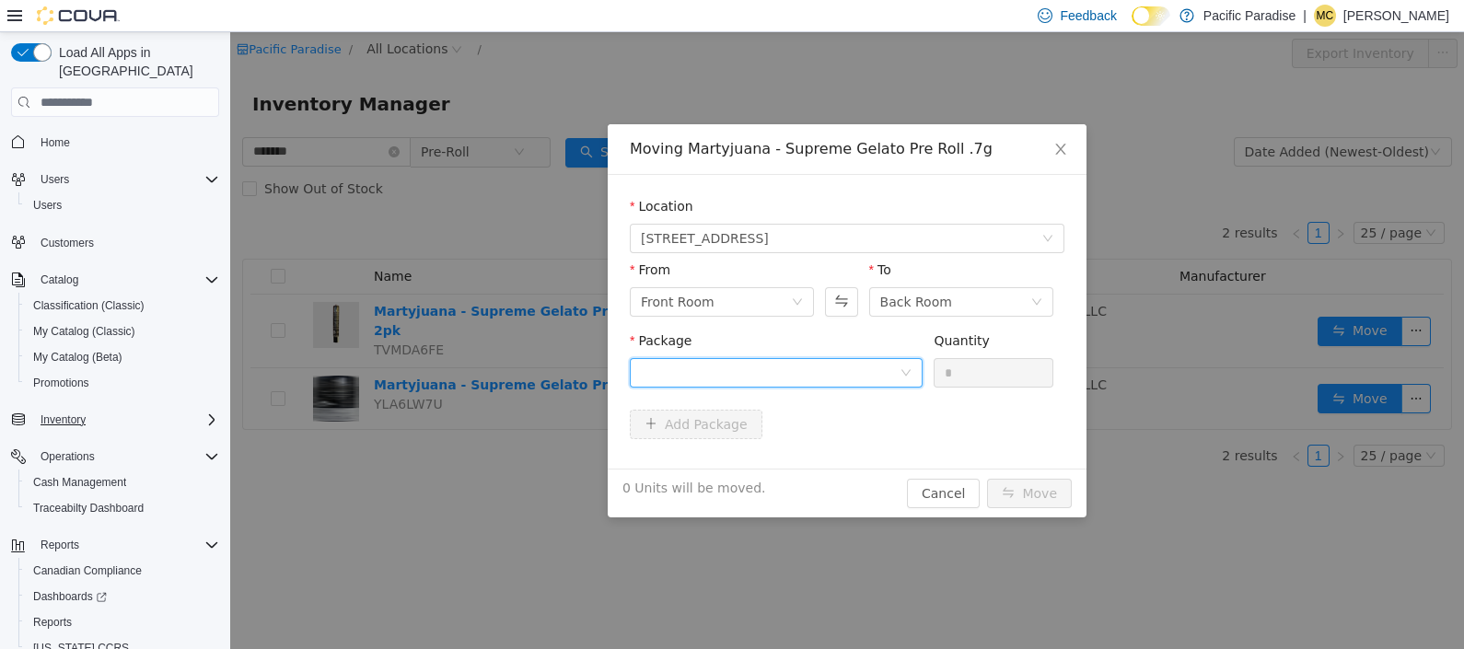
click at [906, 380] on div at bounding box center [776, 372] width 293 height 29
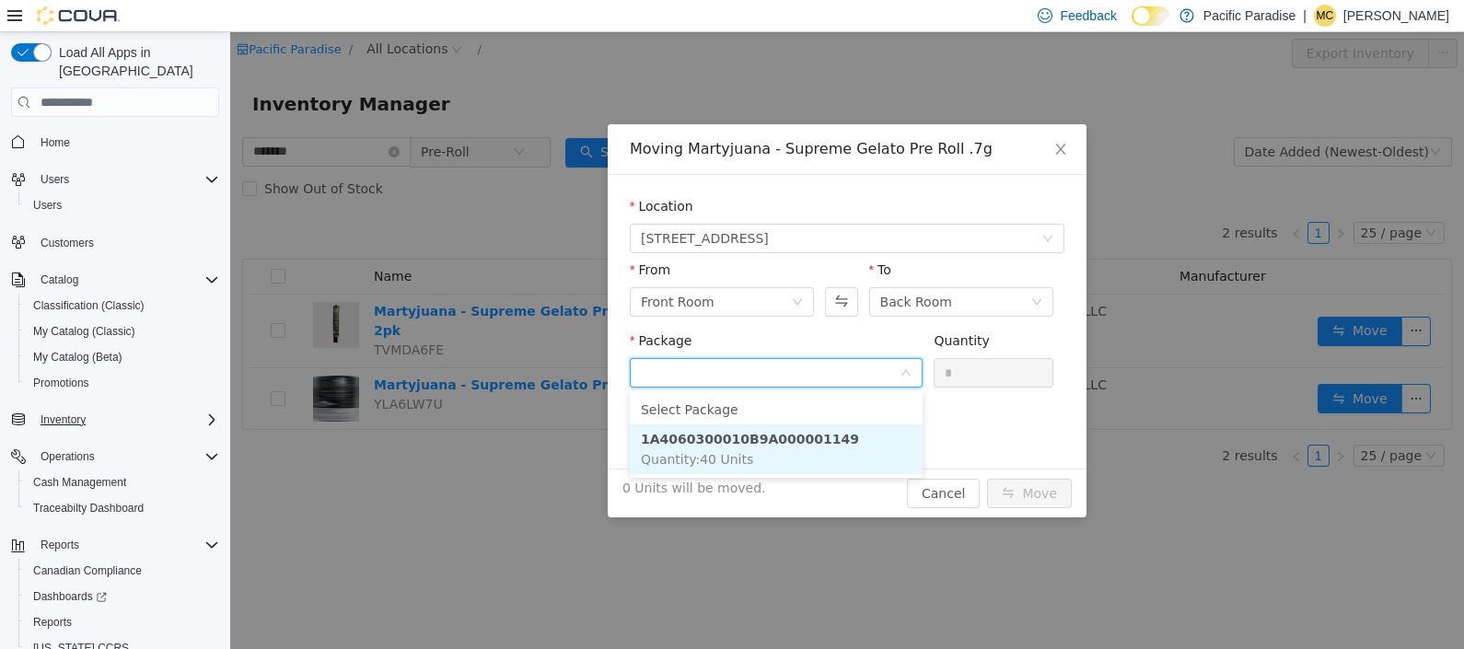
click at [863, 445] on li "1A4060300010B9A000001149 Quantity : 40 Units" at bounding box center [776, 449] width 293 height 50
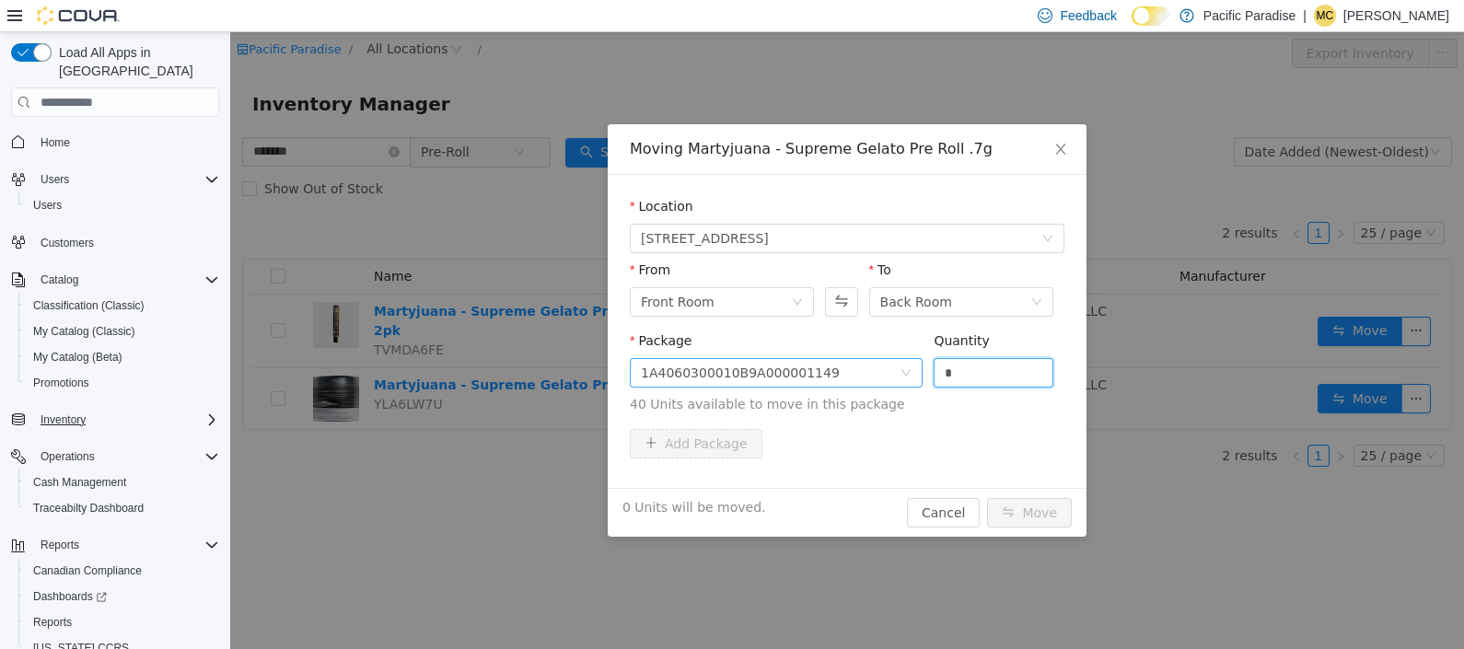
drag, startPoint x: 986, startPoint y: 370, endPoint x: 846, endPoint y: 371, distance: 140.0
click at [846, 371] on span "Package 1A4060300010B9A000001149 Quantity * 40 Units available to move in this …" at bounding box center [847, 373] width 435 height 81
type input "**"
click at [1032, 509] on button "Move" at bounding box center [1029, 512] width 85 height 29
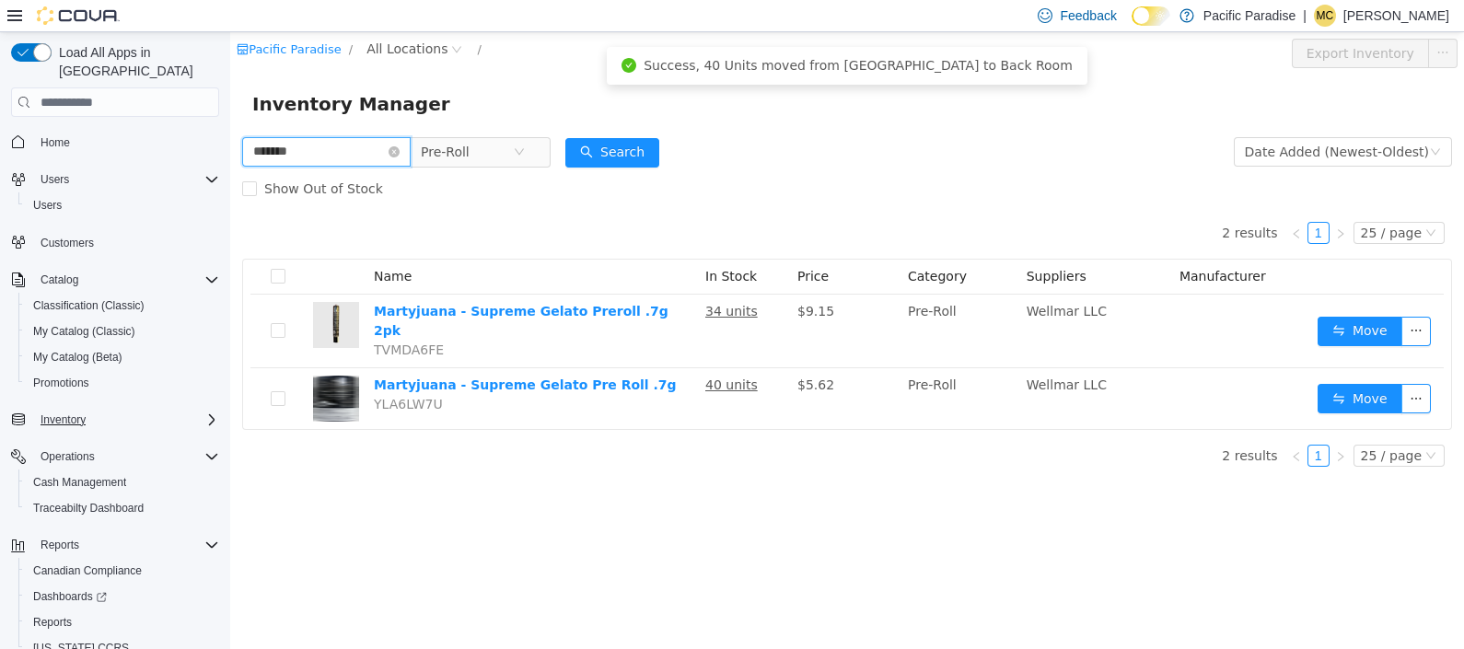
drag, startPoint x: 331, startPoint y: 157, endPoint x: 147, endPoint y: 143, distance: 183.8
click at [230, 143] on html "Pacific Paradise / All Locations / Export Inventory Inventory Manager ******* P…" at bounding box center [847, 340] width 1234 height 617
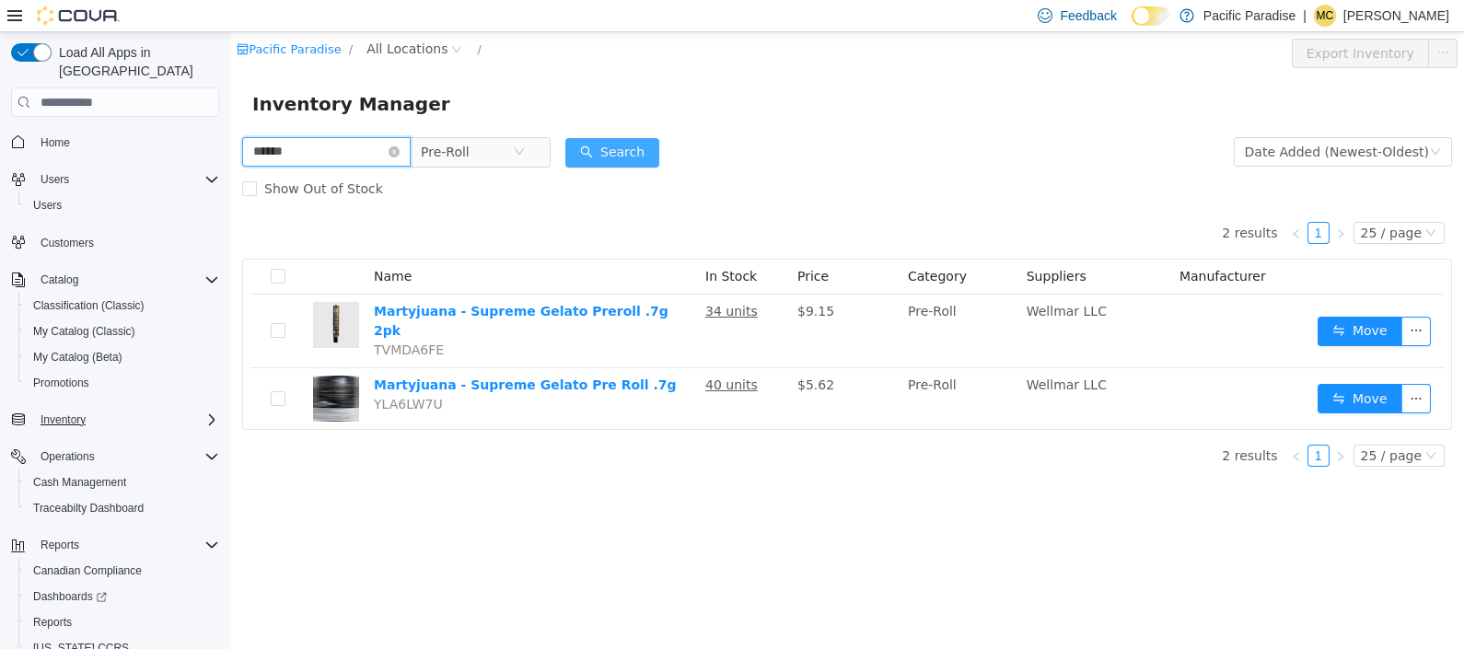
type input "******"
click at [655, 149] on button "Search" at bounding box center [612, 152] width 94 height 29
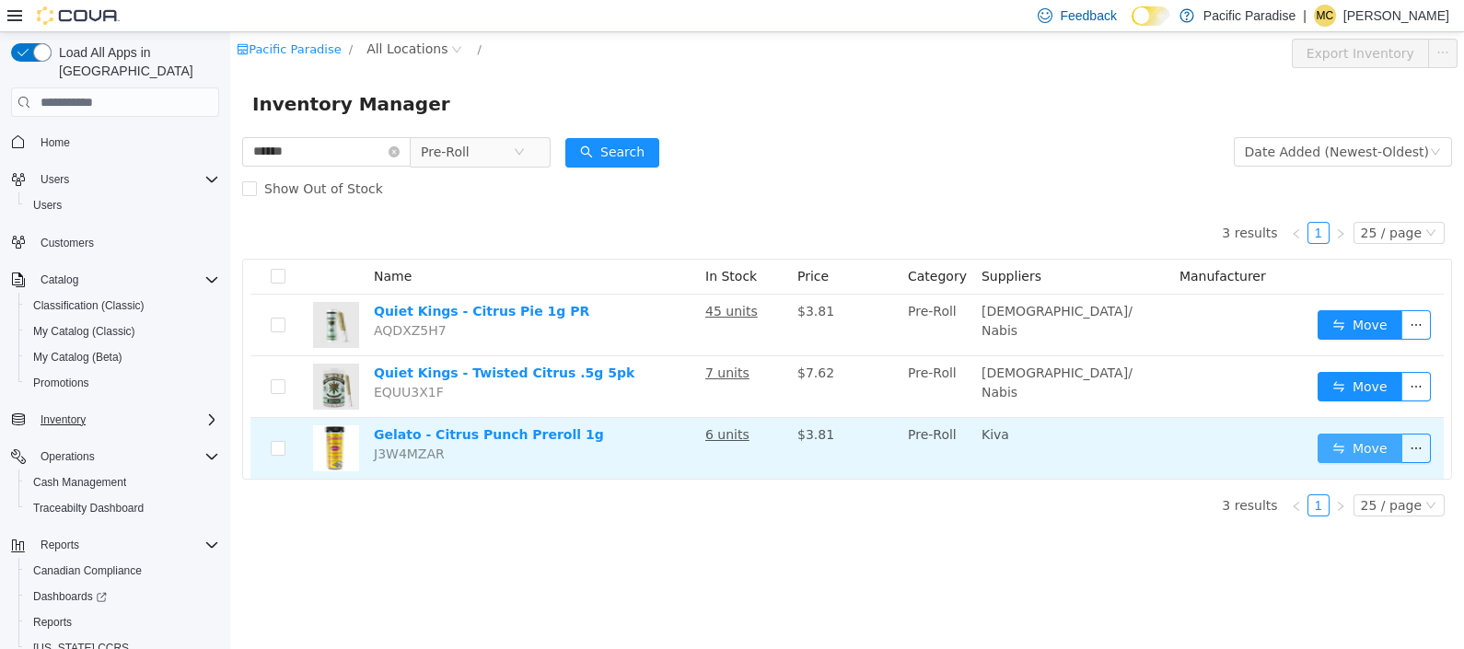
click at [1353, 449] on button "Move" at bounding box center [1360, 448] width 85 height 29
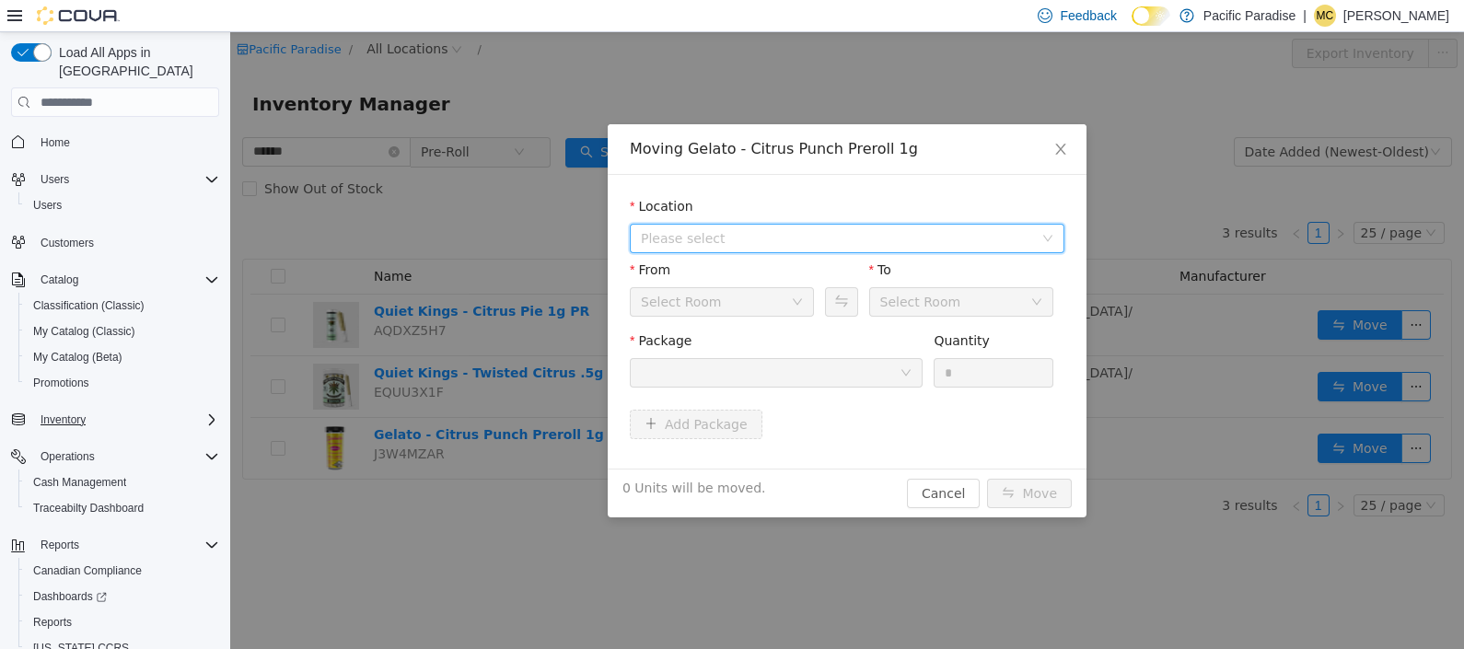
click at [1049, 237] on icon "icon: down" at bounding box center [1047, 238] width 11 height 11
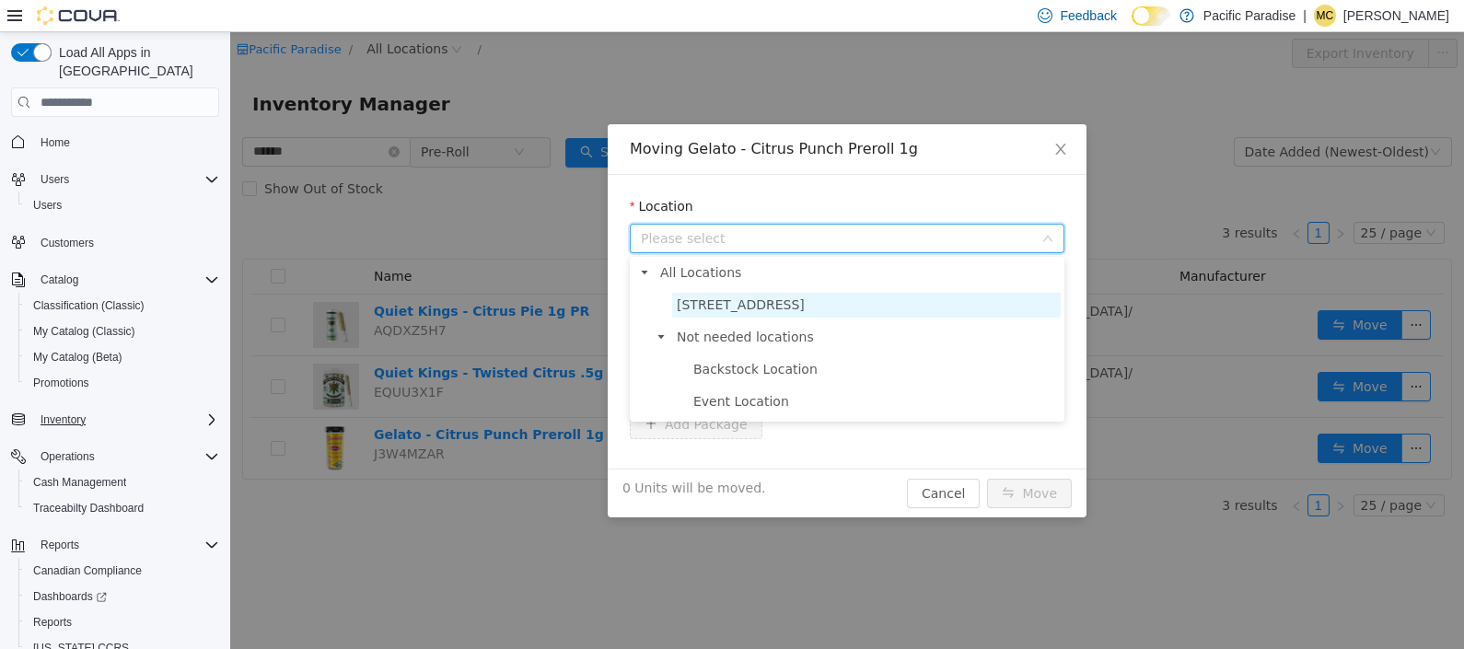
click at [863, 306] on span "[STREET_ADDRESS]" at bounding box center [866, 305] width 389 height 25
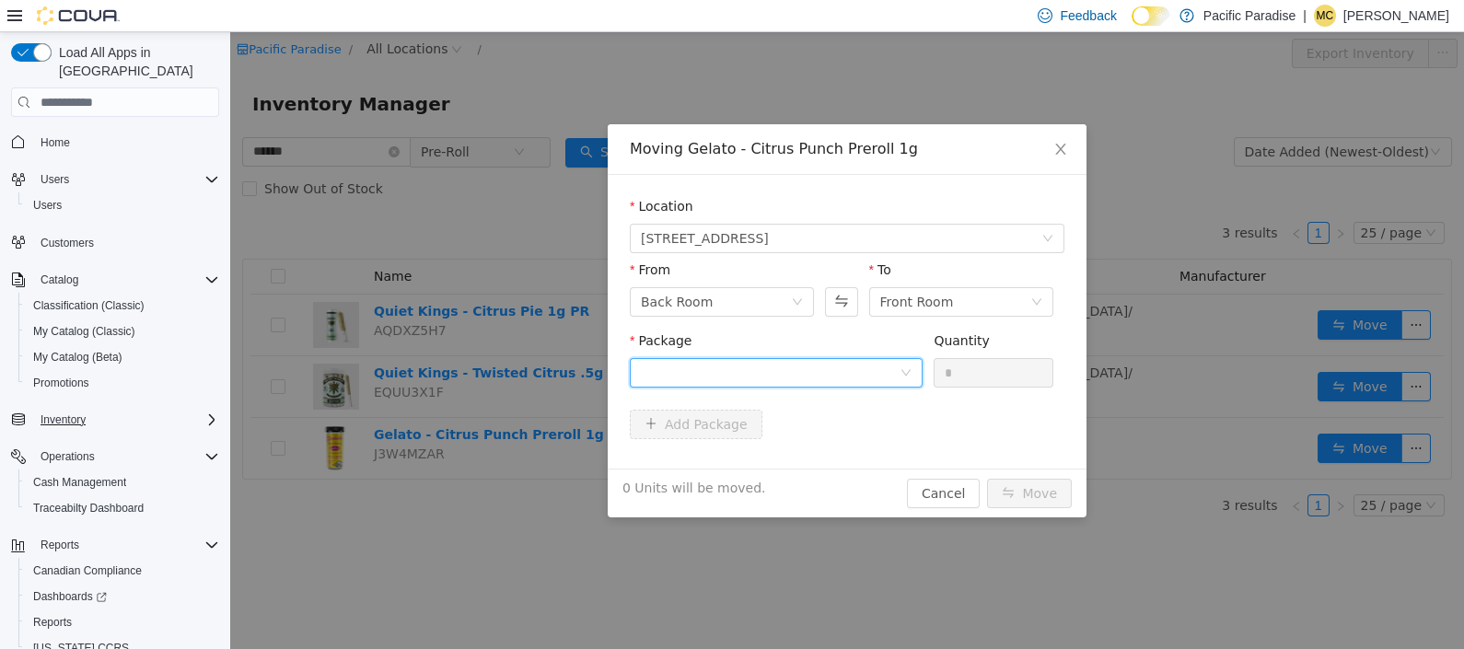
click at [856, 366] on div at bounding box center [770, 373] width 259 height 28
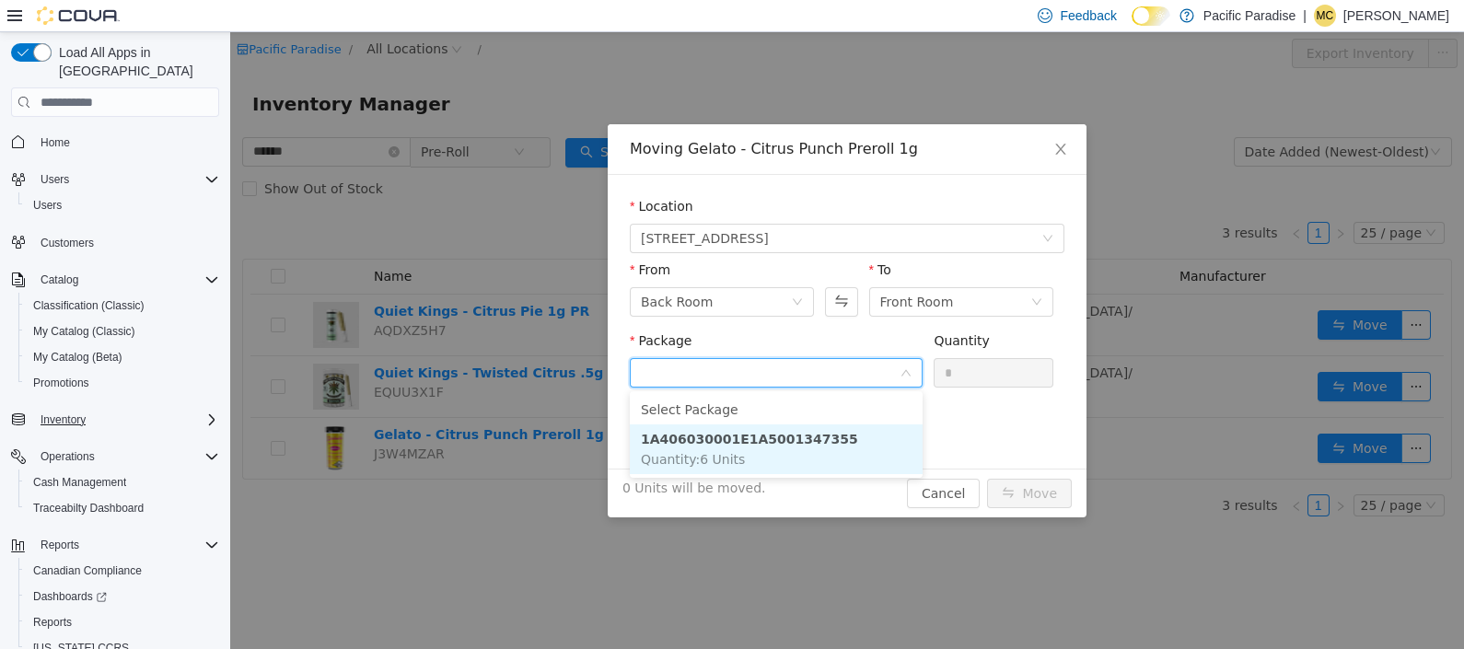
click at [837, 448] on li "1A406030001E1A5001347355 Quantity : 6 Units" at bounding box center [776, 449] width 293 height 50
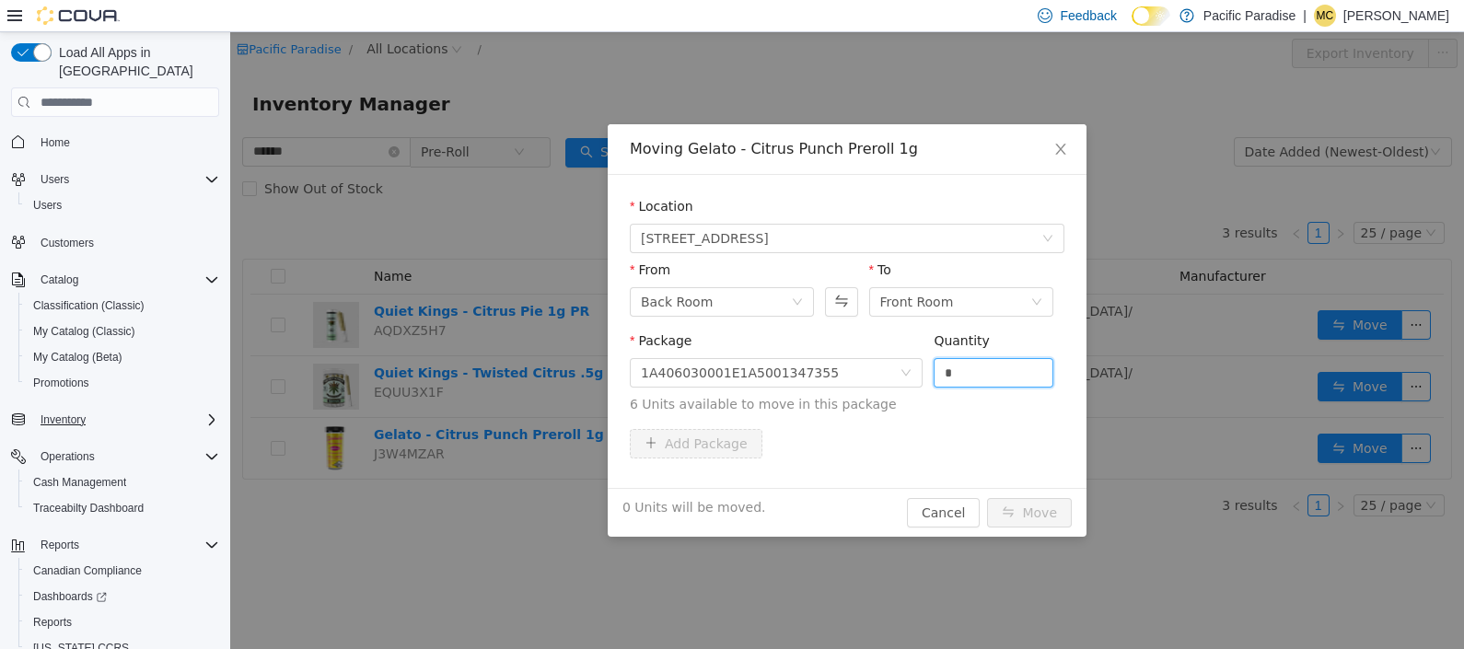
drag, startPoint x: 989, startPoint y: 378, endPoint x: 856, endPoint y: 350, distance: 135.6
click at [856, 350] on span "Package 1A406030001E1A5001347355 Quantity * 6 Units available to move in this p…" at bounding box center [847, 373] width 435 height 81
type input "*"
click at [1017, 514] on button "Move" at bounding box center [1029, 512] width 85 height 29
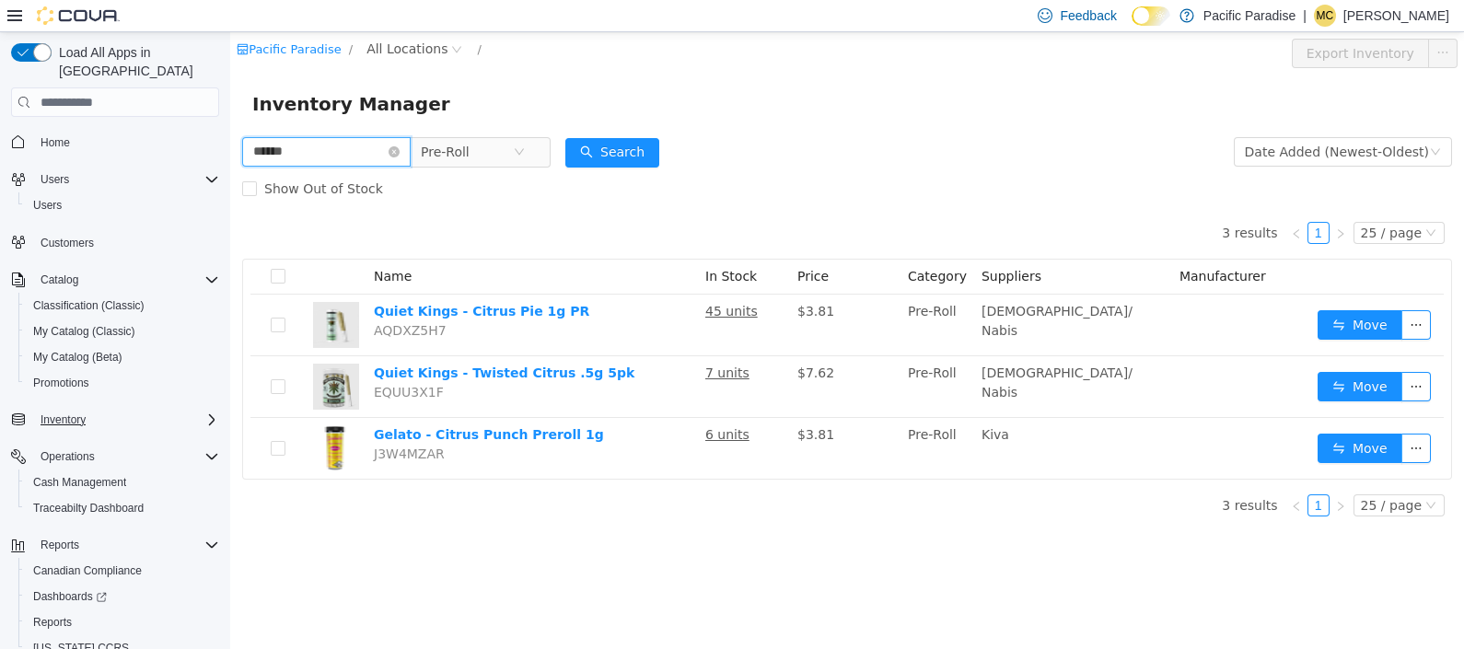
drag, startPoint x: 339, startPoint y: 152, endPoint x: 143, endPoint y: 132, distance: 197.2
click at [230, 132] on html "Pacific Paradise / All Locations / Export Inventory Inventory Manager ****** Pr…" at bounding box center [847, 340] width 1234 height 617
type input "*********"
click at [536, 153] on span "Pre-Roll" at bounding box center [473, 151] width 126 height 29
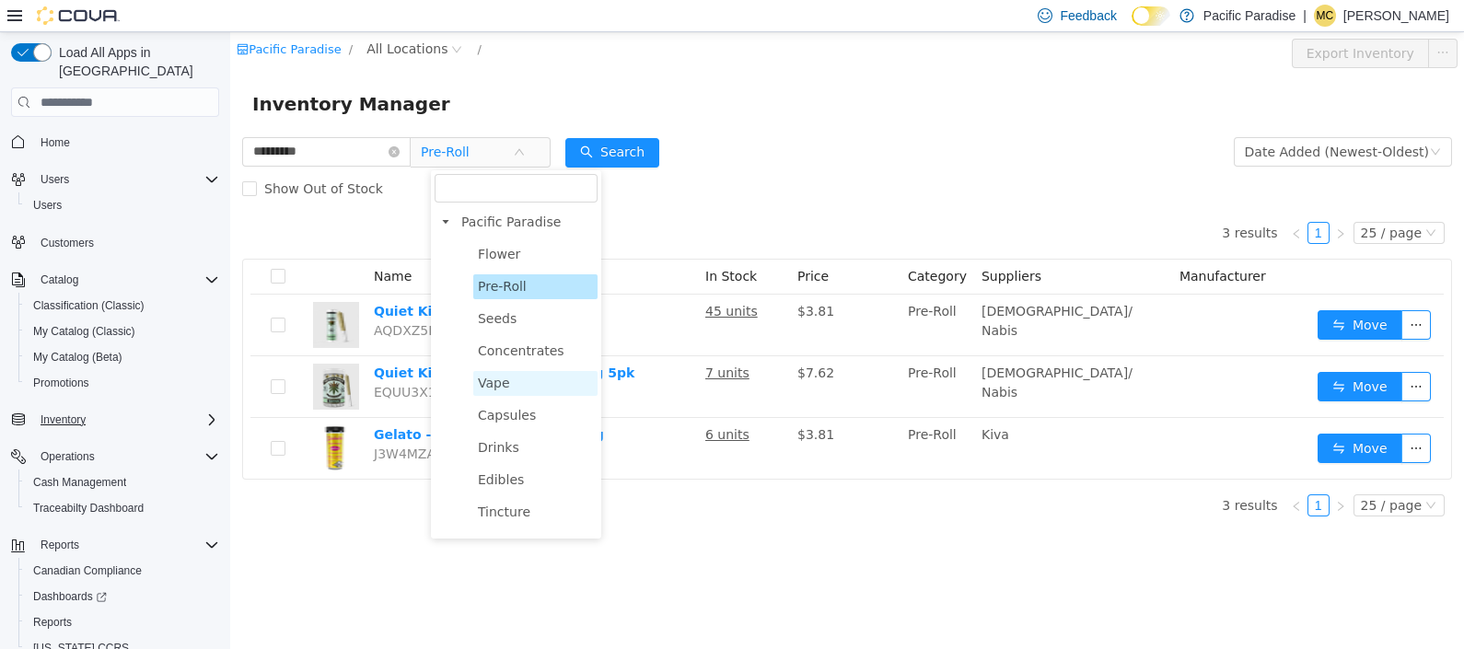
click at [535, 389] on span "Vape" at bounding box center [535, 383] width 124 height 25
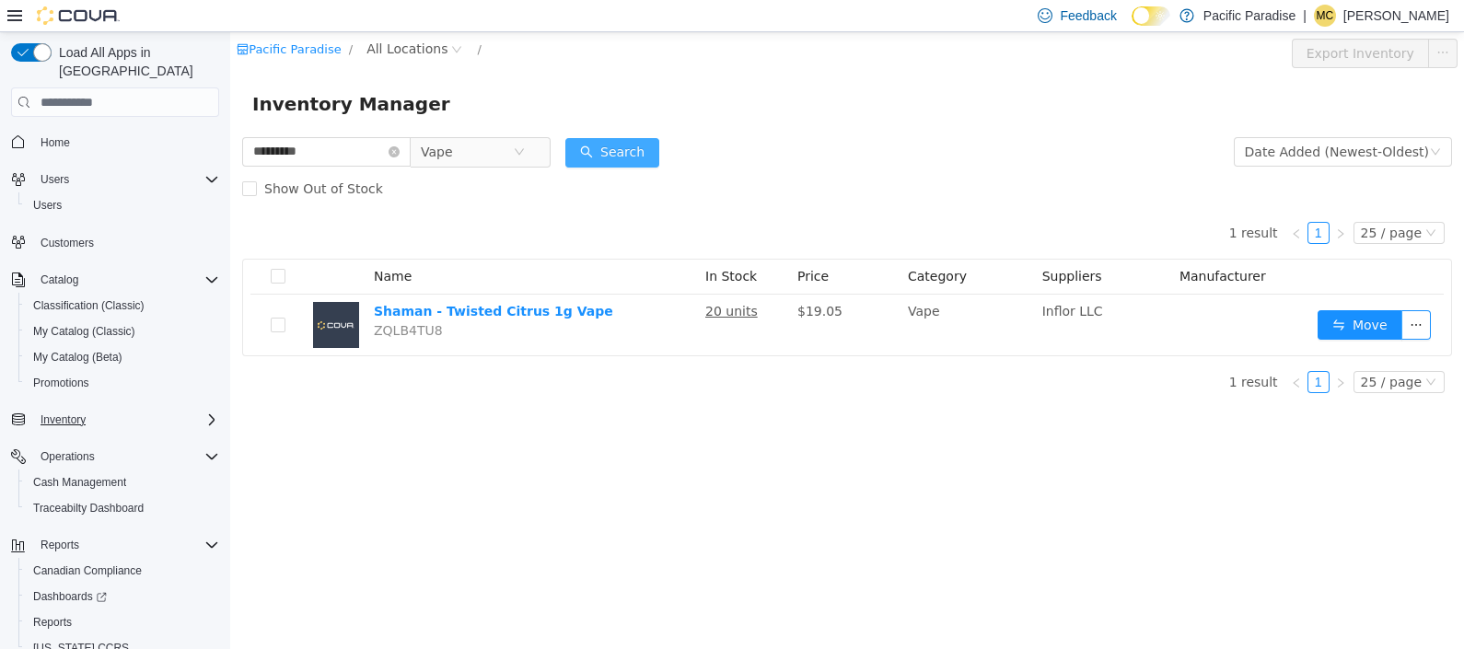
click at [649, 142] on button "Search" at bounding box center [612, 152] width 94 height 29
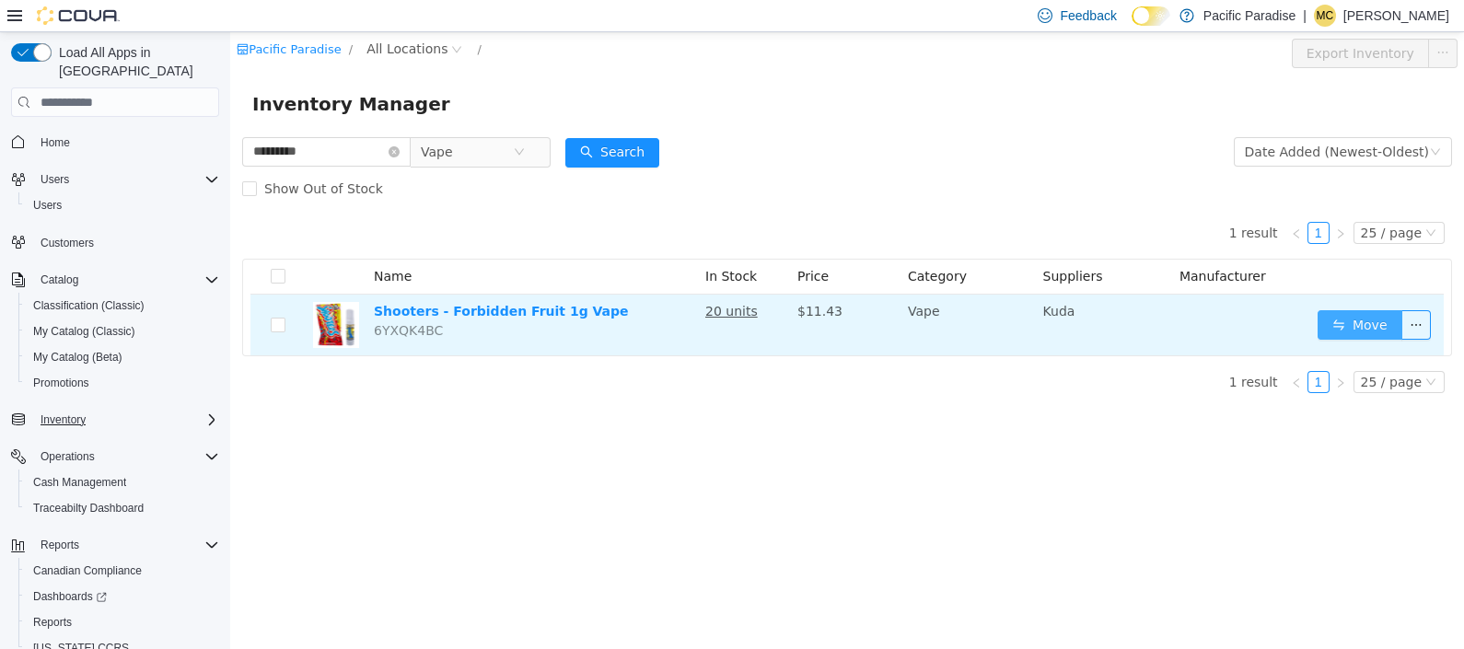
click at [1332, 318] on button "Move" at bounding box center [1360, 324] width 85 height 29
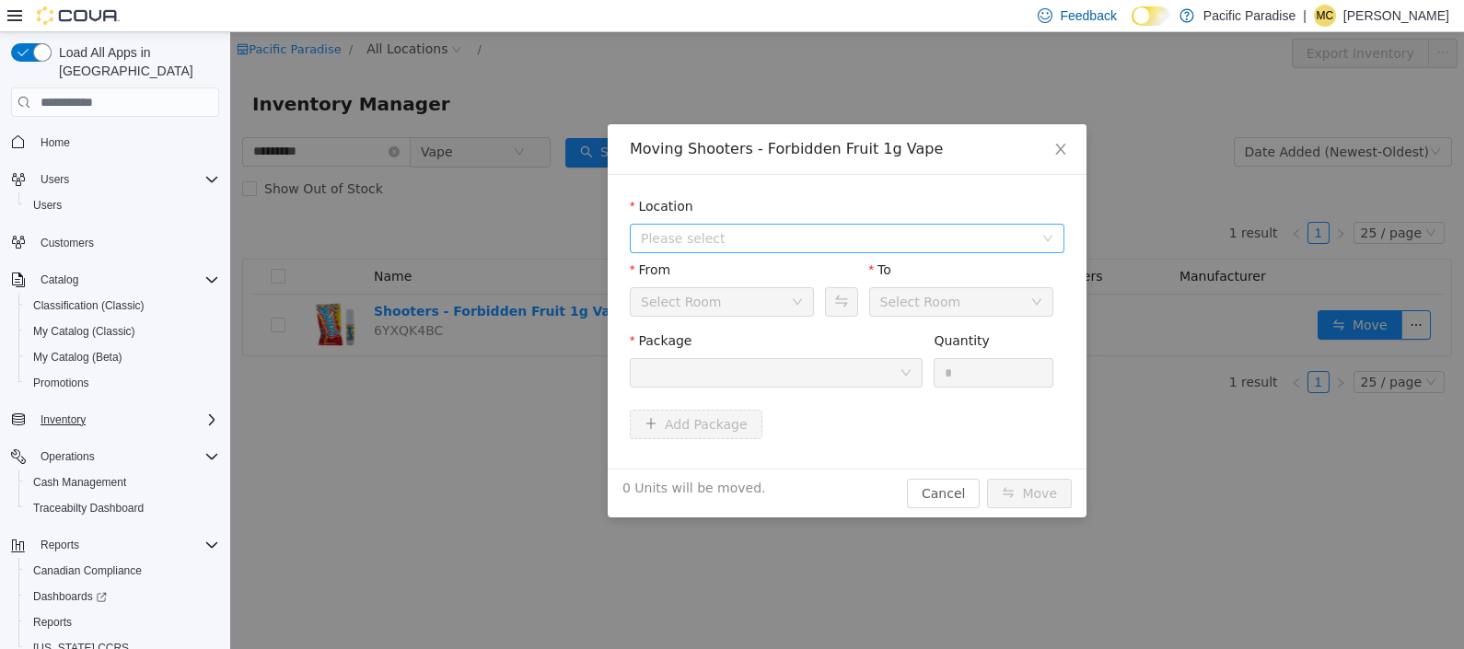
click at [1042, 238] on icon "icon: down" at bounding box center [1047, 238] width 11 height 11
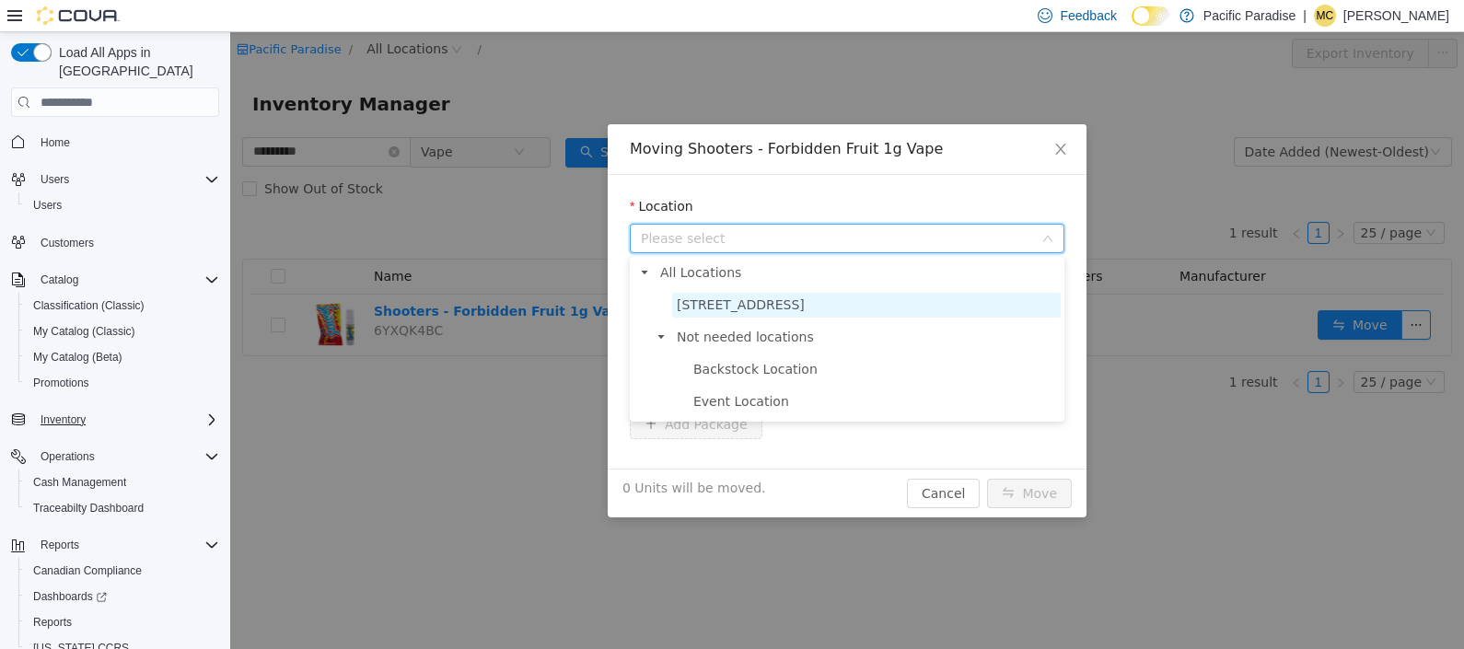
click at [1031, 297] on span "[STREET_ADDRESS]" at bounding box center [866, 305] width 389 height 25
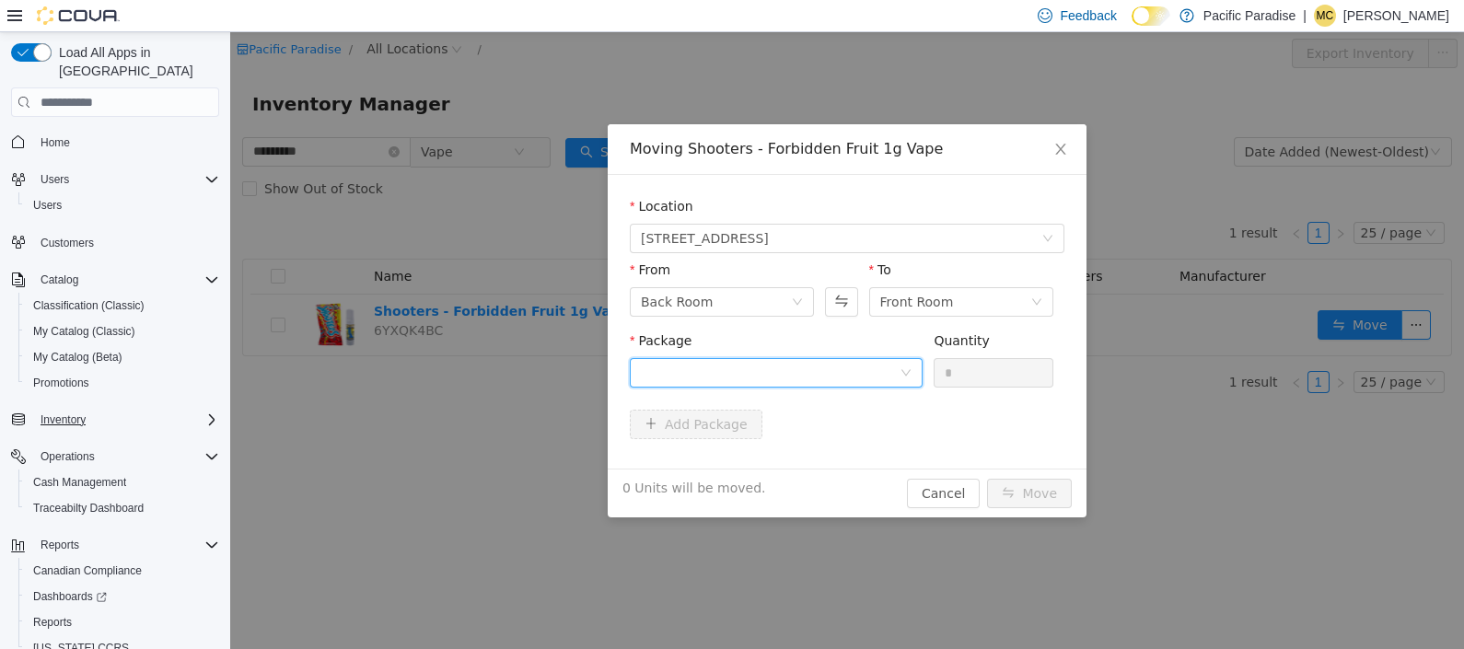
click at [915, 370] on div at bounding box center [776, 372] width 293 height 29
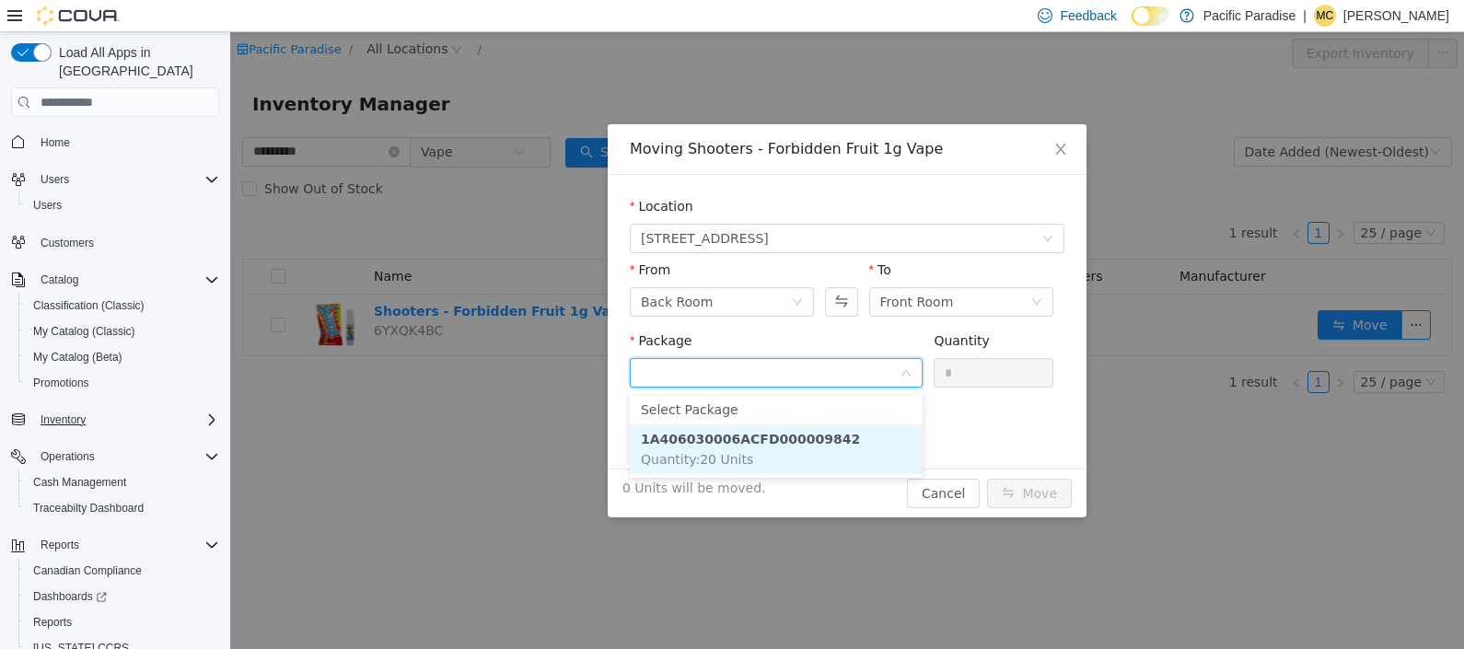
click at [893, 450] on li "1A406030006ACFD000009842 Quantity : 20 Units" at bounding box center [776, 449] width 293 height 50
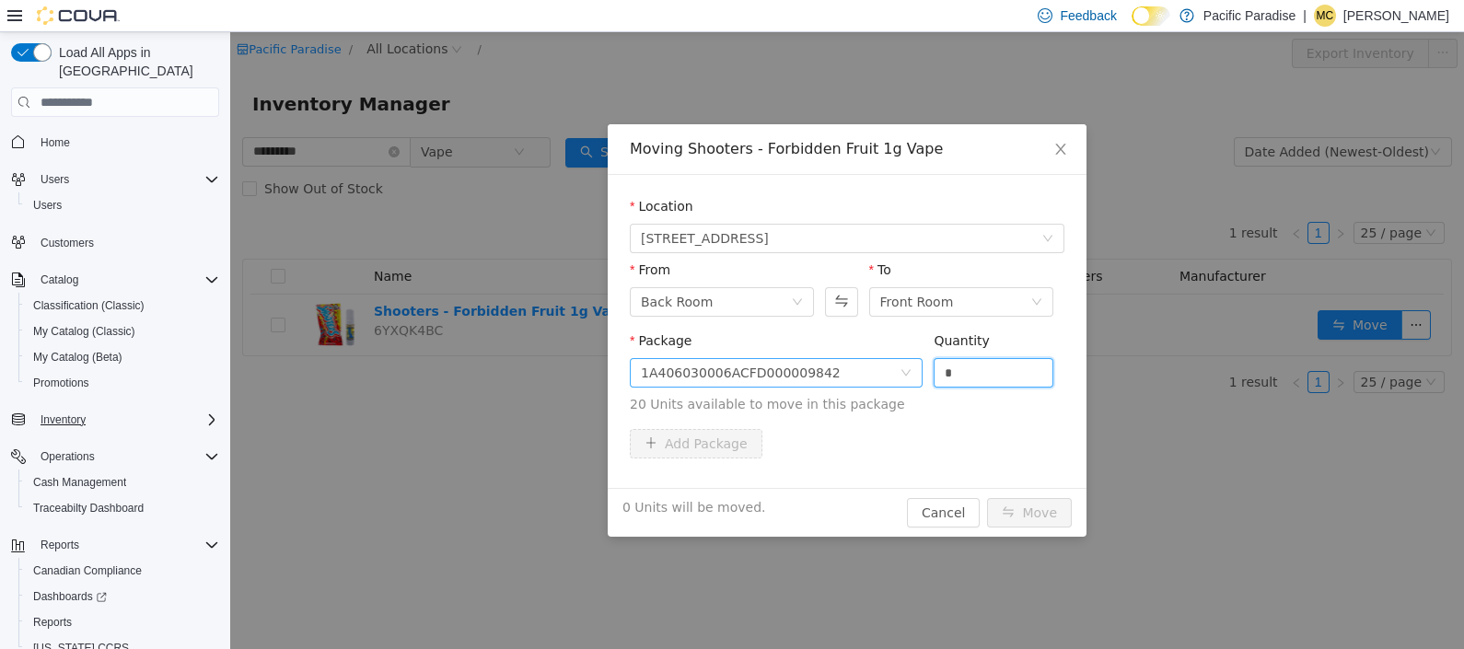
drag, startPoint x: 982, startPoint y: 362, endPoint x: 859, endPoint y: 378, distance: 124.4
click at [859, 378] on span "Package 1A406030006ACFD000009842 Quantity * 20 Units available to move in this …" at bounding box center [847, 373] width 435 height 81
type input "**"
click at [1041, 505] on button "Move" at bounding box center [1029, 512] width 85 height 29
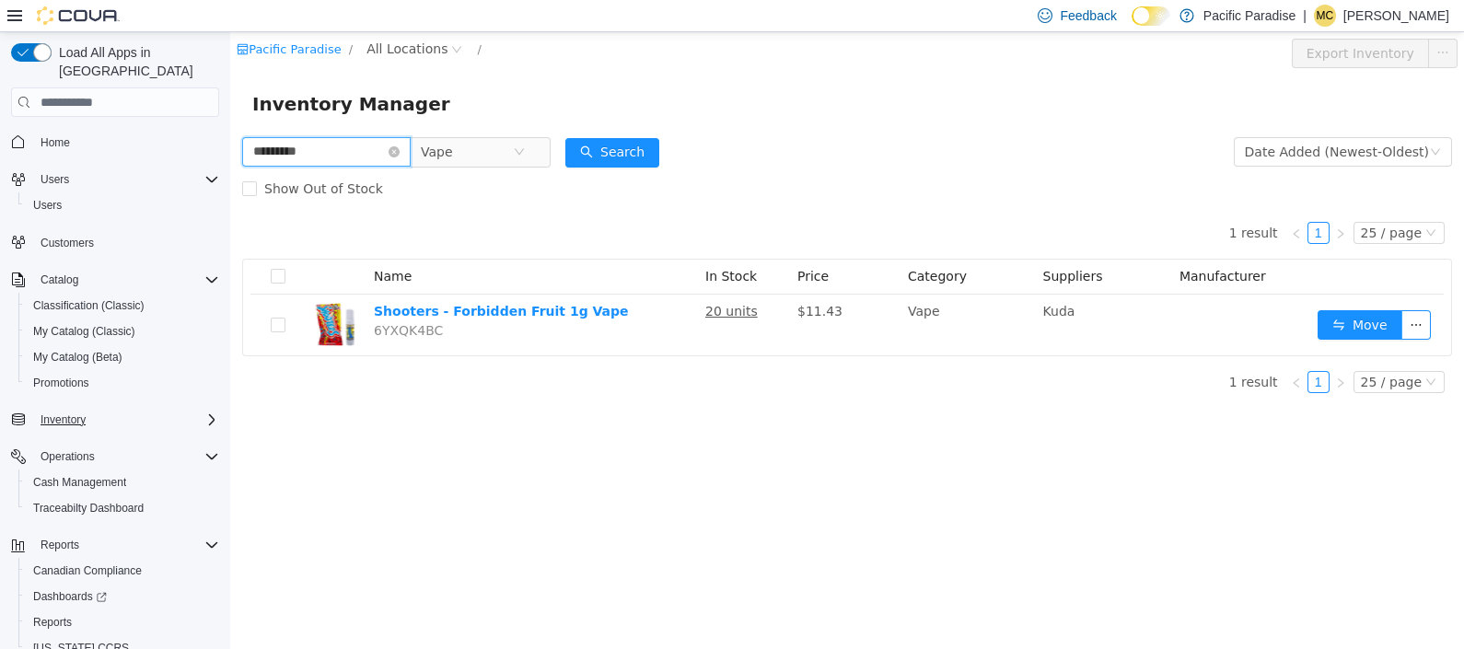
drag, startPoint x: 320, startPoint y: 152, endPoint x: 124, endPoint y: 99, distance: 202.1
click at [230, 99] on html "Pacific Paradise / All Locations / Export Inventory Inventory Manager *********…" at bounding box center [847, 340] width 1234 height 617
type input "*********"
click at [644, 147] on button "Search" at bounding box center [612, 152] width 94 height 29
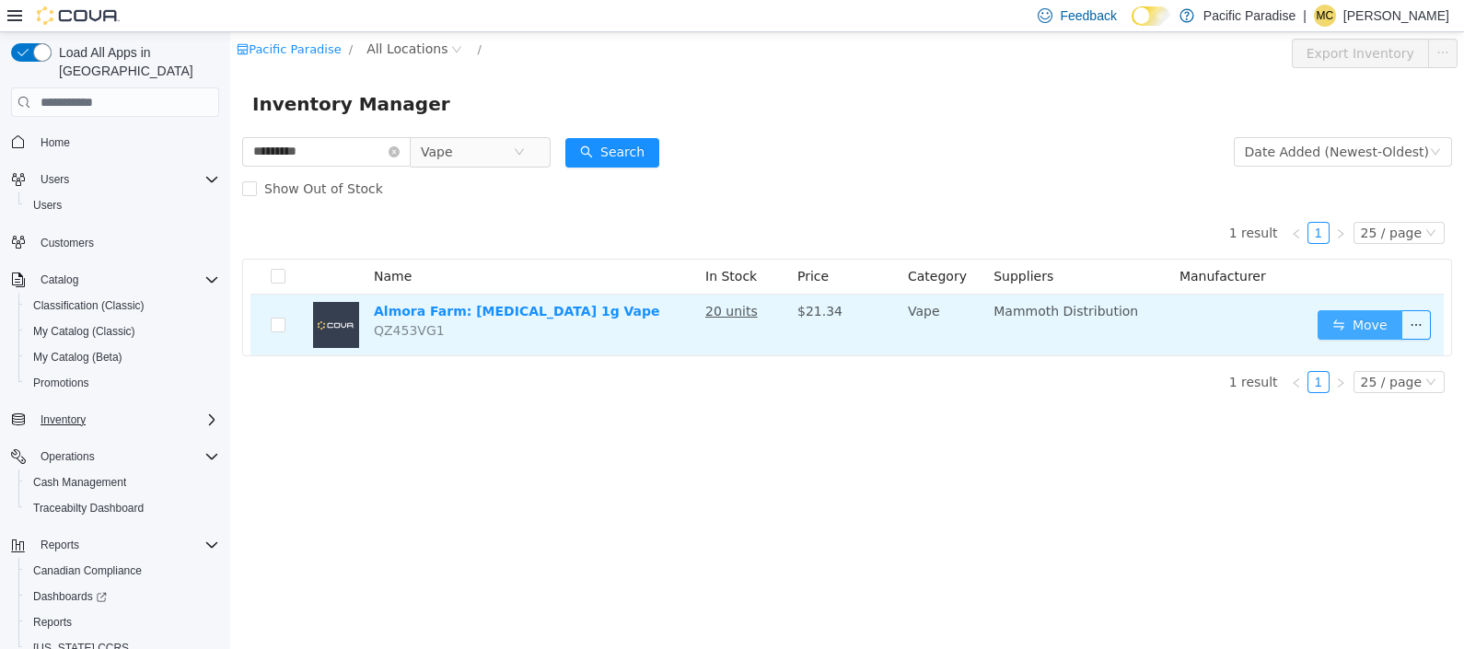
click at [1335, 332] on button "Move" at bounding box center [1360, 324] width 85 height 29
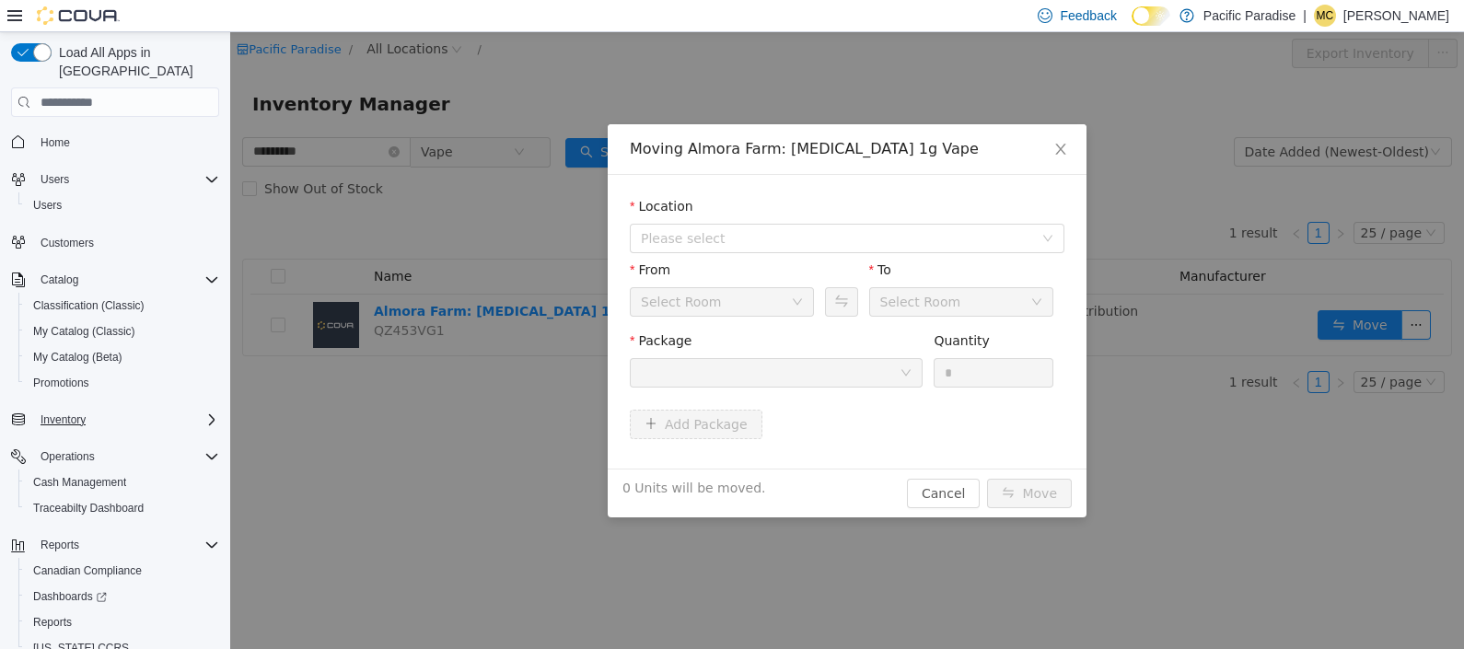
click at [1059, 221] on div "Location" at bounding box center [847, 210] width 435 height 27
click at [1040, 228] on span "Please select" at bounding box center [841, 239] width 401 height 28
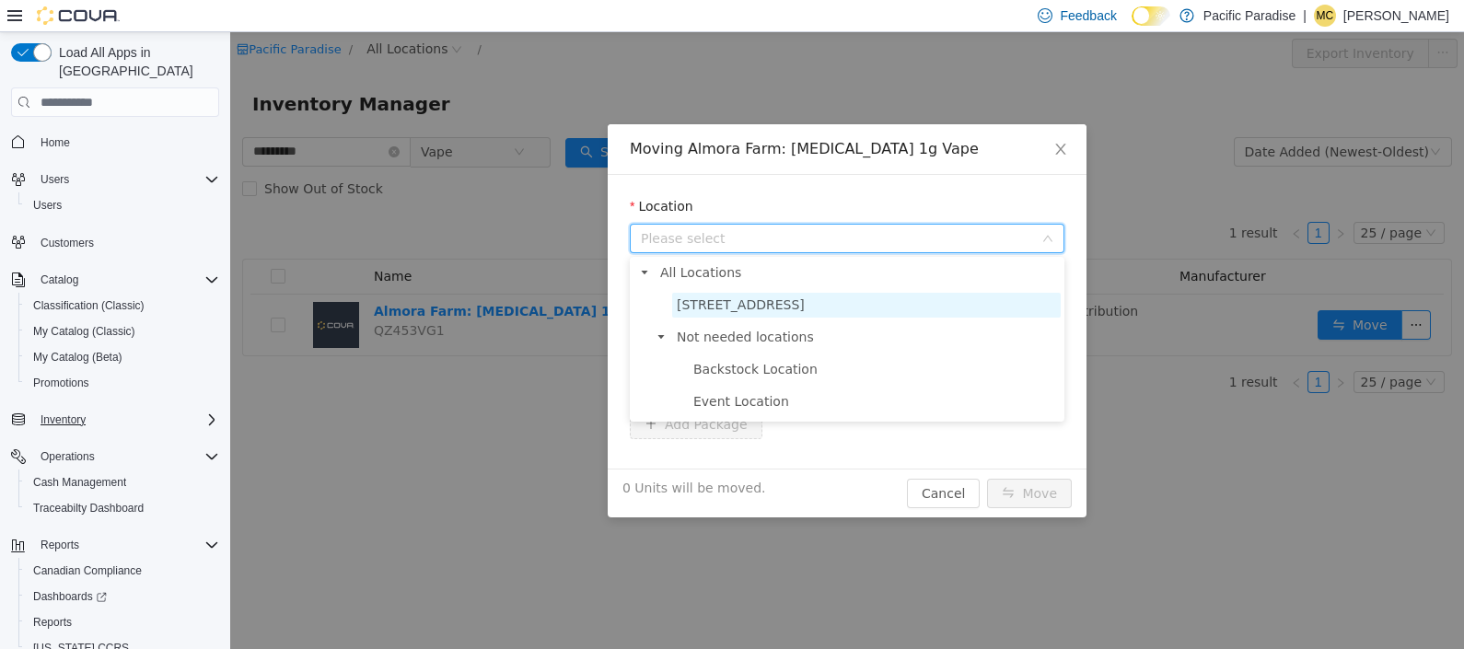
click at [1022, 308] on span "[STREET_ADDRESS]" at bounding box center [866, 305] width 389 height 25
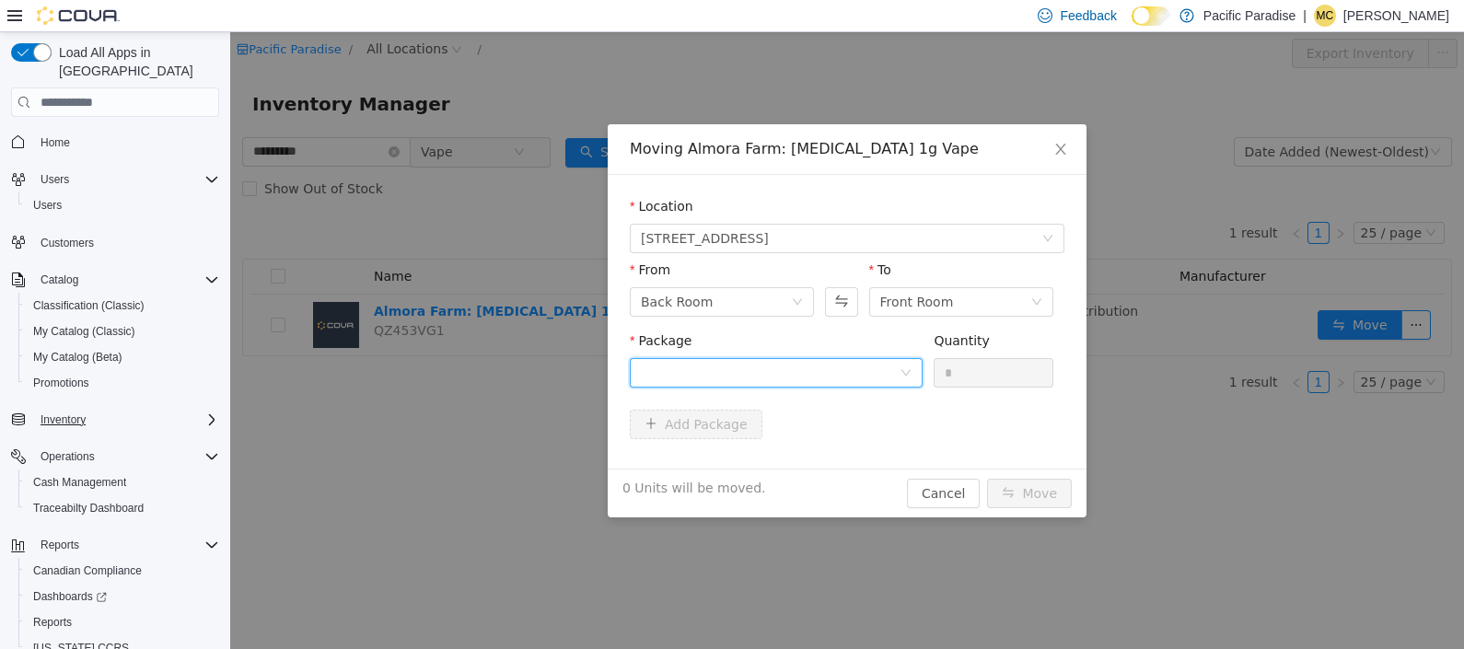
click at [905, 364] on div at bounding box center [776, 372] width 293 height 29
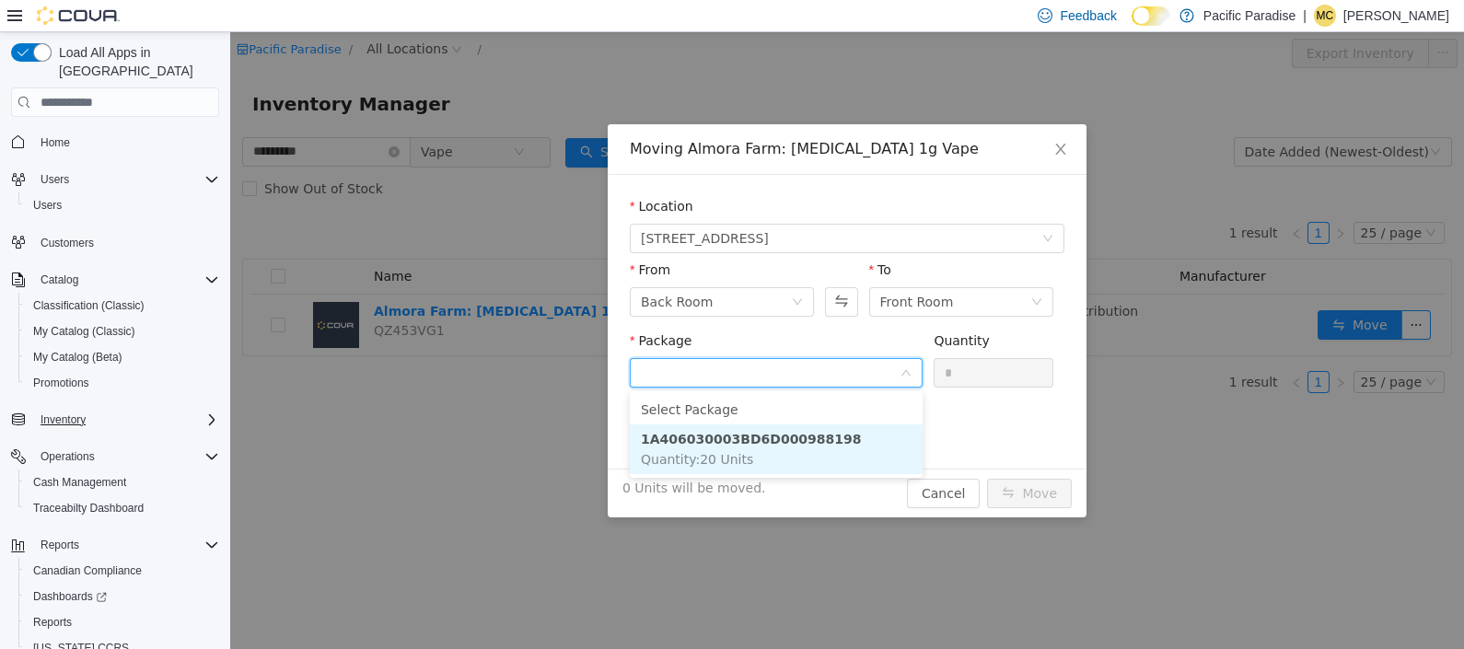
click at [880, 436] on li "1A406030003BD6D000988198 Quantity : 20 Units" at bounding box center [776, 449] width 293 height 50
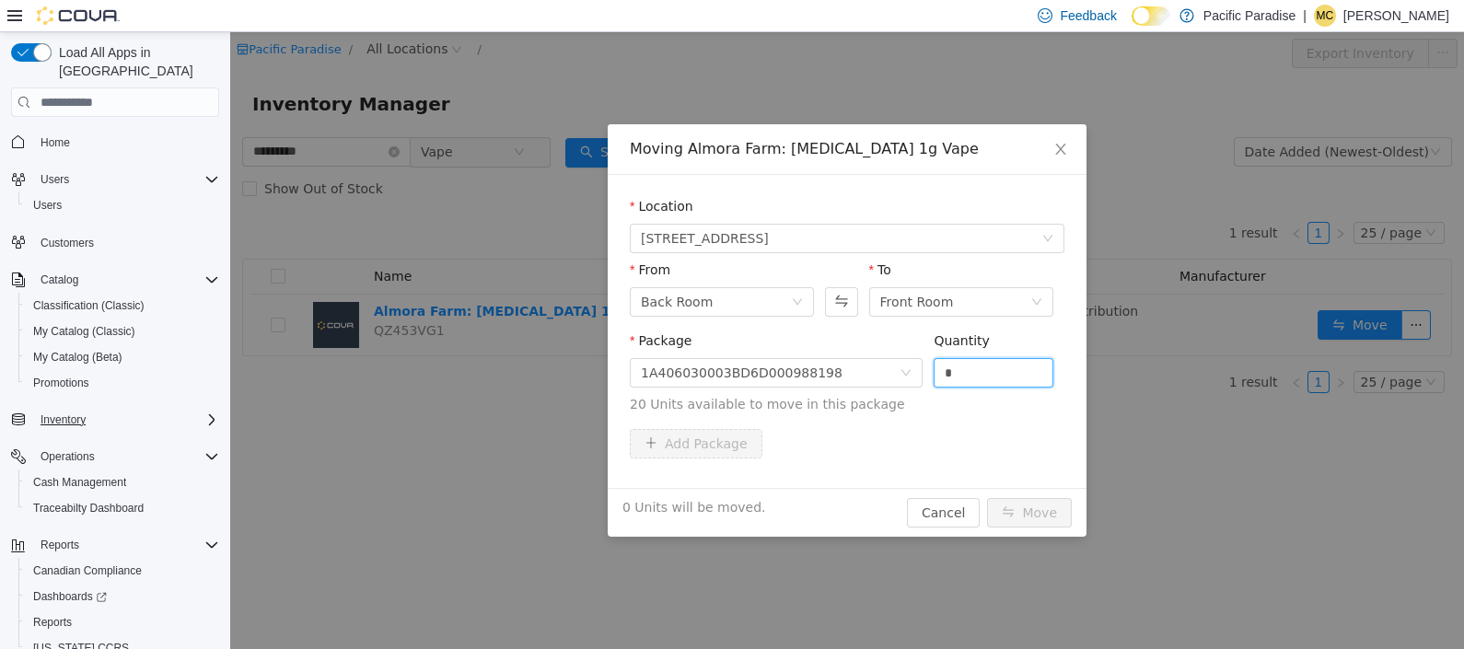
drag, startPoint x: 973, startPoint y: 362, endPoint x: 925, endPoint y: 365, distance: 48.0
click at [925, 365] on div "Package 1A406030003BD6D000988198 Quantity * 20 Units available to move in this …" at bounding box center [847, 372] width 435 height 83
type input "**"
click at [1027, 509] on button "Move" at bounding box center [1029, 512] width 85 height 29
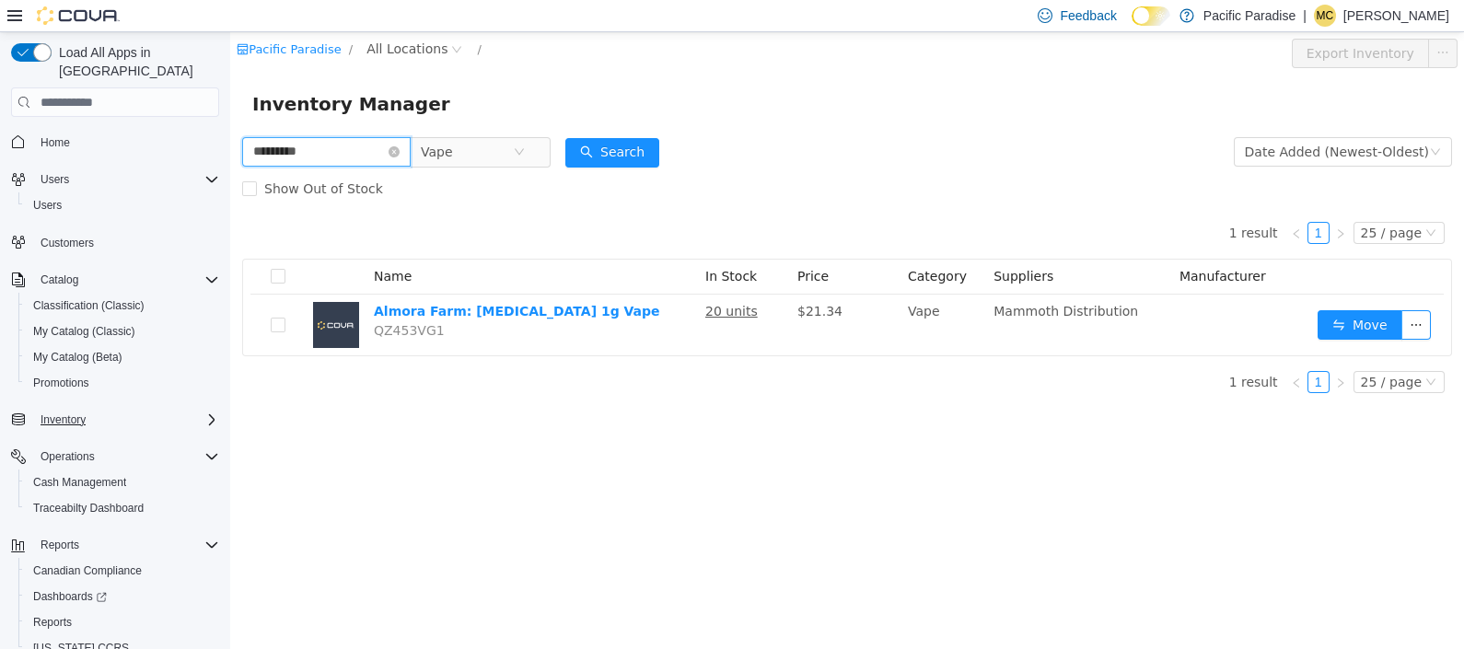
drag, startPoint x: 325, startPoint y: 157, endPoint x: 87, endPoint y: 146, distance: 237.8
click at [230, 146] on html "Pacific Paradise / All Locations / Export Inventory Inventory Manager *********…" at bounding box center [847, 340] width 1234 height 617
type input "******"
click at [634, 141] on button "Search" at bounding box center [612, 152] width 94 height 29
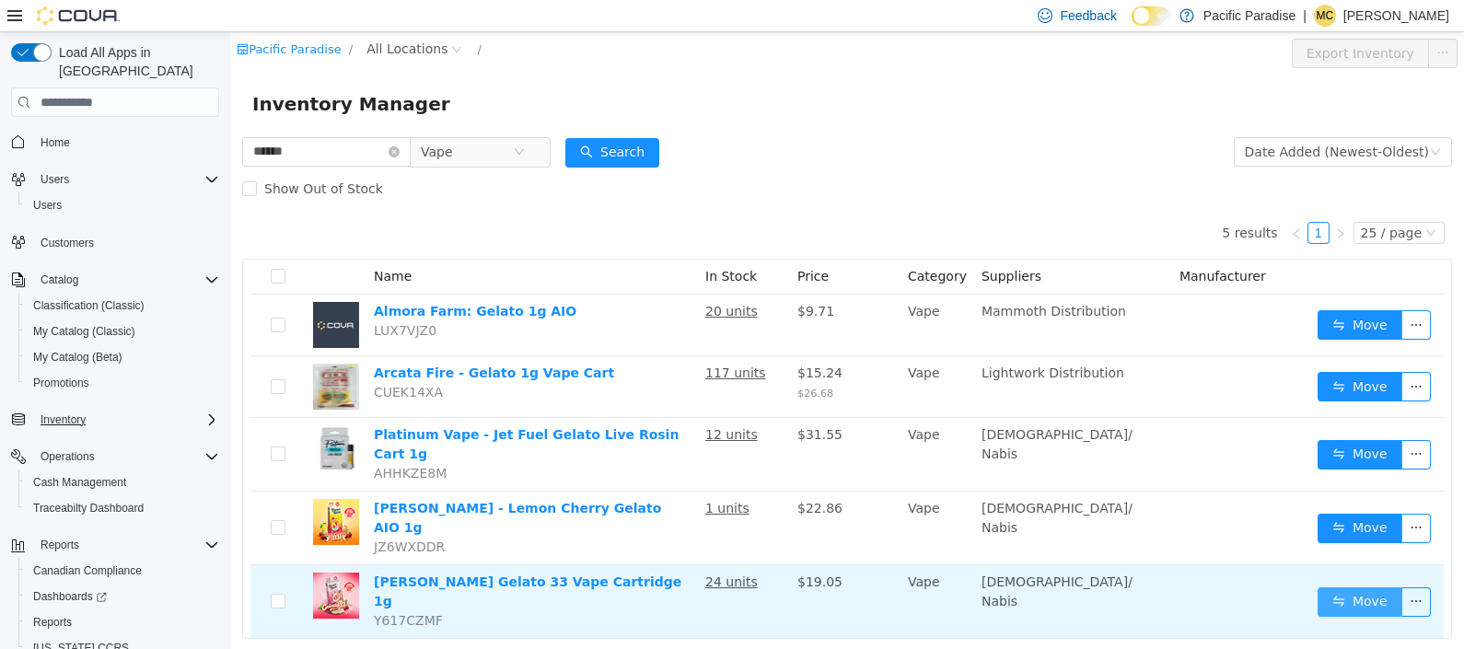
click at [1318, 587] on button "Move" at bounding box center [1360, 601] width 85 height 29
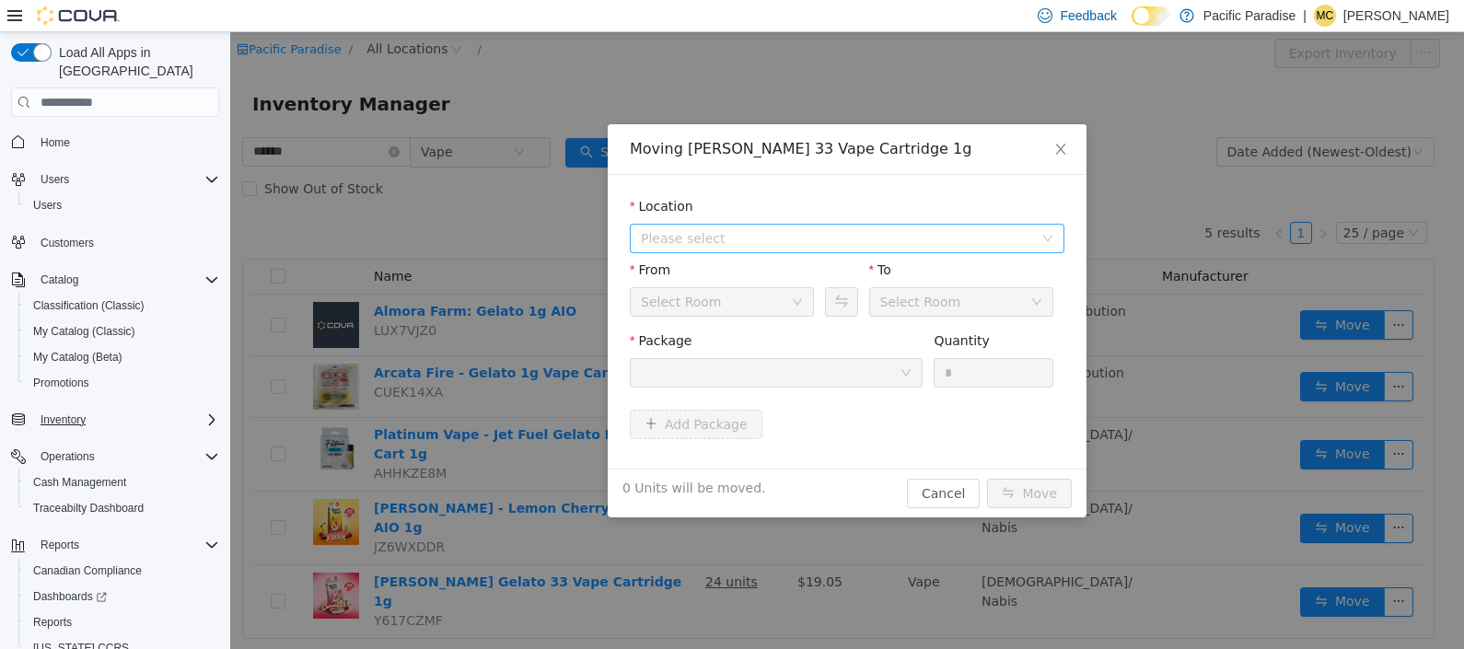
click at [1045, 238] on icon "icon: down" at bounding box center [1047, 238] width 11 height 11
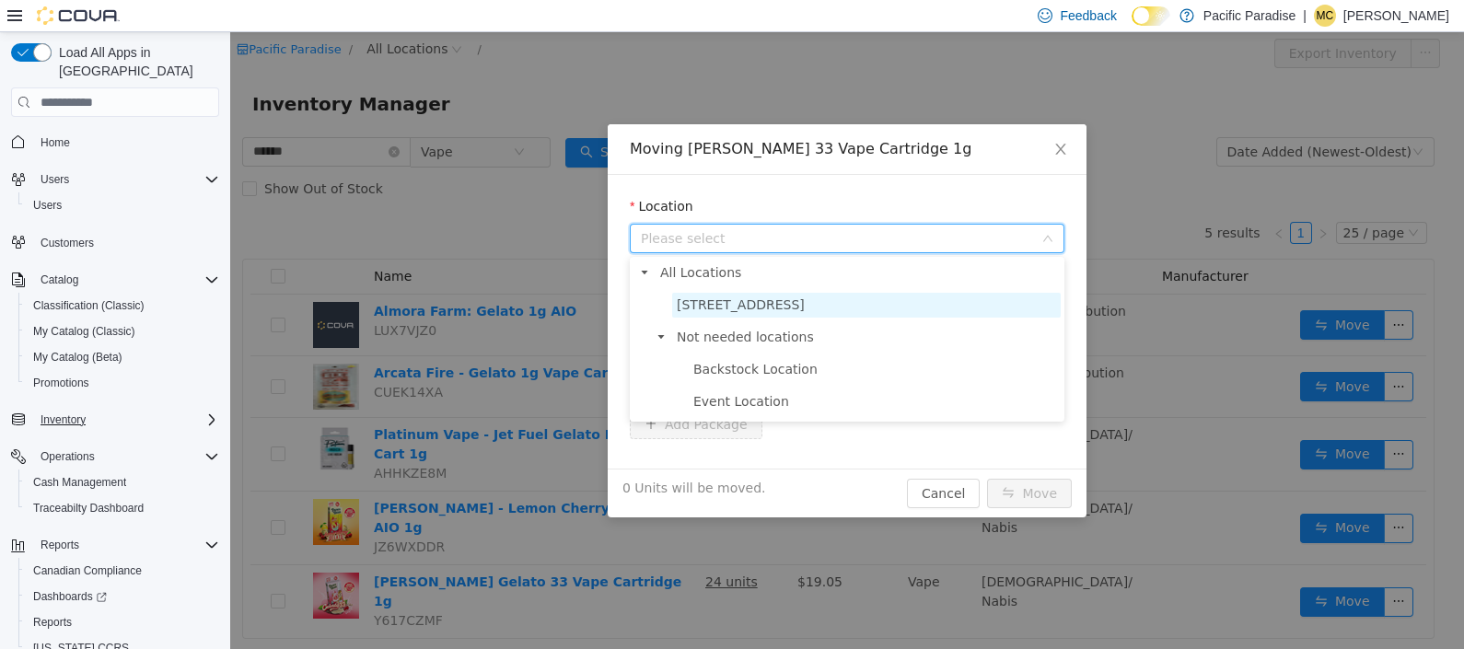
click at [773, 310] on span "[STREET_ADDRESS]" at bounding box center [866, 305] width 389 height 25
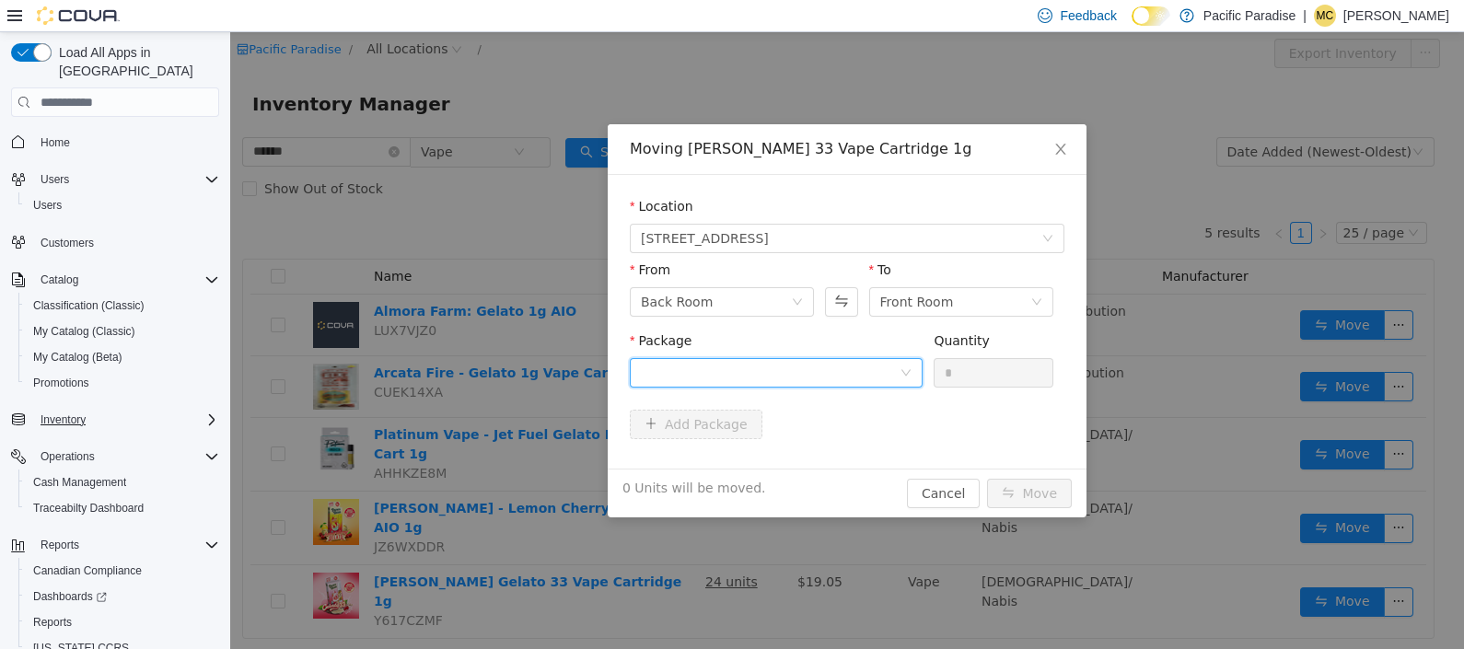
click at [898, 382] on div at bounding box center [770, 373] width 259 height 28
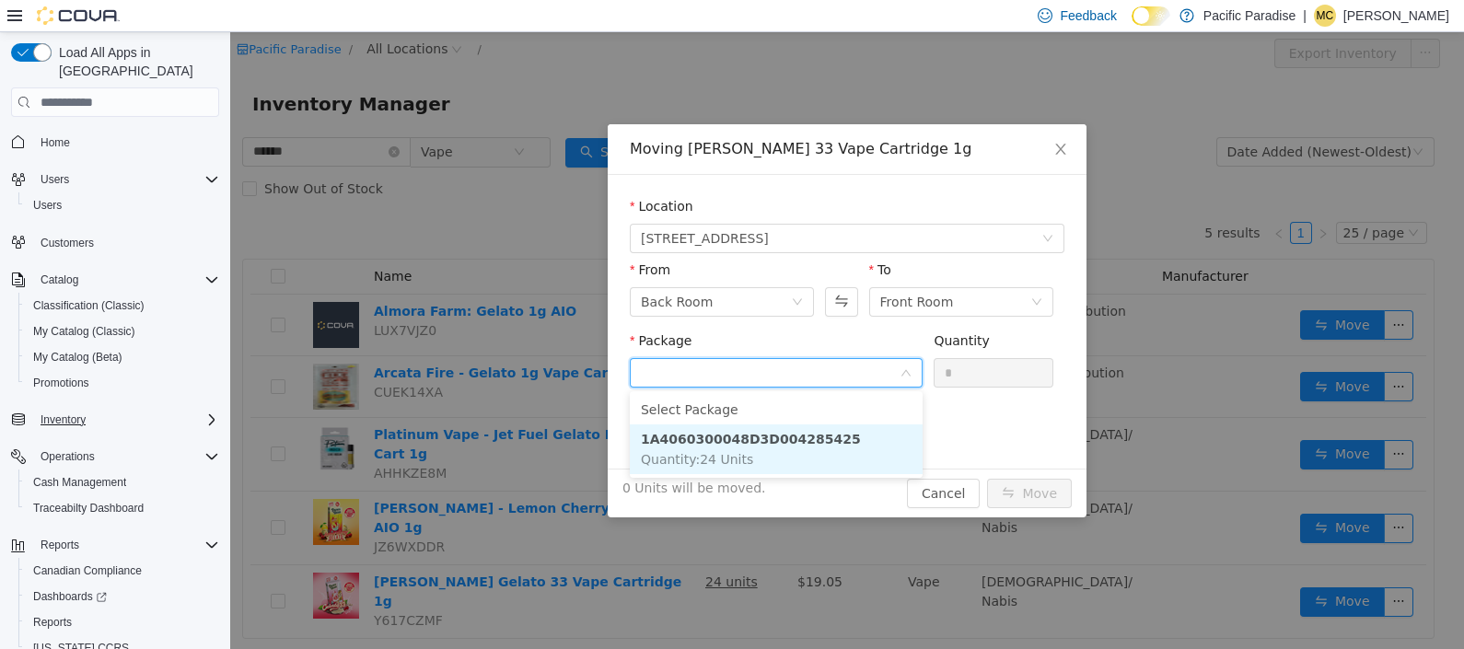
click at [890, 443] on li "1A4060300048D3D004285425 Quantity : 24 Units" at bounding box center [776, 449] width 293 height 50
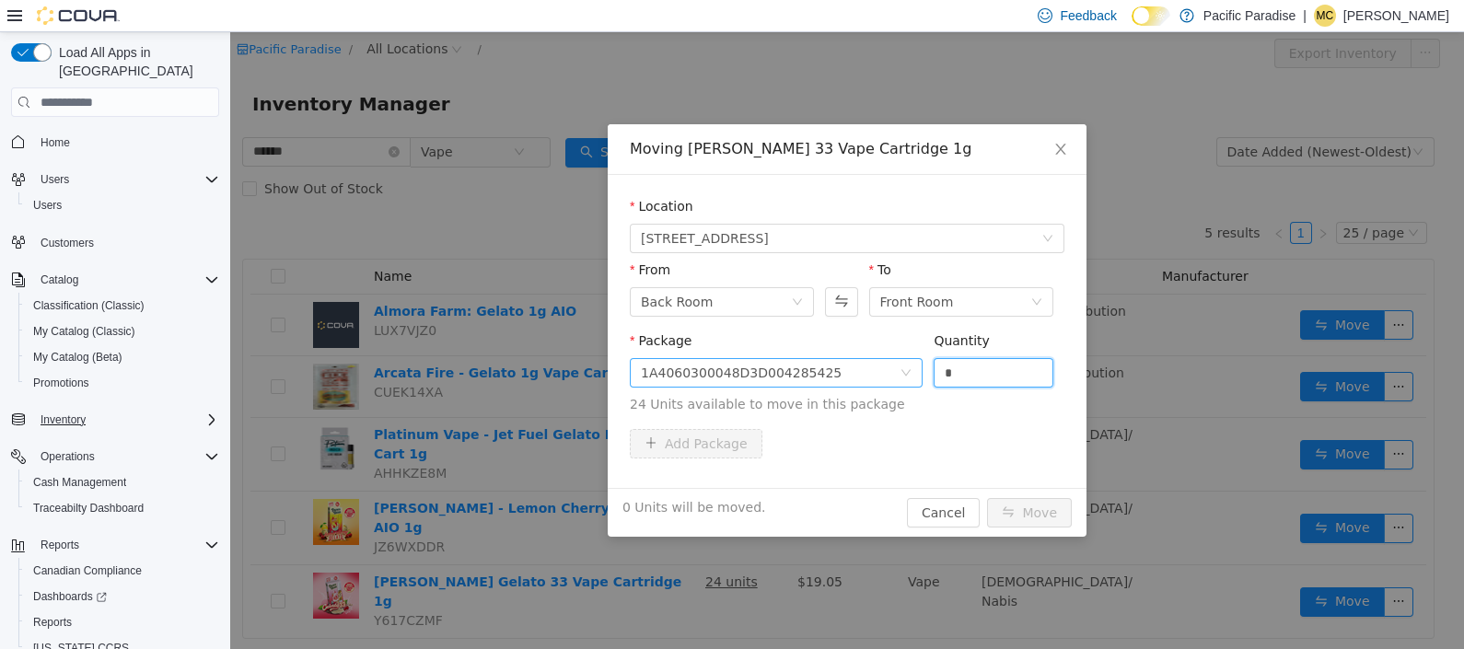
drag, startPoint x: 947, startPoint y: 372, endPoint x: 852, endPoint y: 372, distance: 94.8
click at [857, 372] on span "Package 1A4060300048D3D004285425 Quantity * 24 Units available to move in this …" at bounding box center [847, 373] width 435 height 81
type input "**"
click at [1057, 509] on button "Move" at bounding box center [1029, 512] width 85 height 29
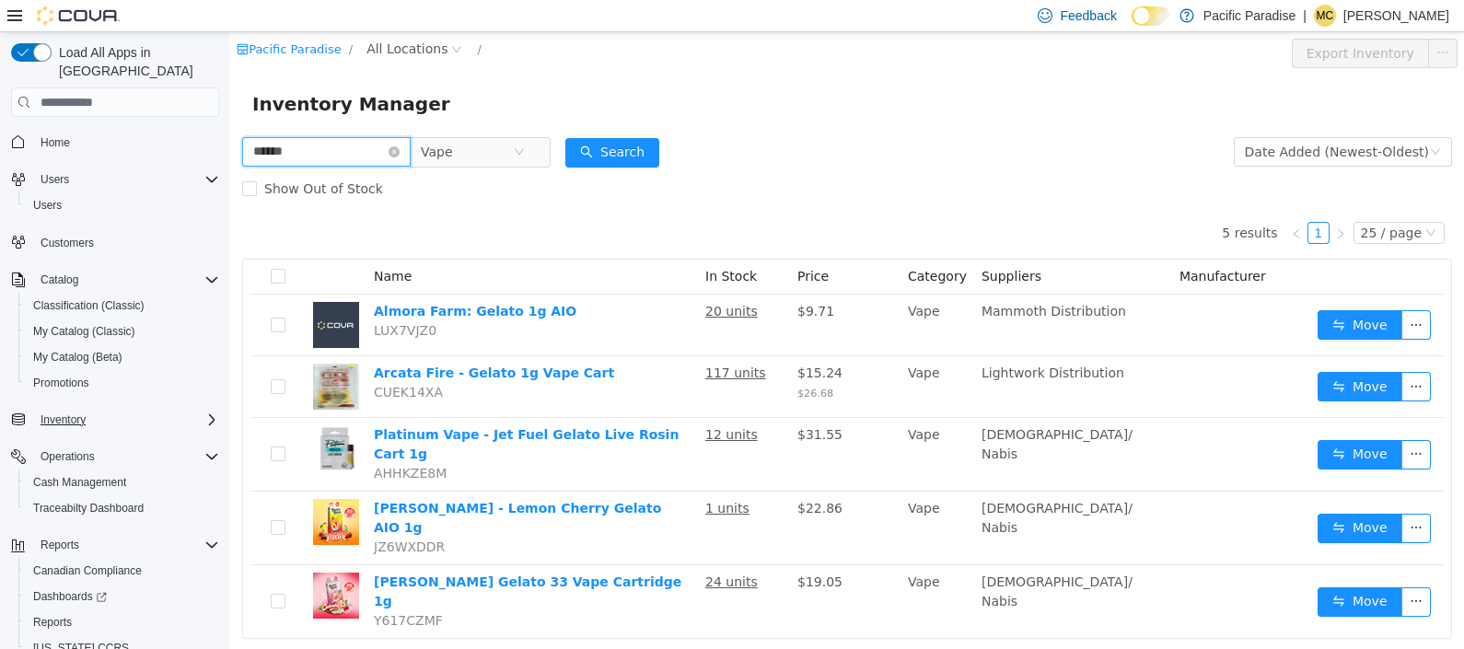
drag, startPoint x: 343, startPoint y: 145, endPoint x: 118, endPoint y: 148, distance: 224.7
click at [230, 148] on html "Pacific Paradise / All Locations / Export Inventory Inventory Manager ****** Va…" at bounding box center [847, 340] width 1234 height 617
type input "***"
click at [649, 155] on button "Search" at bounding box center [612, 152] width 94 height 29
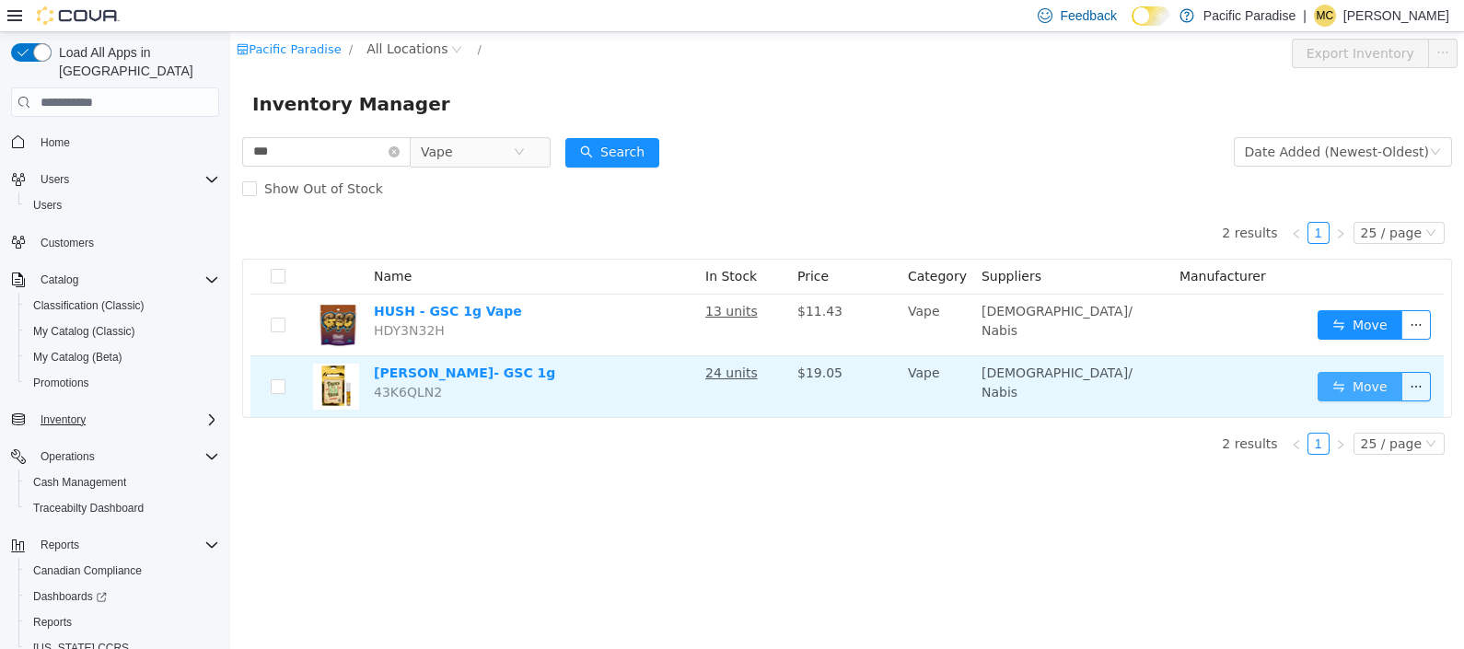
click at [1353, 378] on button "Move" at bounding box center [1360, 386] width 85 height 29
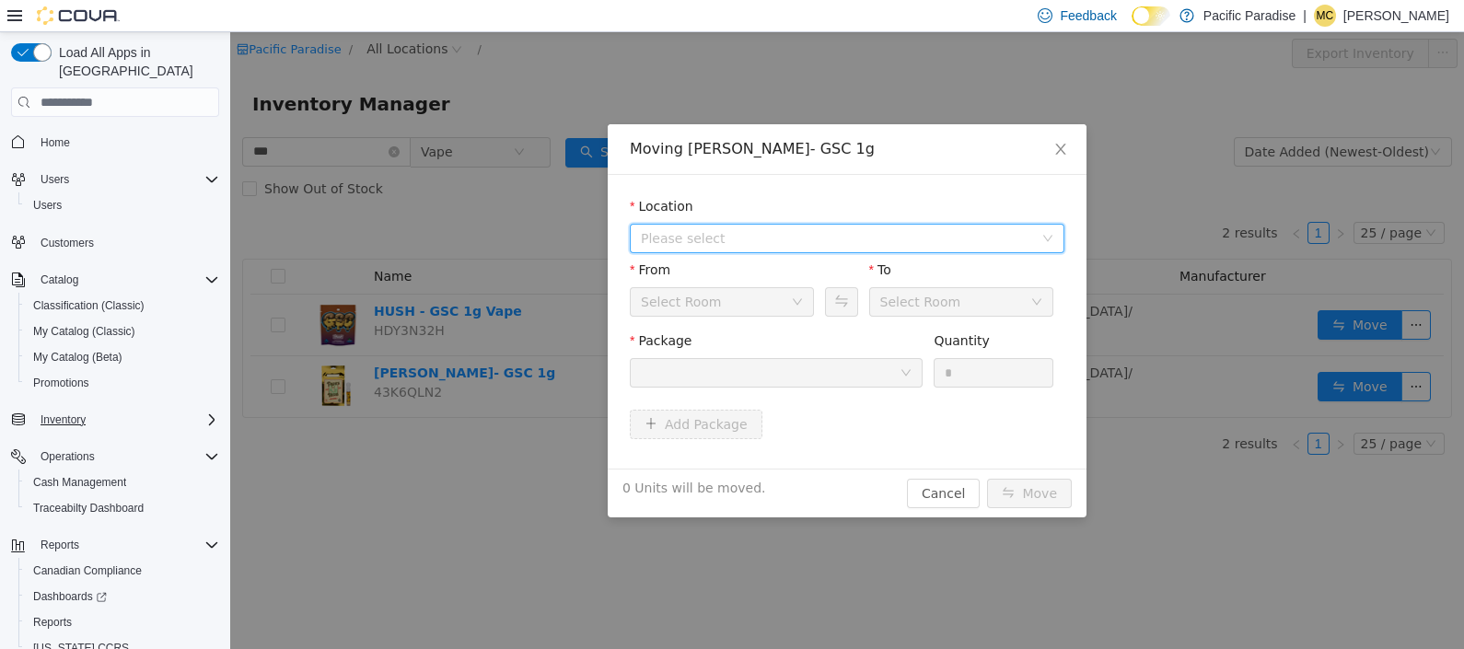
click at [979, 242] on span "Please select" at bounding box center [837, 238] width 392 height 18
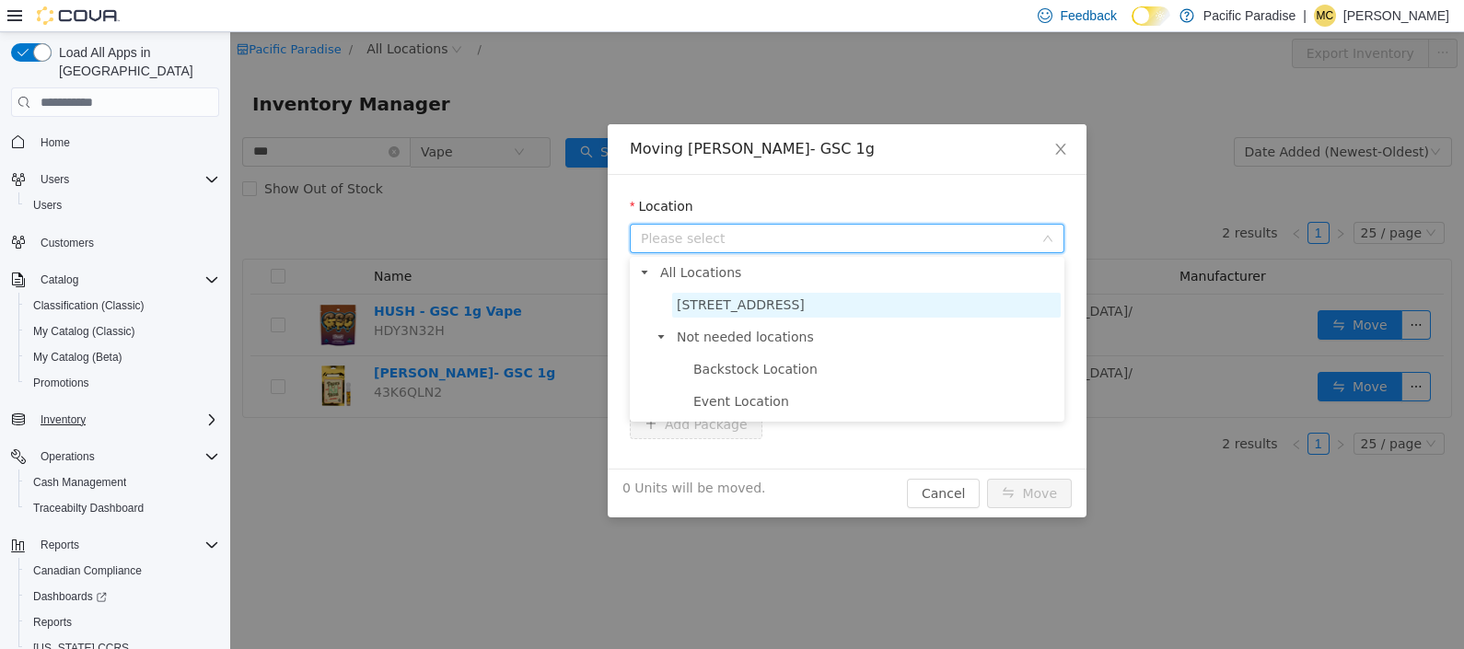
click at [967, 296] on span "[STREET_ADDRESS]" at bounding box center [866, 305] width 389 height 25
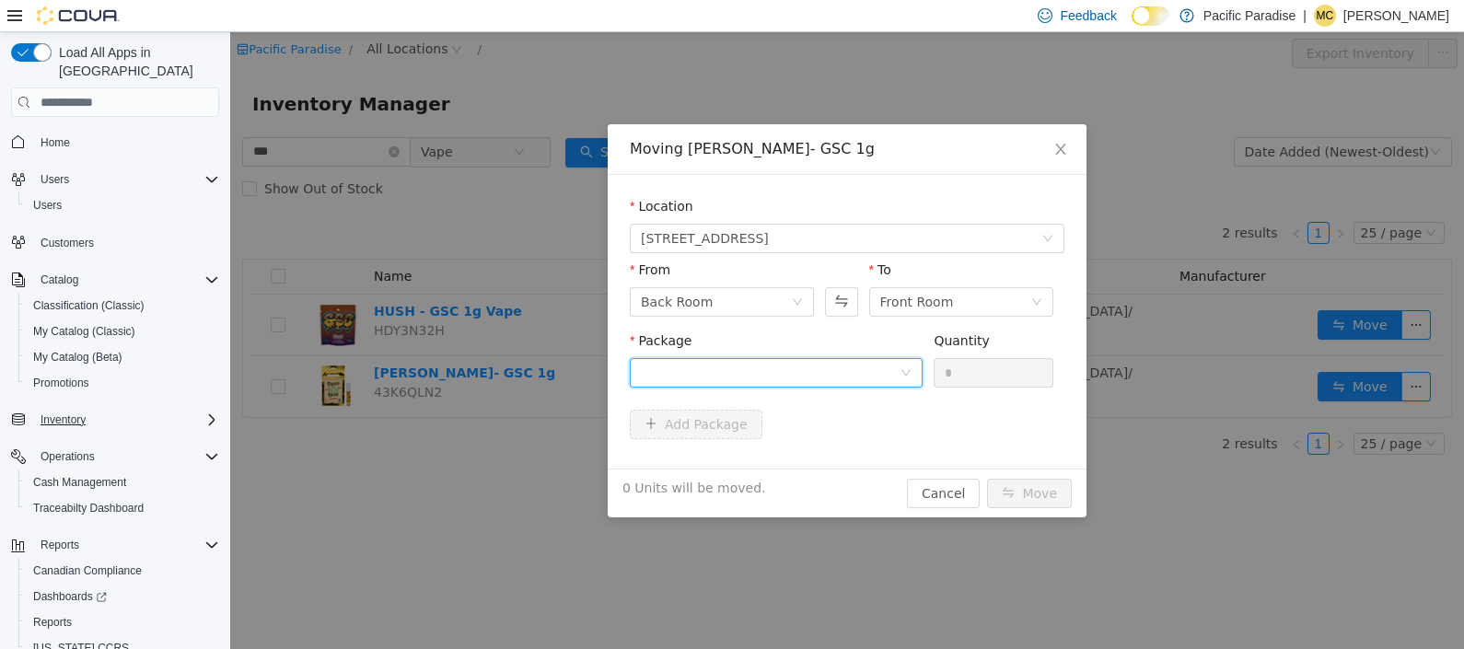
click at [896, 365] on div at bounding box center [770, 373] width 259 height 28
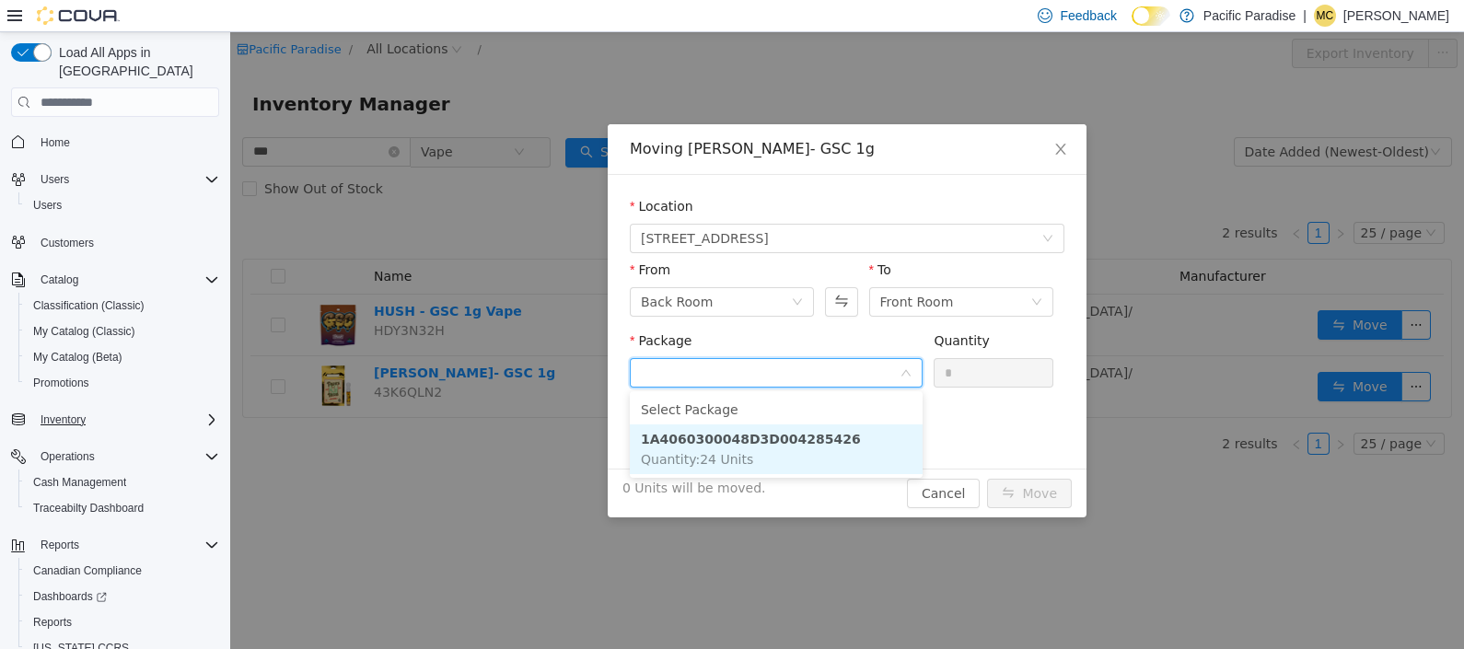
click at [880, 438] on li "1A4060300048D3D004285426 Quantity : 24 Units" at bounding box center [776, 449] width 293 height 50
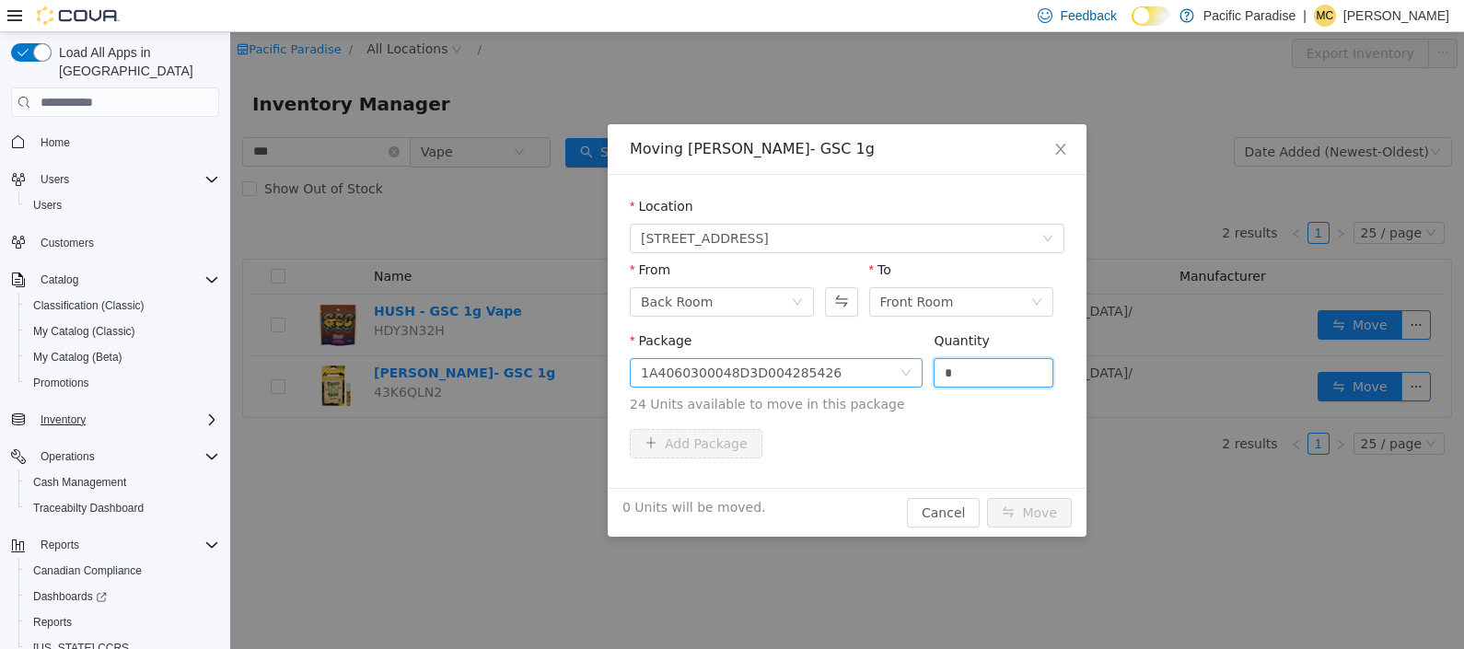
drag, startPoint x: 971, startPoint y: 359, endPoint x: 900, endPoint y: 369, distance: 71.6
click at [900, 369] on span "Package 1A4060300048D3D004285426 Quantity * 24 Units available to move in this …" at bounding box center [847, 373] width 435 height 81
type input "**"
click at [1036, 505] on button "Move" at bounding box center [1029, 512] width 85 height 29
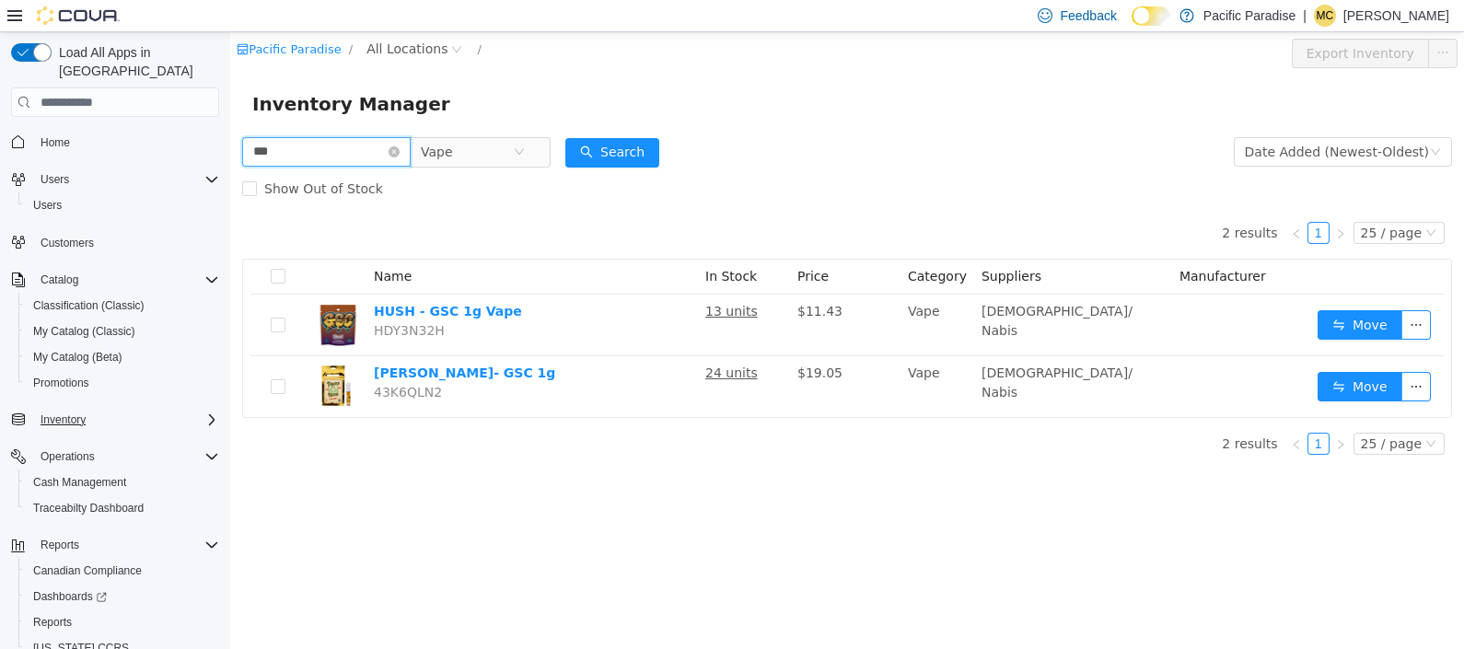
drag, startPoint x: 332, startPoint y: 157, endPoint x: 152, endPoint y: 176, distance: 181.4
click at [230, 176] on html "Pacific Paradise / All Locations / Export Inventory Inventory Manager *** Vape …" at bounding box center [847, 340] width 1234 height 617
type input "*********"
click at [643, 148] on button "Search" at bounding box center [612, 152] width 94 height 29
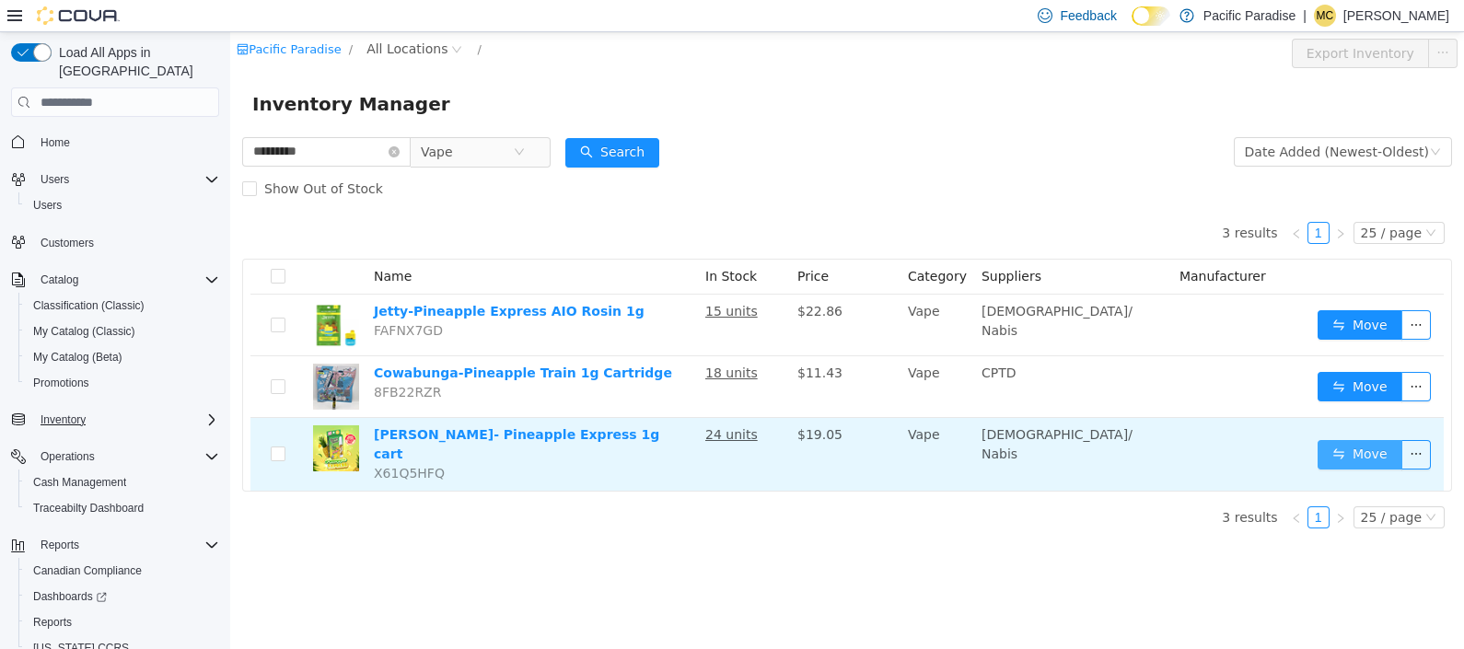
click at [1358, 440] on button "Move" at bounding box center [1360, 454] width 85 height 29
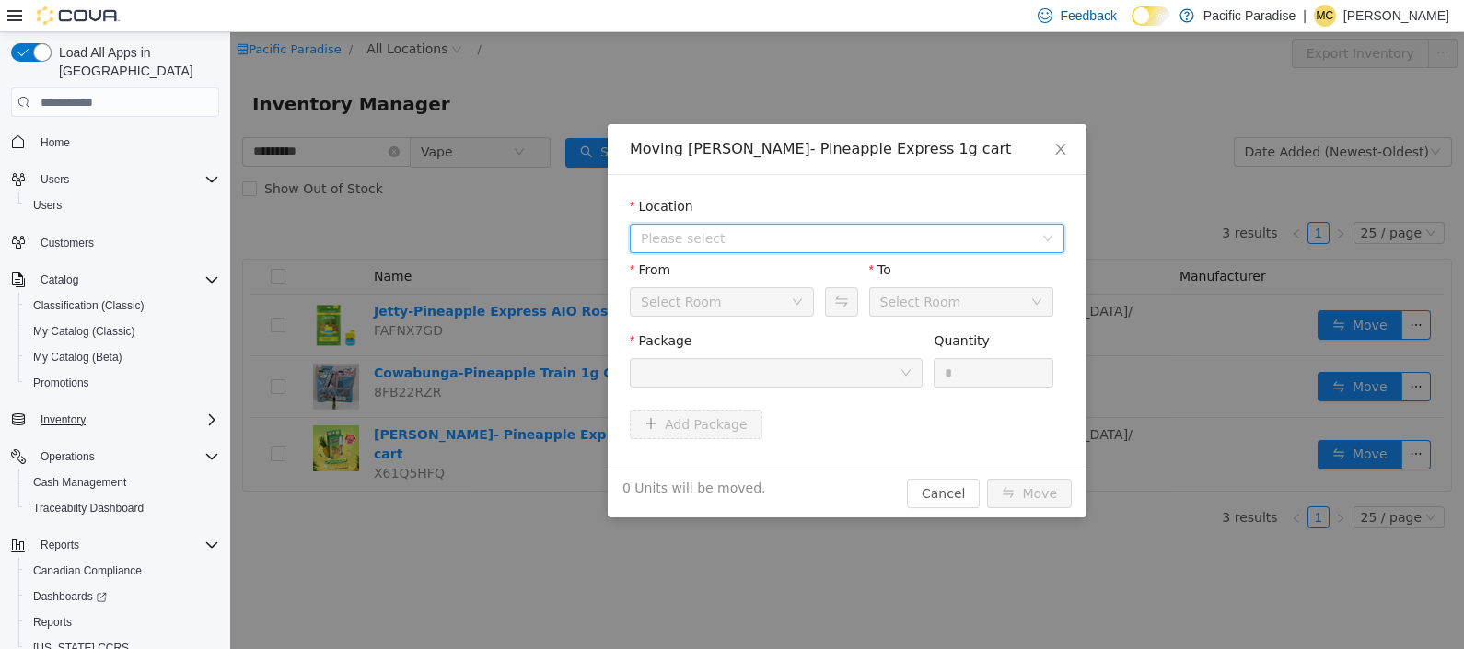
click at [1027, 239] on span "Please select" at bounding box center [837, 238] width 392 height 18
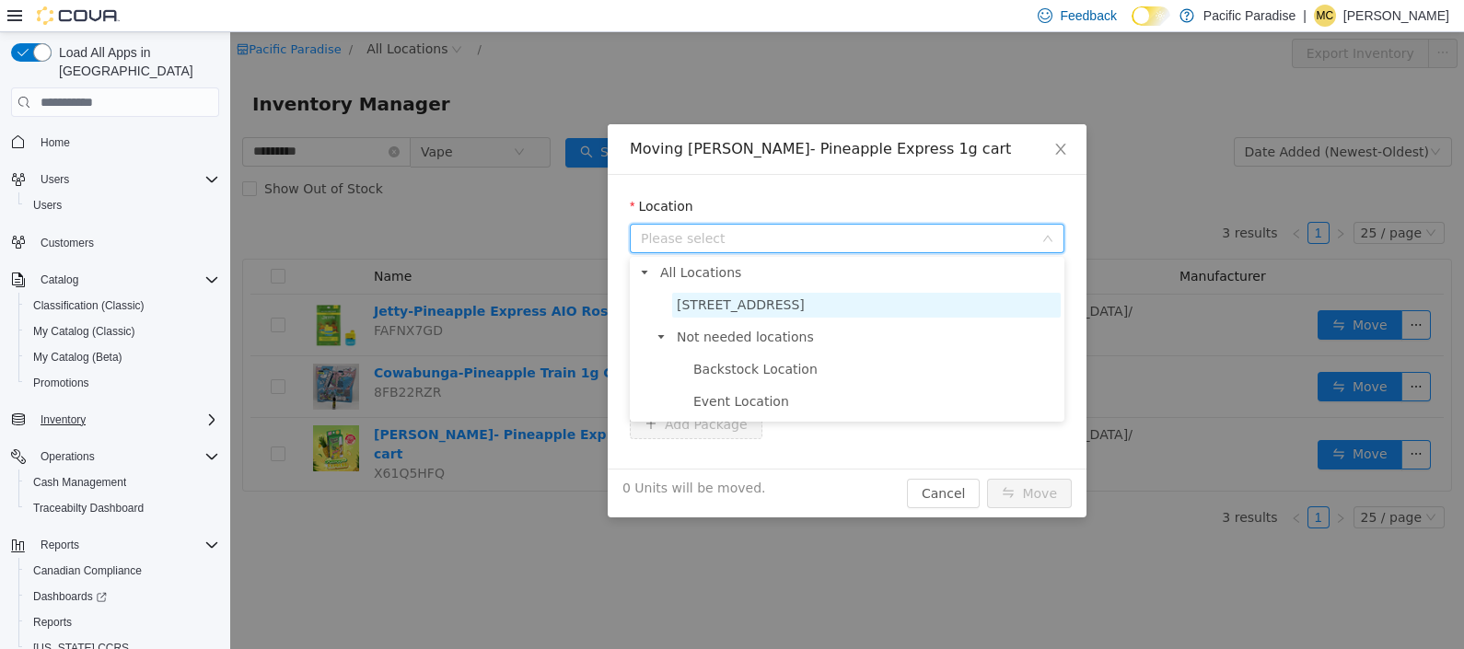
click at [985, 306] on span "[STREET_ADDRESS]" at bounding box center [866, 305] width 389 height 25
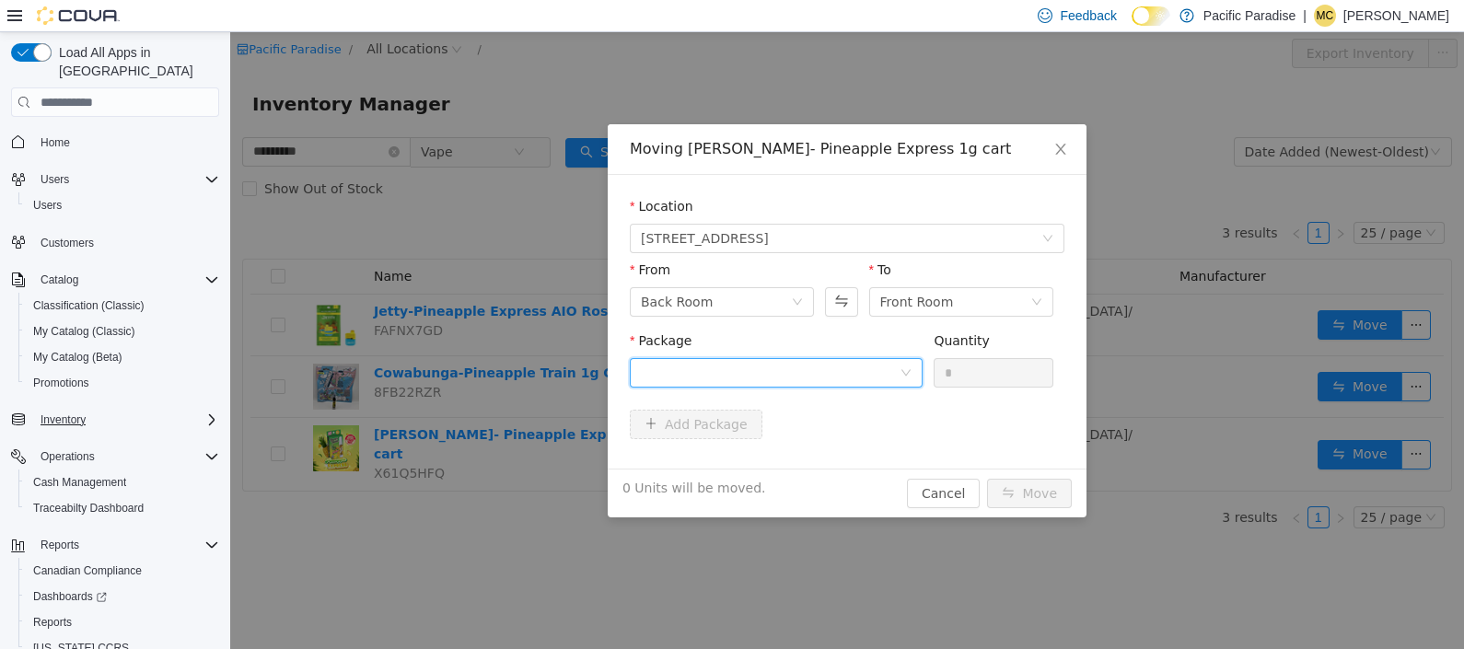
click at [889, 371] on div at bounding box center [770, 373] width 259 height 28
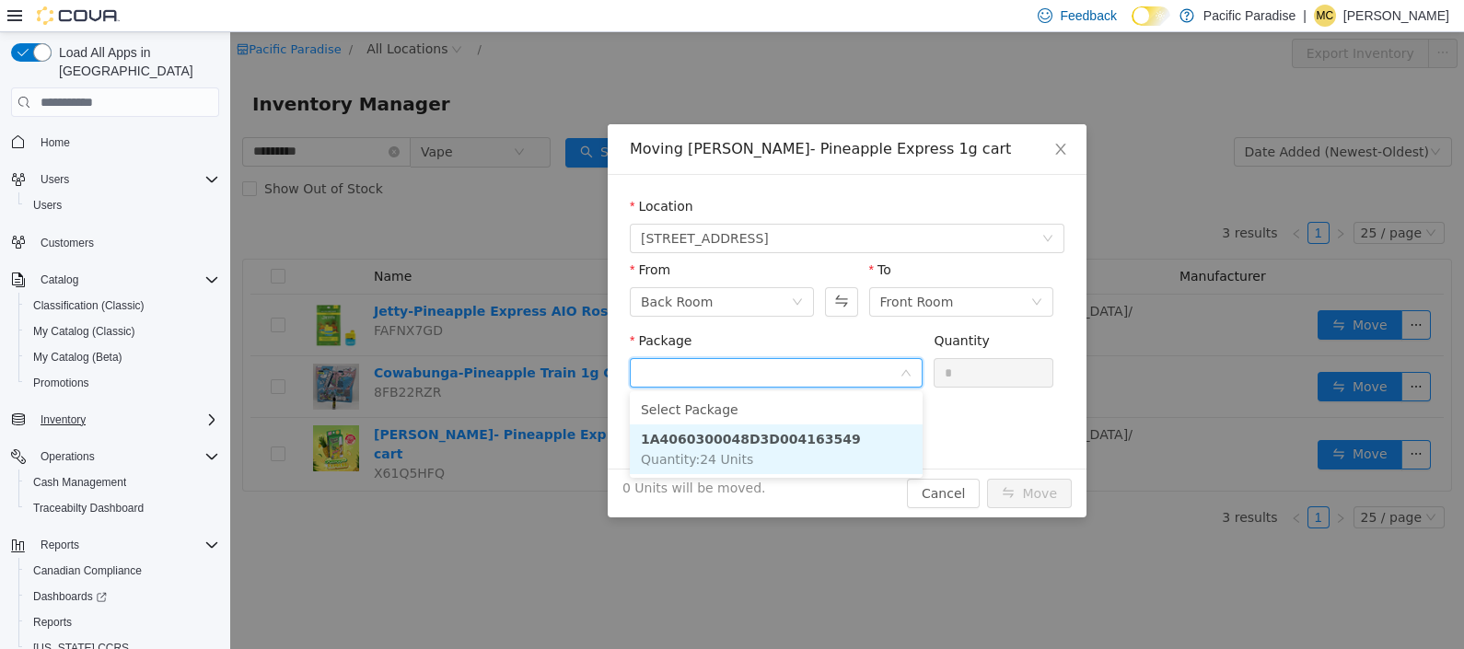
click at [875, 447] on li "1A4060300048D3D004163549 Quantity : 24 Units" at bounding box center [776, 449] width 293 height 50
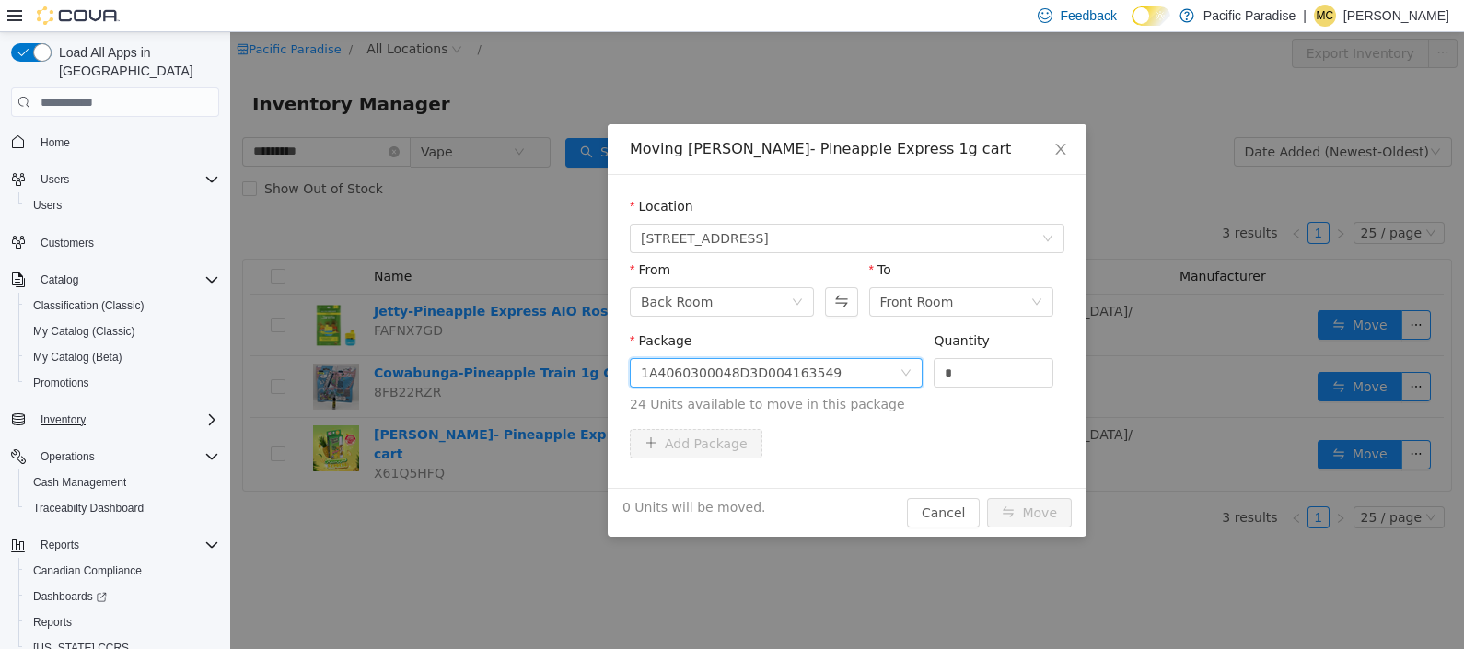
drag, startPoint x: 918, startPoint y: 366, endPoint x: 873, endPoint y: 361, distance: 45.5
click at [887, 366] on div "1A4060300048D3D004163549" at bounding box center [776, 372] width 293 height 29
drag, startPoint x: 976, startPoint y: 359, endPoint x: 897, endPoint y: 375, distance: 80.7
click at [900, 374] on span "Package 1A4060300048D3D004163549 Quantity * 24 Units available to move in this …" at bounding box center [847, 373] width 435 height 81
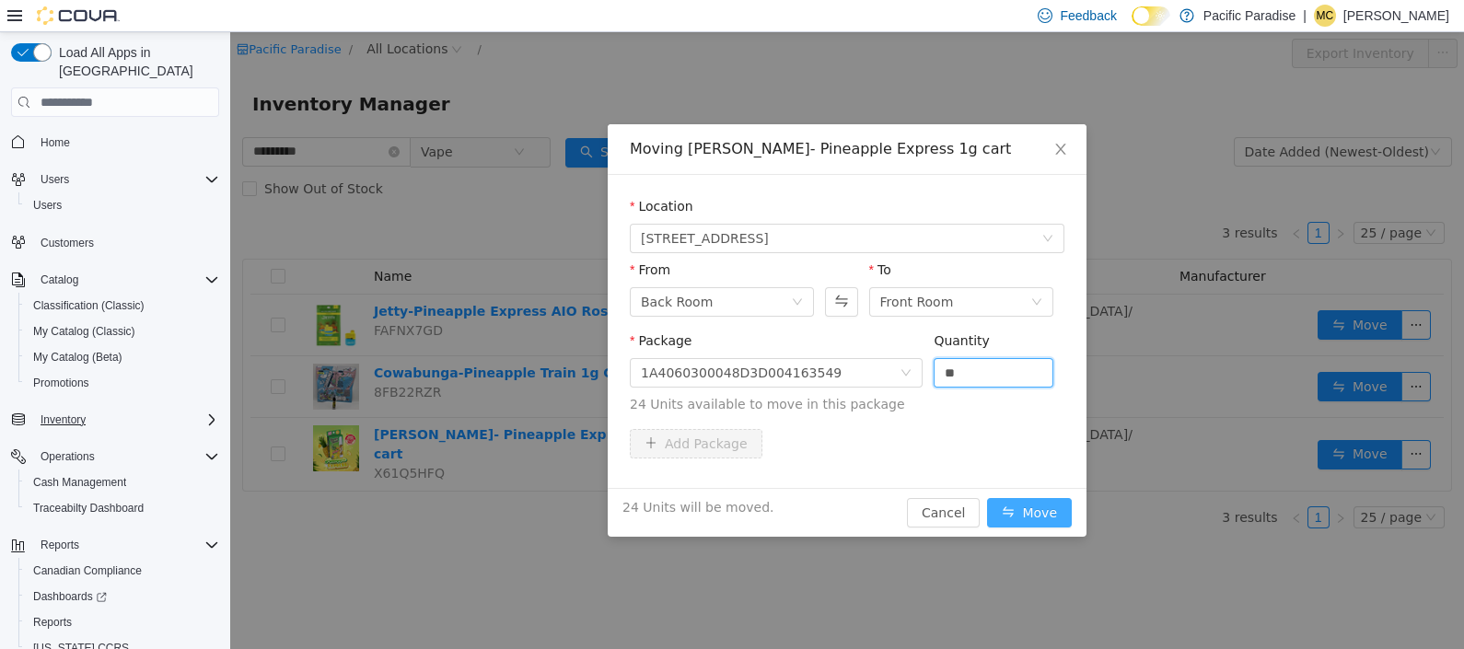
type input "**"
click at [1031, 518] on button "Move" at bounding box center [1029, 512] width 85 height 29
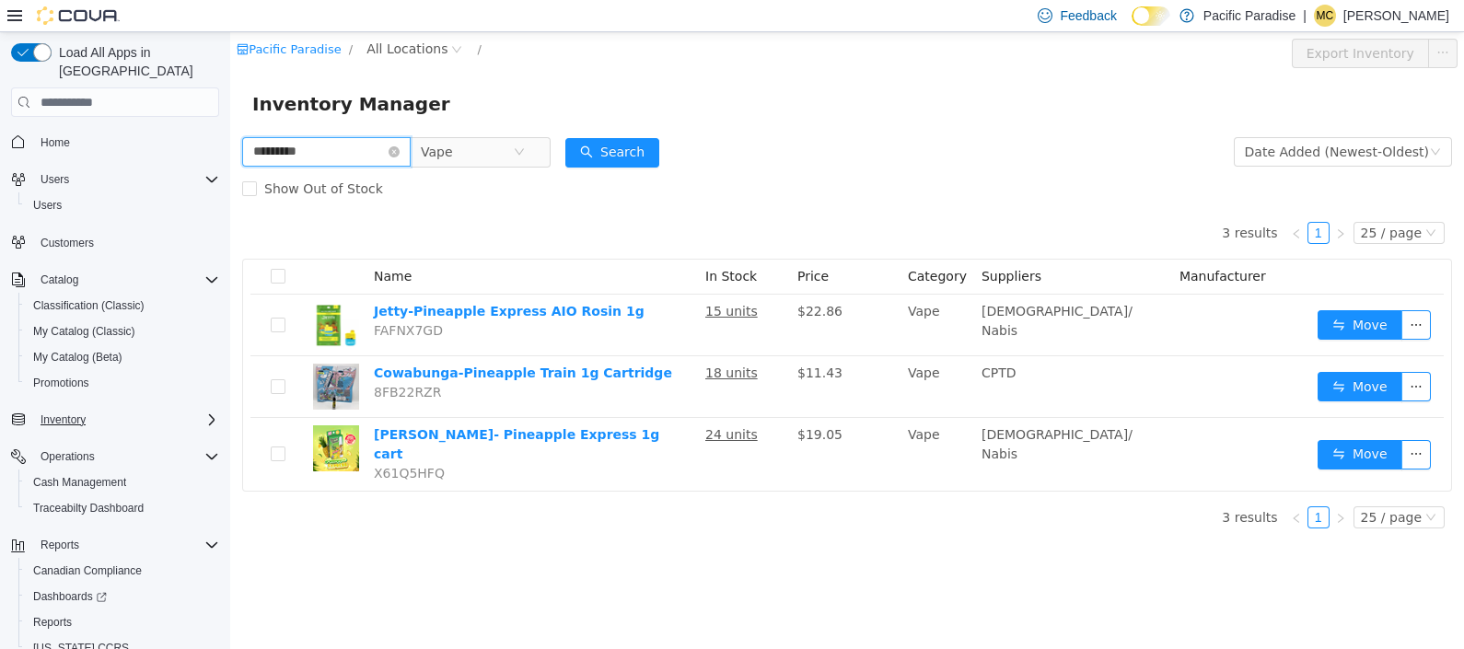
drag, startPoint x: 362, startPoint y: 153, endPoint x: 193, endPoint y: 147, distance: 168.6
click at [230, 147] on html "Pacific Paradise / All Locations / Export Inventory Inventory Manager *********…" at bounding box center [847, 340] width 1234 height 617
type input "*****"
click at [603, 142] on button "Search" at bounding box center [612, 152] width 94 height 29
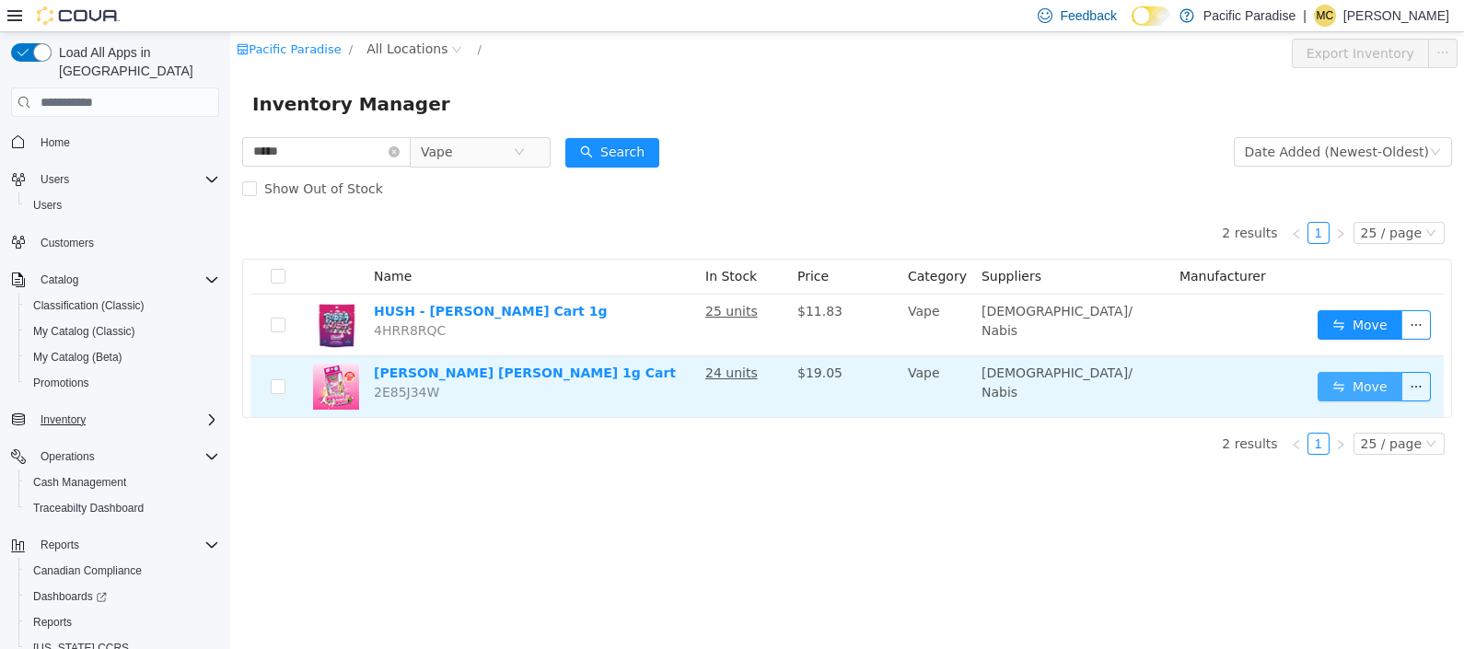
click at [1335, 389] on button "Move" at bounding box center [1360, 386] width 85 height 29
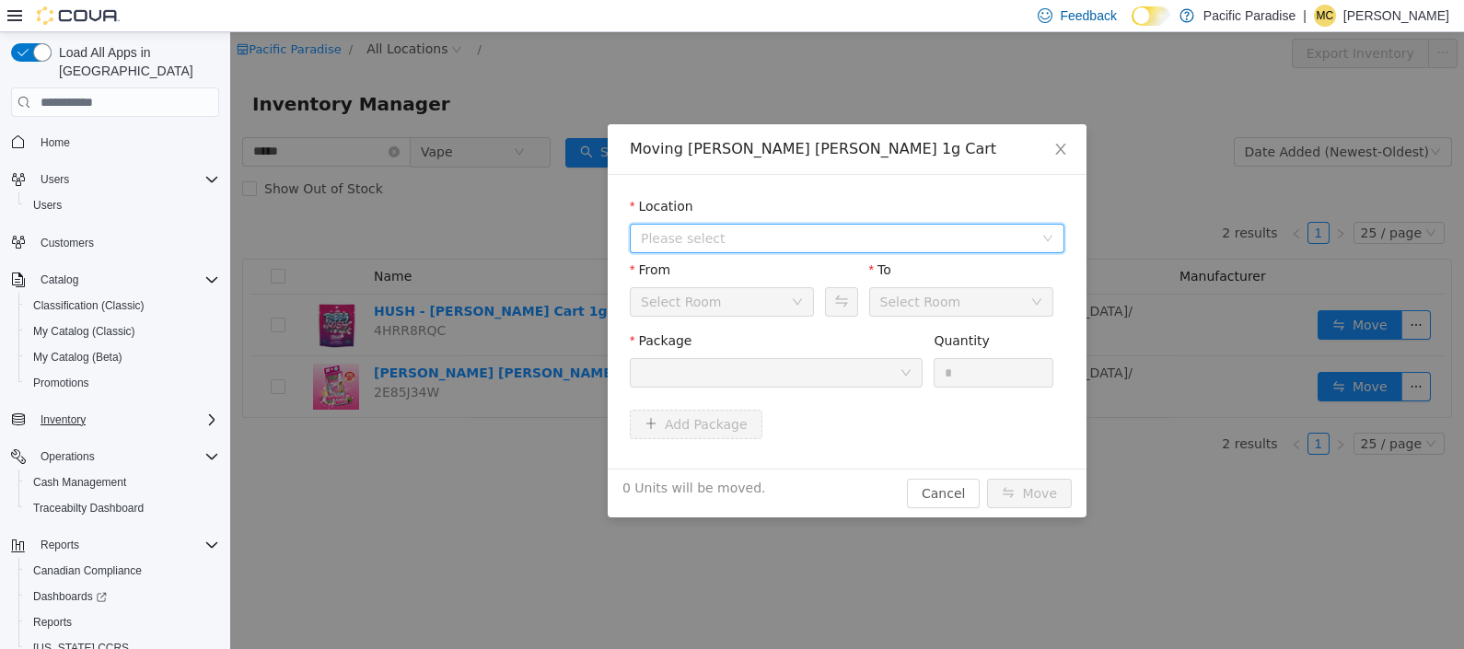
click at [1042, 241] on icon "icon: down" at bounding box center [1047, 238] width 11 height 11
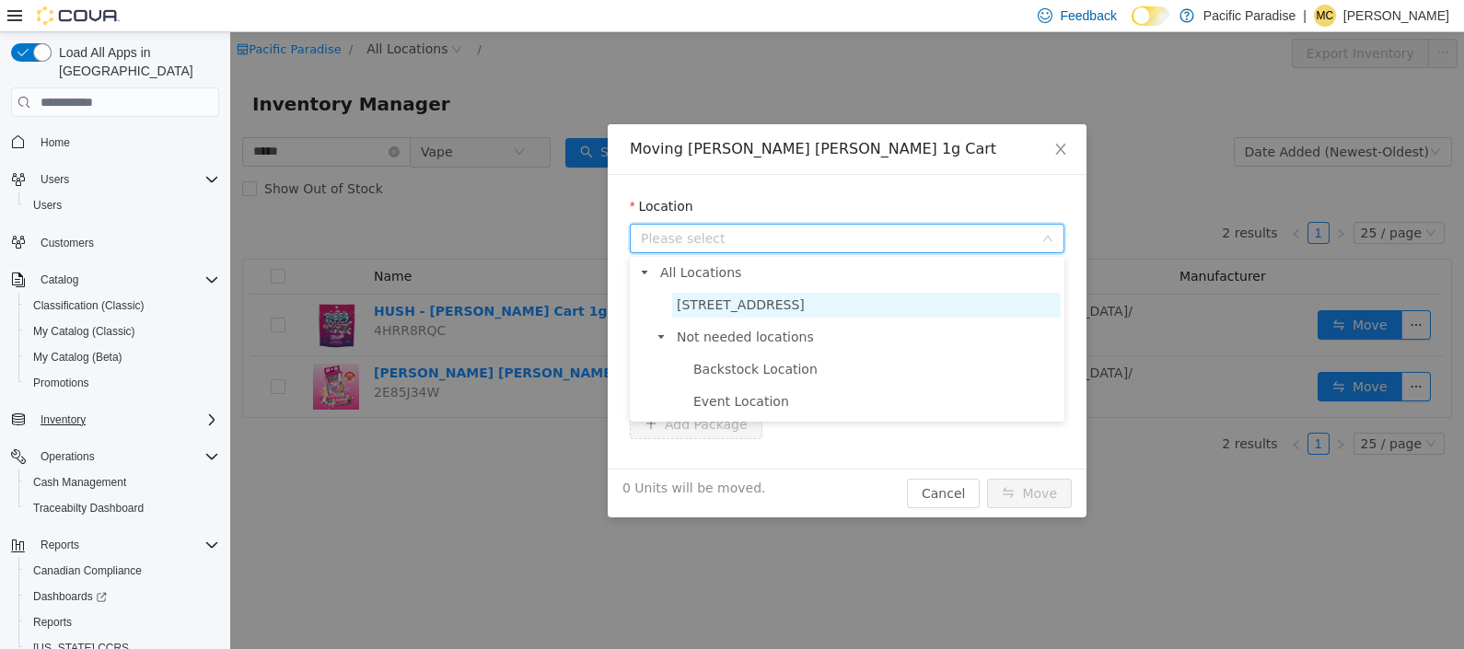
click at [959, 302] on span "[STREET_ADDRESS]" at bounding box center [866, 305] width 389 height 25
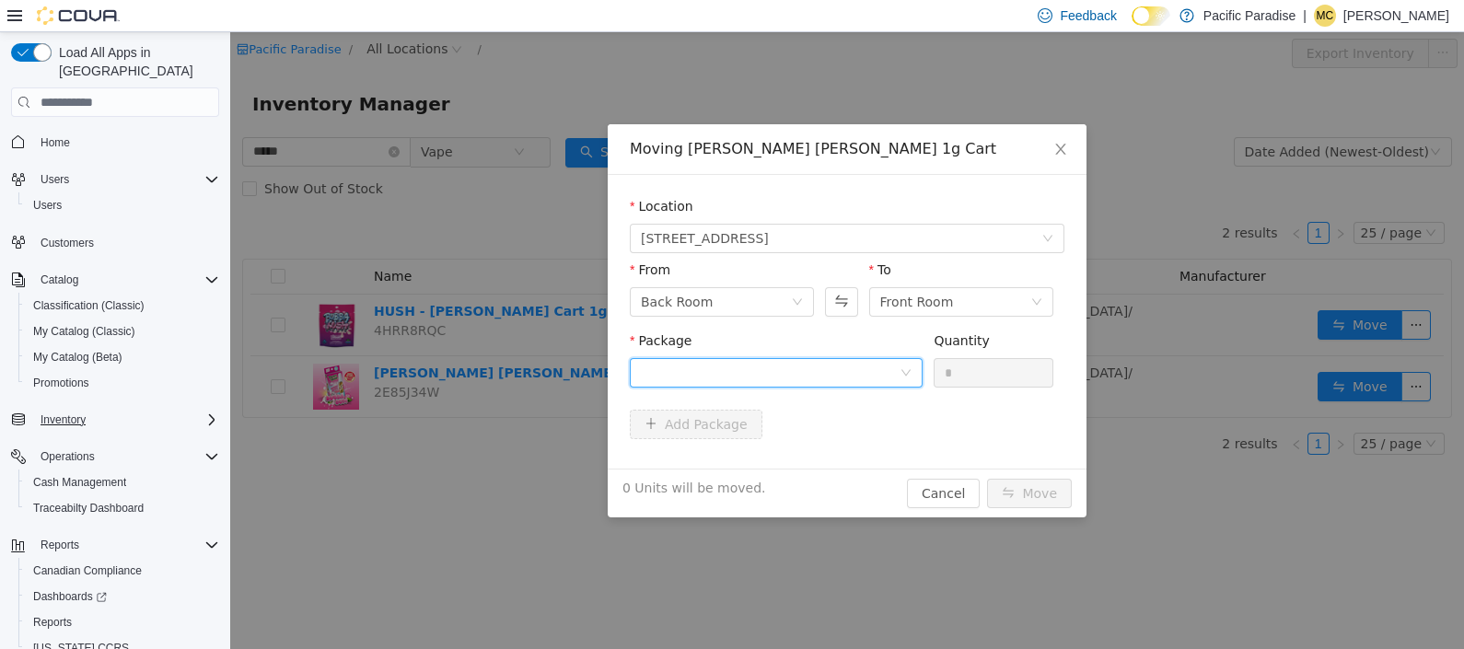
click at [916, 364] on div at bounding box center [776, 372] width 293 height 29
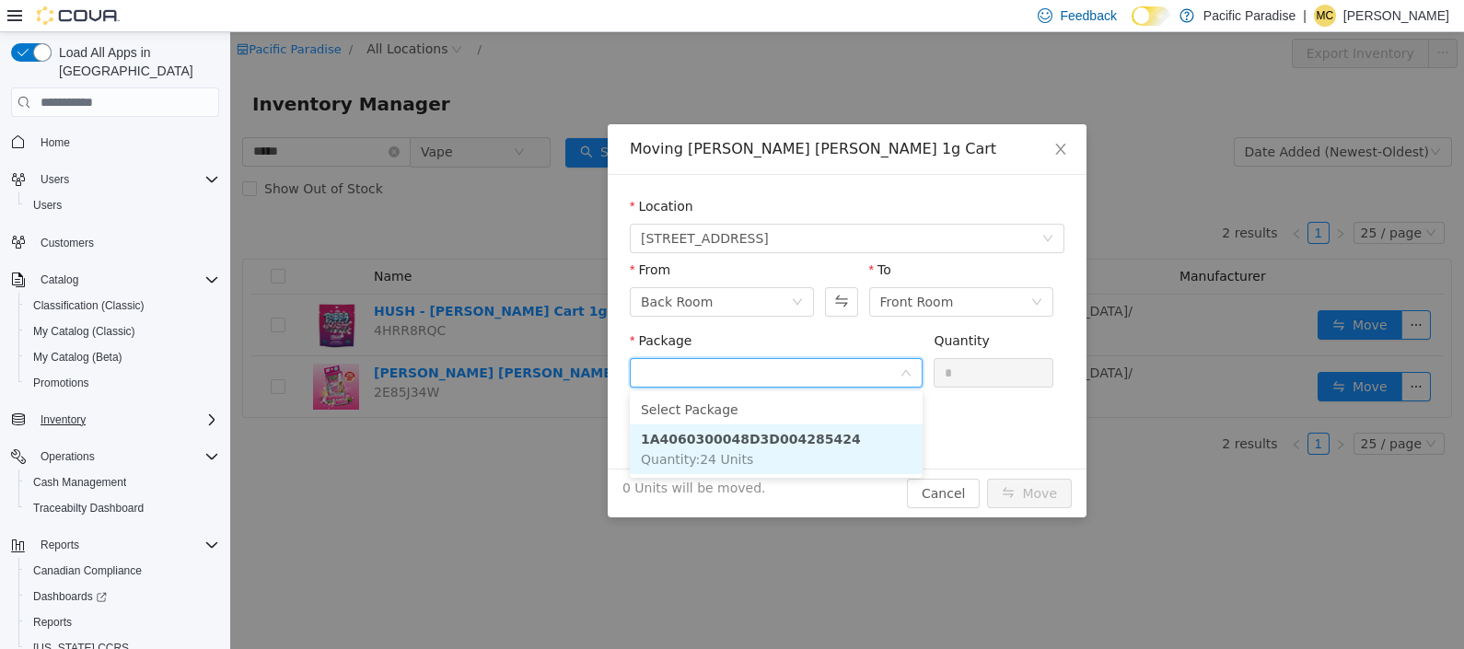
click at [898, 432] on li "1A4060300048D3D004285424 Quantity : 24 Units" at bounding box center [776, 449] width 293 height 50
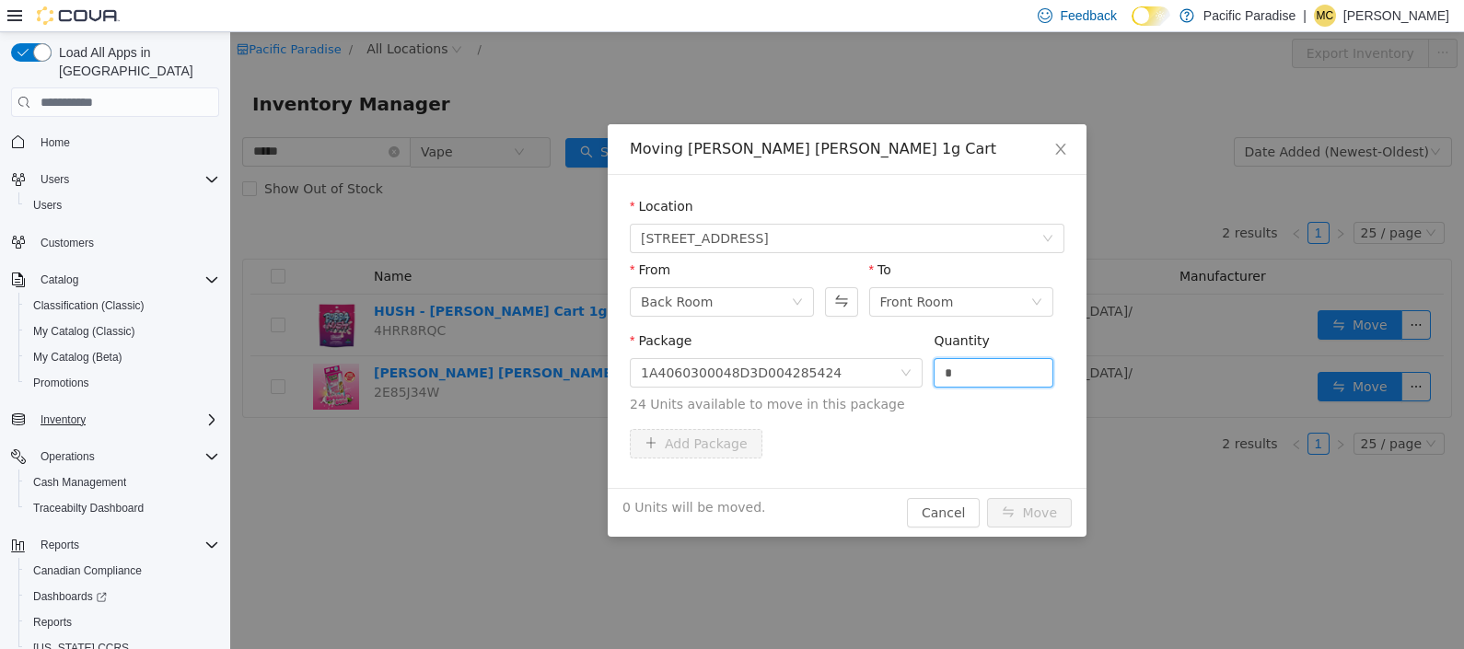
drag, startPoint x: 981, startPoint y: 364, endPoint x: 859, endPoint y: 355, distance: 121.8
click at [859, 355] on span "Package 1A4060300048D3D004285424 Quantity * 24 Units available to move in this …" at bounding box center [847, 373] width 435 height 81
type input "**"
click at [1028, 511] on button "Move" at bounding box center [1029, 512] width 85 height 29
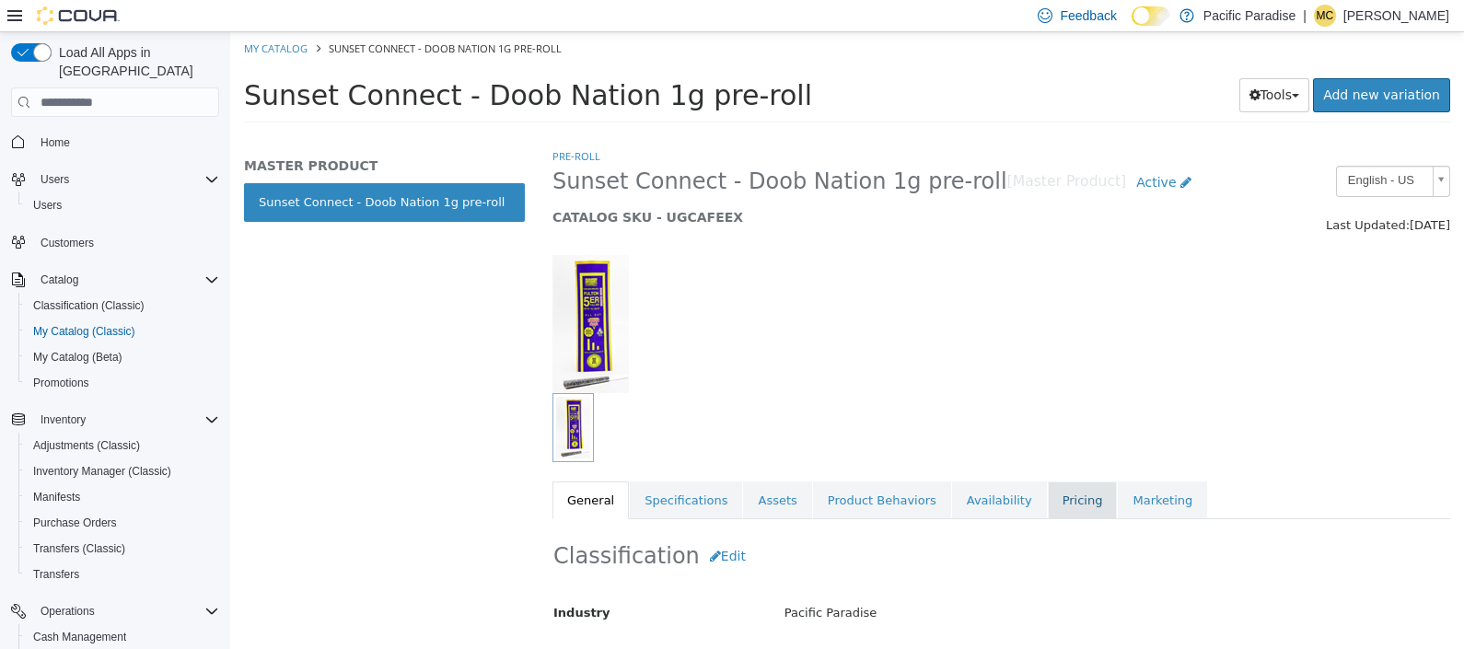
click at [1048, 497] on link "Pricing" at bounding box center [1083, 501] width 70 height 39
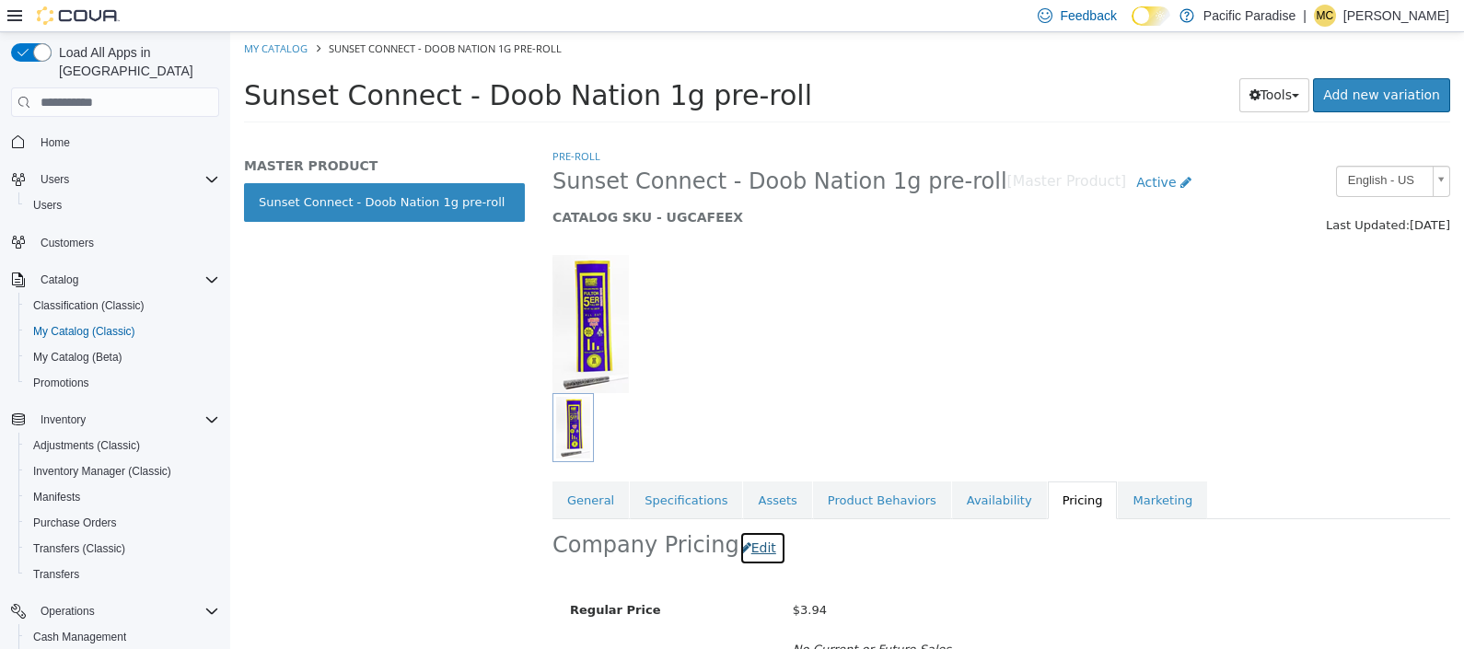
click at [746, 548] on button "Edit" at bounding box center [762, 548] width 47 height 34
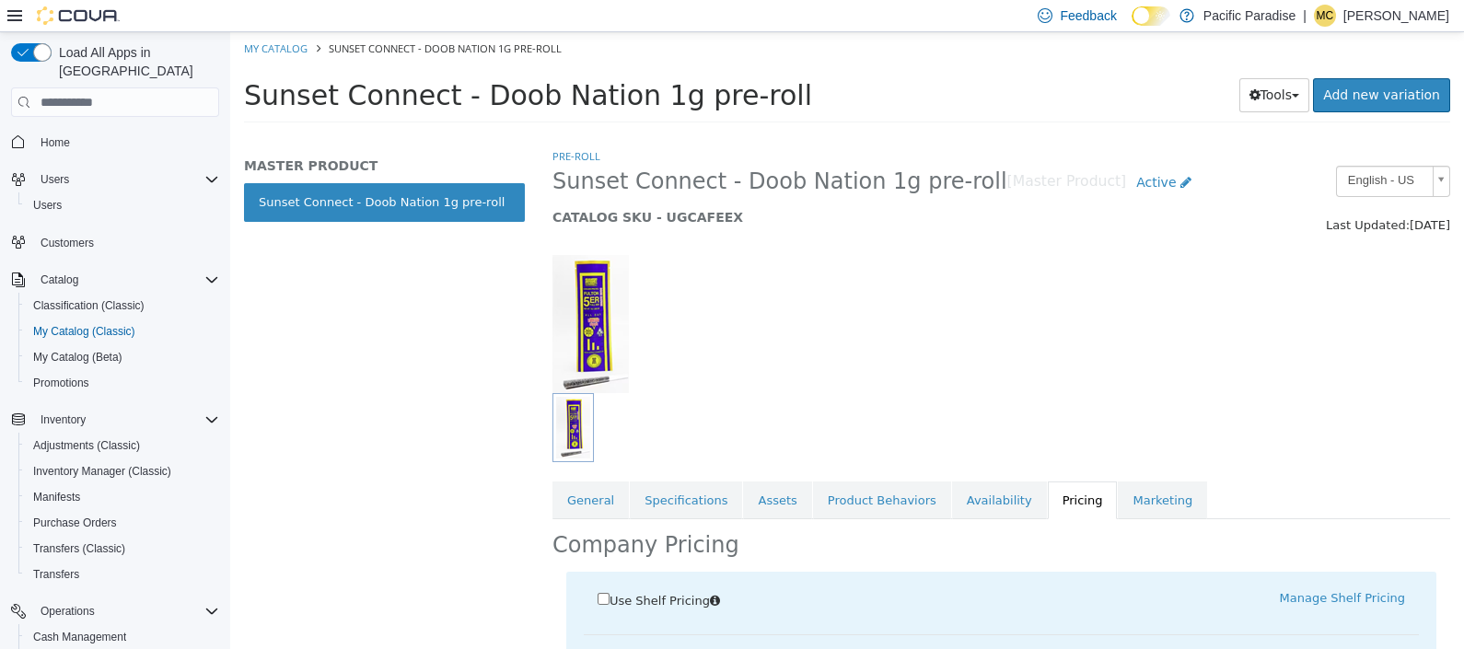
scroll to position [229, 0]
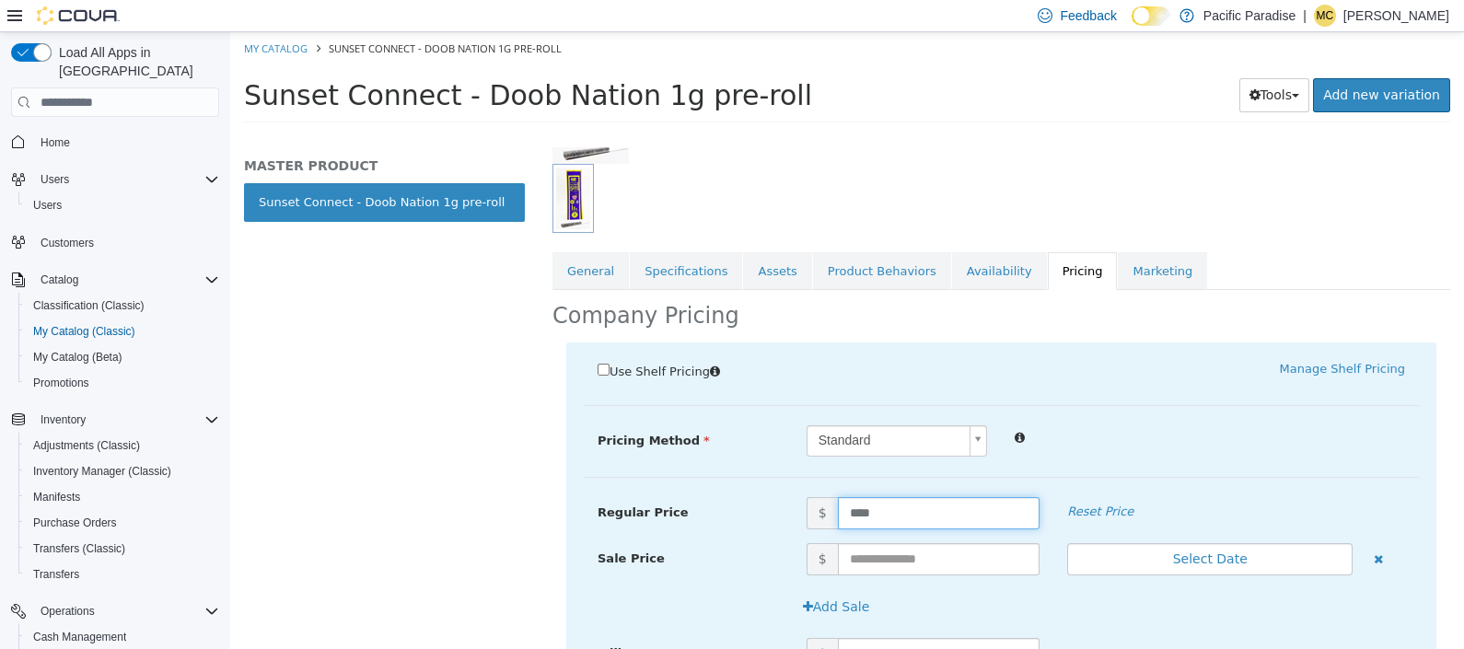
click at [896, 513] on input "****" at bounding box center [939, 513] width 203 height 32
type input "****"
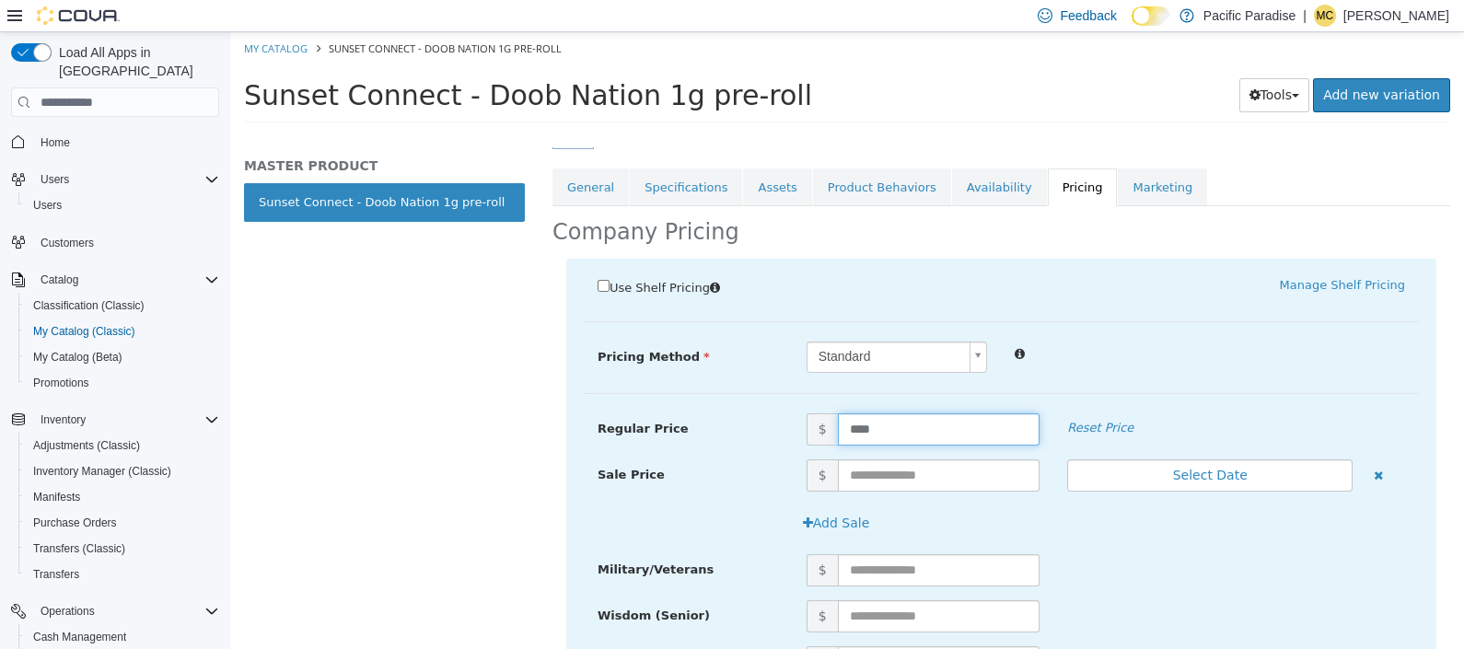
scroll to position [502, 0]
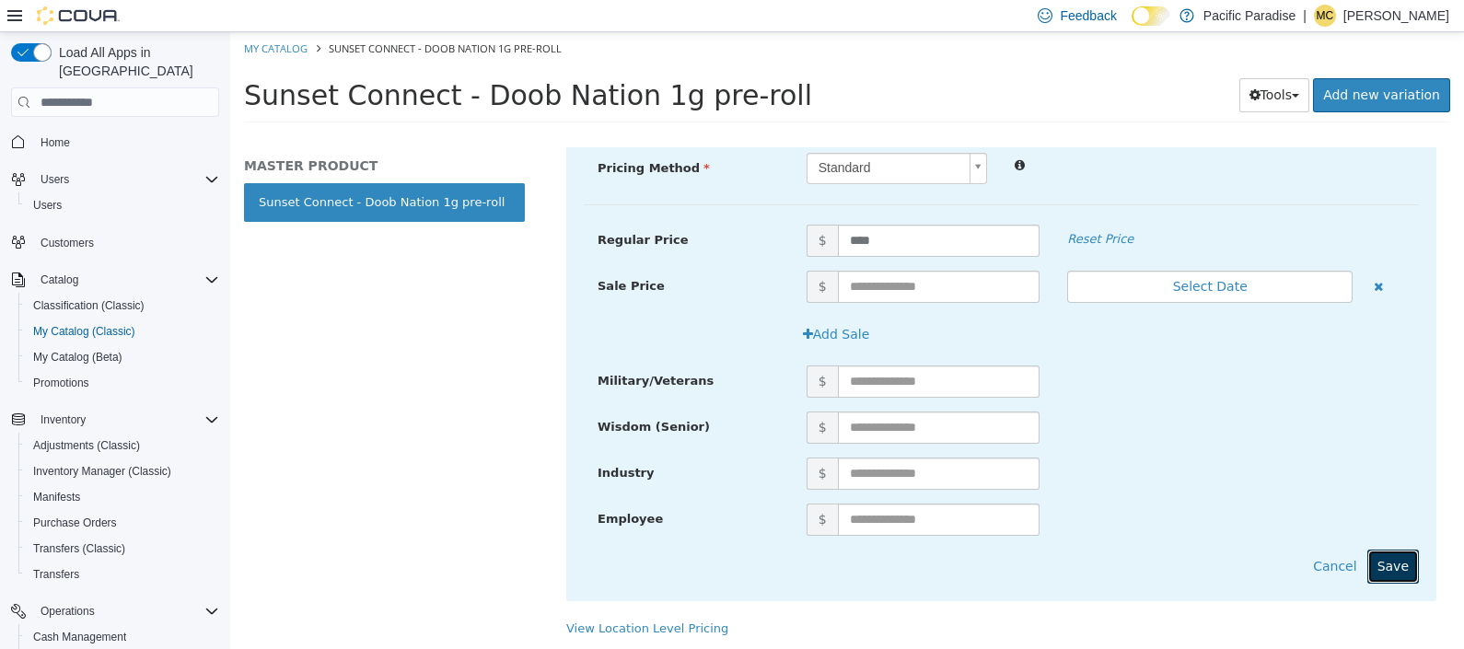
click at [1387, 570] on button "Save" at bounding box center [1393, 567] width 52 height 34
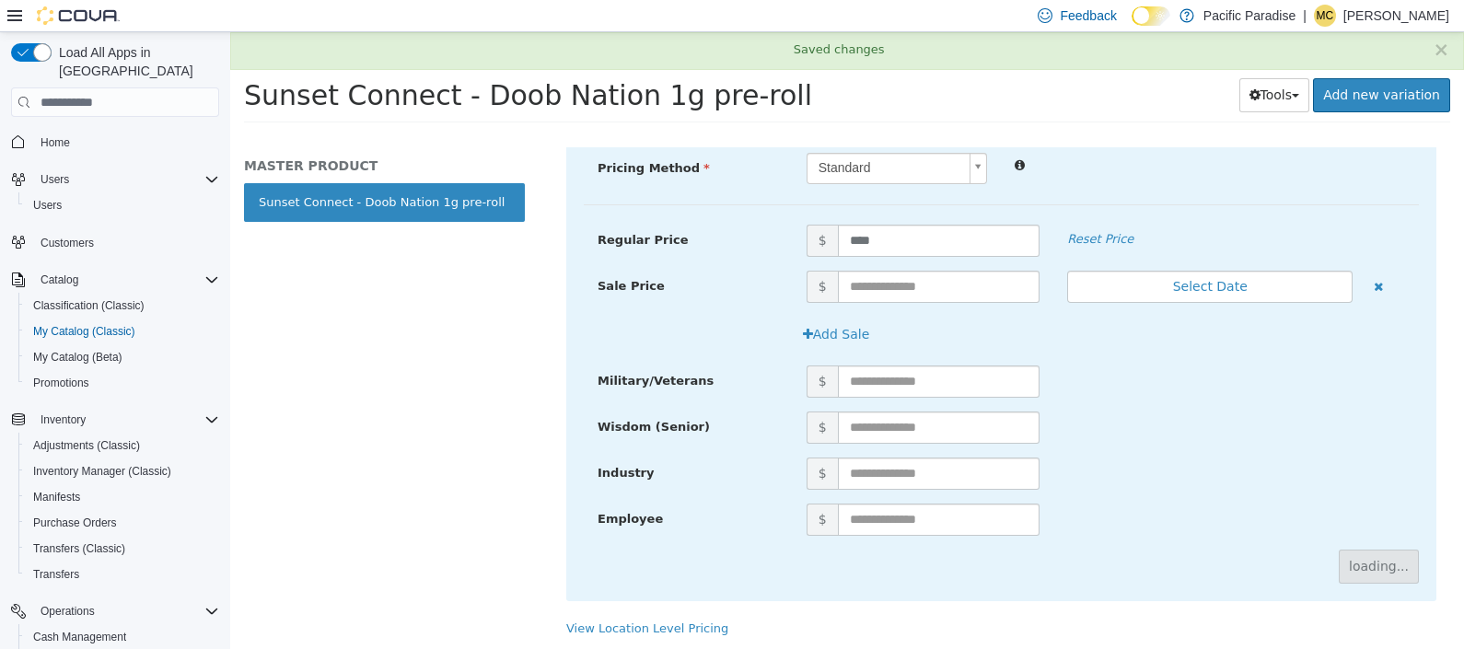
scroll to position [157, 0]
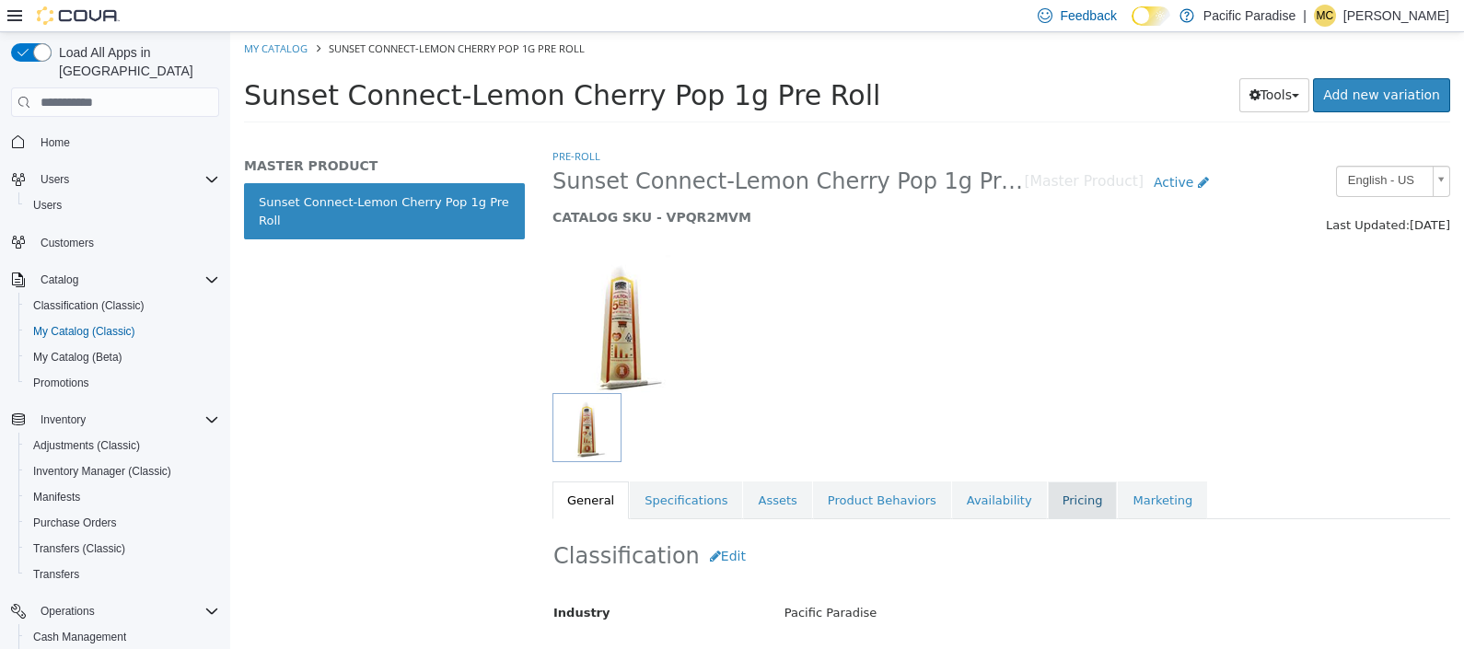
click at [1048, 494] on link "Pricing" at bounding box center [1083, 501] width 70 height 39
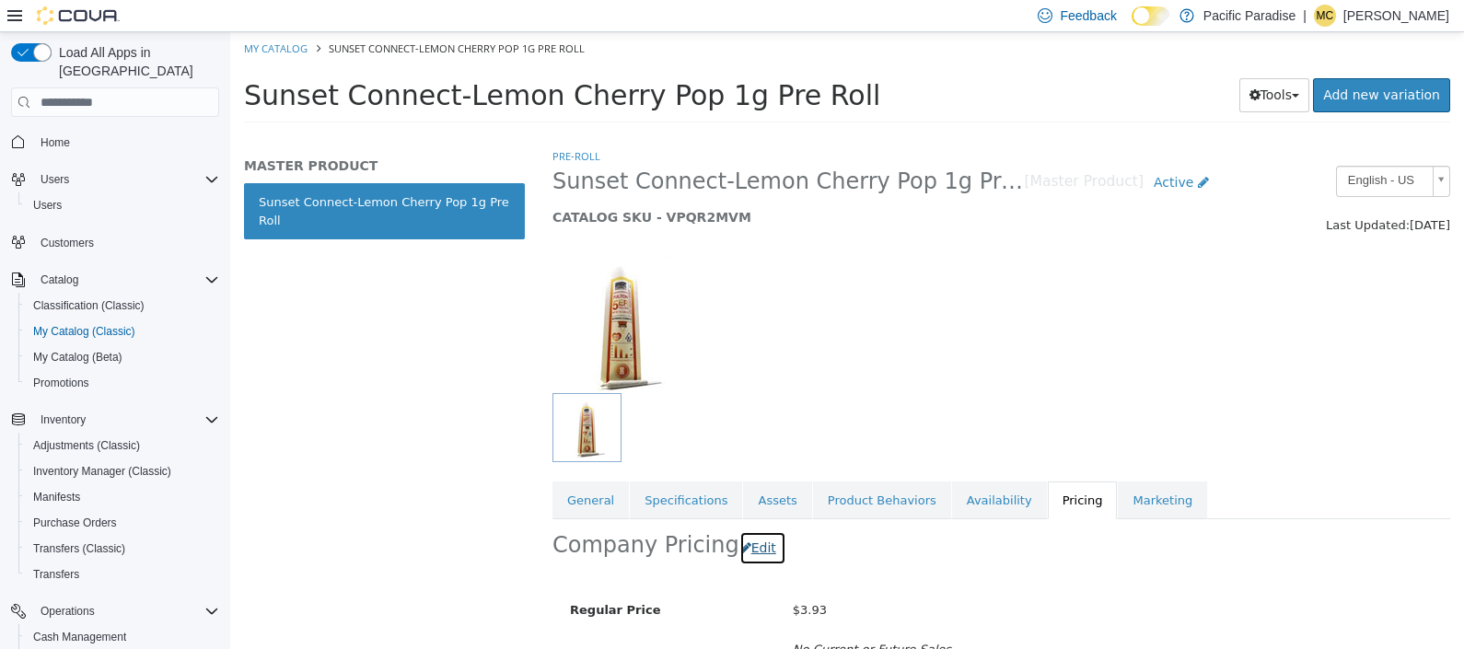
click at [760, 546] on button "Edit" at bounding box center [762, 548] width 47 height 34
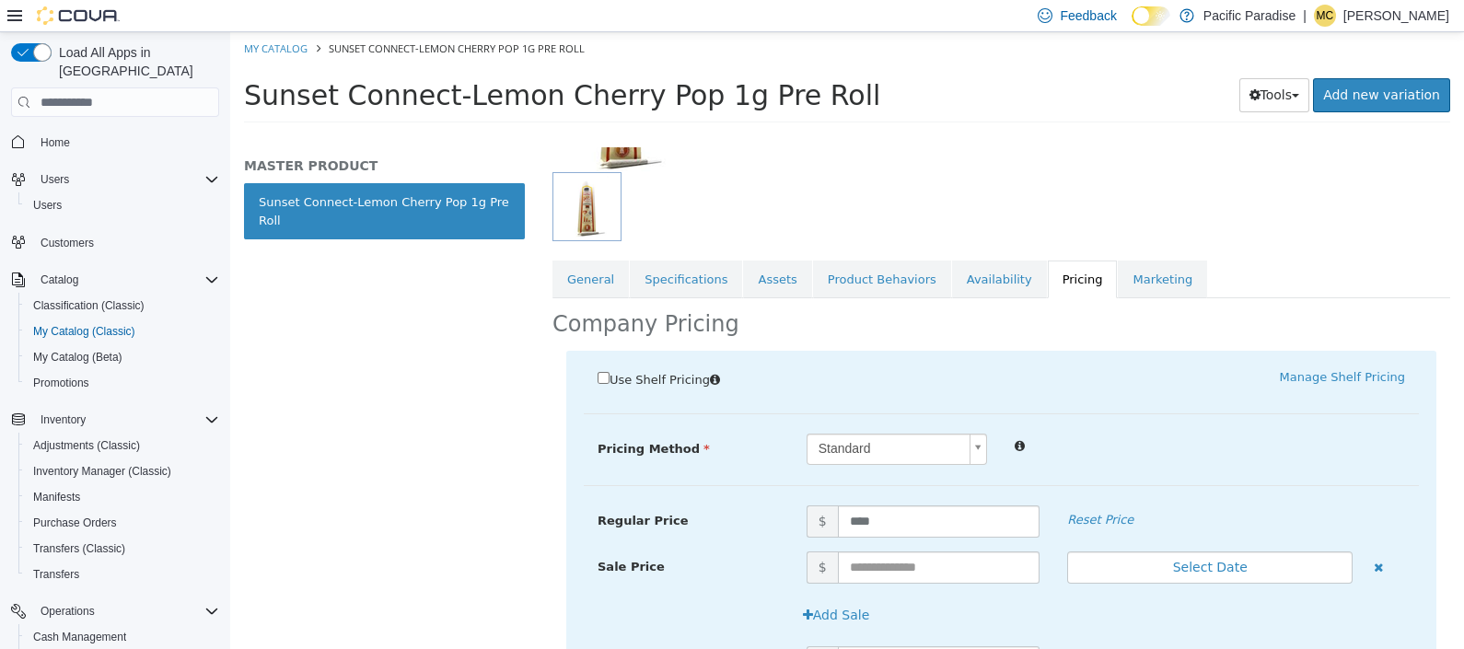
scroll to position [229, 0]
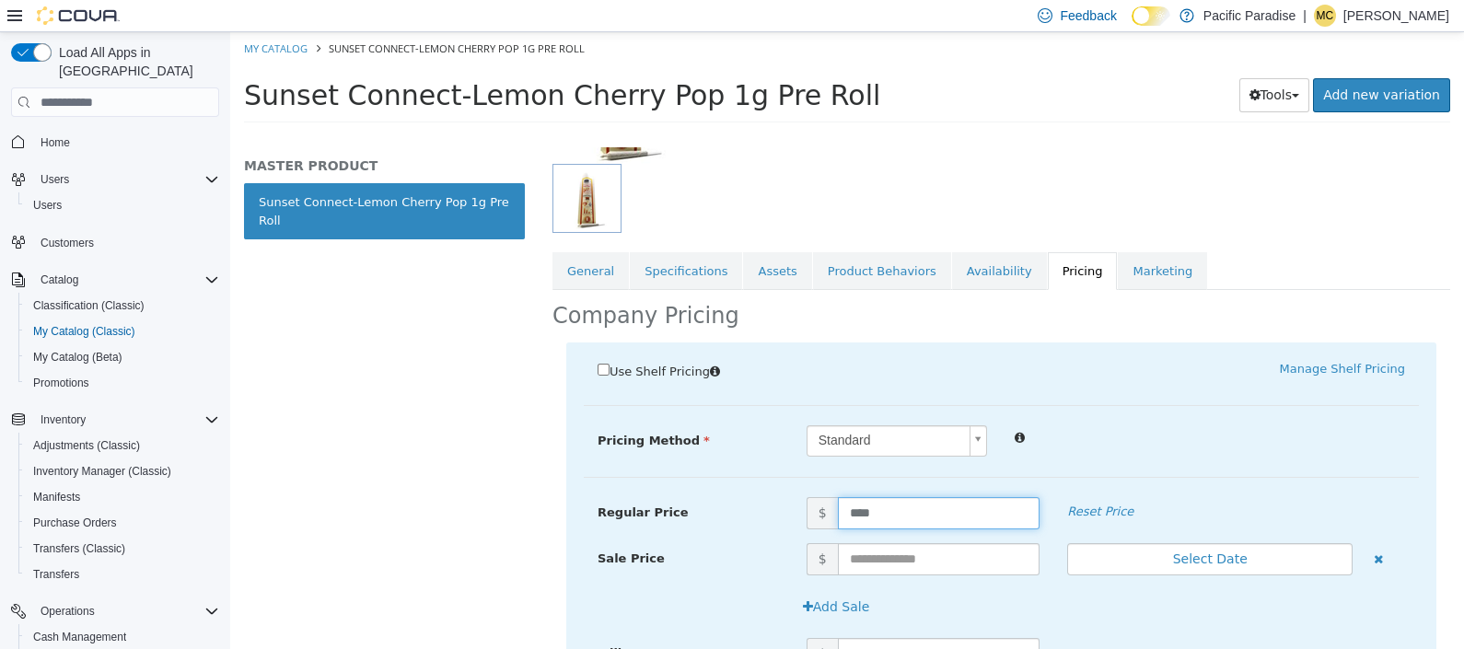
drag, startPoint x: 927, startPoint y: 514, endPoint x: 771, endPoint y: 515, distance: 156.5
click at [771, 515] on div "Regular Price $ **** Reset Price" at bounding box center [1001, 513] width 835 height 32
type input "****"
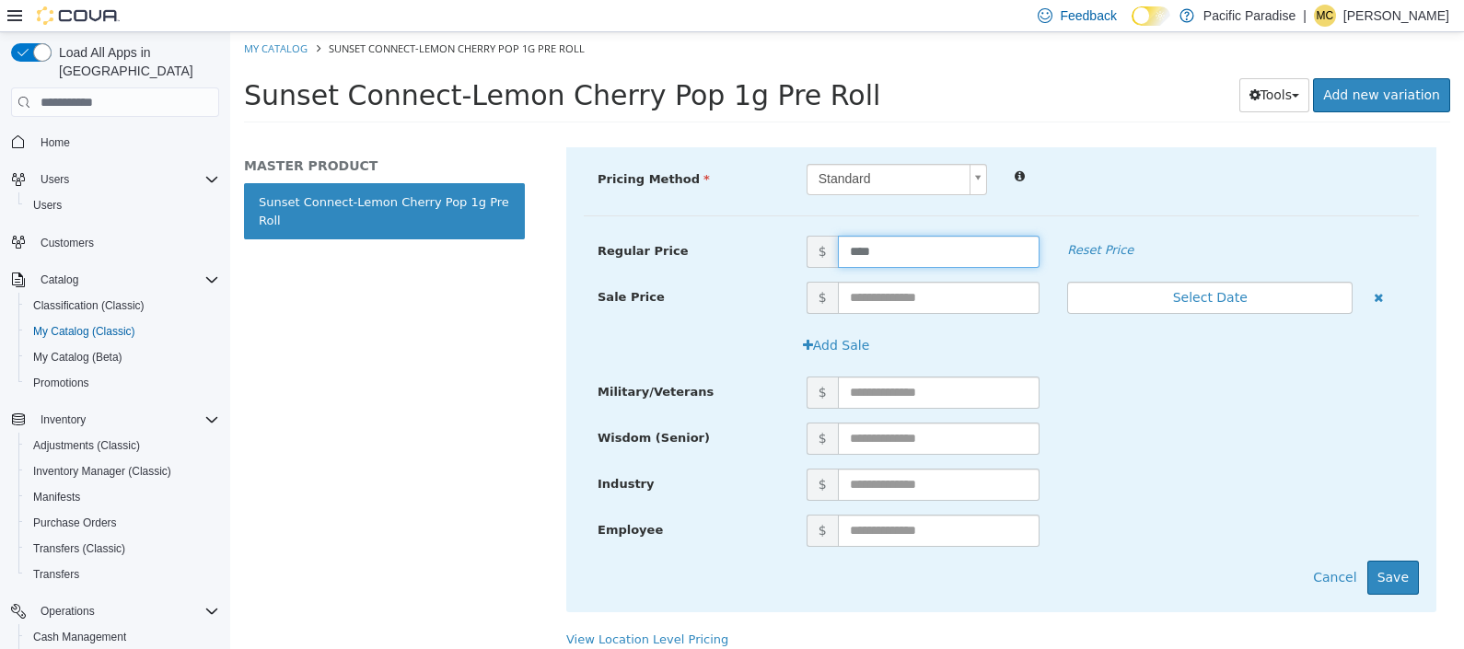
scroll to position [502, 0]
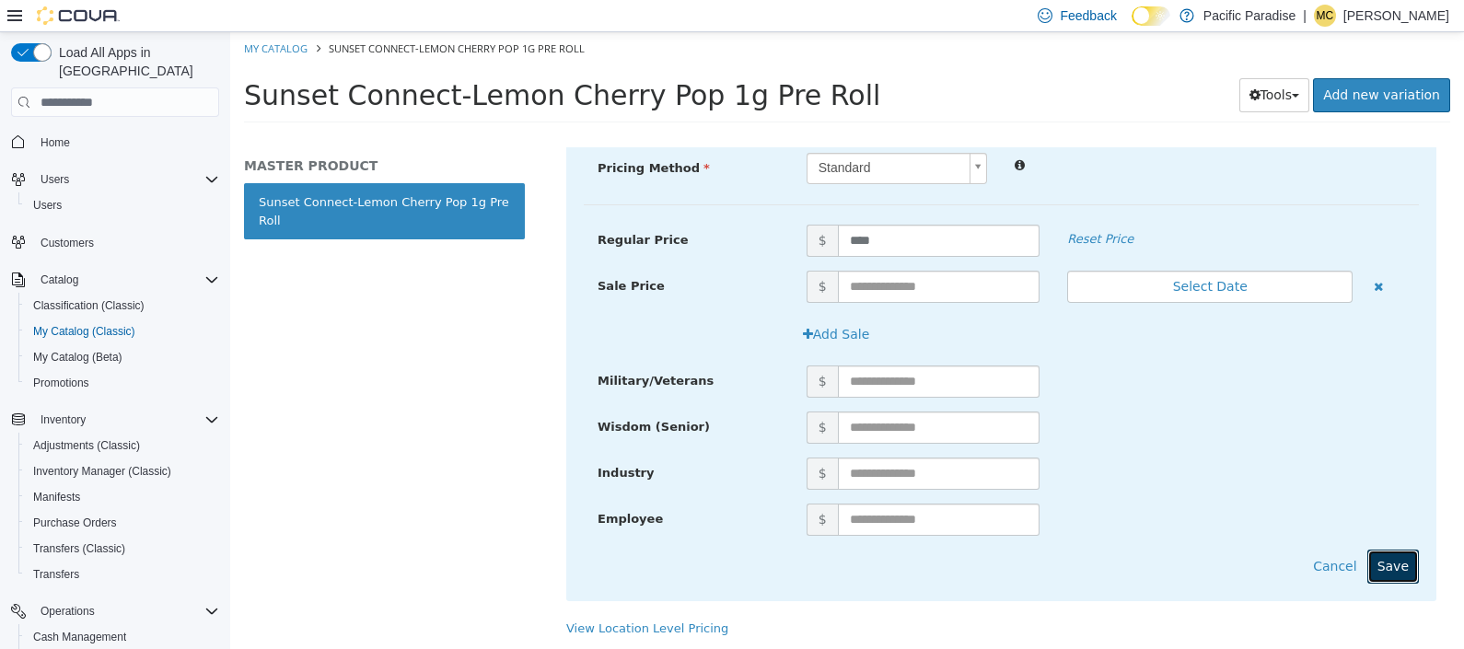
click at [1384, 572] on button "Save" at bounding box center [1393, 567] width 52 height 34
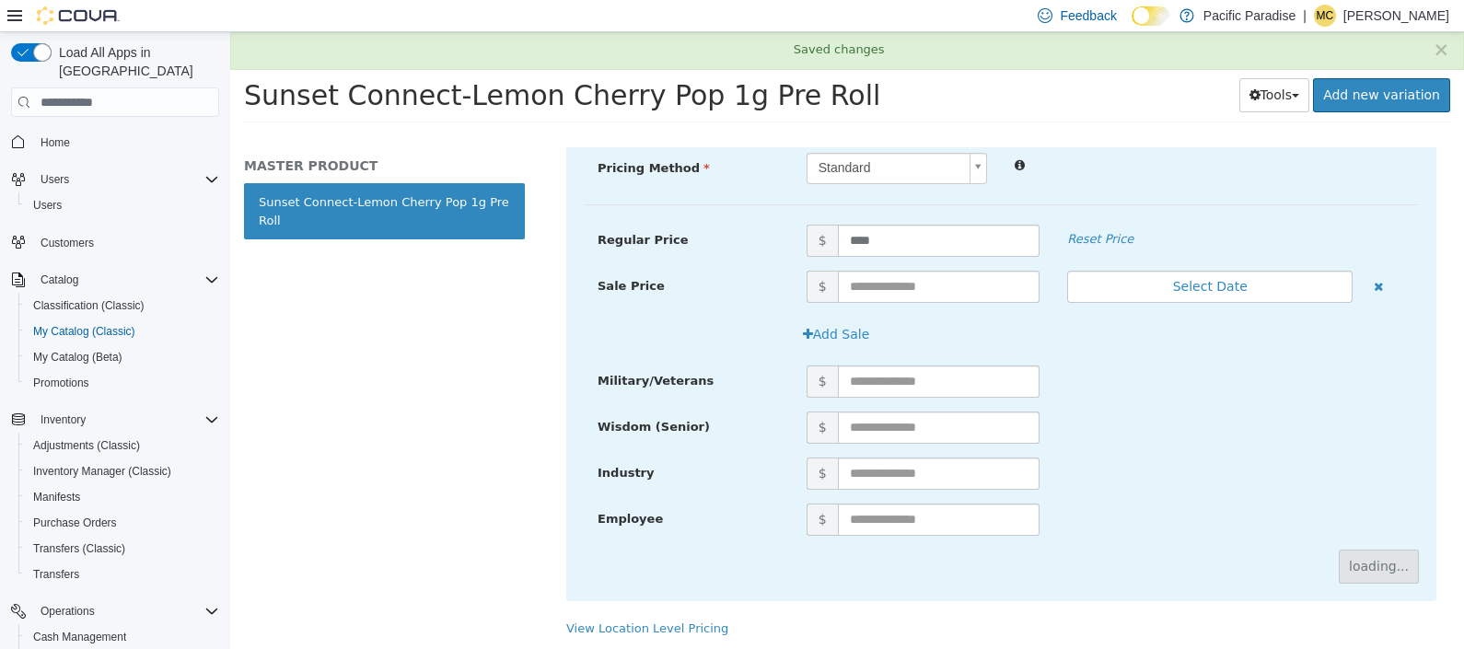
scroll to position [157, 0]
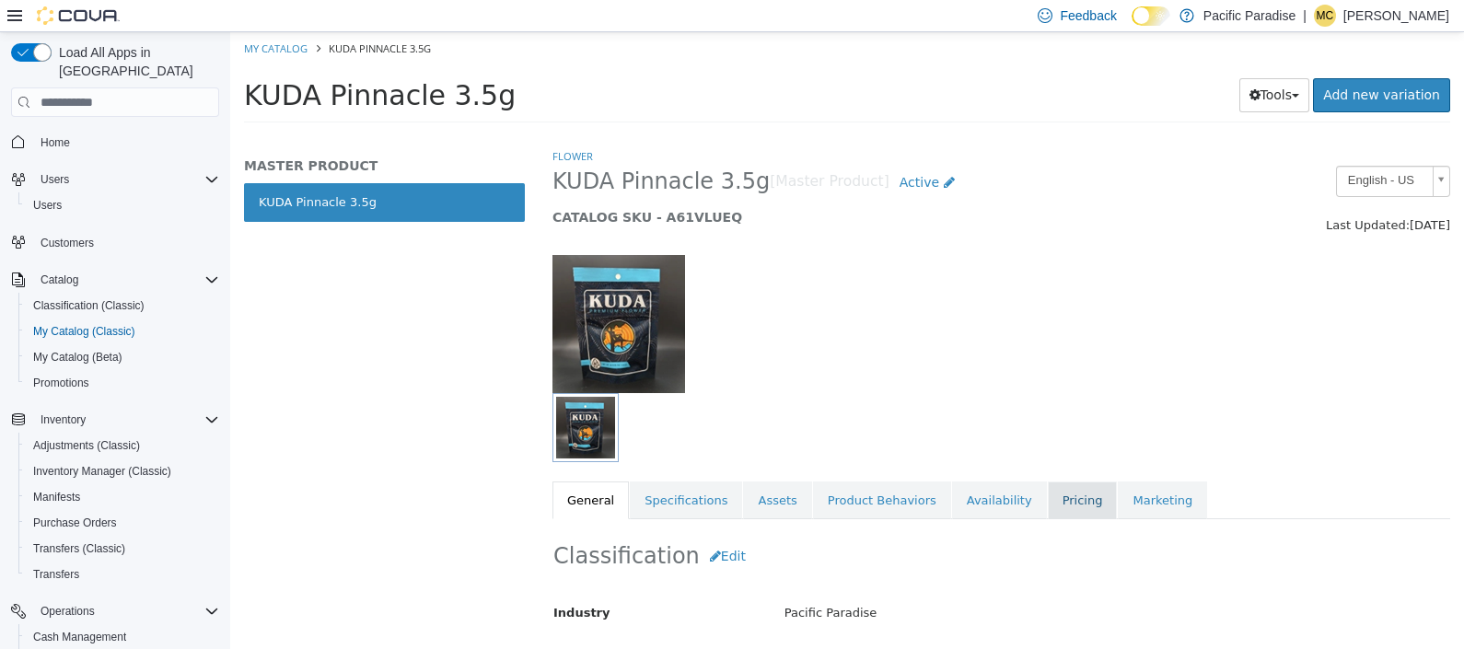
click at [1048, 505] on link "Pricing" at bounding box center [1083, 501] width 70 height 39
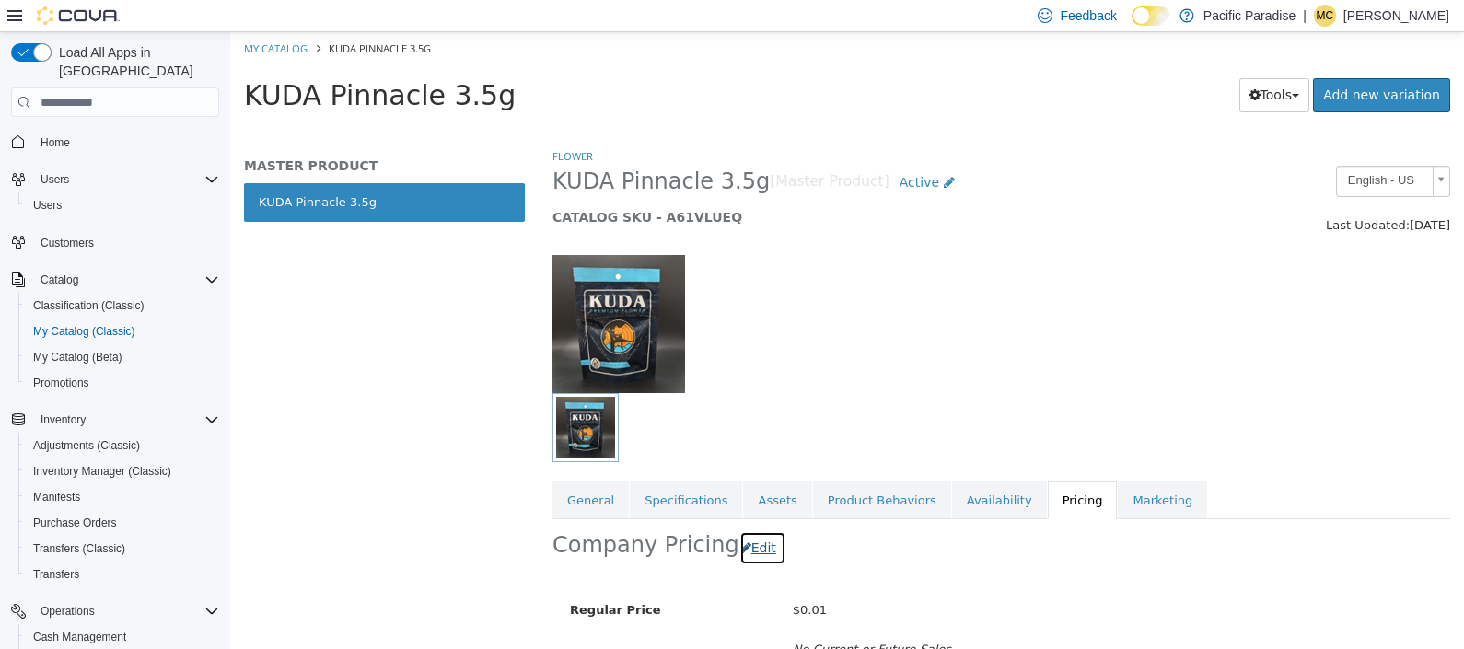
click at [750, 543] on button "Edit" at bounding box center [762, 548] width 47 height 34
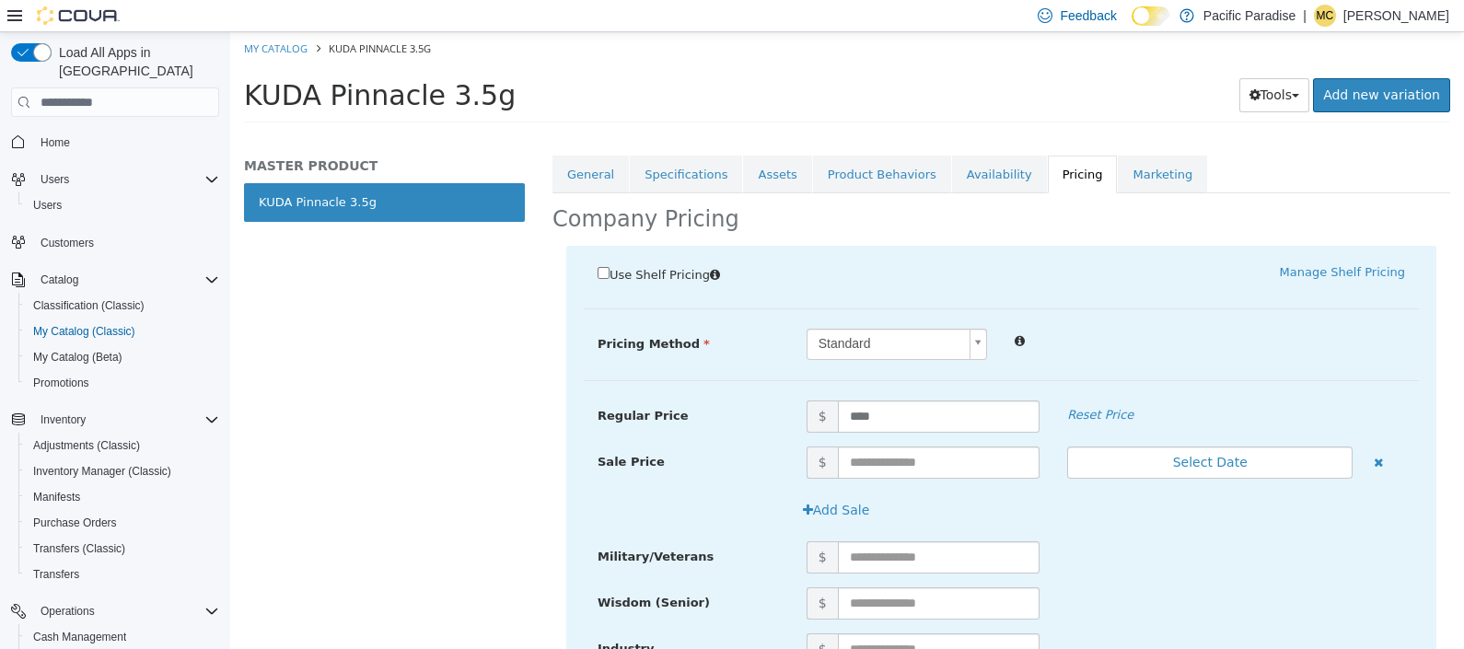
scroll to position [345, 0]
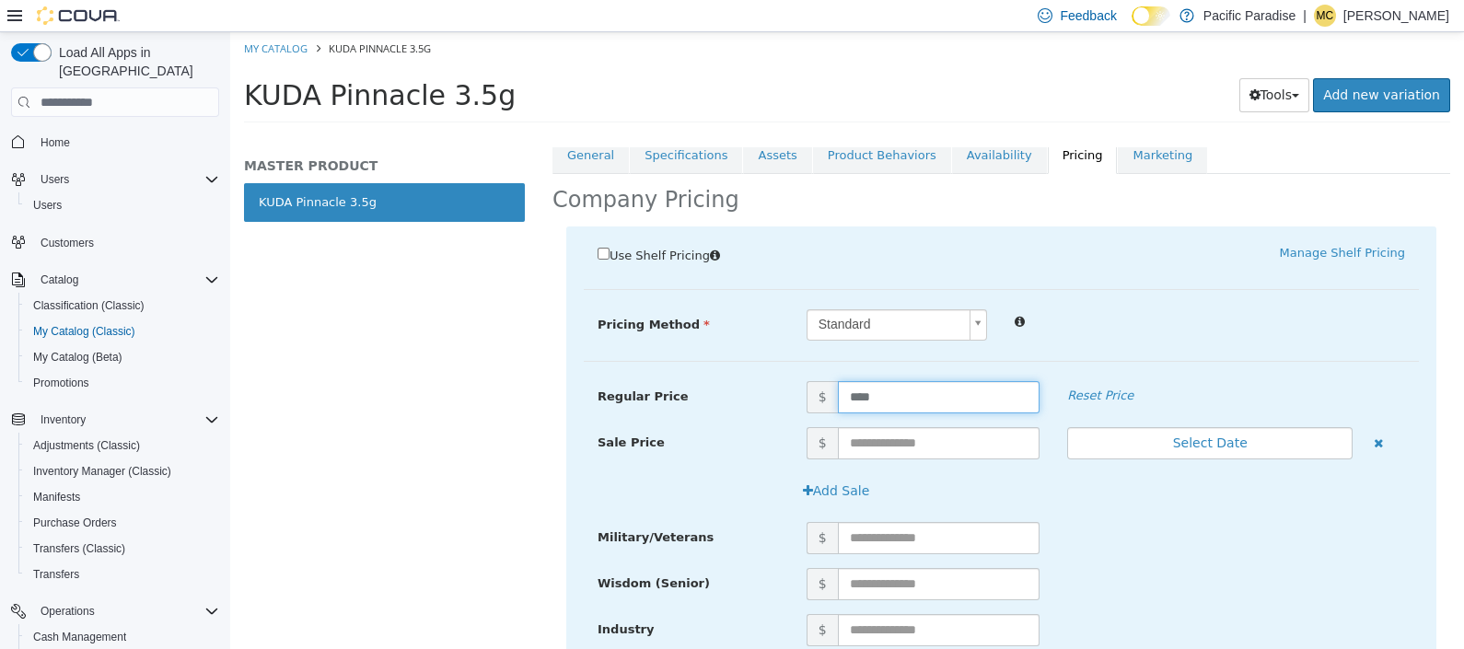
drag, startPoint x: 929, startPoint y: 390, endPoint x: 727, endPoint y: 388, distance: 201.7
click at [729, 389] on div "Regular Price $ **** Reset Price" at bounding box center [1001, 397] width 835 height 32
type input "*****"
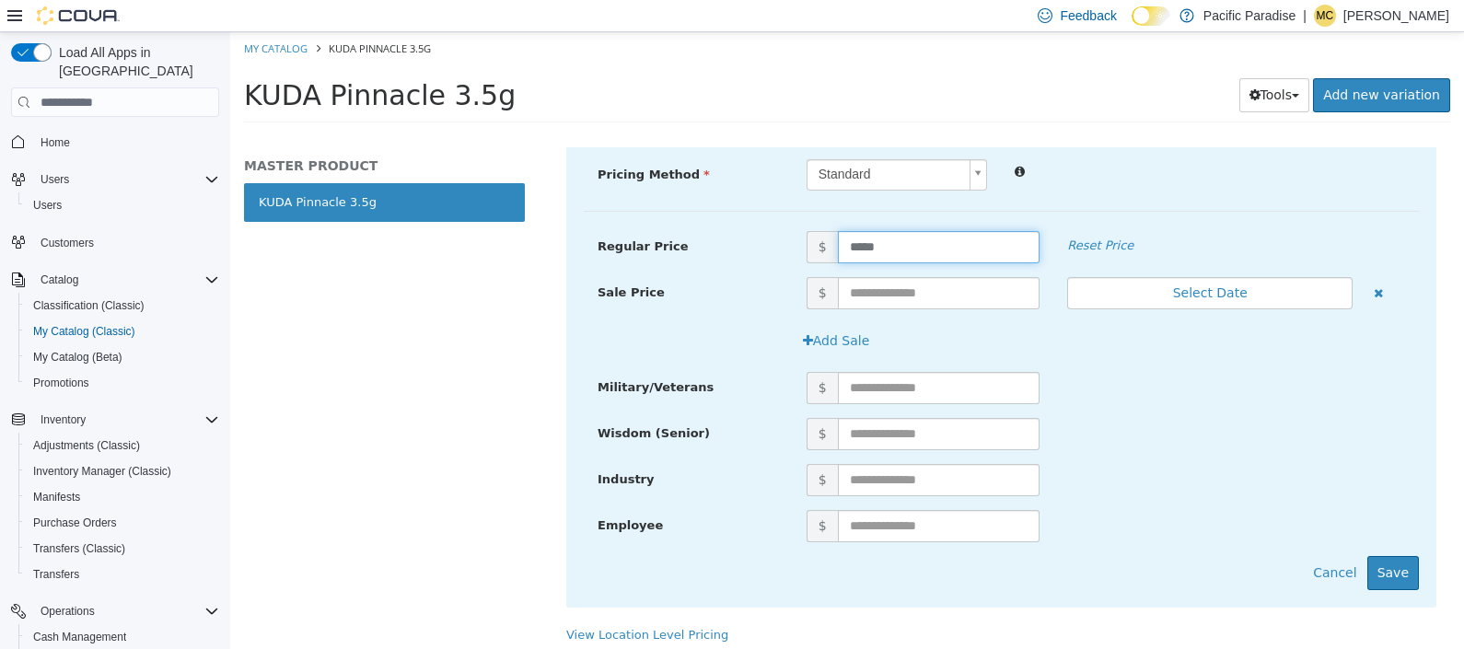
scroll to position [502, 0]
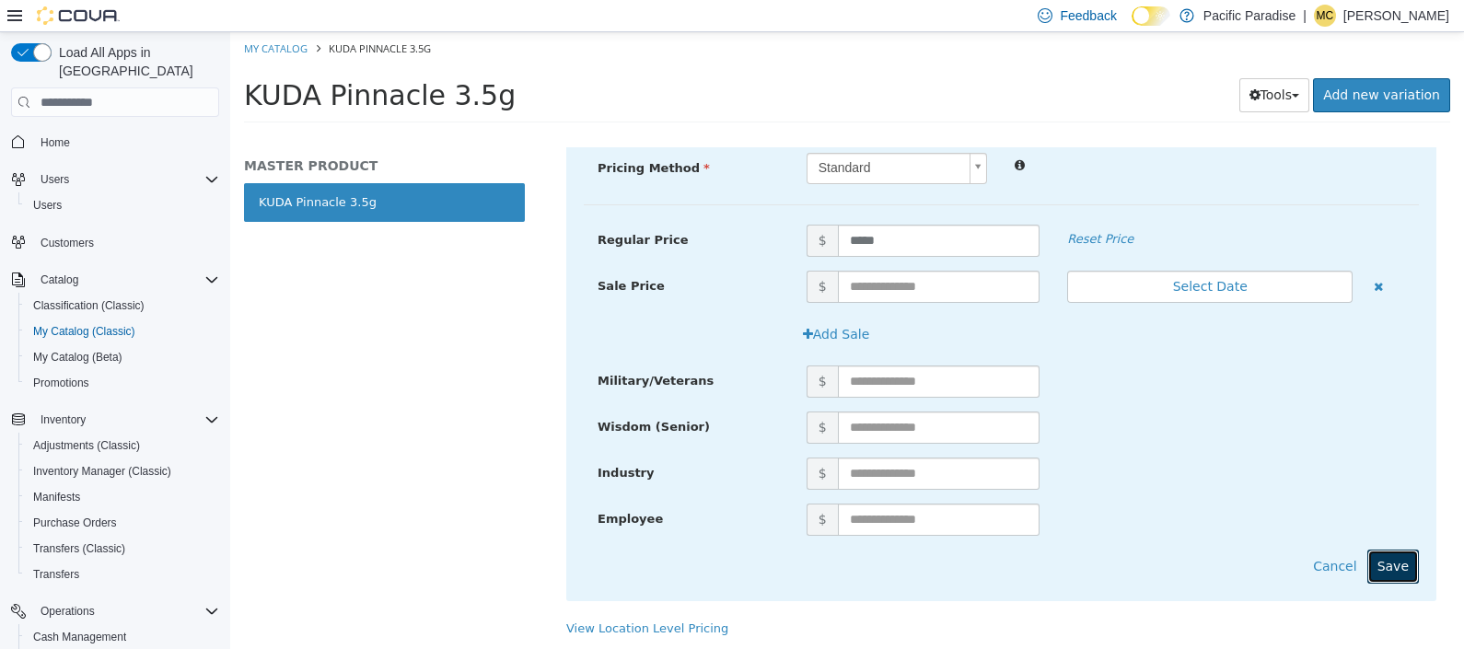
click at [1378, 569] on button "Save" at bounding box center [1393, 567] width 52 height 34
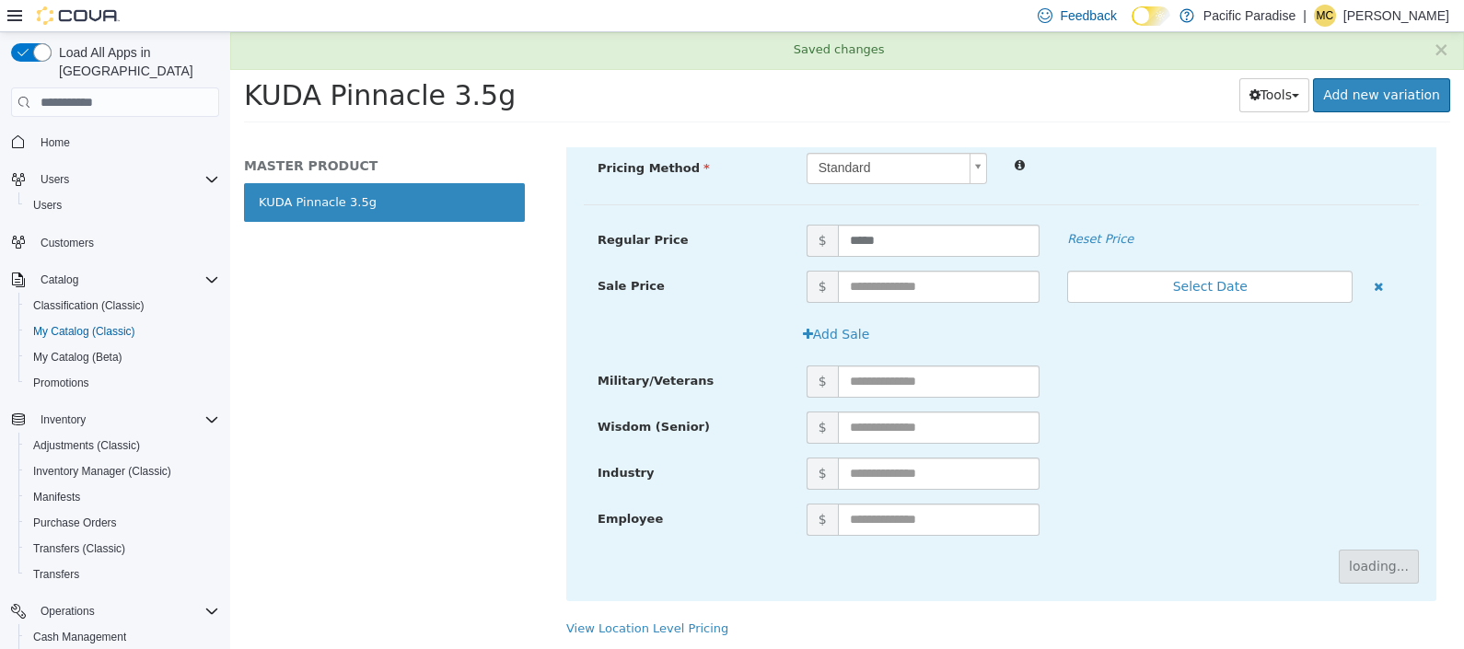
scroll to position [157, 0]
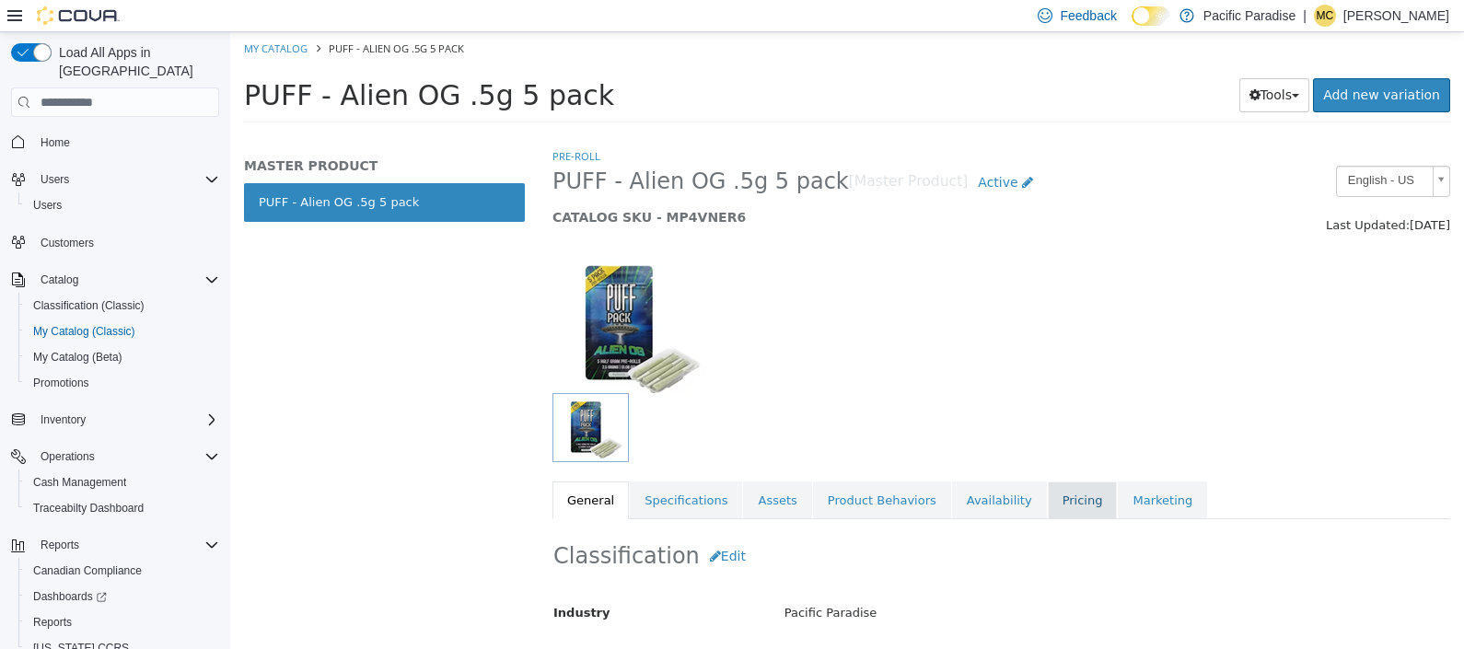
click at [1048, 502] on link "Pricing" at bounding box center [1083, 501] width 70 height 39
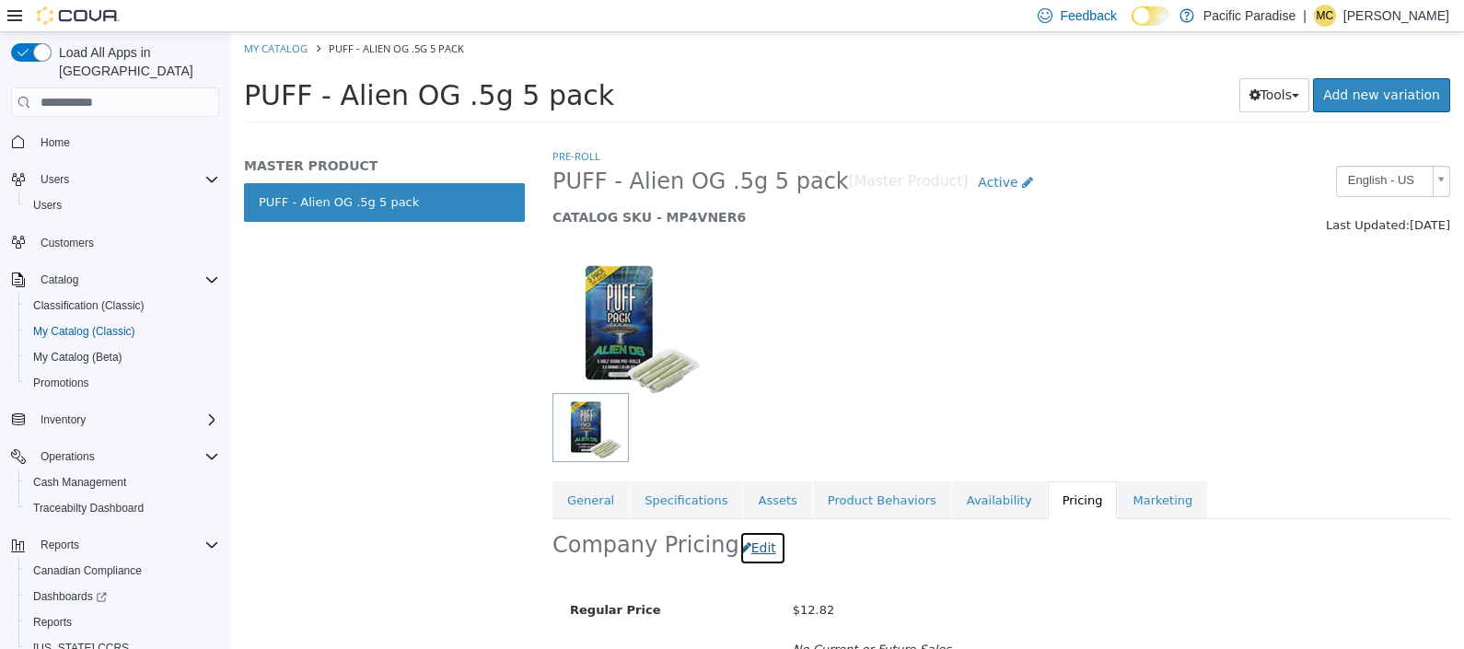
click at [750, 546] on button "Edit" at bounding box center [762, 548] width 47 height 34
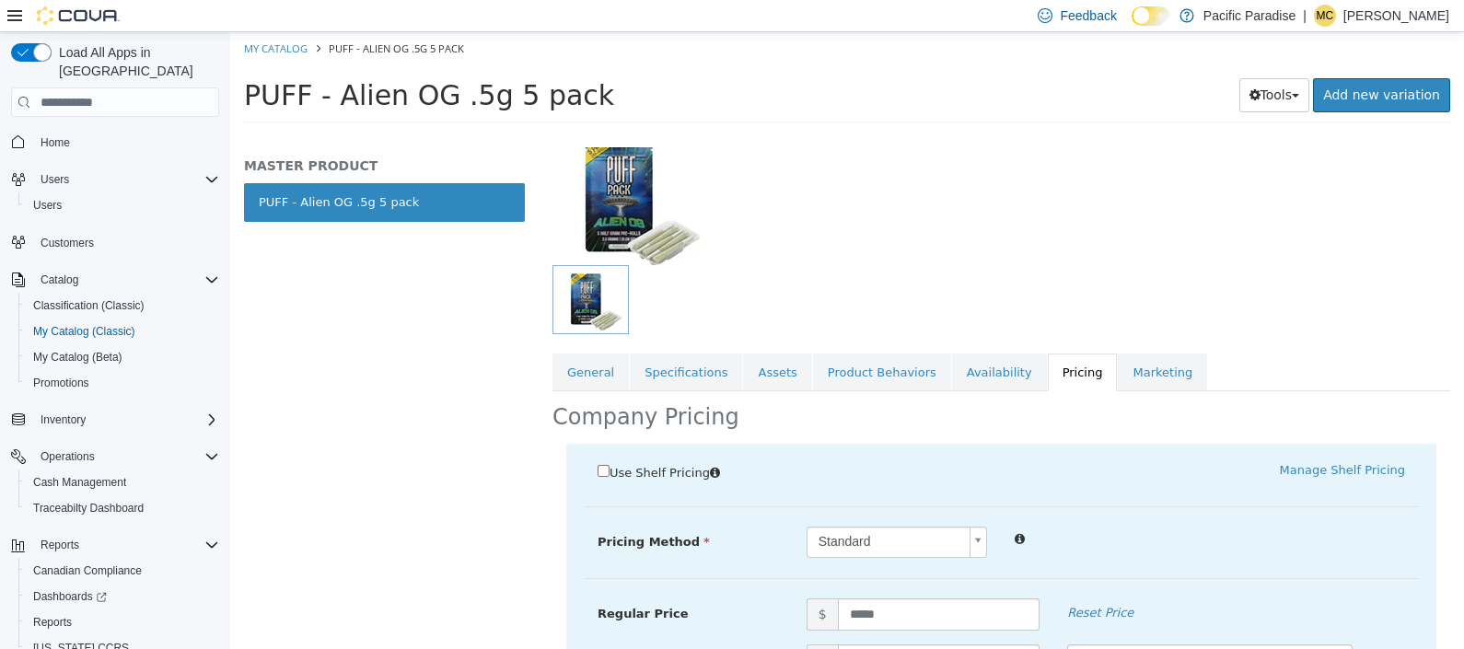
scroll to position [229, 0]
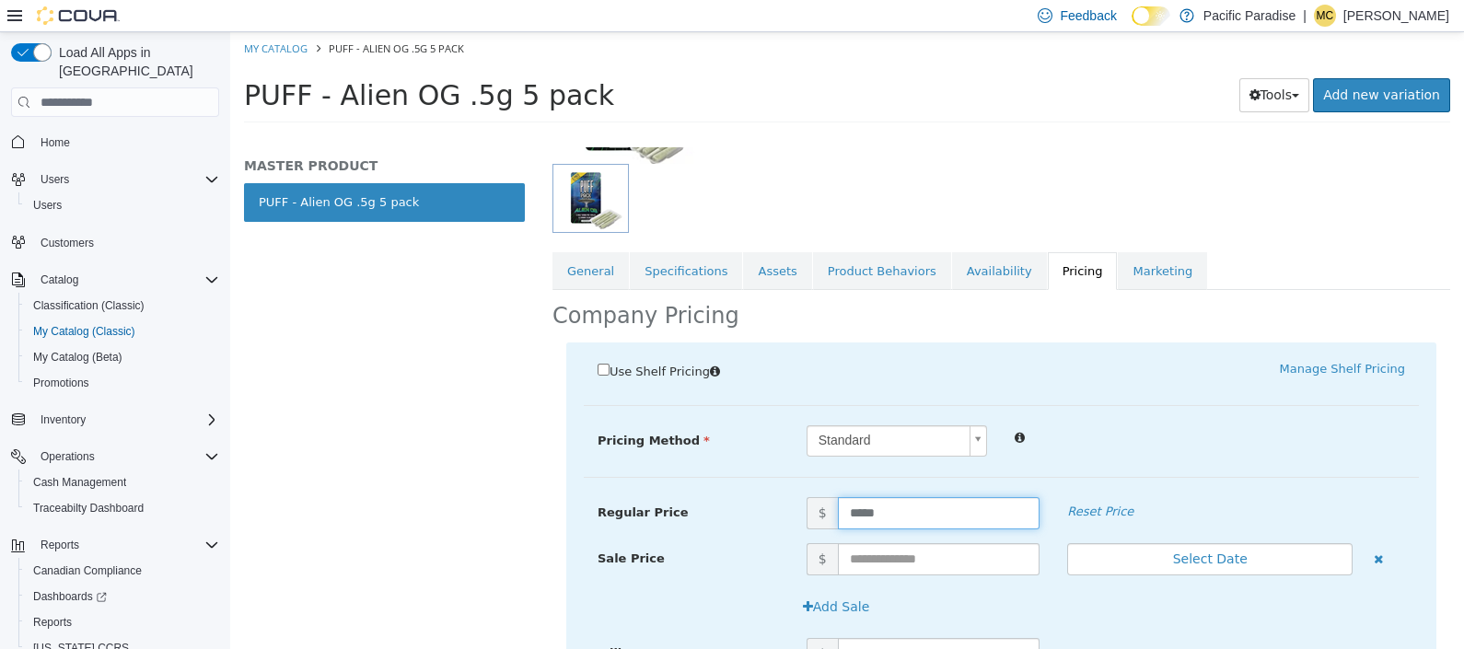
drag, startPoint x: 1002, startPoint y: 512, endPoint x: 793, endPoint y: 498, distance: 209.5
click at [793, 498] on span "$ *****" at bounding box center [923, 513] width 261 height 32
type input "*****"
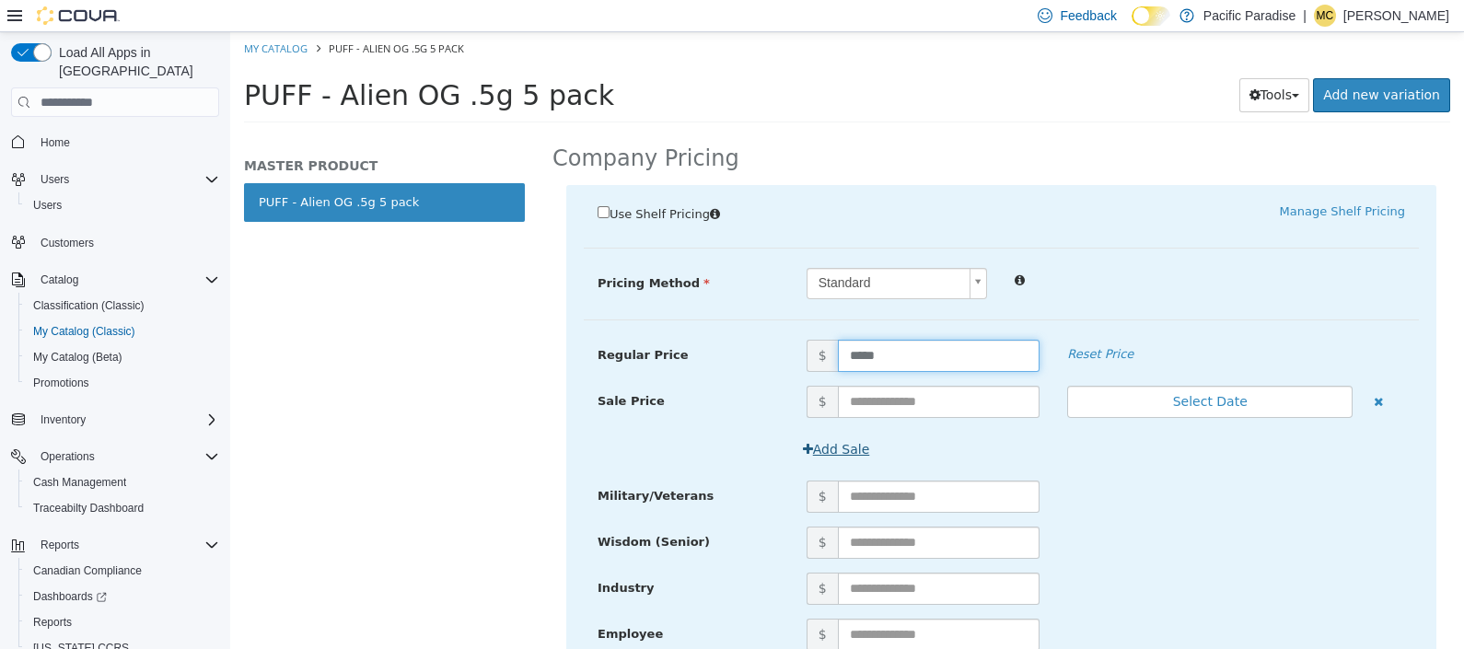
scroll to position [502, 0]
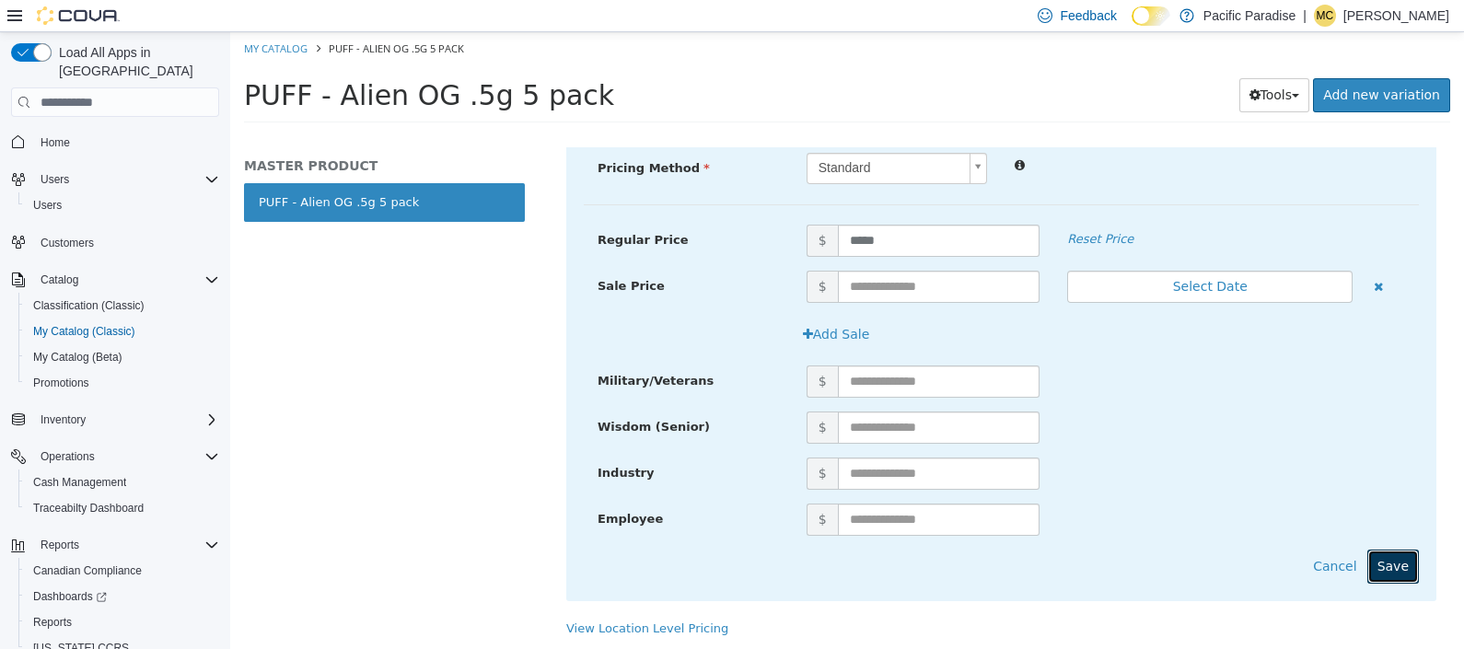
click at [1367, 570] on button "Save" at bounding box center [1393, 567] width 52 height 34
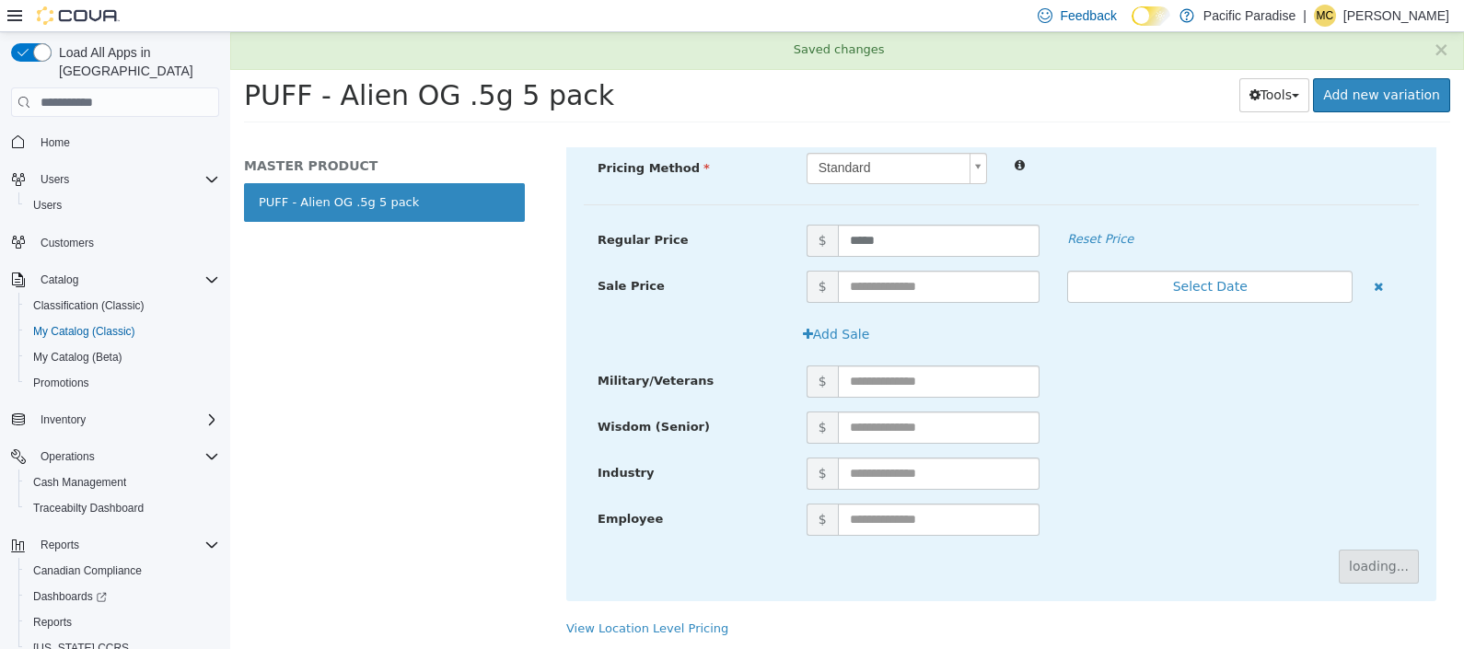
scroll to position [157, 0]
